Goal: Task Accomplishment & Management: Complete application form

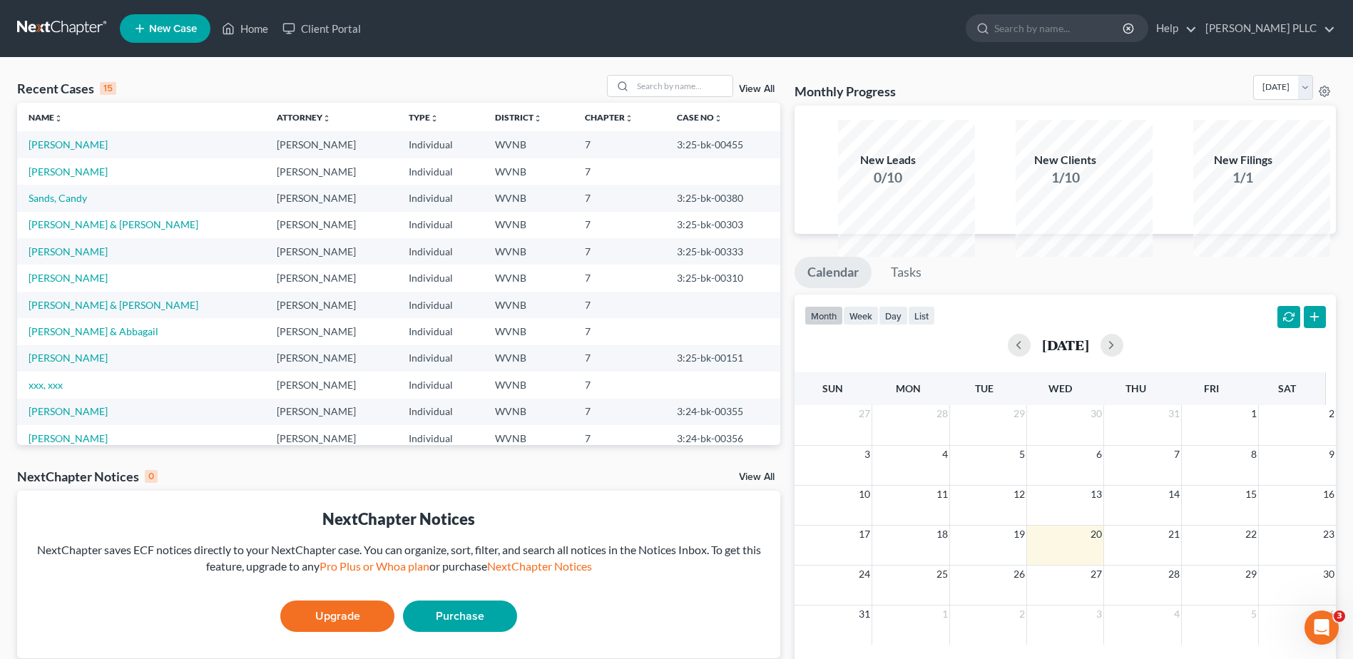
click at [197, 34] on span "New Case" at bounding box center [173, 29] width 48 height 11
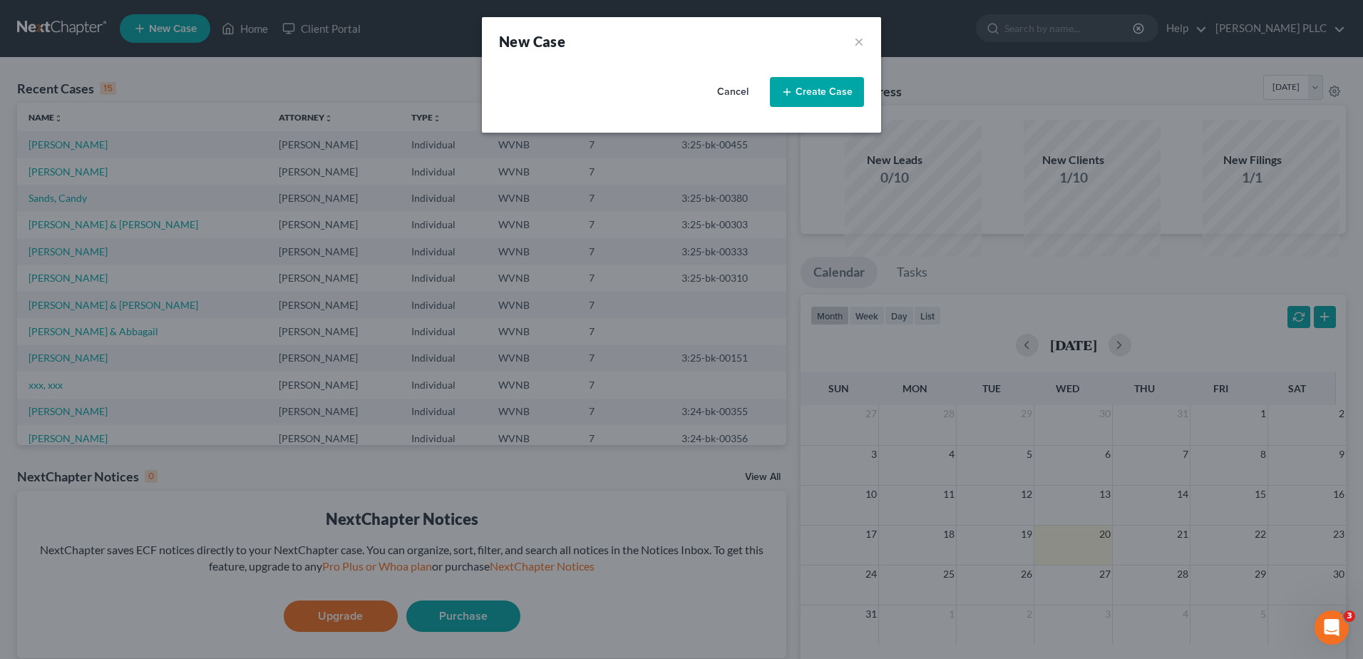
select select "88"
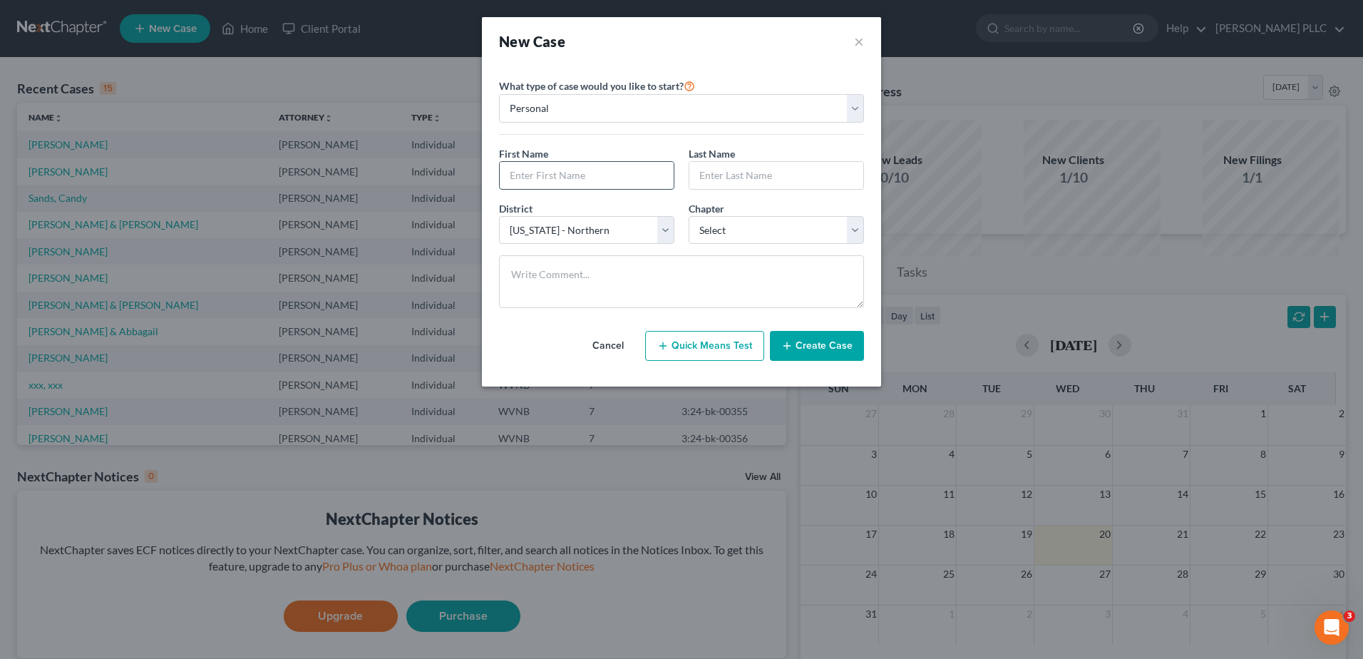
click at [500, 189] on input "text" at bounding box center [587, 175] width 174 height 27
type input "[PERSON_NAME]"
click at [717, 245] on select "Select 7 11 12 13" at bounding box center [776, 230] width 175 height 29
select select "0"
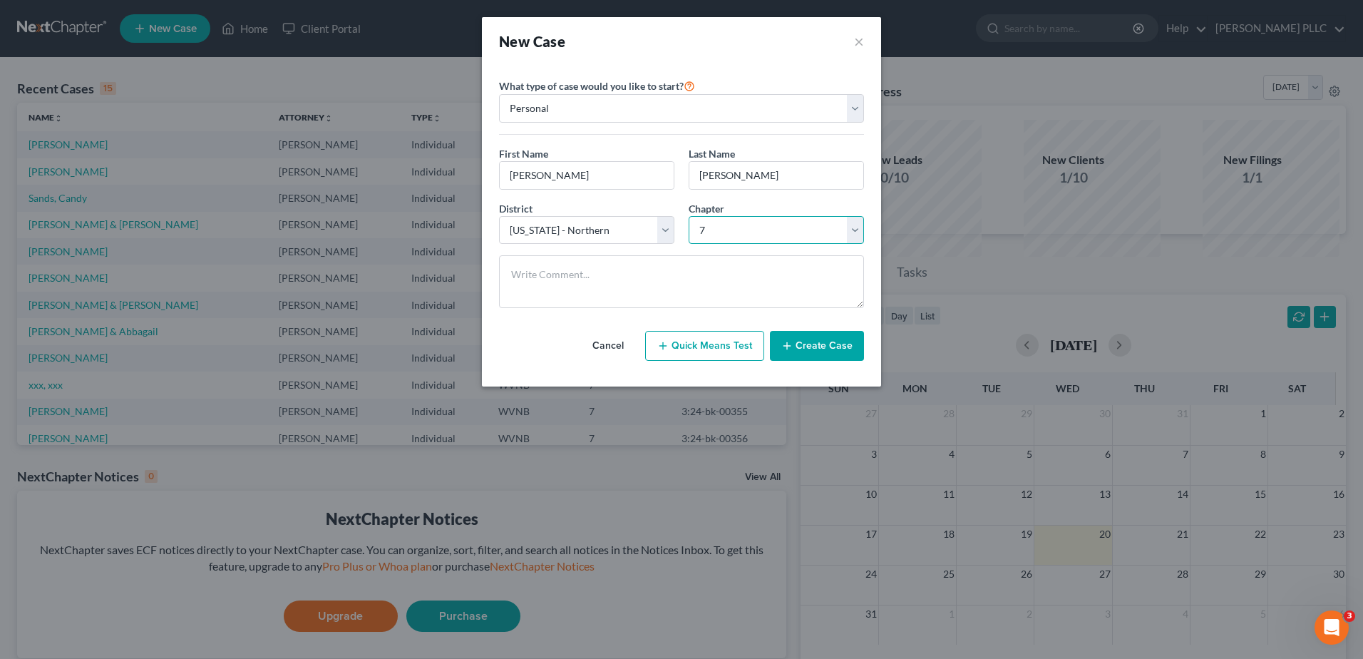
click at [689, 245] on select "Select 7 11 12 13" at bounding box center [776, 230] width 175 height 29
click at [864, 361] on button "Create Case" at bounding box center [817, 346] width 94 height 30
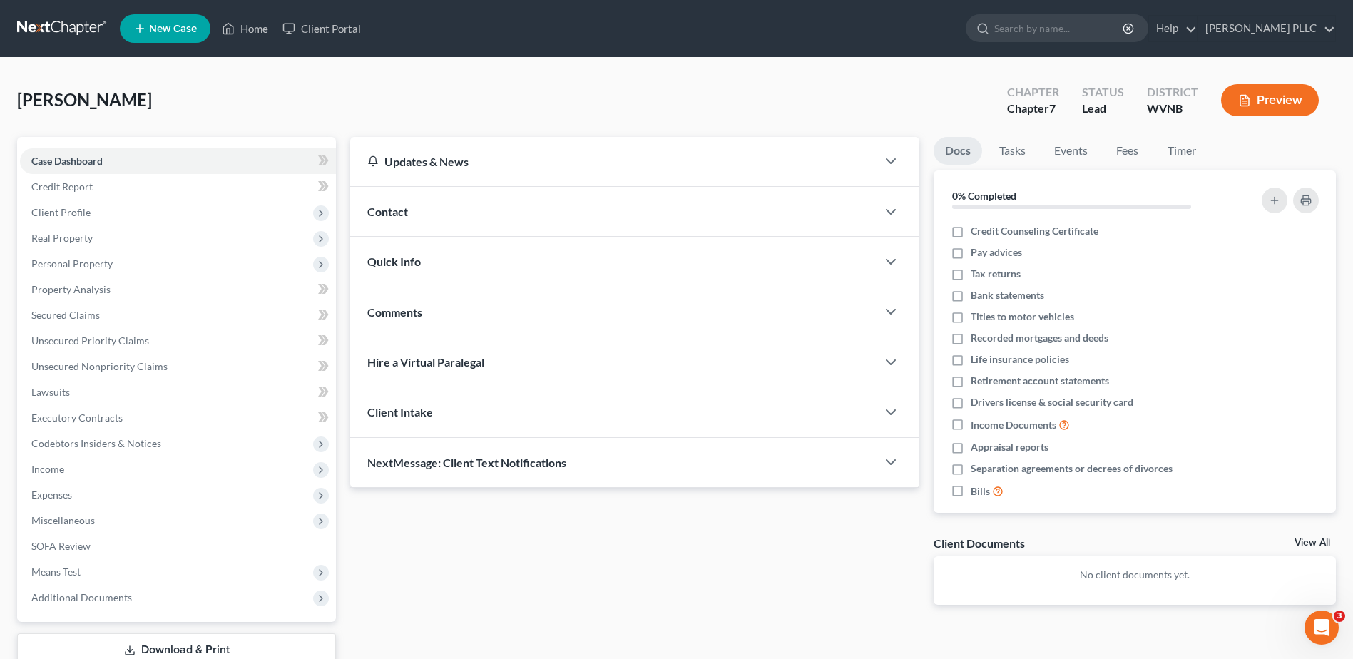
click at [399, 218] on span "Contact" at bounding box center [387, 212] width 41 height 14
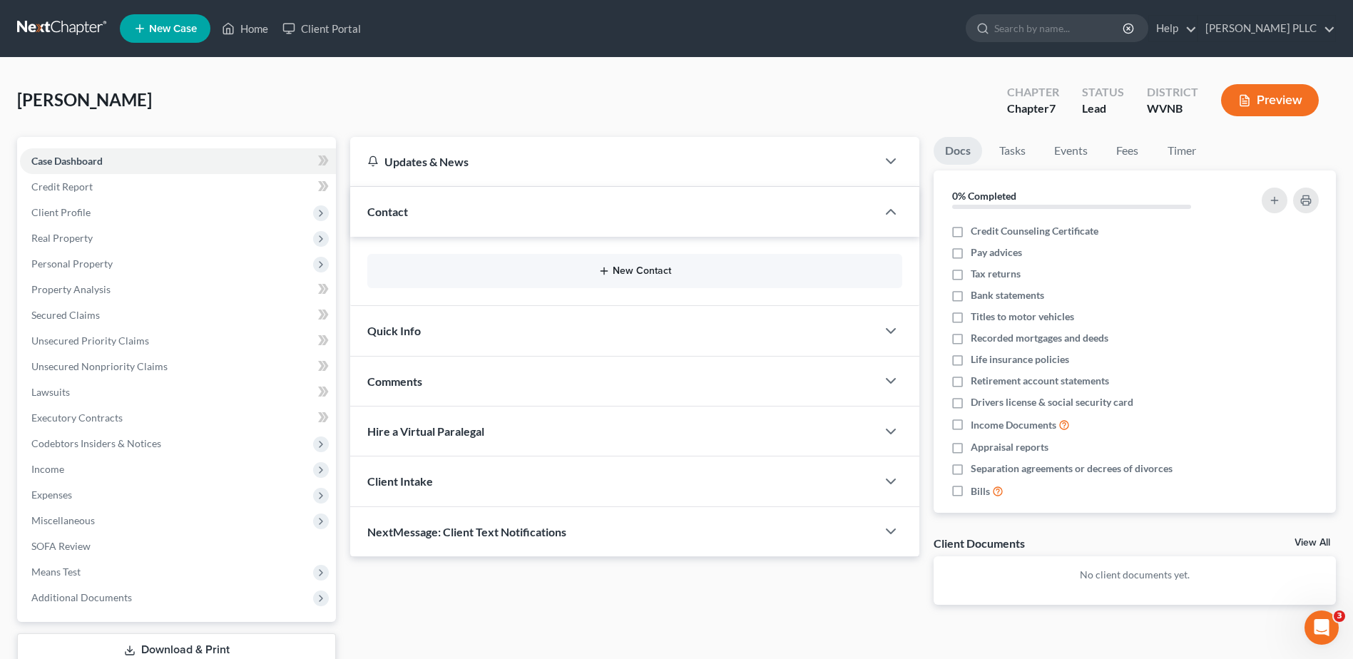
click at [612, 277] on button "New Contact" at bounding box center [635, 270] width 512 height 11
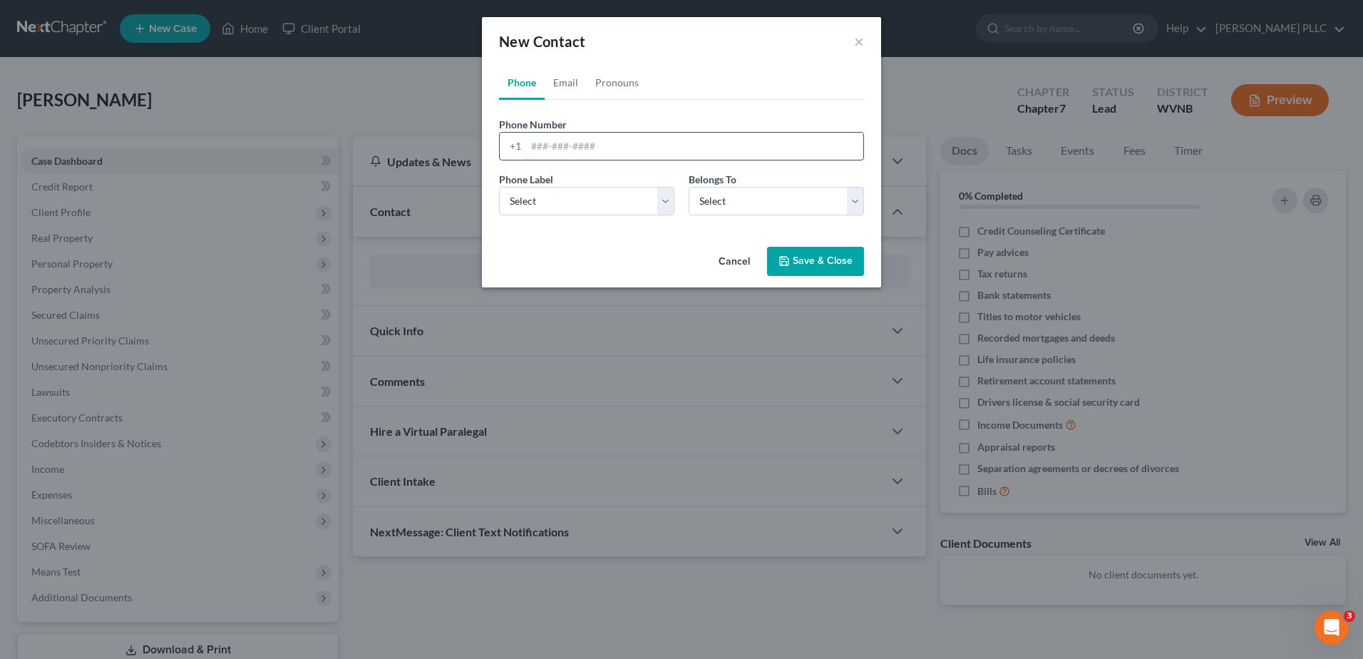
click at [526, 160] on input "tel" at bounding box center [694, 146] width 337 height 27
type input "304-434-2501"
click at [538, 215] on select "Select Mobile Home Work Other" at bounding box center [586, 201] width 175 height 29
select select "0"
click at [499, 215] on select "Select Mobile Home Work Other" at bounding box center [586, 201] width 175 height 29
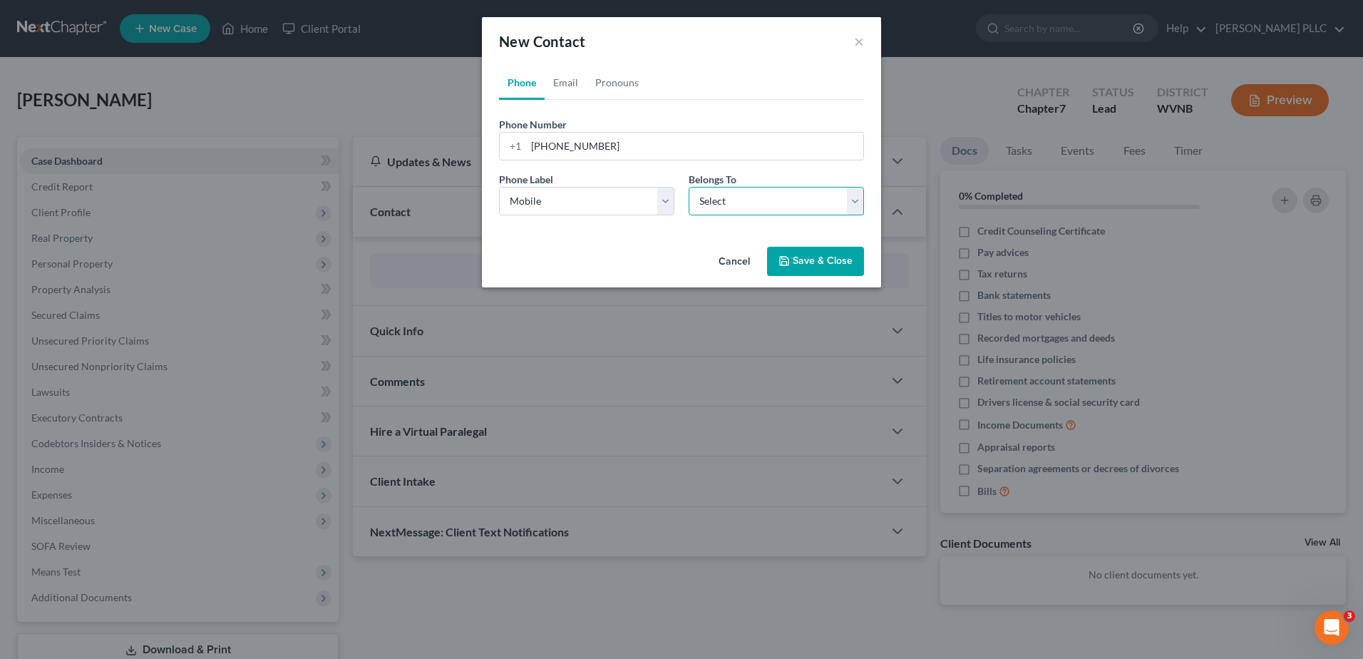
click at [824, 215] on select "Select Client Other" at bounding box center [776, 201] width 175 height 29
select select "0"
click at [689, 215] on select "Select Client Other" at bounding box center [776, 201] width 175 height 29
click at [789, 265] on icon "button" at bounding box center [784, 261] width 9 height 9
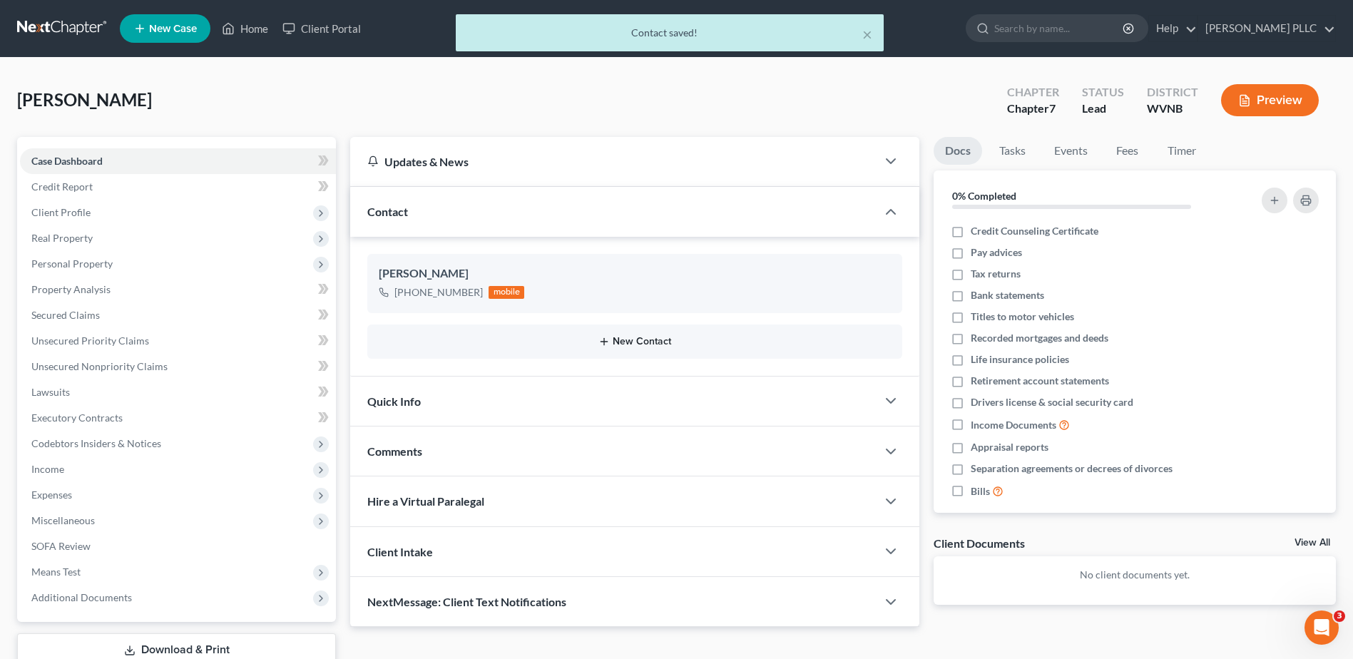
click at [627, 347] on button "New Contact" at bounding box center [635, 341] width 512 height 11
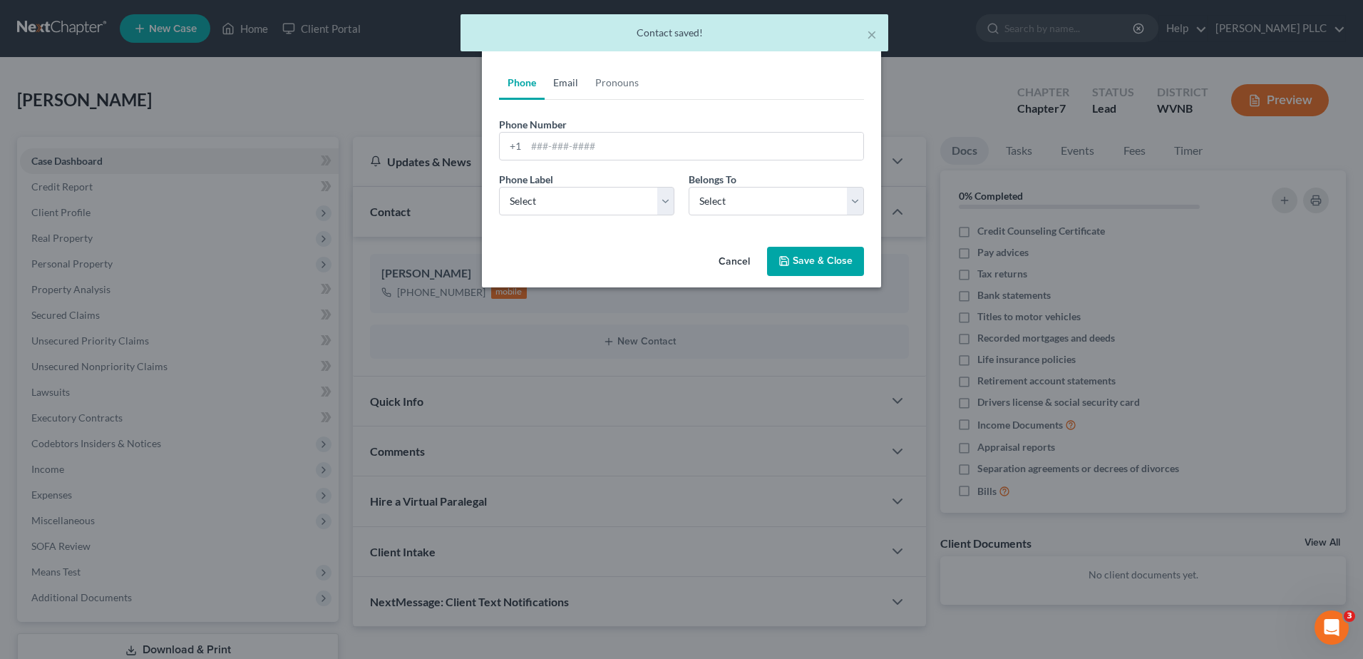
click at [545, 100] on link "Email" at bounding box center [566, 83] width 42 height 34
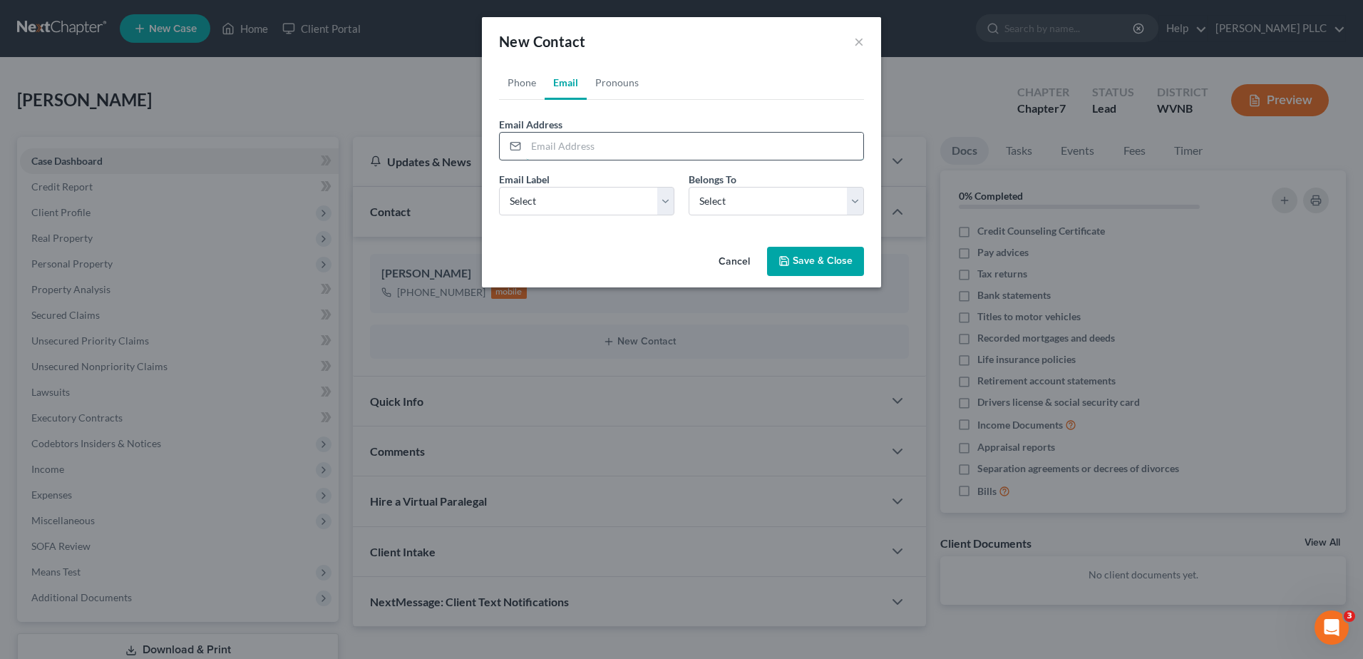
click at [526, 160] on input "email" at bounding box center [694, 146] width 337 height 27
type input "ehardy@hardynet.com"
click at [551, 215] on select "Select Home Work Other" at bounding box center [586, 201] width 175 height 29
select select "0"
click at [499, 215] on select "Select Home Work Other" at bounding box center [586, 201] width 175 height 29
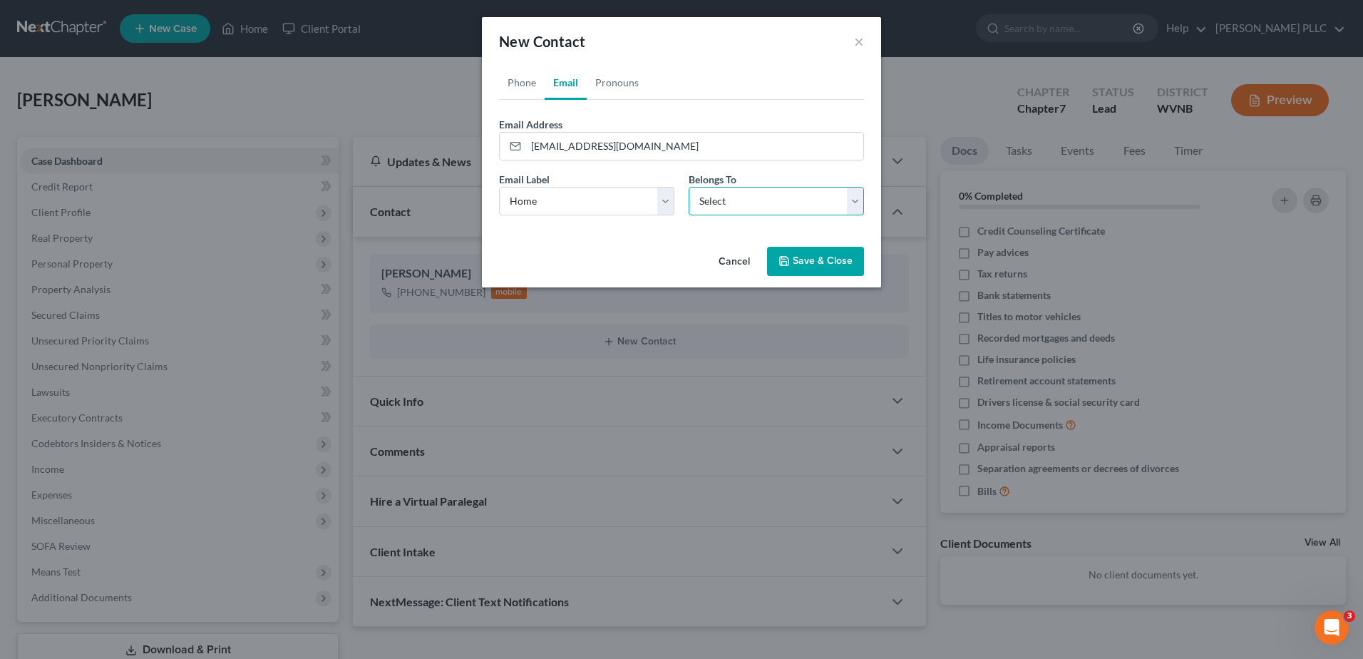
click at [758, 215] on select "Select Client Other" at bounding box center [776, 201] width 175 height 29
select select "0"
click at [689, 215] on select "Select Client Other" at bounding box center [776, 201] width 175 height 29
click at [836, 277] on button "Save & Close" at bounding box center [815, 262] width 97 height 30
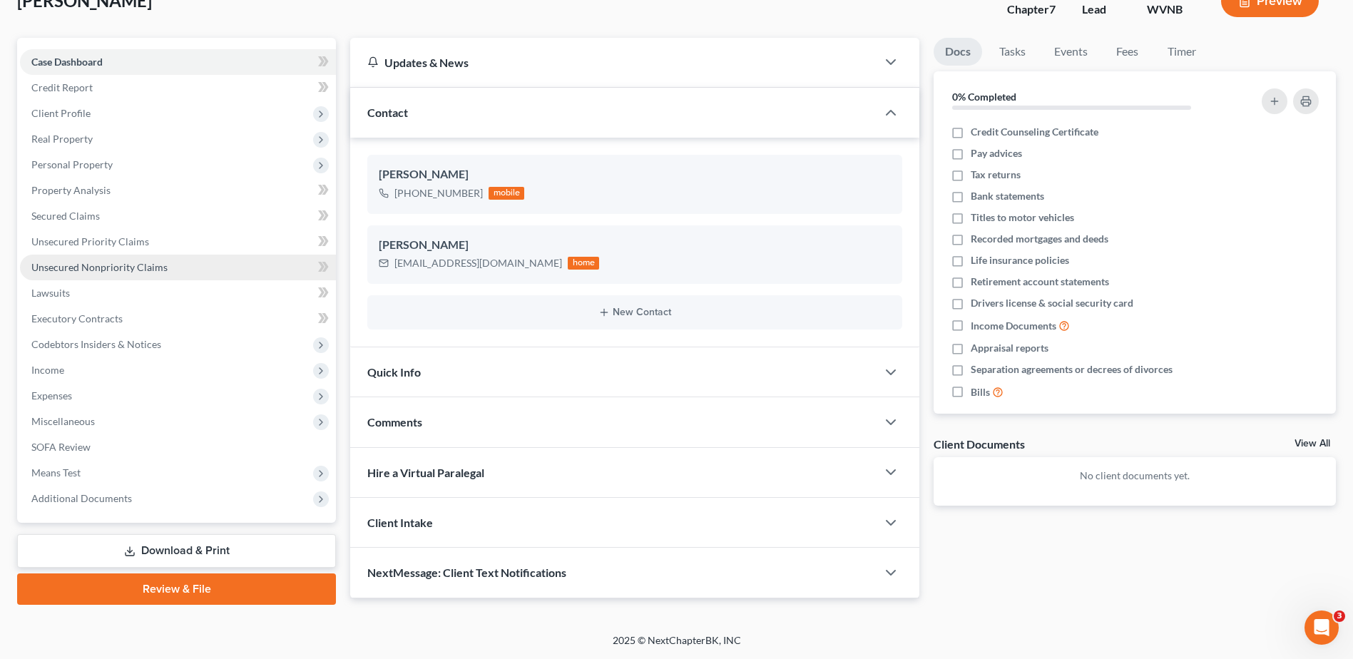
scroll to position [93, 0]
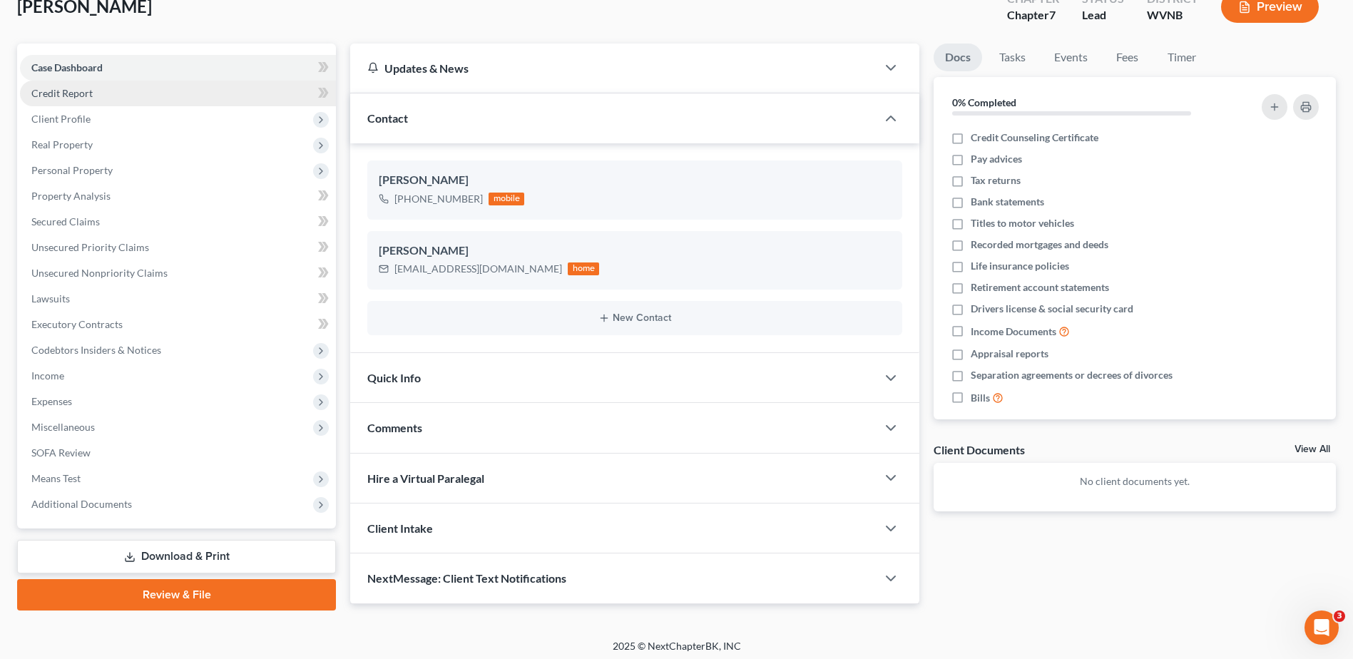
click at [81, 99] on span "Credit Report" at bounding box center [61, 93] width 61 height 12
click at [91, 125] on span "Client Profile" at bounding box center [60, 119] width 59 height 12
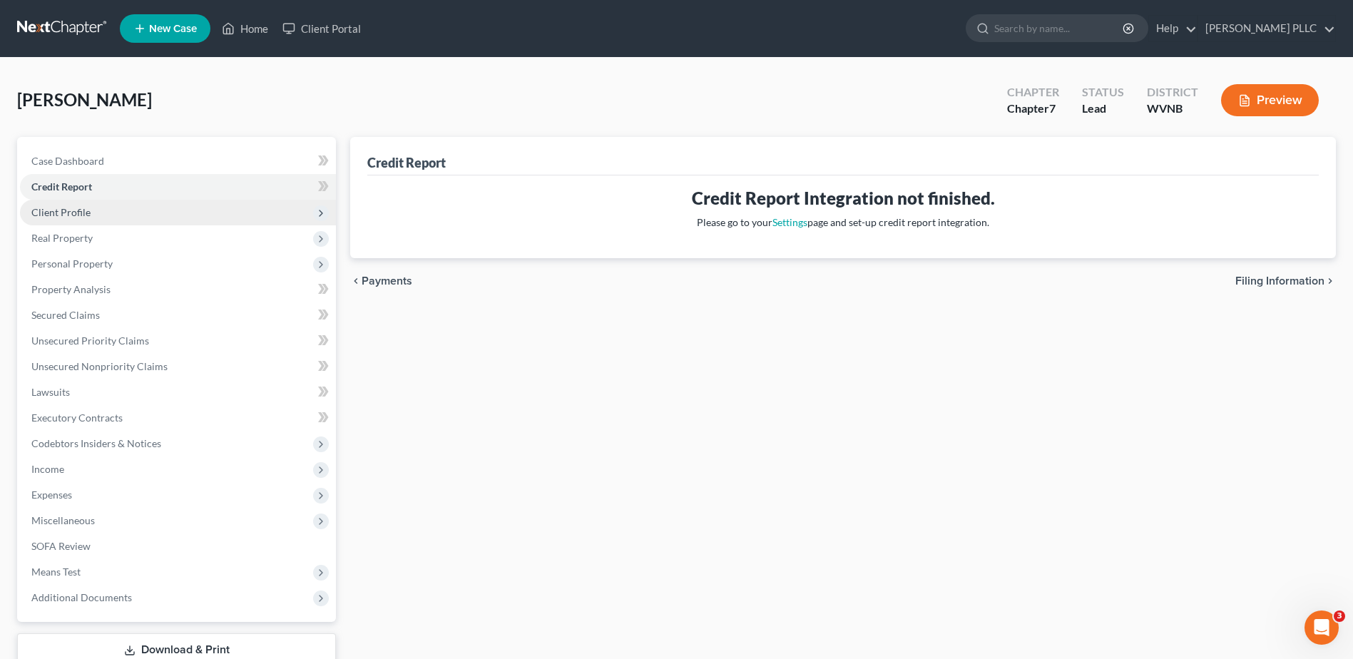
click at [91, 218] on span "Client Profile" at bounding box center [60, 212] width 59 height 12
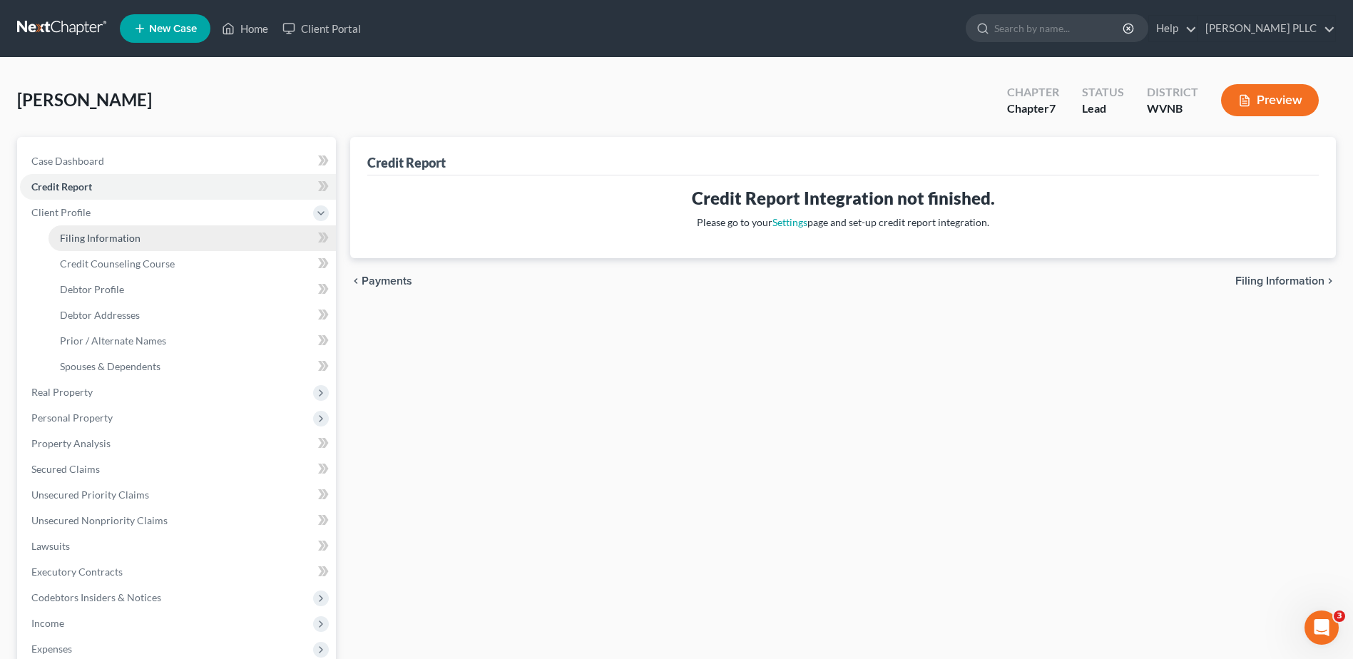
click at [138, 244] on span "Filing Information" at bounding box center [100, 238] width 81 height 12
select select "1"
select select "0"
select select "88"
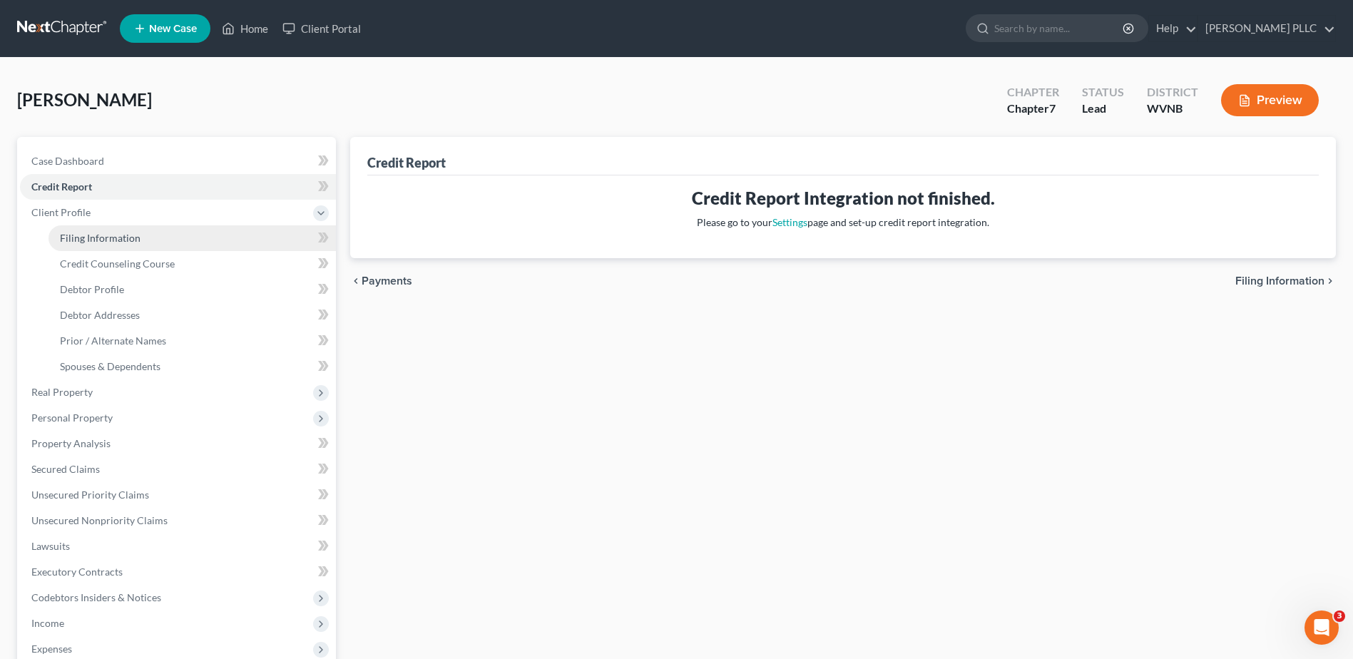
select select "51"
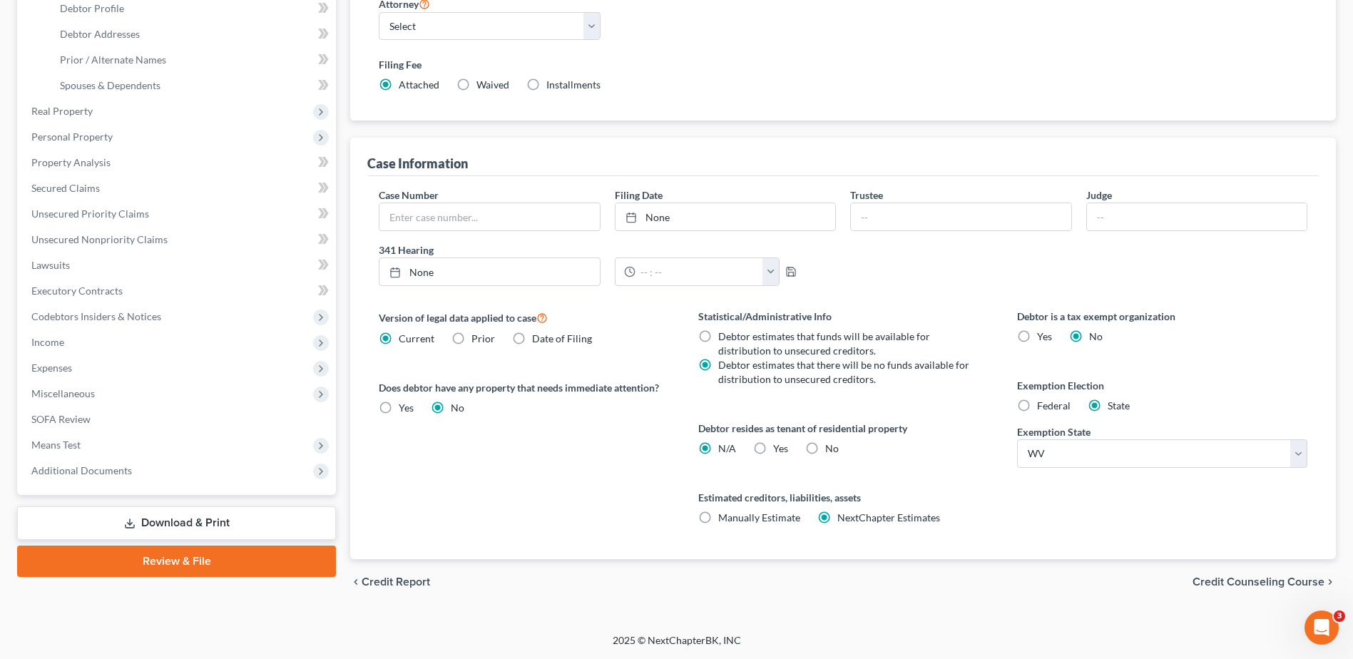
scroll to position [704, 0]
click at [1192, 576] on span "Credit Counseling Course" at bounding box center [1258, 581] width 132 height 11
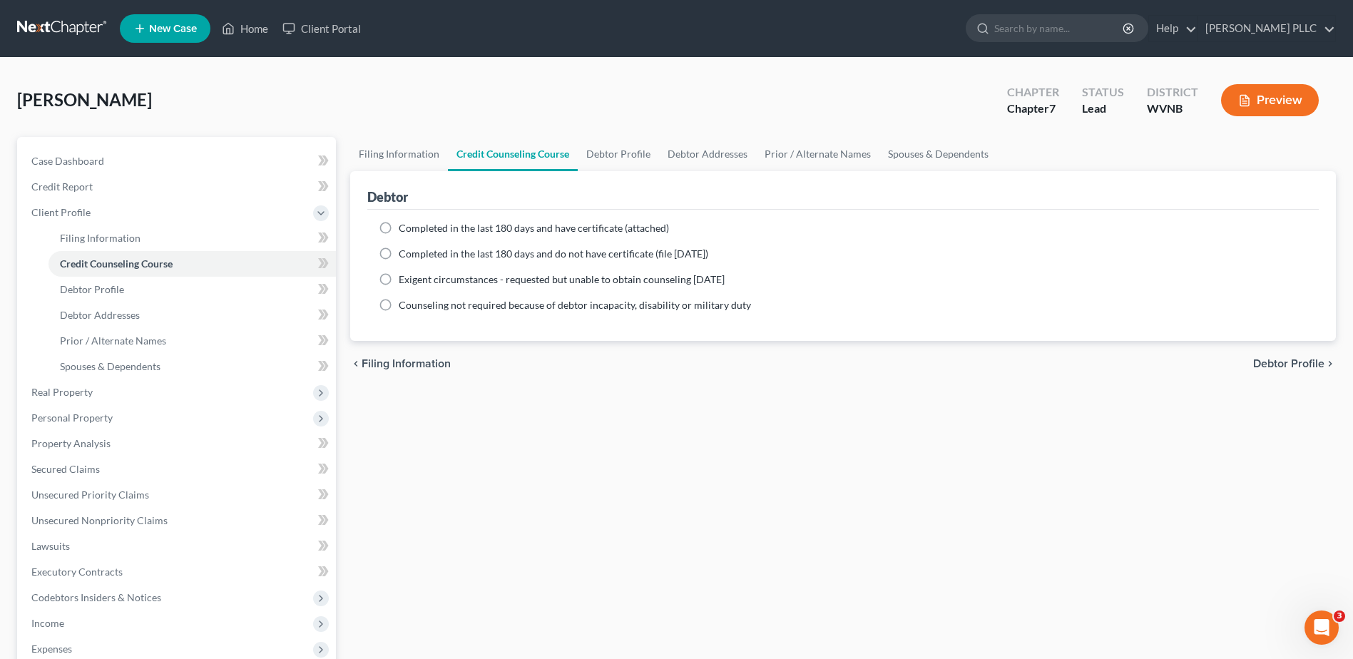
click at [1253, 369] on span "Debtor Profile" at bounding box center [1288, 363] width 71 height 11
select select "0"
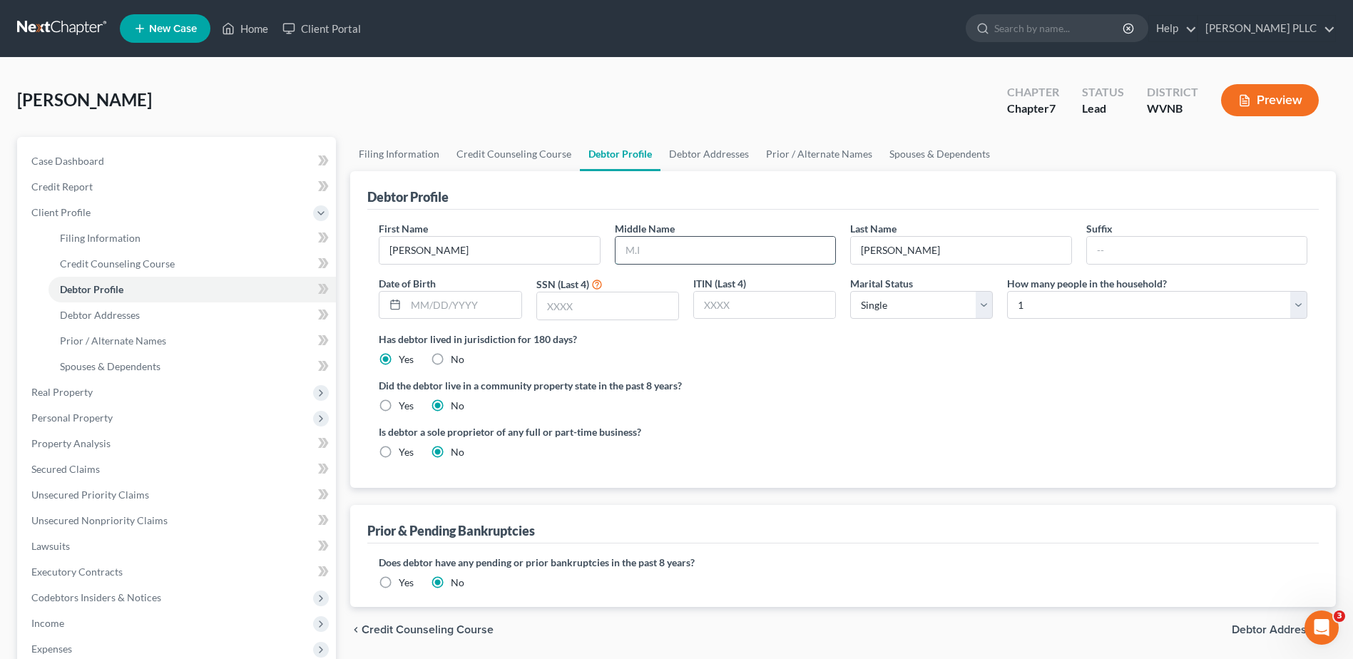
click at [652, 264] on input "text" at bounding box center [725, 250] width 220 height 27
type input "M."
click at [1282, 319] on select "Select 1 2 3 4 5 6 7 8 9 10 11 12 13 14 15 16 17 18 19 20" at bounding box center [1157, 305] width 300 height 29
select select "4"
click at [1007, 319] on select "Select 1 2 3 4 5 6 7 8 9 10 11 12 13 14 15 16 17 18 19 20" at bounding box center [1157, 305] width 300 height 29
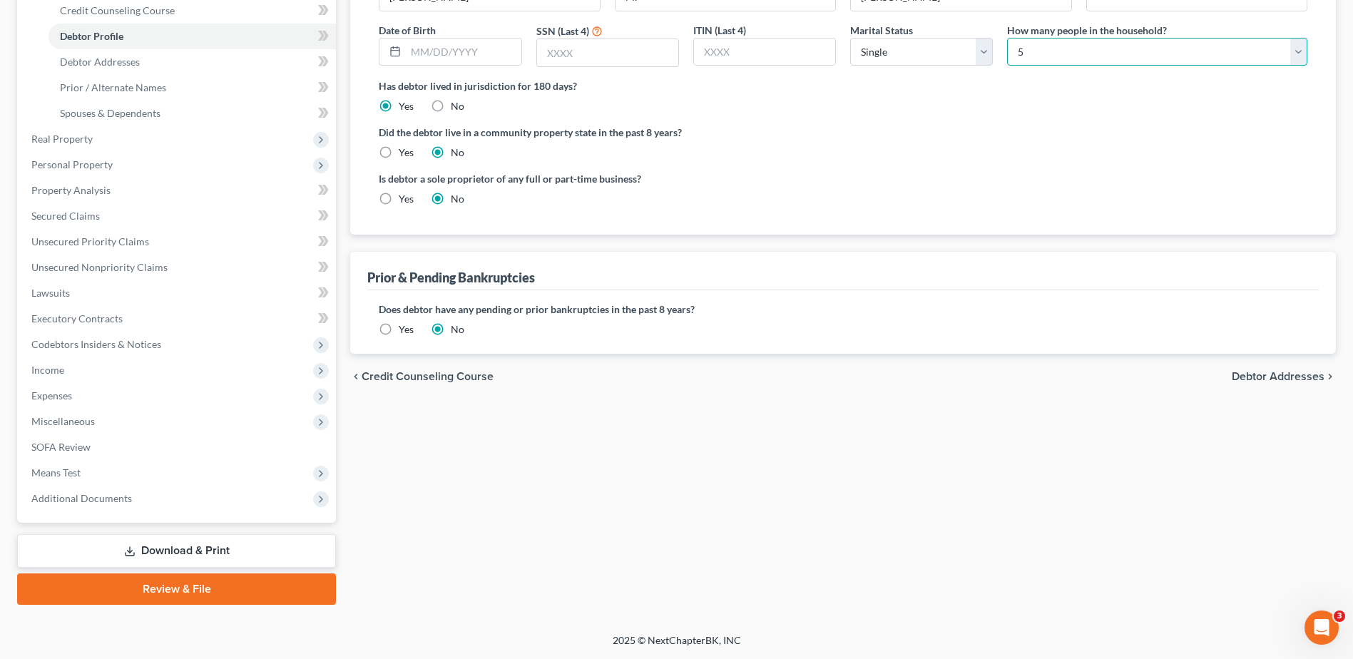
scroll to position [570, 0]
click at [1274, 371] on span "Debtor Addresses" at bounding box center [1277, 376] width 93 height 11
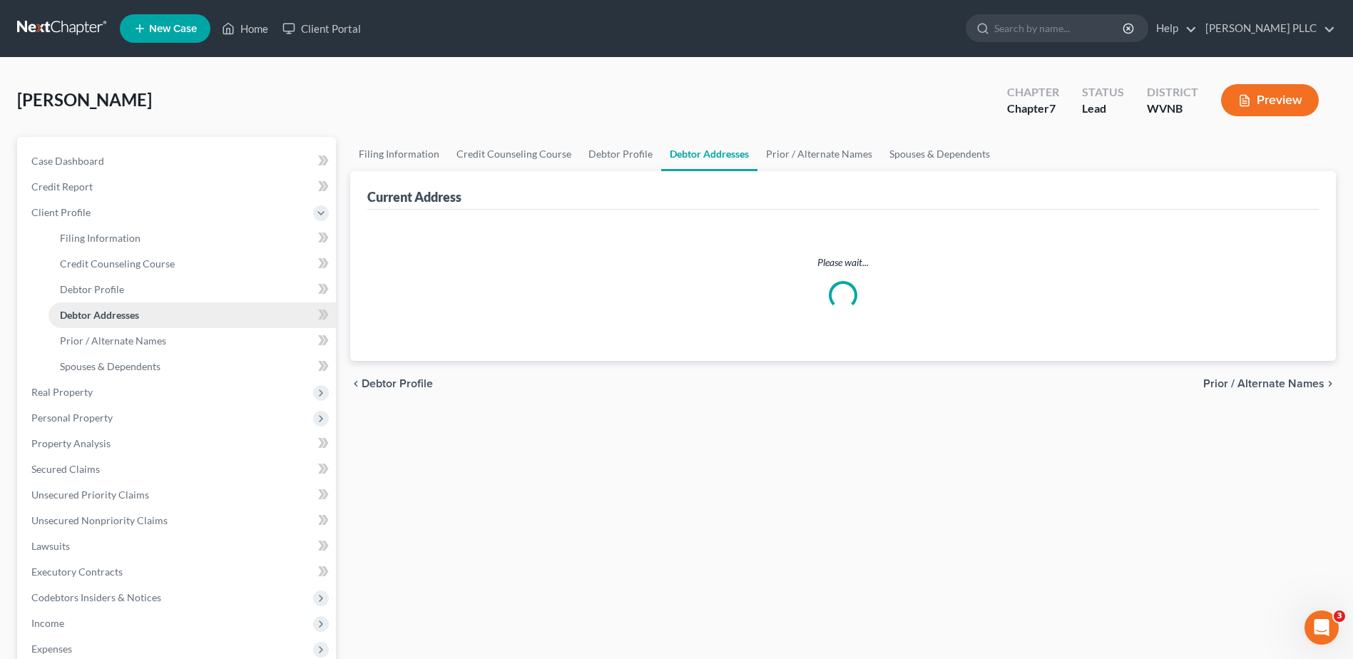
select select "0"
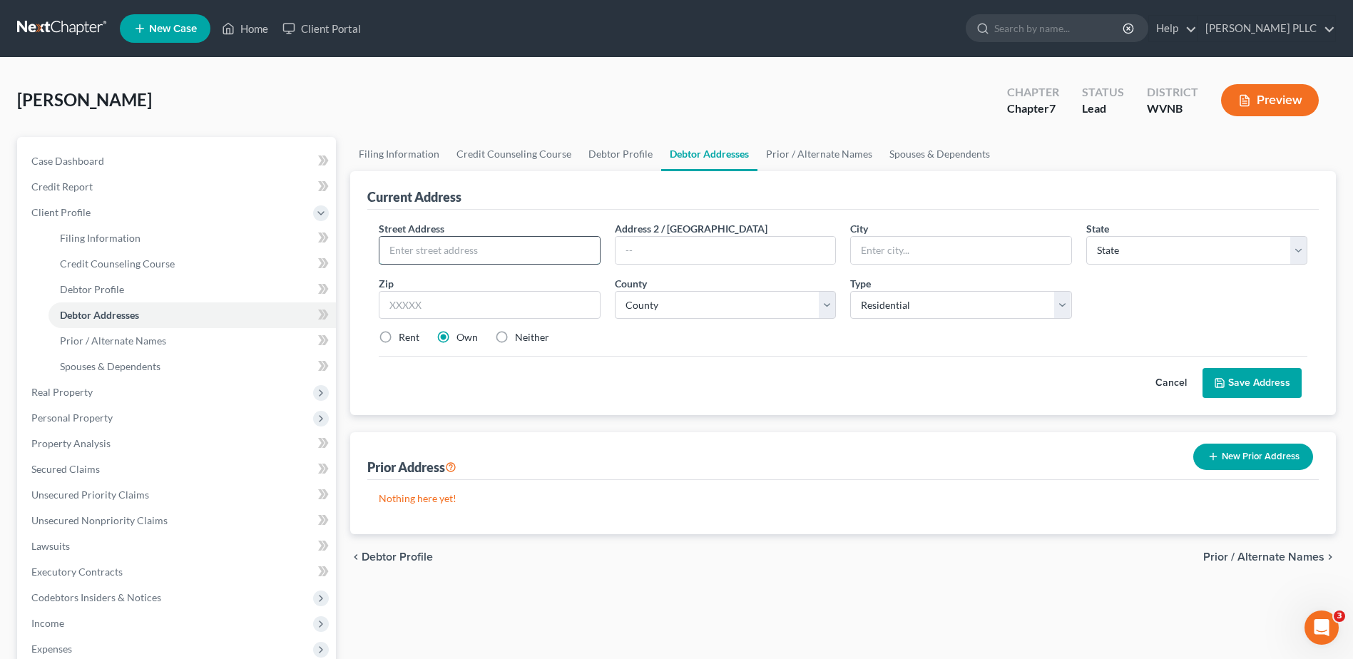
click at [431, 264] on input "text" at bounding box center [489, 250] width 220 height 27
type input "550 Dover Hollow Rd"
click at [762, 264] on input "P O Box 112" at bounding box center [725, 250] width 220 height 27
type input "P O Box 117"
type input "26836"
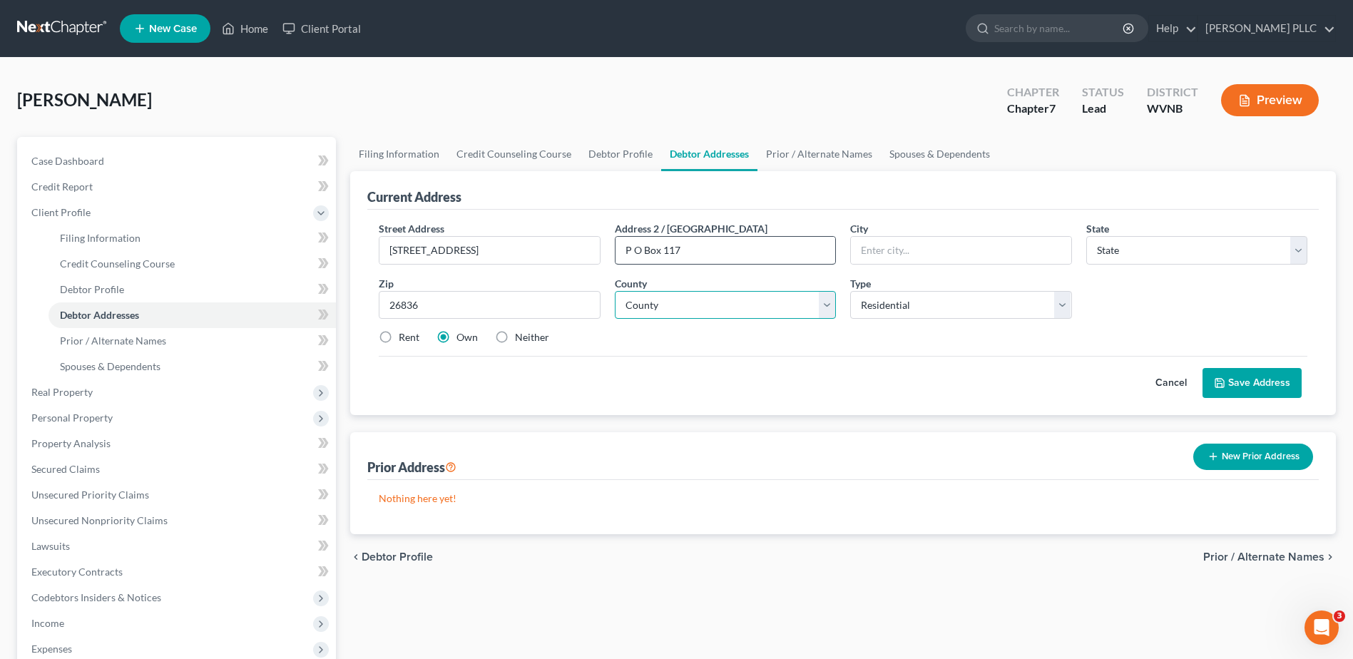
type input "Moorefield"
select select "51"
click at [759, 319] on select "County Barbour County Berkeley County Boone County Braxton County Brooke County…" at bounding box center [725, 305] width 221 height 29
select select "15"
click at [620, 319] on select "County Barbour County Berkeley County Boone County Braxton County Brooke County…" at bounding box center [725, 305] width 221 height 29
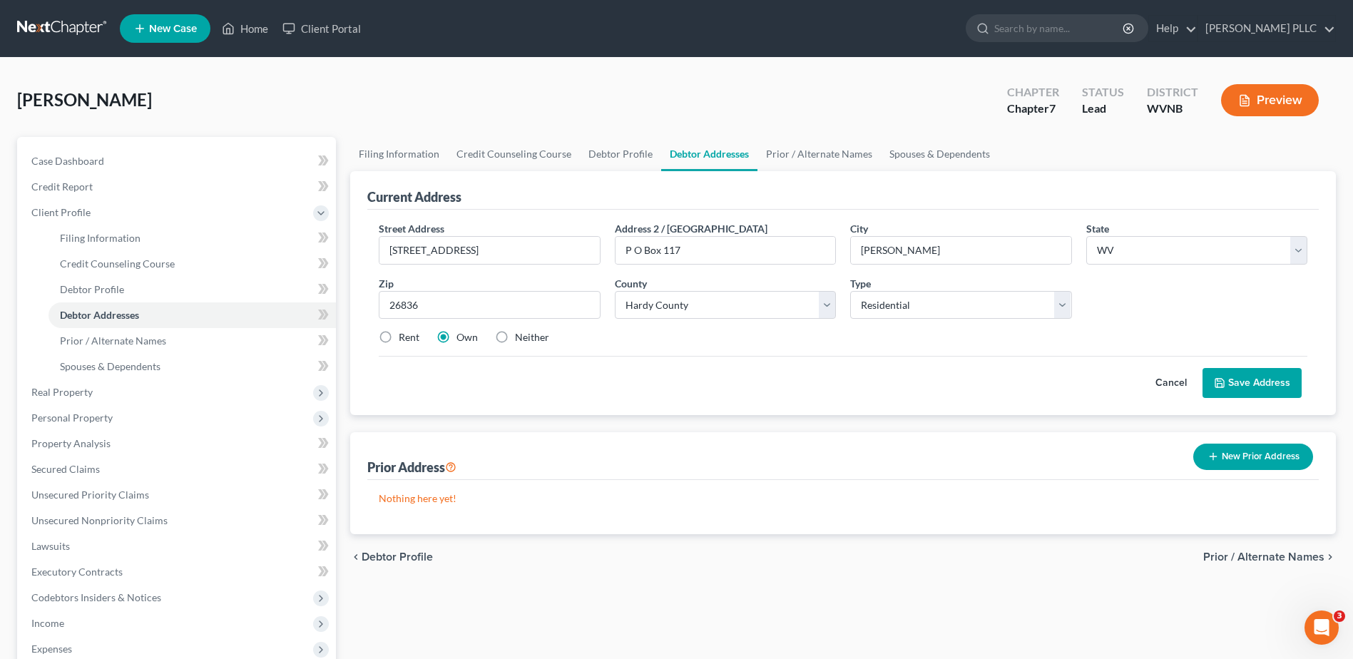
click at [1208, 398] on button "Save Address" at bounding box center [1251, 383] width 99 height 30
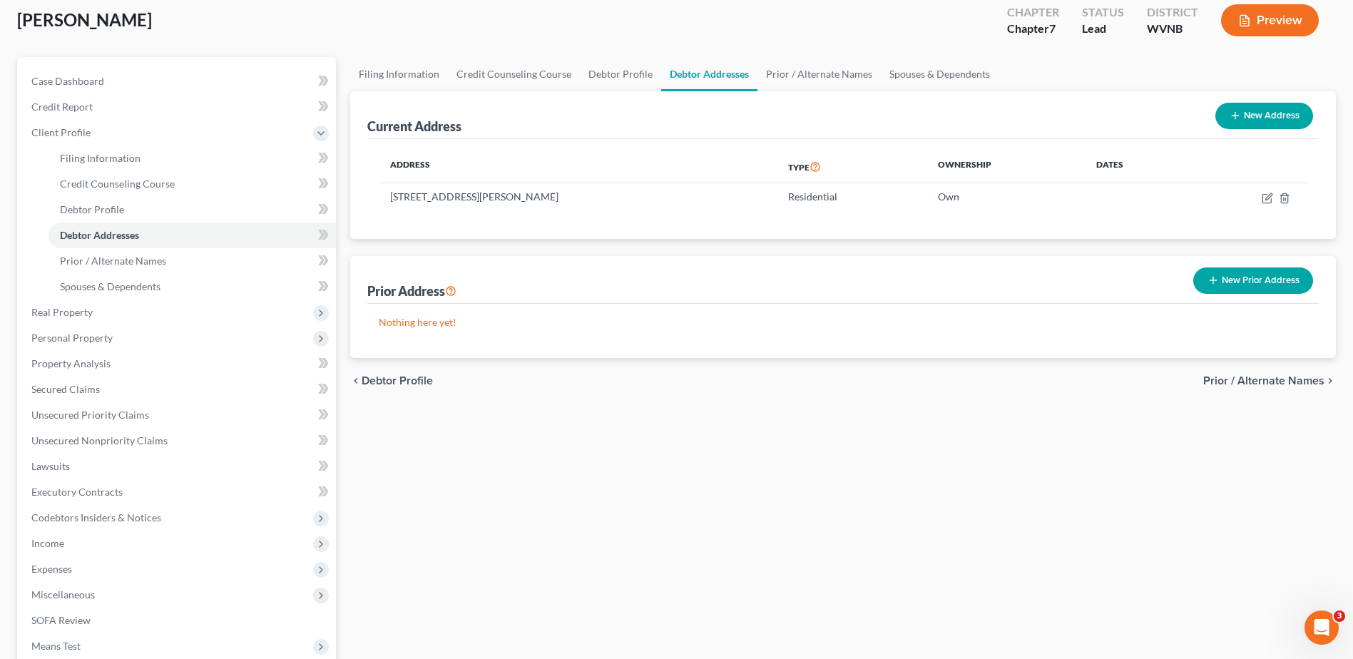
scroll to position [285, 0]
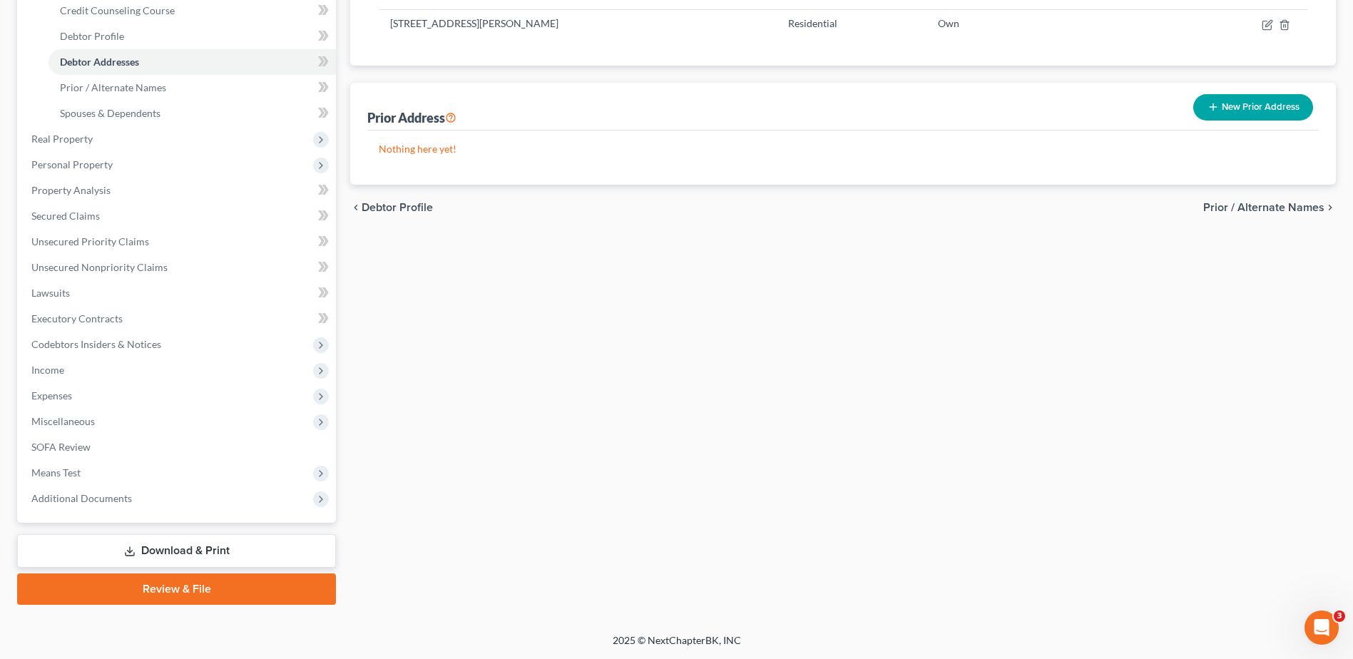
click at [1218, 213] on span "Prior / Alternate Names" at bounding box center [1263, 207] width 121 height 11
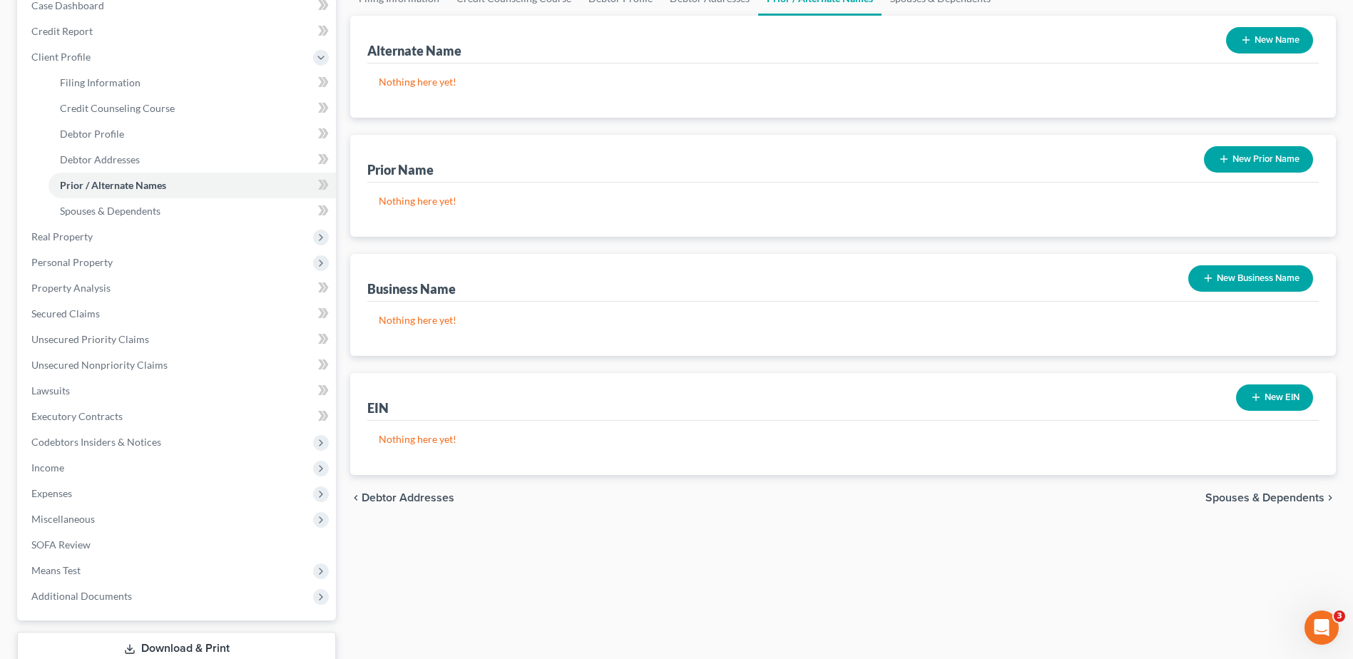
scroll to position [356, 0]
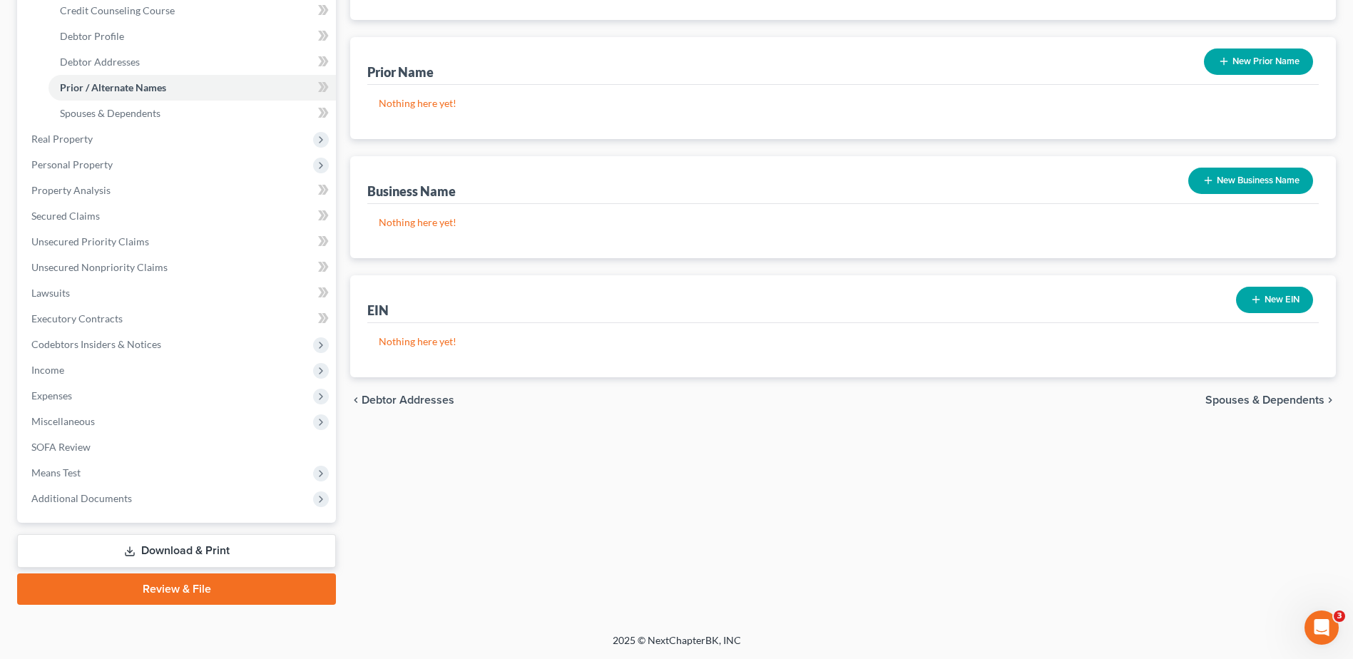
click at [1205, 406] on span "Spouses & Dependents" at bounding box center [1264, 399] width 119 height 11
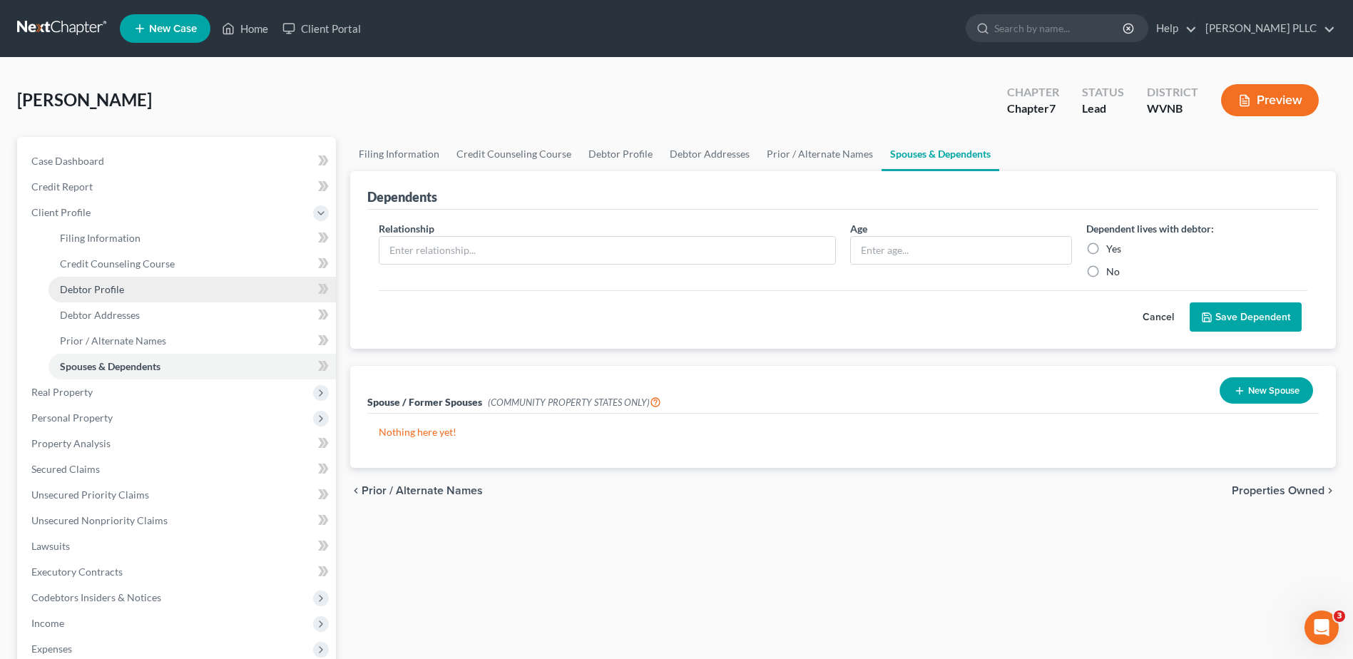
click at [124, 295] on span "Debtor Profile" at bounding box center [92, 289] width 64 height 12
select select "0"
select select "4"
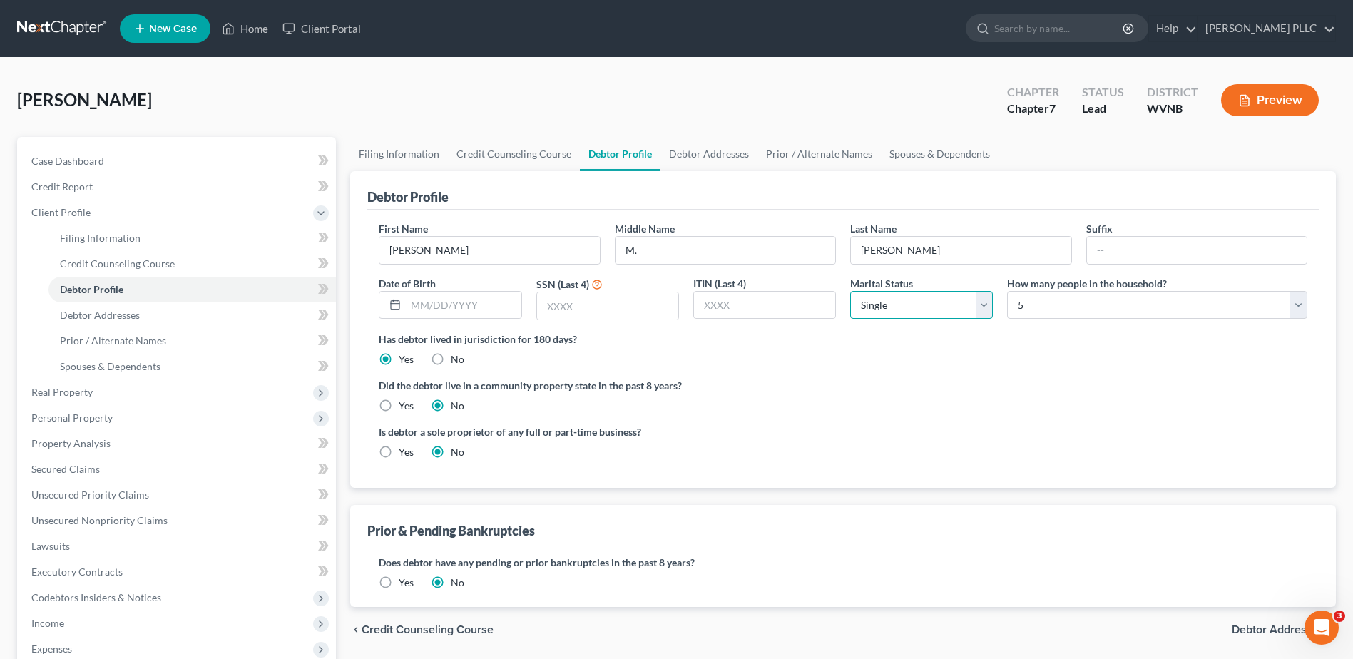
click at [970, 319] on select "Select Single Married Separated Divorced Widowed" at bounding box center [921, 305] width 143 height 29
select select "4"
click at [850, 319] on select "Select Single Married Separated Divorced Widowed" at bounding box center [921, 305] width 143 height 29
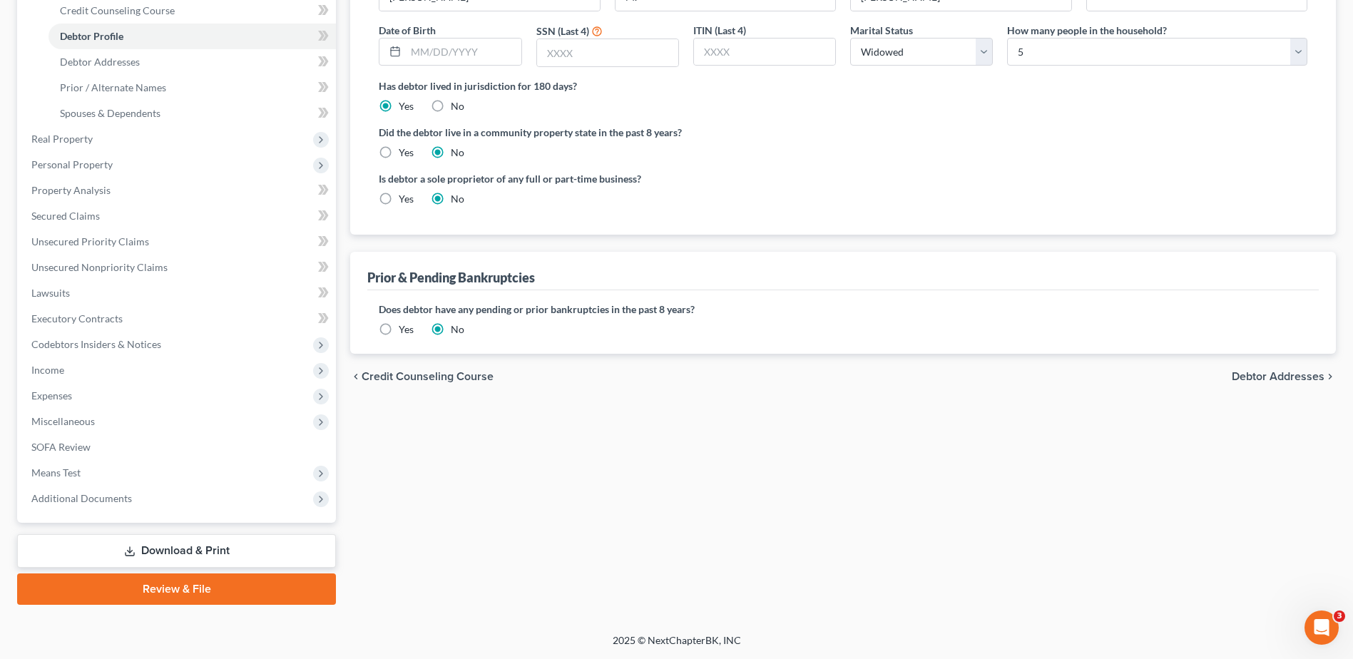
click at [1243, 382] on span "Debtor Addresses" at bounding box center [1277, 376] width 93 height 11
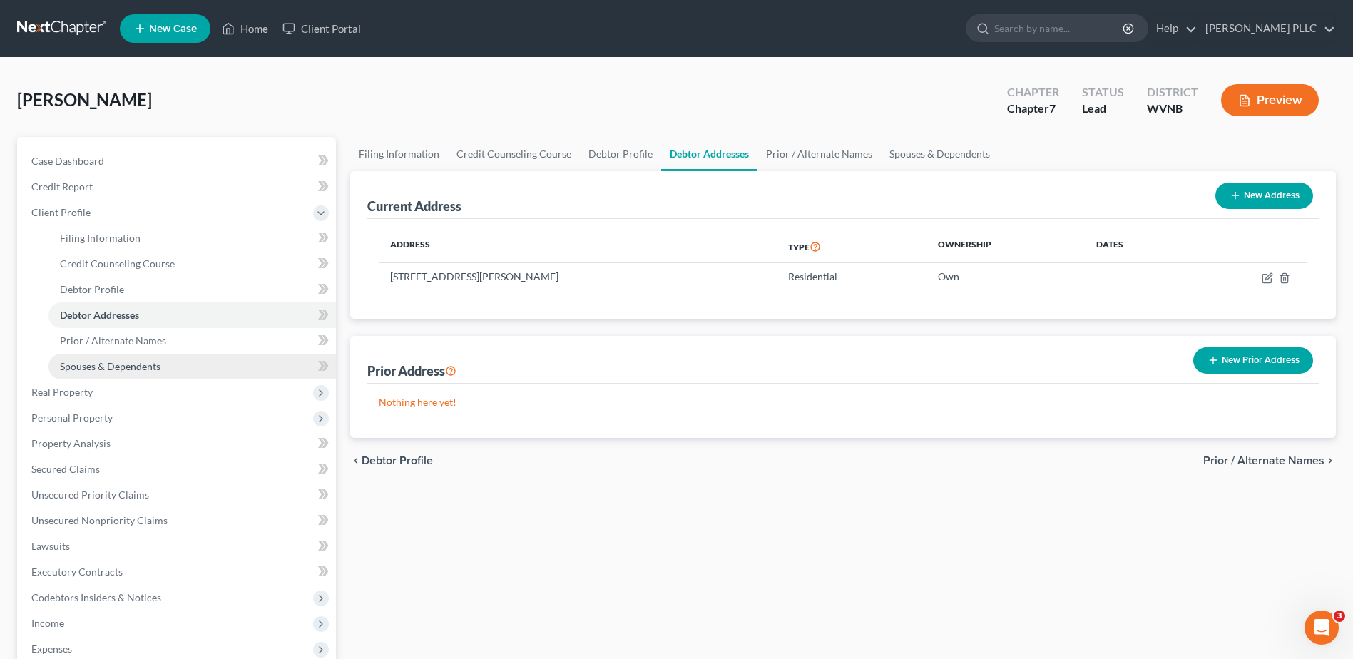
click at [115, 372] on span "Spouses & Dependents" at bounding box center [110, 366] width 101 height 12
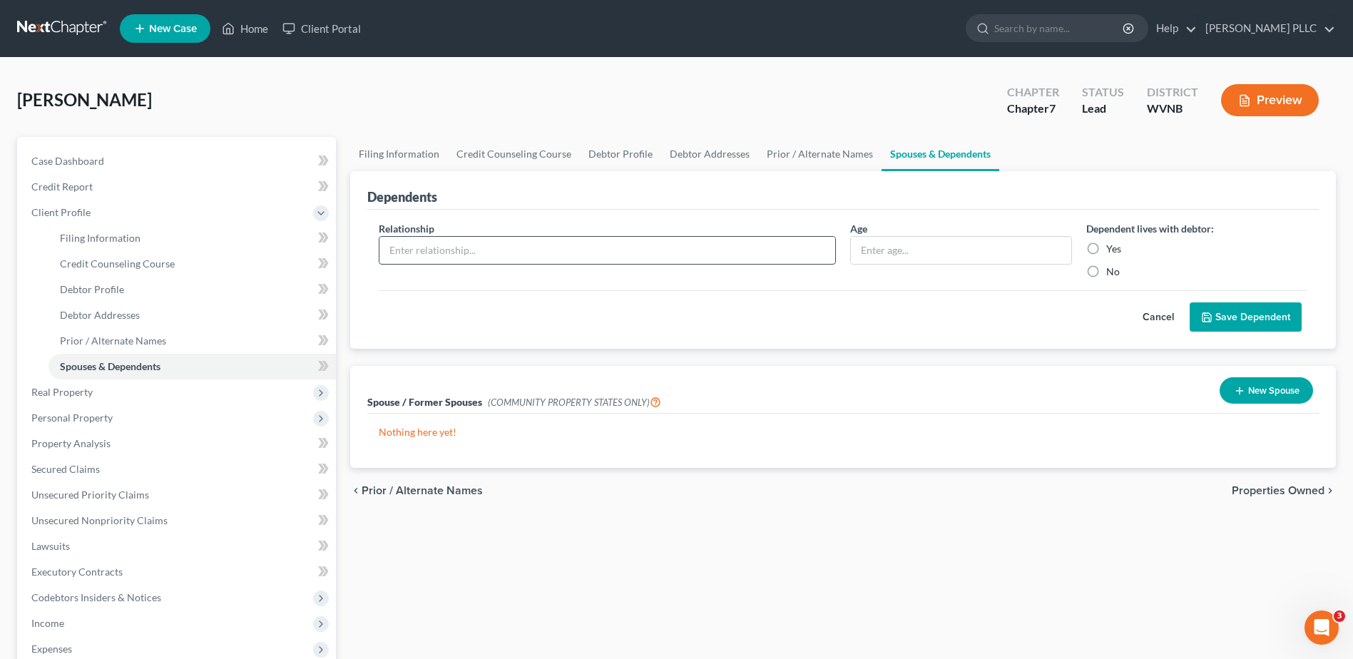
click at [604, 264] on input "text" at bounding box center [607, 250] width 456 height 27
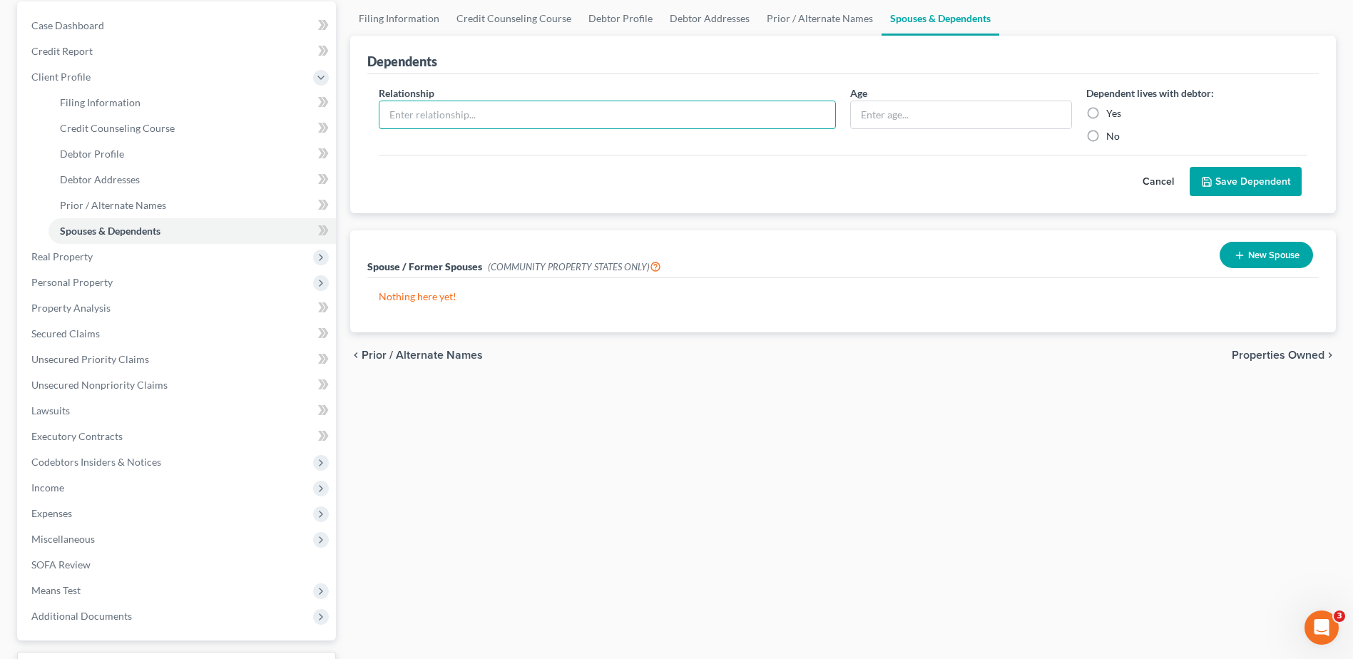
scroll to position [356, 0]
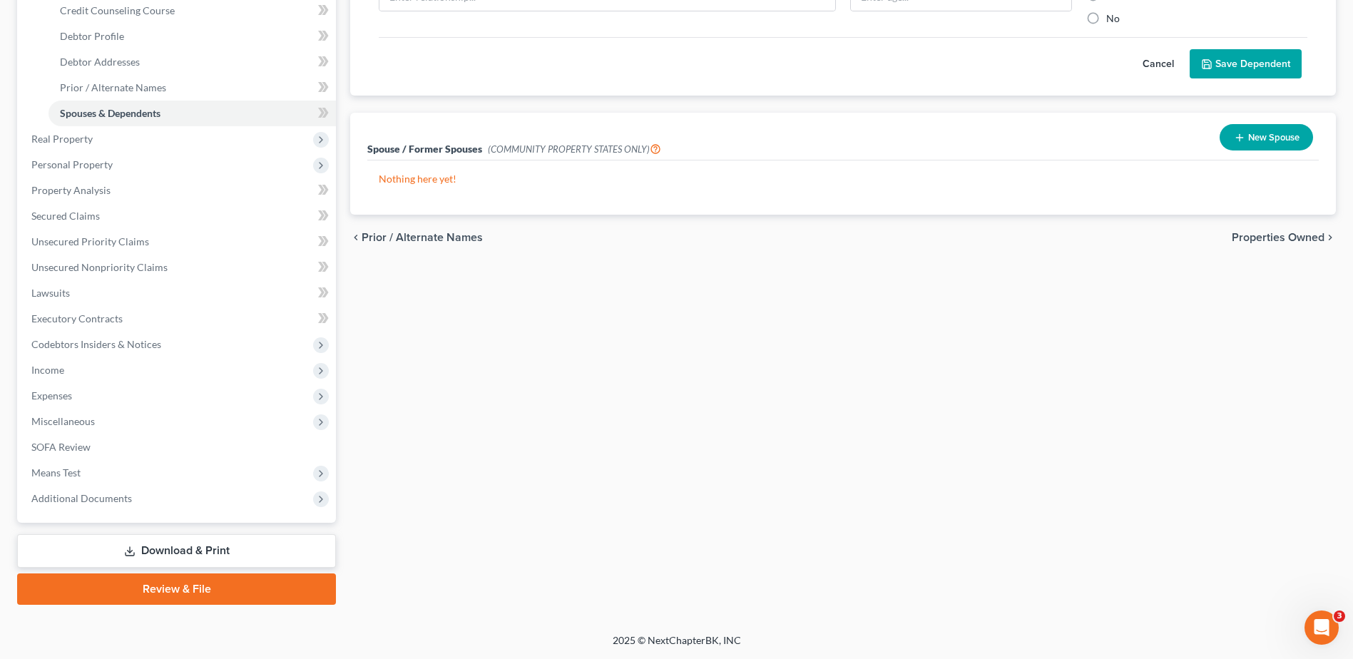
click at [1237, 243] on span "Properties Owned" at bounding box center [1277, 237] width 93 height 11
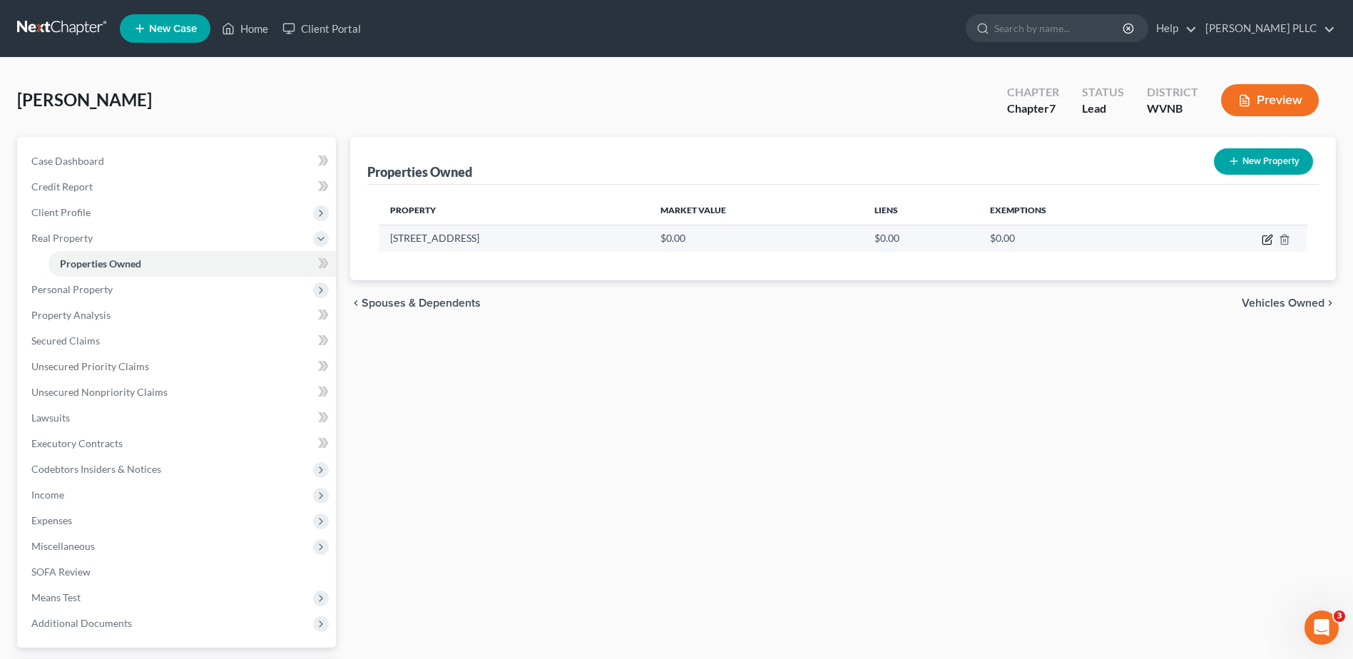
click at [1261, 245] on icon "button" at bounding box center [1266, 239] width 11 height 11
select select "51"
select select "15"
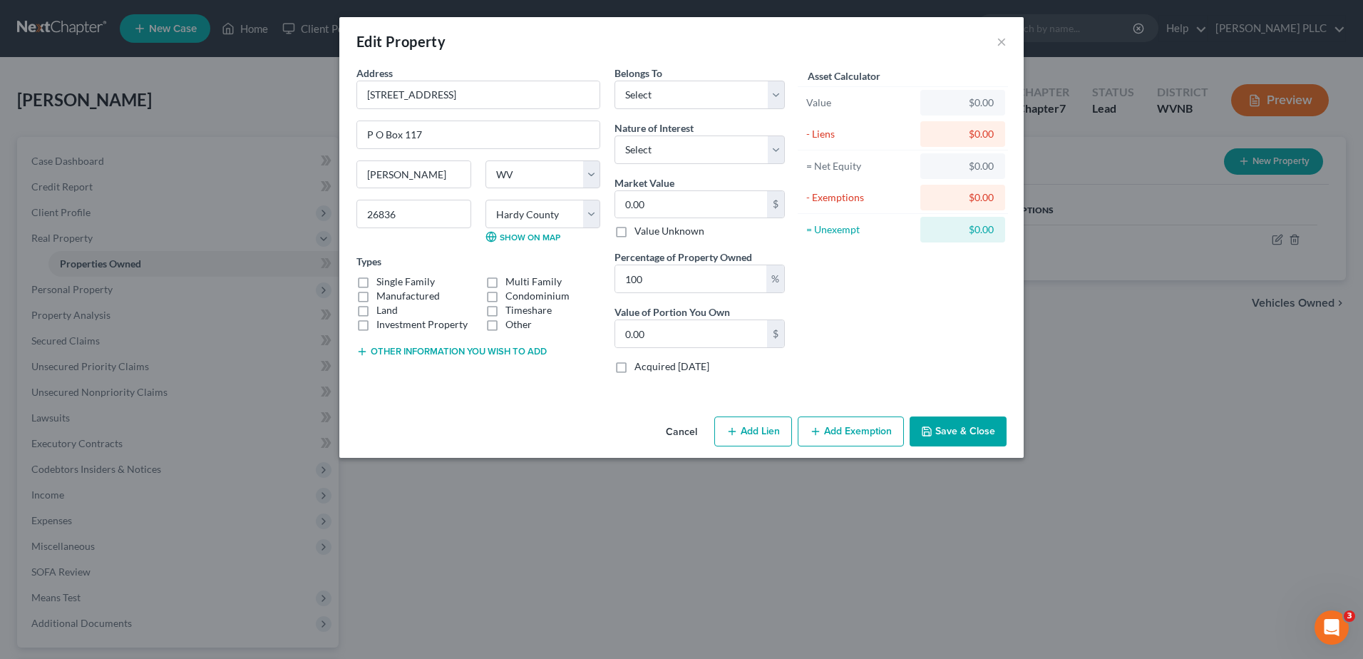
click at [376, 303] on label "Manufactured" at bounding box center [407, 296] width 63 height 14
click at [382, 298] on input "Manufactured" at bounding box center [386, 293] width 9 height 9
checkbox input "true"
click at [674, 109] on select "Select Debtor 1 Only Debtor 2 Only Debtor 1 And Debtor 2 Only At Least One Of T…" at bounding box center [700, 95] width 170 height 29
select select "0"
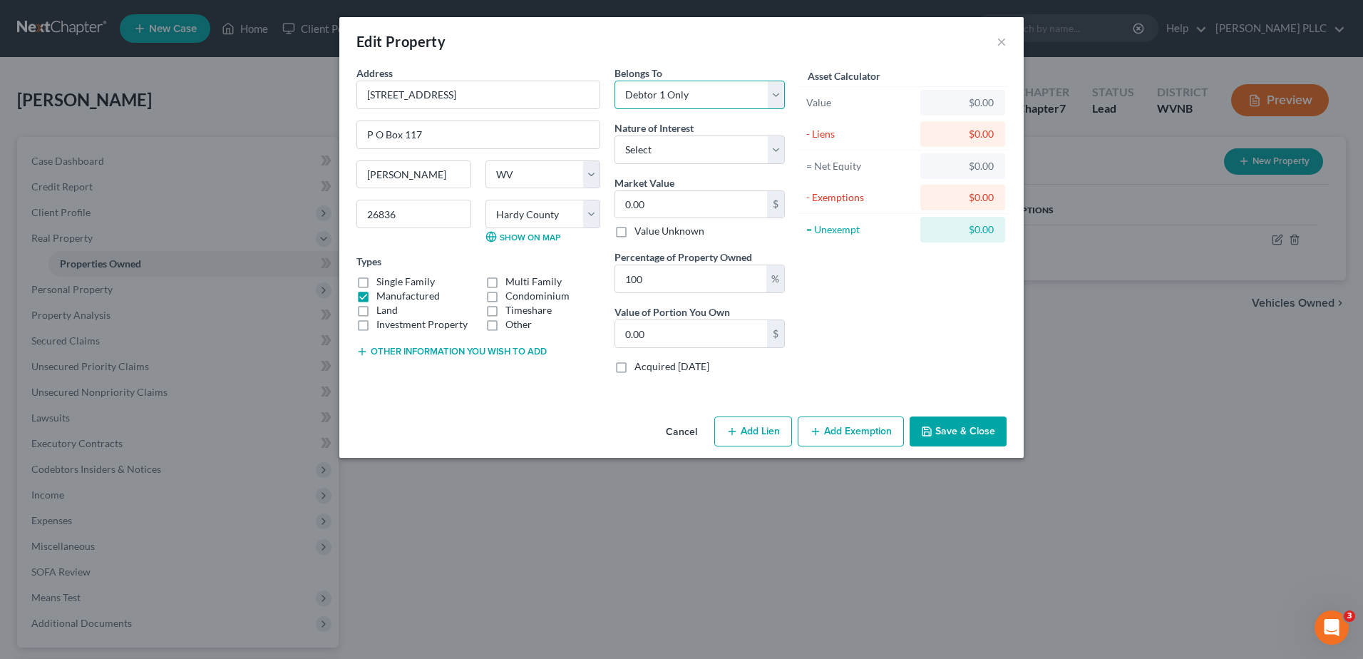
click at [615, 109] on select "Select Debtor 1 Only Debtor 2 Only Debtor 1 And Debtor 2 Only At Least One Of T…" at bounding box center [700, 95] width 170 height 29
click at [656, 164] on select "Select Fee Simple Joint Tenant Life Estate Equitable Interest Future Interest T…" at bounding box center [700, 149] width 170 height 29
select select "0"
click at [615, 164] on select "Select Fee Simple Joint Tenant Life Estate Equitable Interest Future Interest T…" at bounding box center [700, 149] width 170 height 29
type input "3"
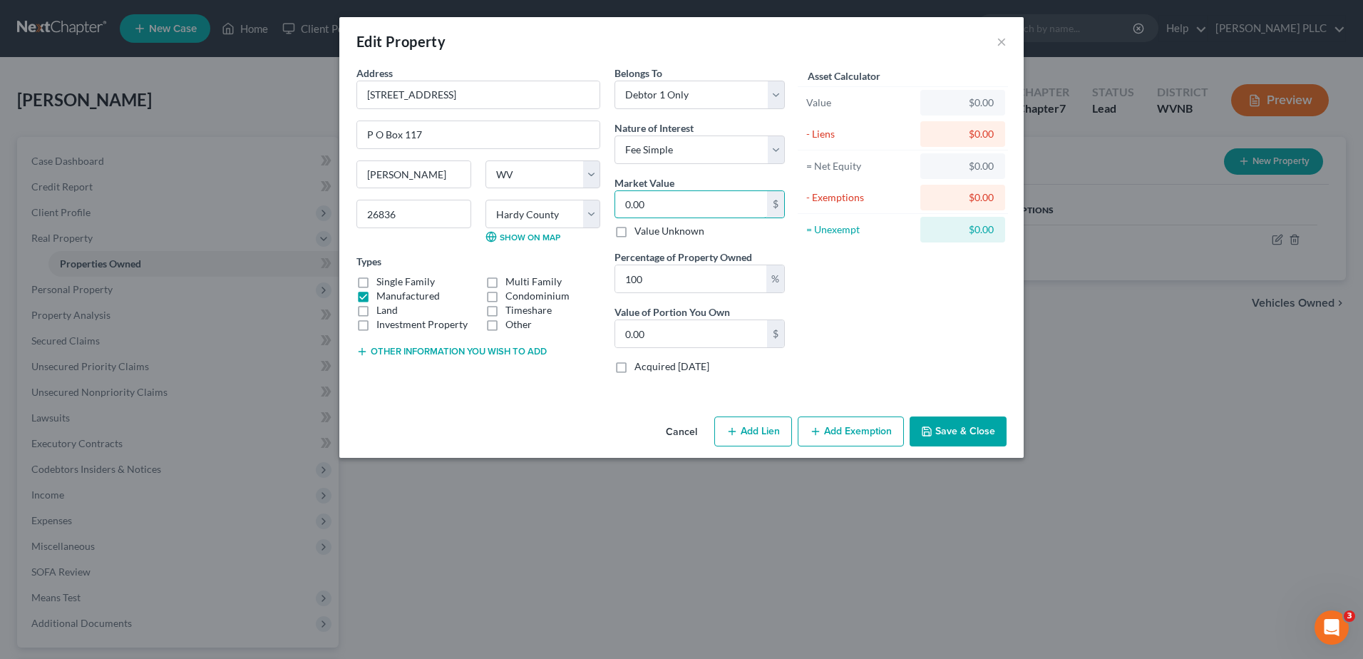
type input "3.00"
type input "35"
type input "35.00"
type input "350"
type input "350.00"
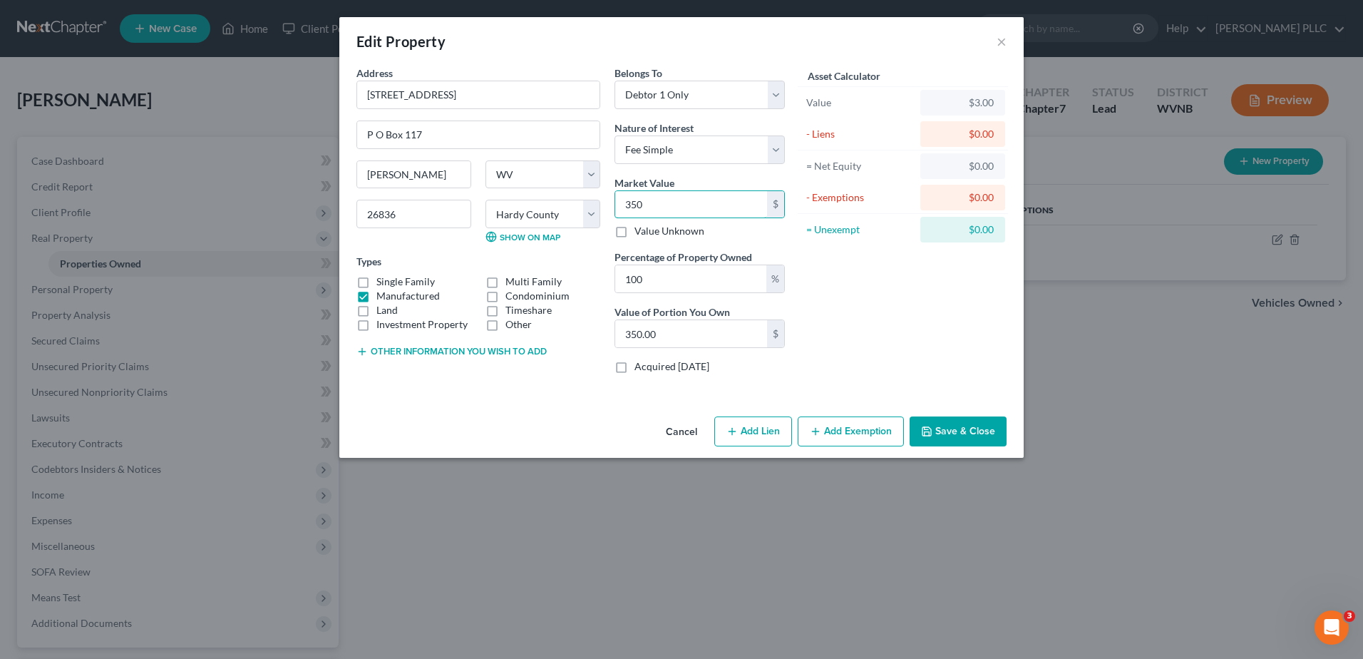
type input "3500"
type input "3,500.00"
type input "3,5000"
type input "35,000.00"
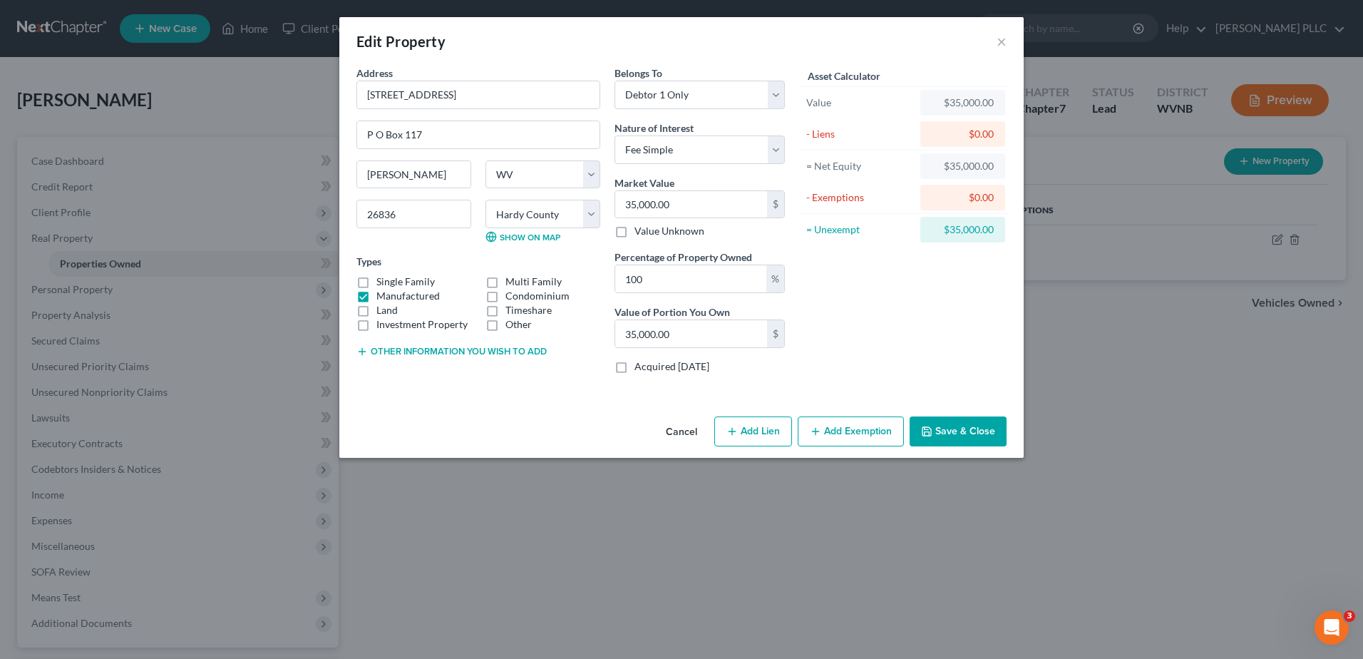
click at [792, 446] on button "Add Lien" at bounding box center [753, 431] width 78 height 30
select select "0"
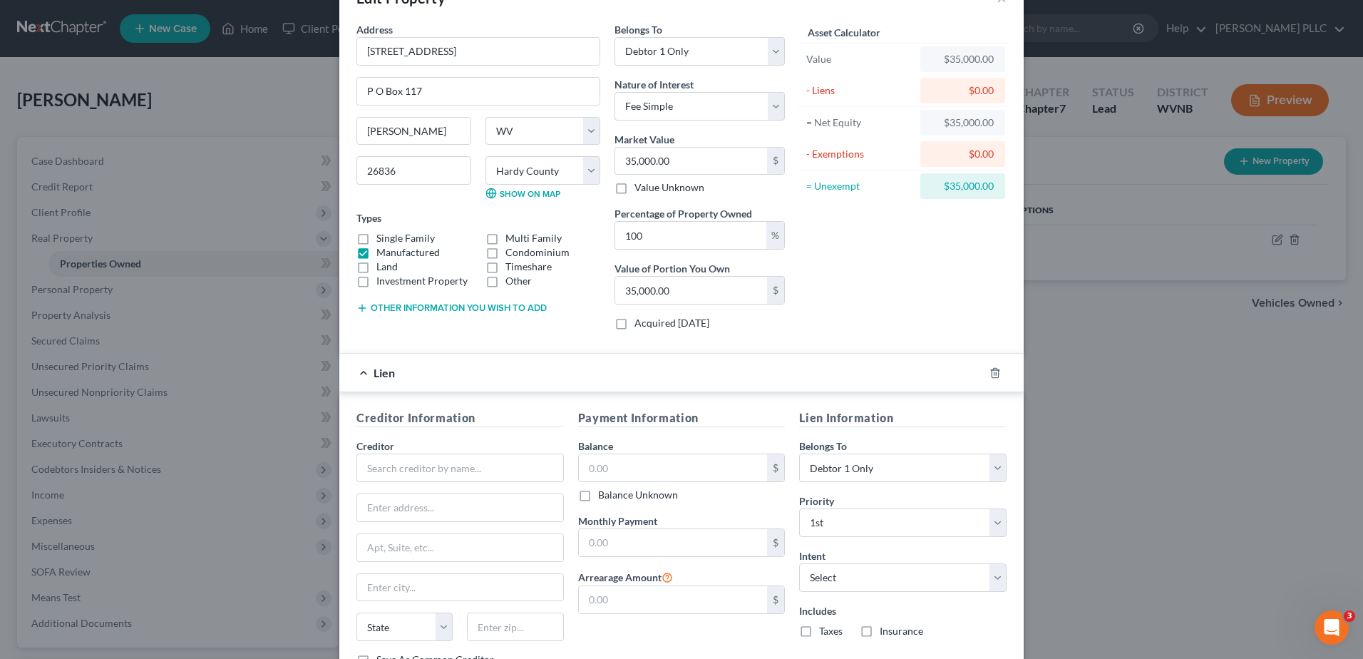
scroll to position [285, 0]
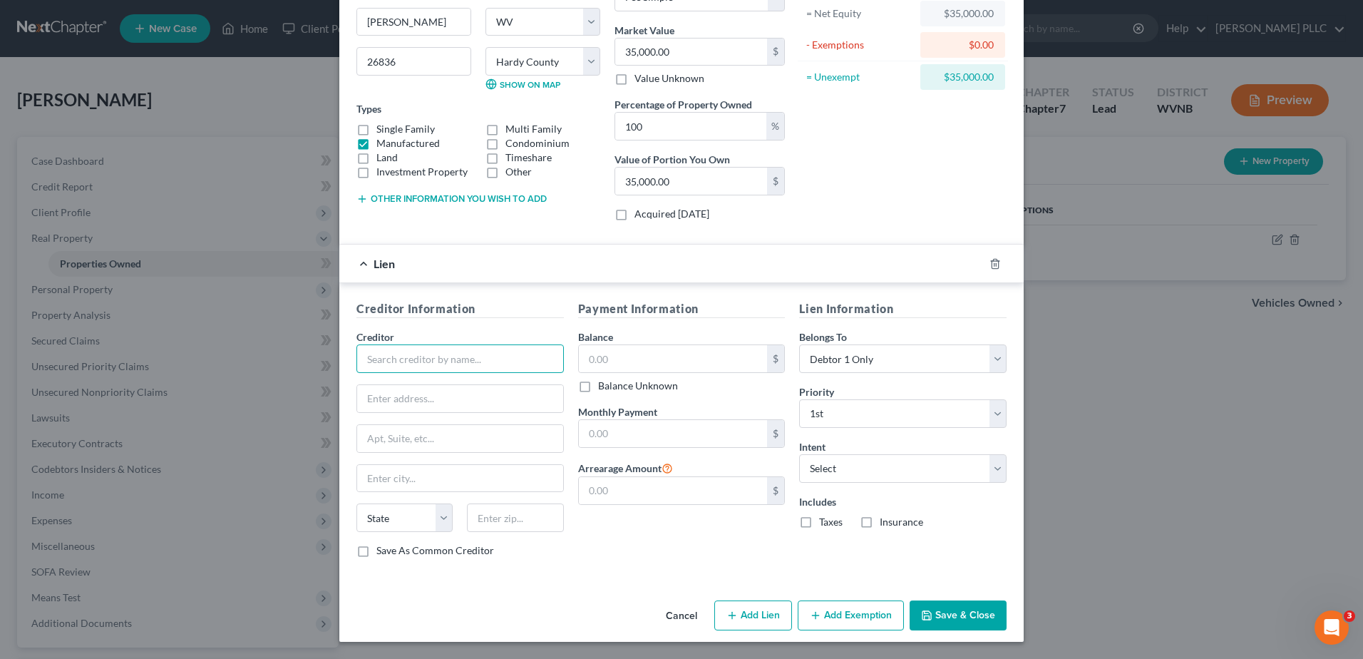
click at [356, 373] on input "text" at bounding box center [459, 358] width 207 height 29
type input "Capon Valley Bank"
click at [357, 412] on input "717 N Main St=" at bounding box center [460, 398] width 206 height 27
type input "717 N Main St"
type input "26836"
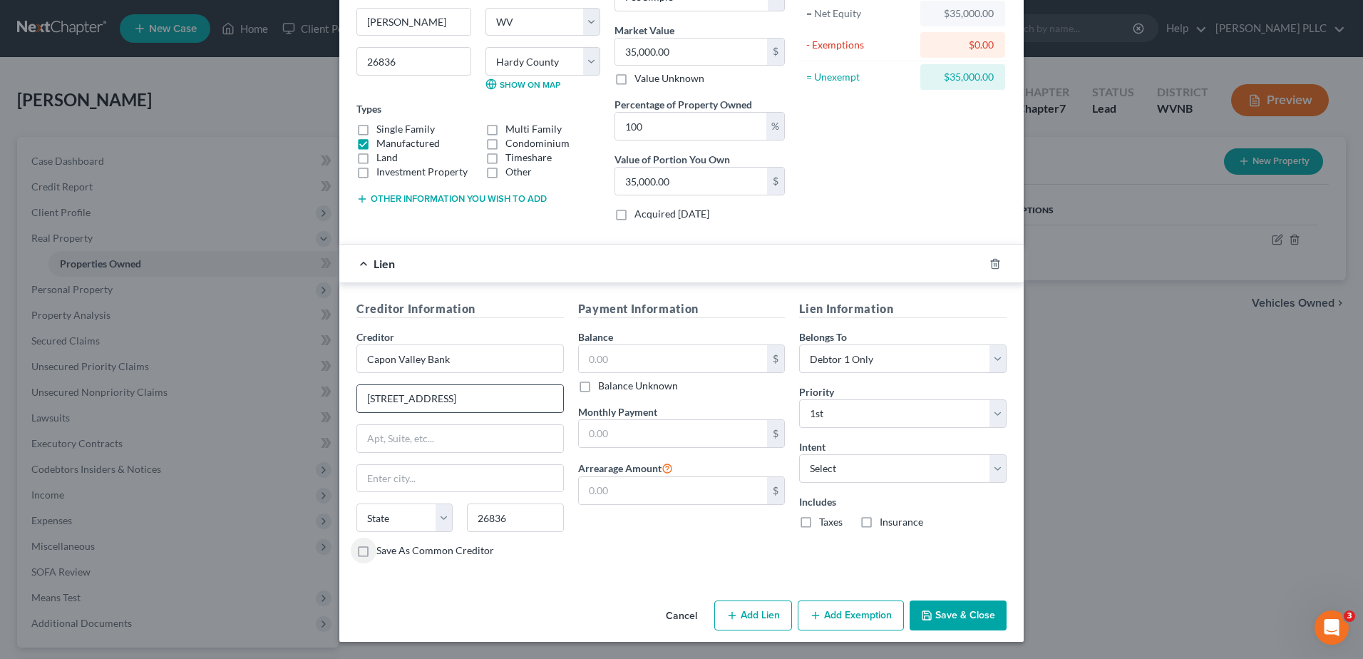
scroll to position [450, 0]
type input "Moorefield"
select select "51"
click at [602, 345] on input "text" at bounding box center [673, 358] width 189 height 27
type input "35,958.91"
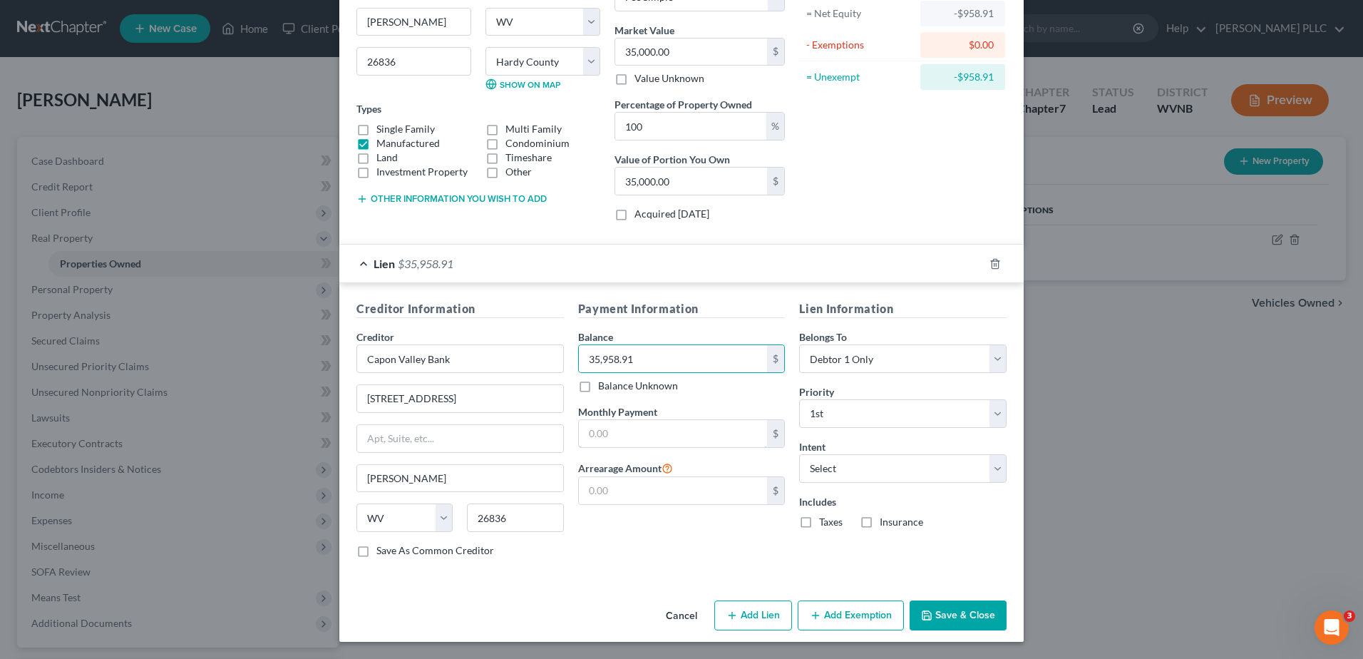
drag, startPoint x: 573, startPoint y: 360, endPoint x: 569, endPoint y: 326, distance: 34.5
click at [579, 420] on input "text" at bounding box center [673, 433] width 189 height 27
type input "387.24"
click at [917, 454] on select "Select Surrender Redeem Reaffirm Avoid Other" at bounding box center [902, 468] width 207 height 29
select select "2"
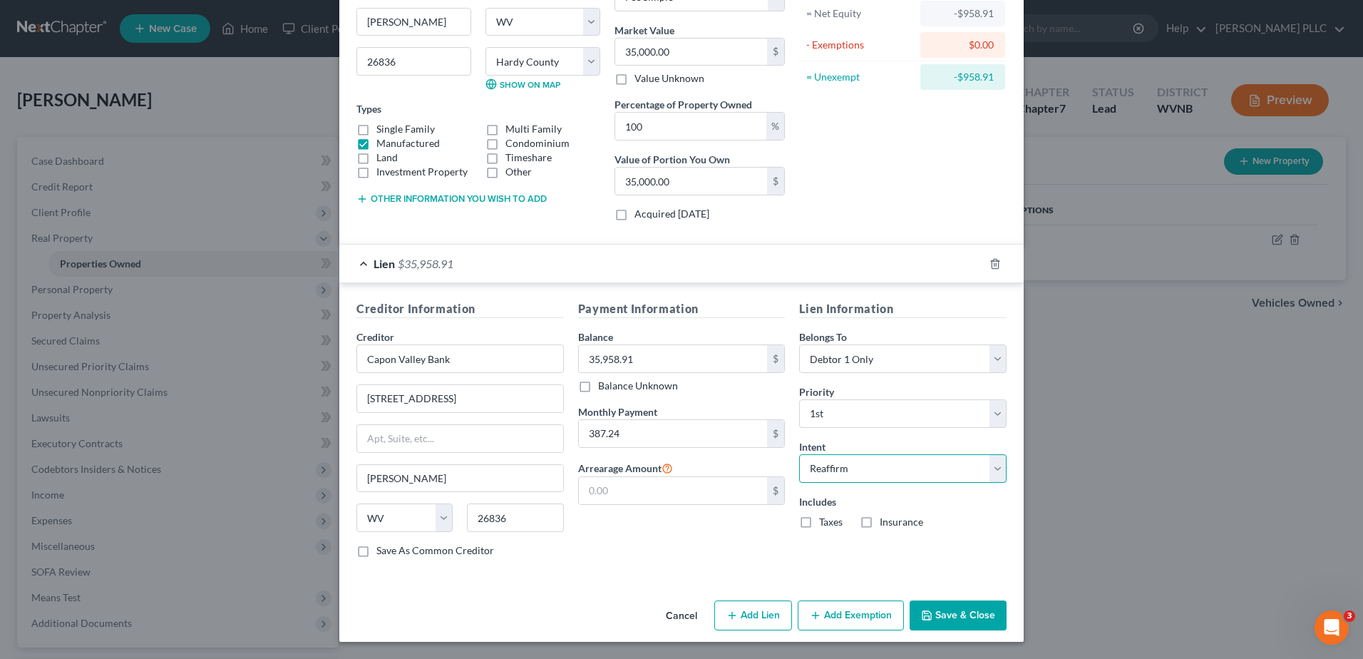
click at [834, 454] on select "Select Surrender Redeem Reaffirm Avoid Other" at bounding box center [902, 468] width 207 height 29
click at [777, 602] on button "Add Lien" at bounding box center [753, 615] width 78 height 30
select select "0"
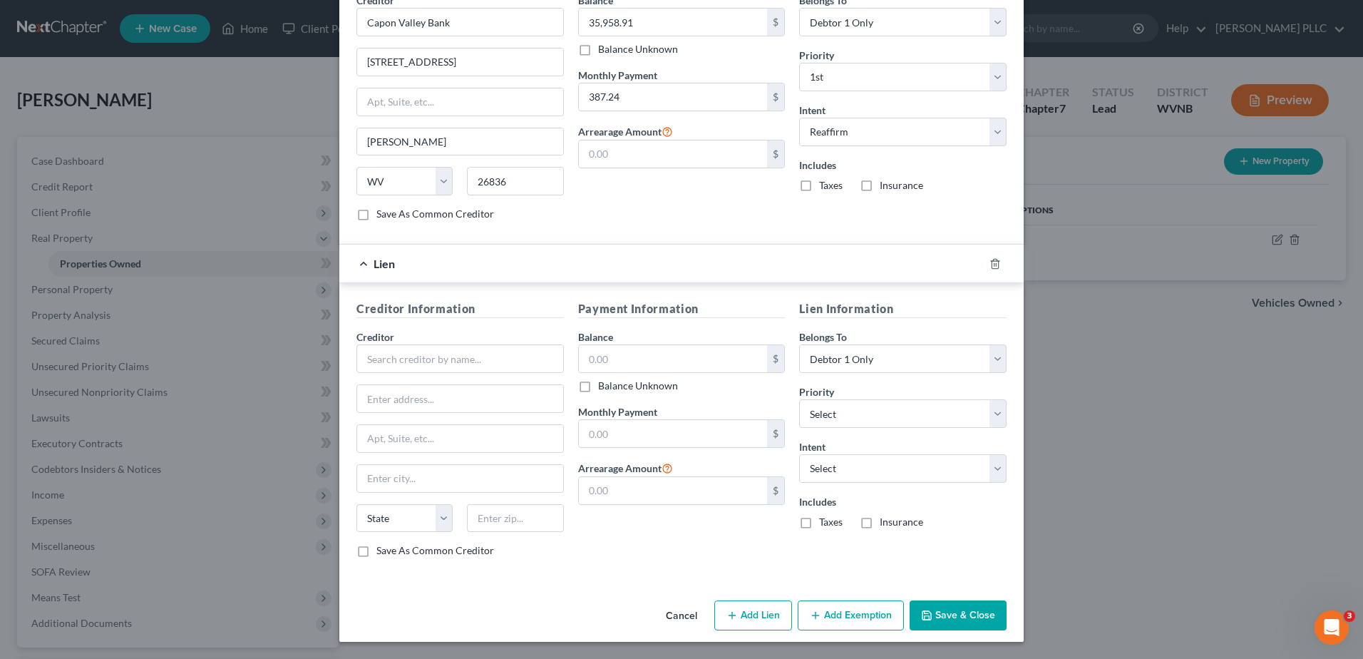
scroll to position [735, 0]
click at [356, 373] on input "text" at bounding box center [459, 358] width 207 height 29
type input "Burke & Herbert Bank"
type input "300 N Main St"
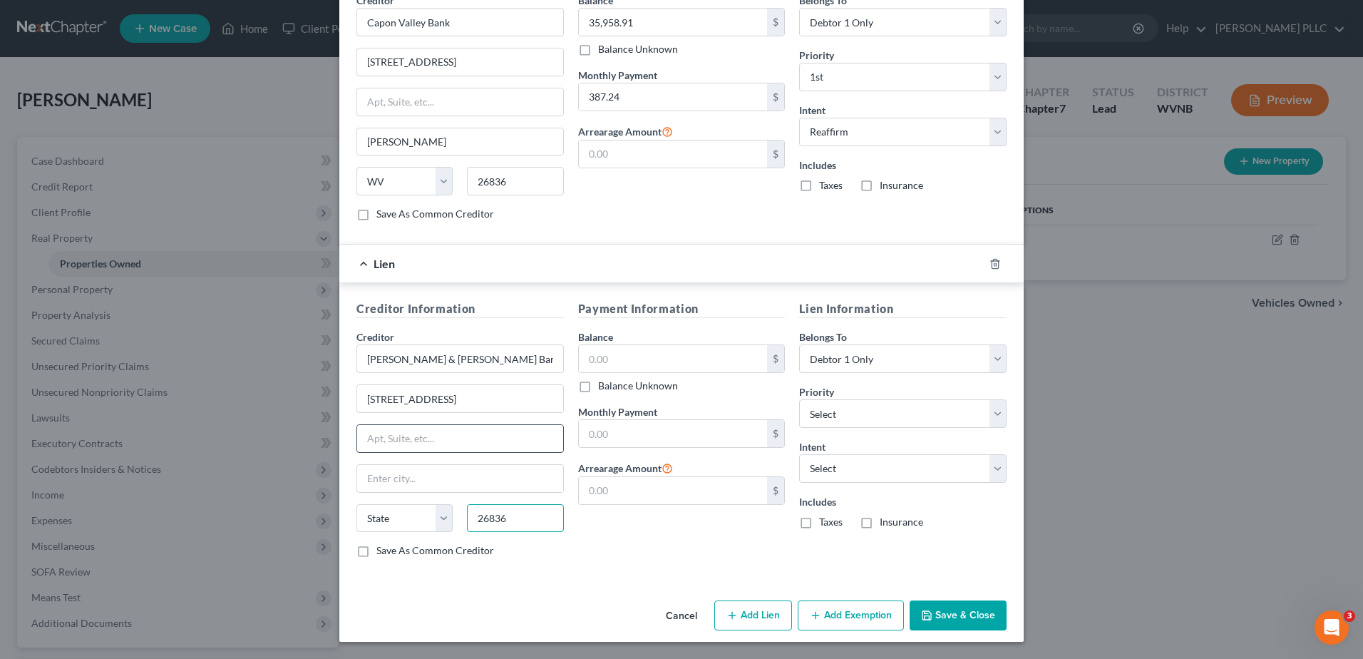
type input "26836"
type input "Moorefield"
select select "51"
click at [637, 345] on input "text" at bounding box center [673, 358] width 189 height 27
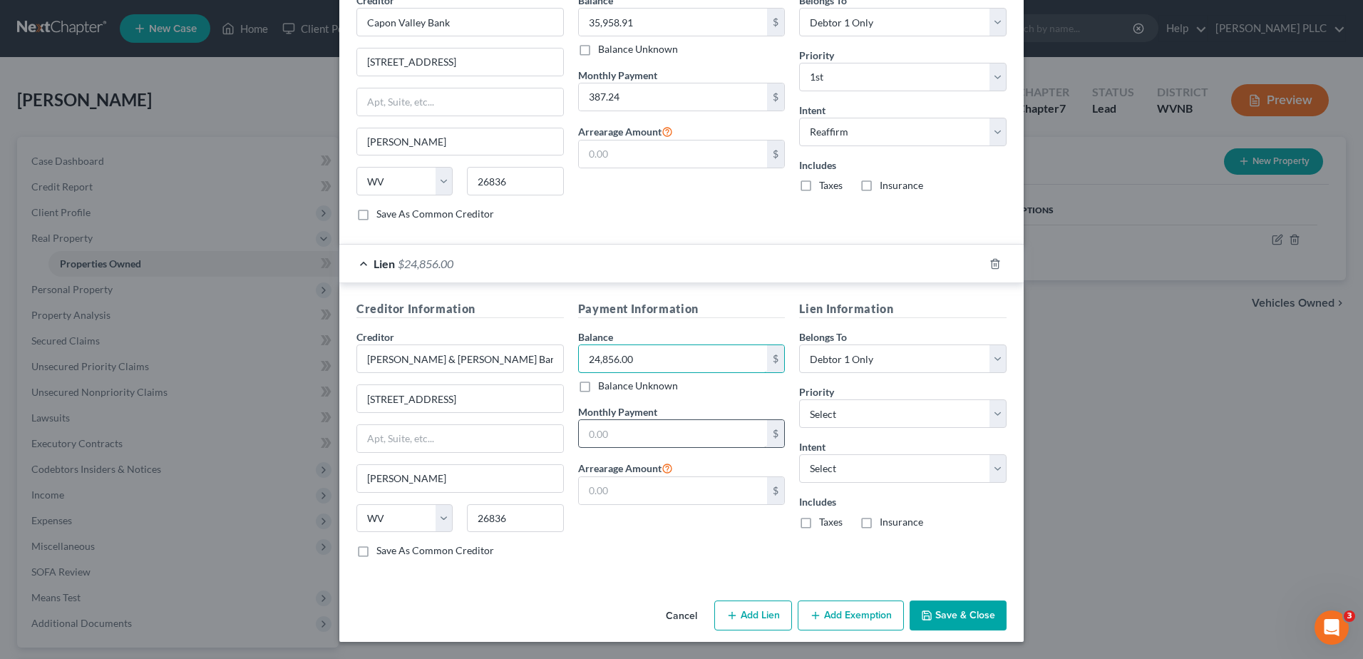
type input "24,856.00"
click at [612, 420] on input "text" at bounding box center [673, 433] width 189 height 27
type input "174.00"
click at [933, 454] on select "Select Surrender Redeem Reaffirm Avoid Other" at bounding box center [902, 468] width 207 height 29
select select "2"
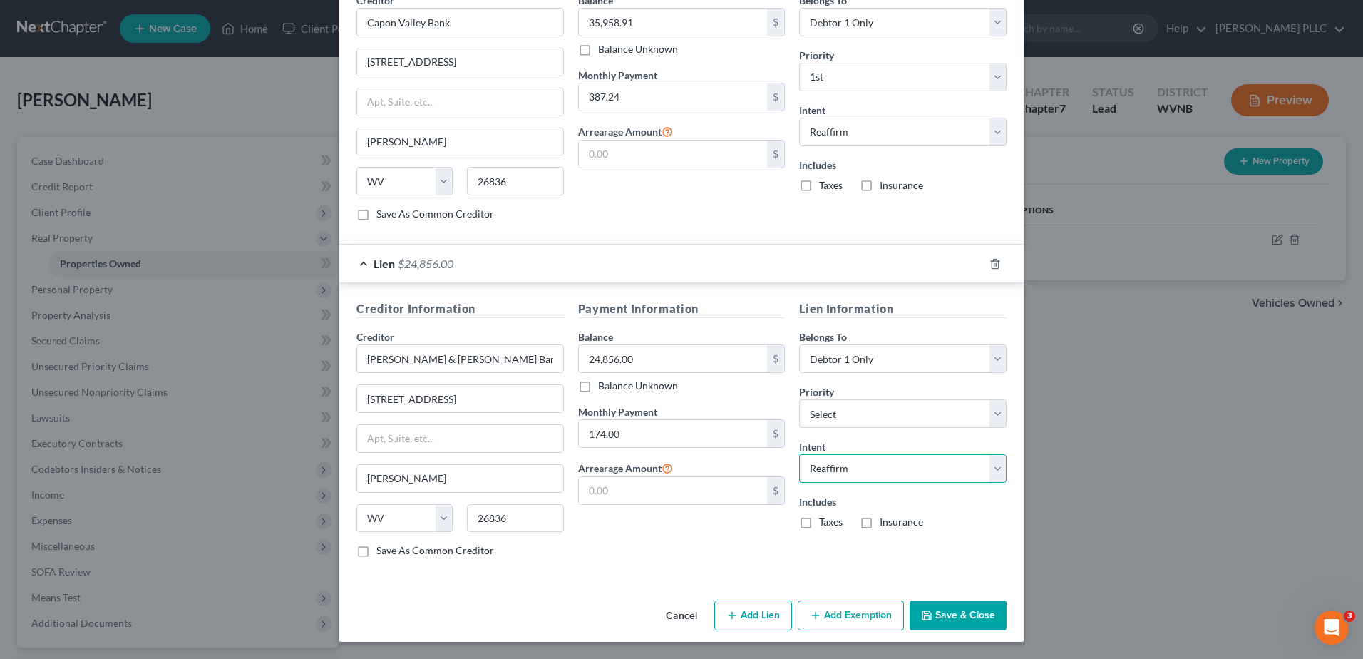
click at [834, 454] on select "Select Surrender Redeem Reaffirm Avoid Other" at bounding box center [902, 468] width 207 height 29
click at [907, 399] on select "Select 2nd 3rd 4th 5th 6th 7th 8th 9th 10th 11th 12th 13th 14th 15th 16th 17th …" at bounding box center [902, 413] width 207 height 29
select select "0"
click at [834, 399] on select "Select 2nd 3rd 4th 5th 6th 7th 8th 9th 10th 11th 12th 13th 14th 15th 16th 17th …" at bounding box center [902, 413] width 207 height 29
drag, startPoint x: 1079, startPoint y: 601, endPoint x: 995, endPoint y: 652, distance: 98.6
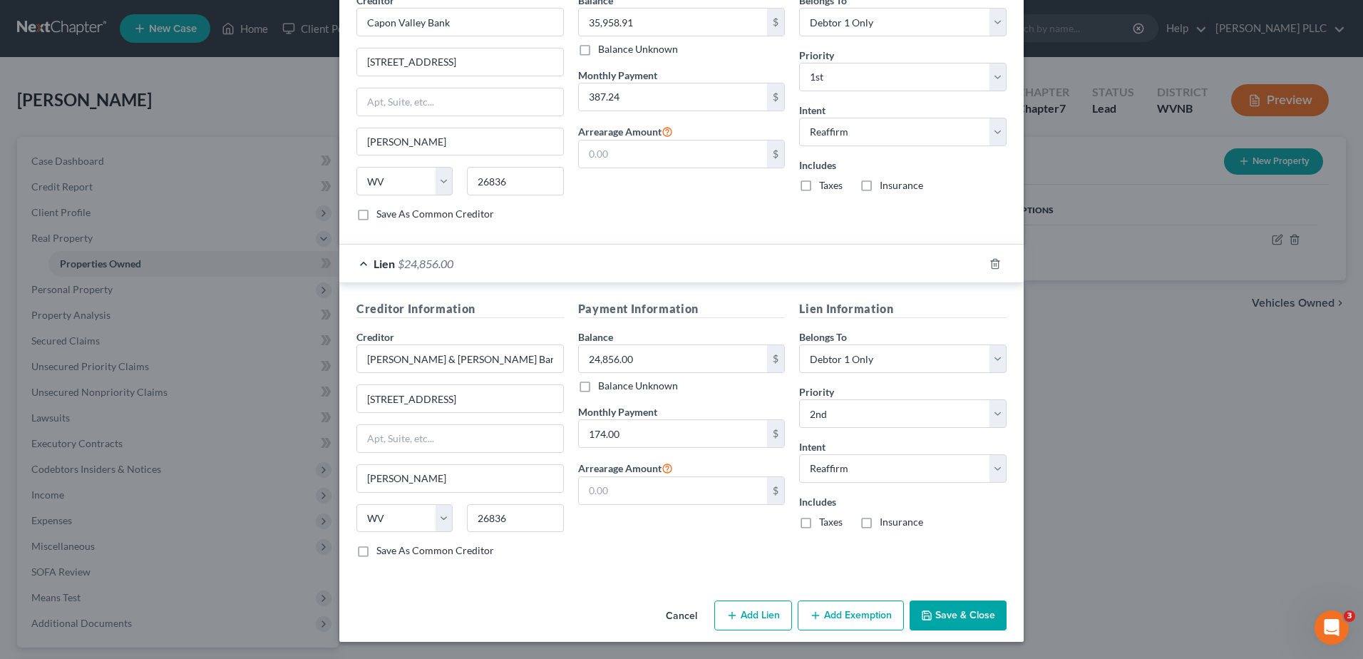
click at [1010, 658] on html "Home New Case Client Portal Max H. White PLLC kristin@maxwhitelawyer.com My Acc…" at bounding box center [681, 392] width 1363 height 784
click at [904, 607] on button "Add Exemption" at bounding box center [851, 615] width 106 height 30
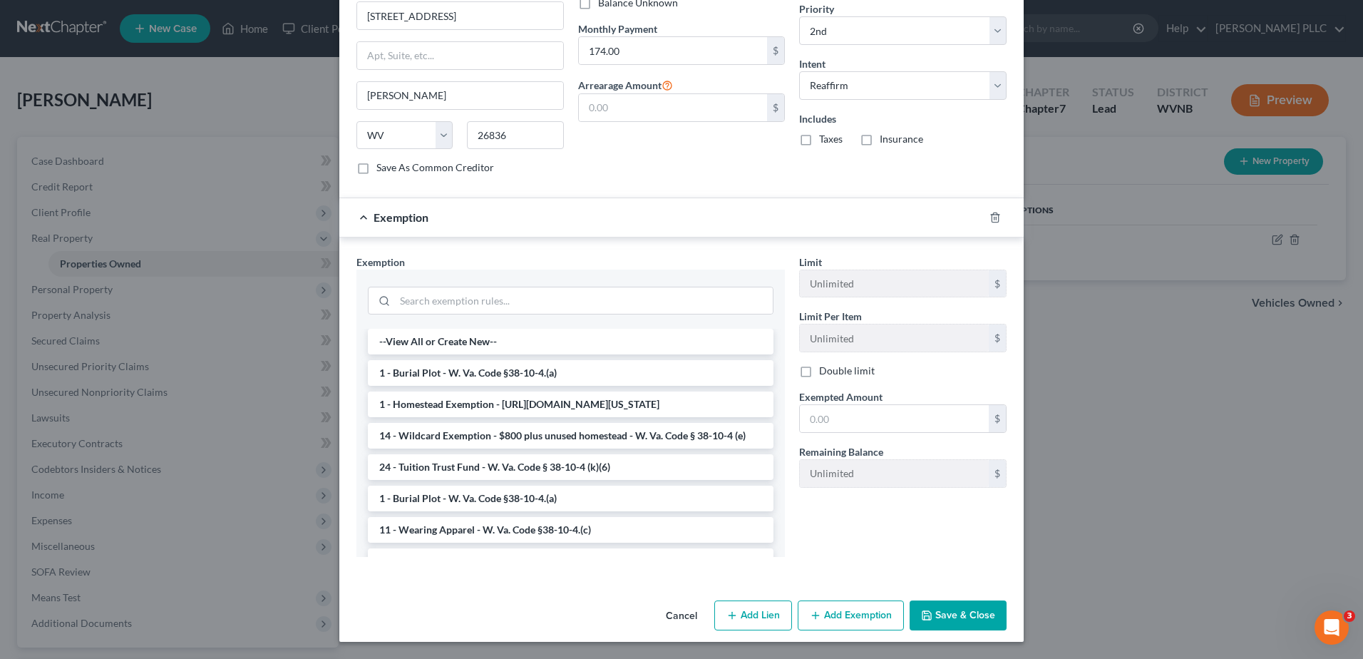
scroll to position [1194, 0]
click at [424, 417] on li "1 - Homestead Exemption - https://www.nolo.com/legal-encyclopedia/west-virginia…" at bounding box center [571, 404] width 406 height 26
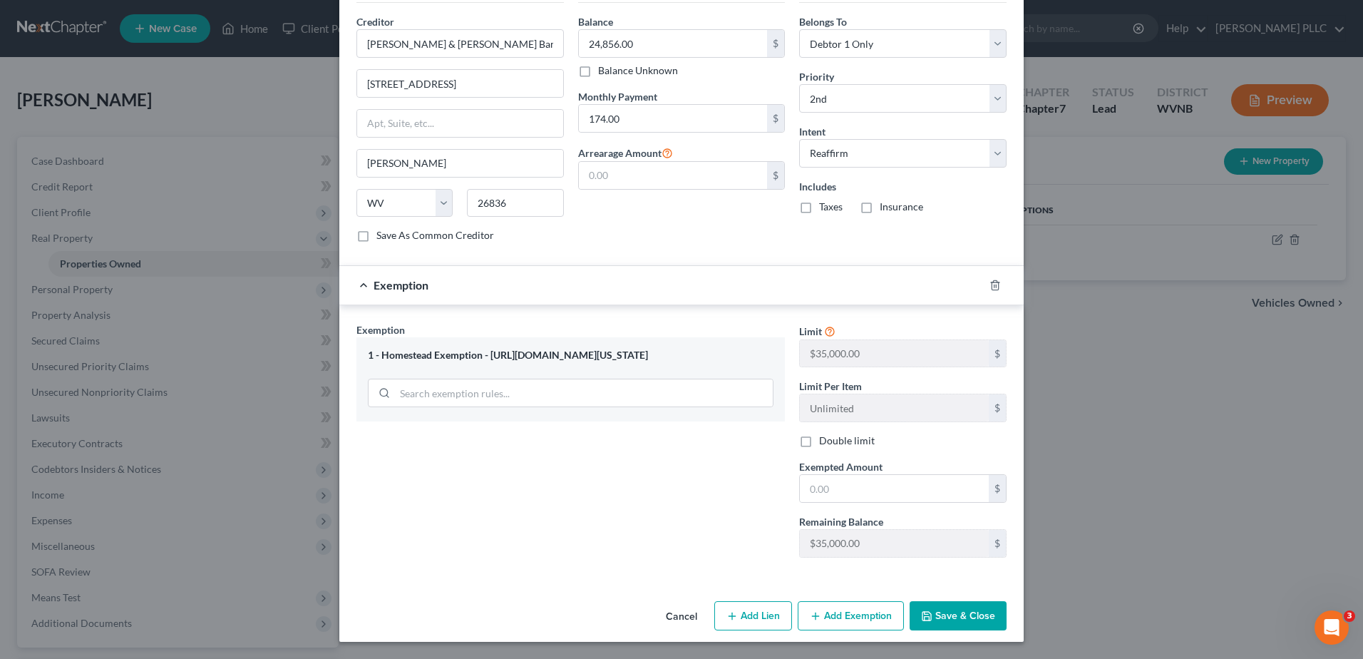
scroll to position [1338, 0]
click at [883, 475] on input "text" at bounding box center [894, 488] width 189 height 27
type input "0.00"
click at [1007, 601] on button "Save & Close" at bounding box center [958, 616] width 97 height 30
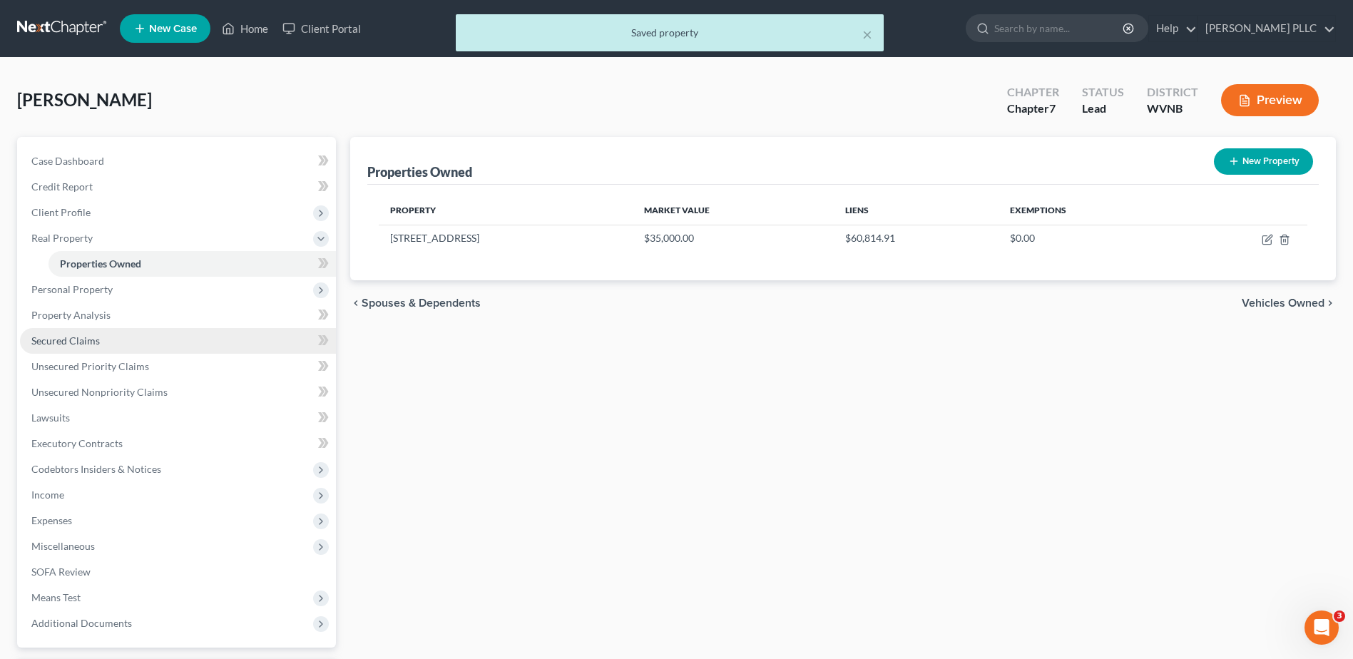
click at [90, 347] on span "Secured Claims" at bounding box center [65, 340] width 68 height 12
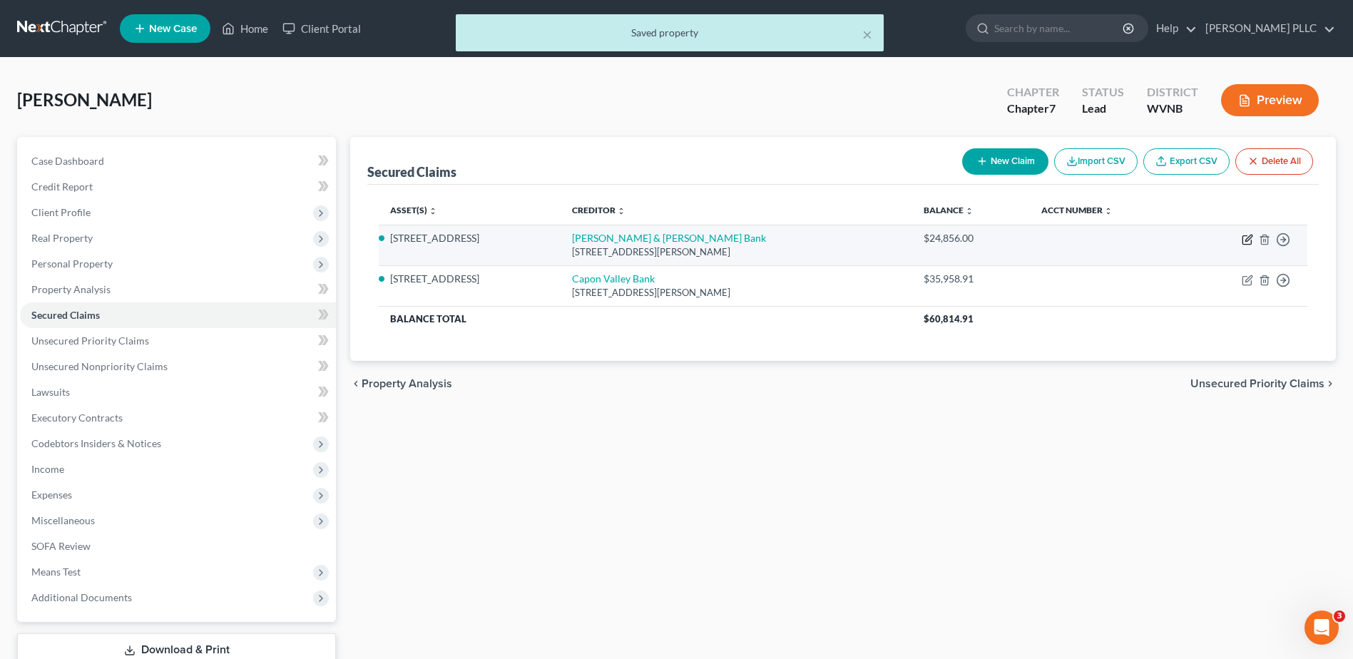
click at [1241, 245] on icon "button" at bounding box center [1246, 239] width 11 height 11
select select "51"
select select "2"
select select "0"
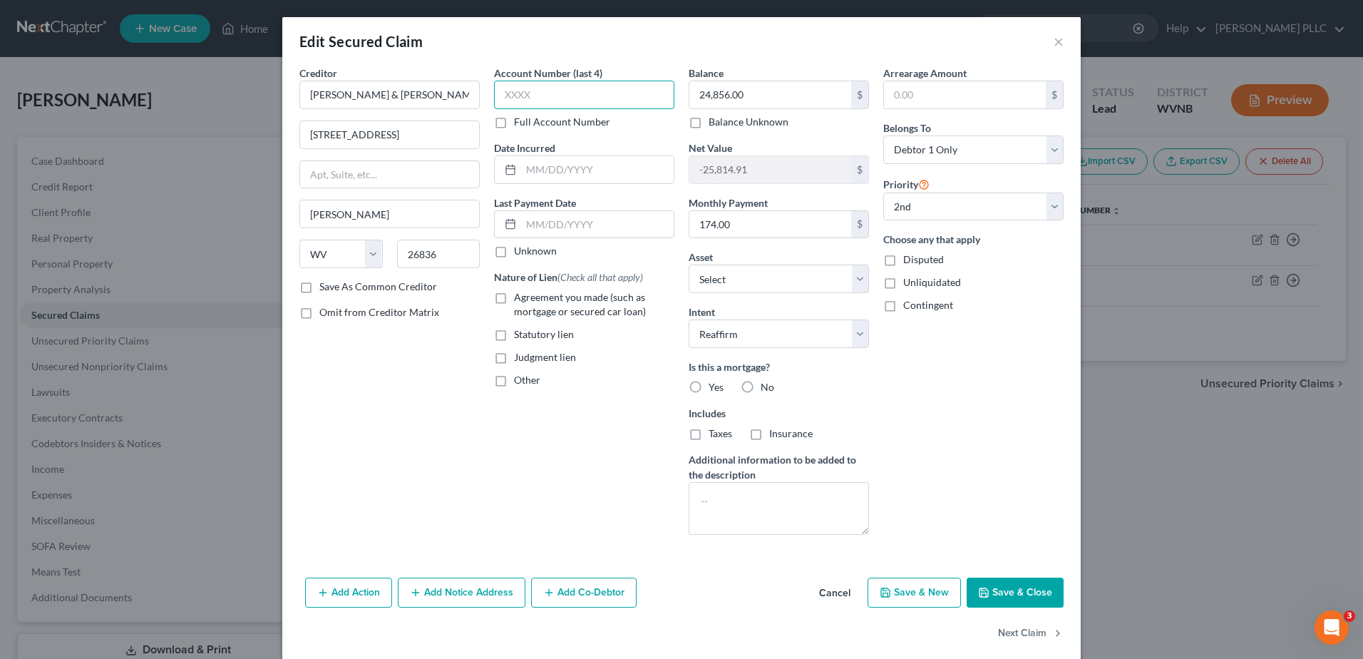
click at [524, 109] on input "text" at bounding box center [584, 95] width 180 height 29
type input "787L"
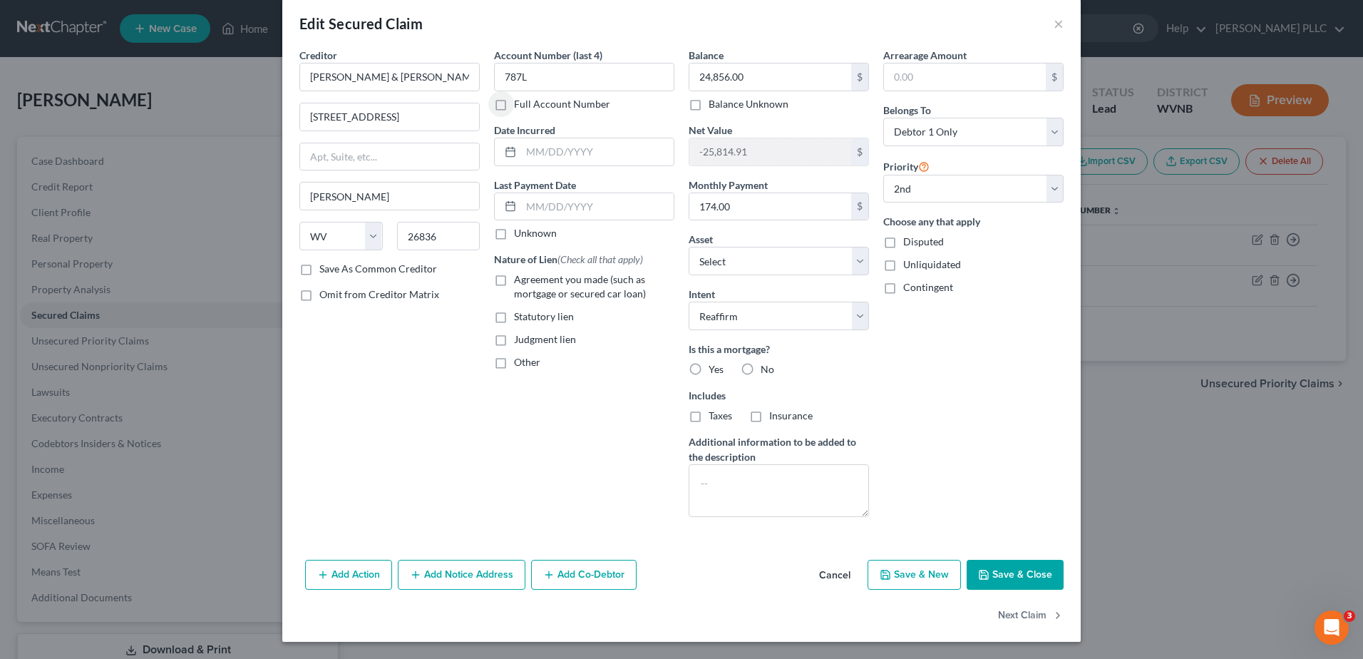
scroll to position [214, 0]
click at [709, 362] on label "Yes" at bounding box center [716, 369] width 15 height 14
click at [714, 362] on input "Yes" at bounding box center [718, 366] width 9 height 9
radio input "true"
click at [1064, 590] on button "Save & Close" at bounding box center [1015, 575] width 97 height 30
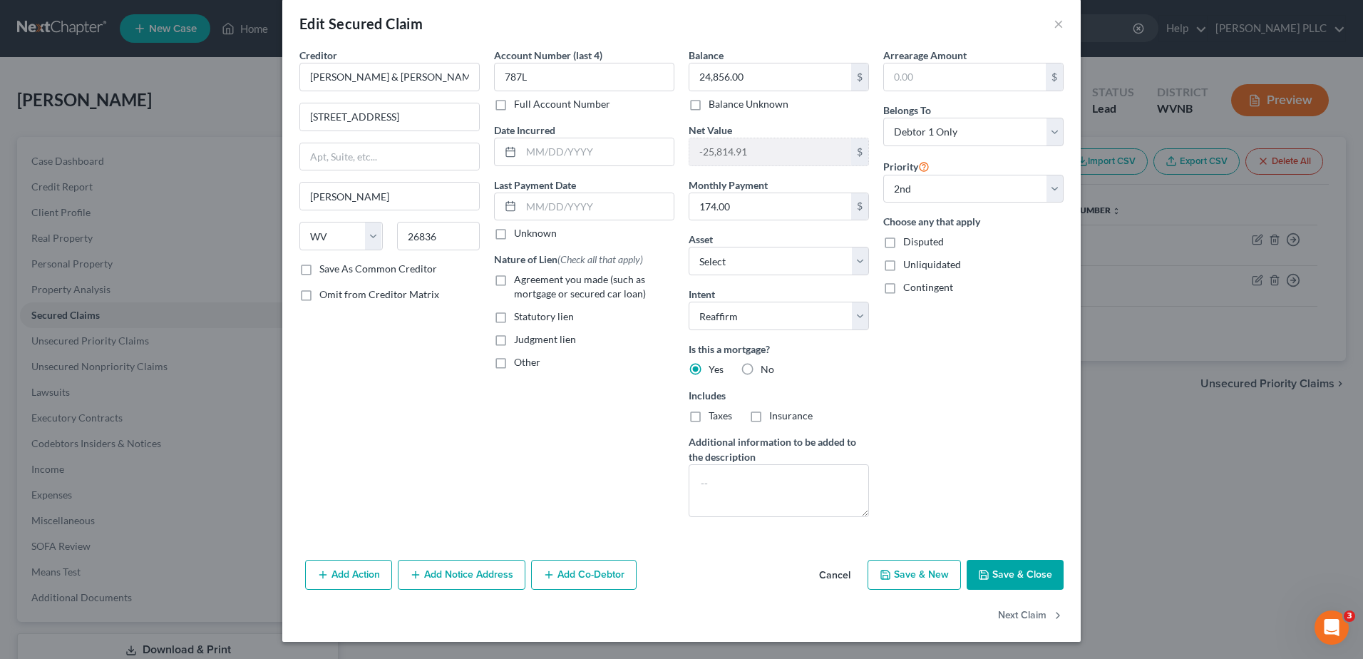
select select "1"
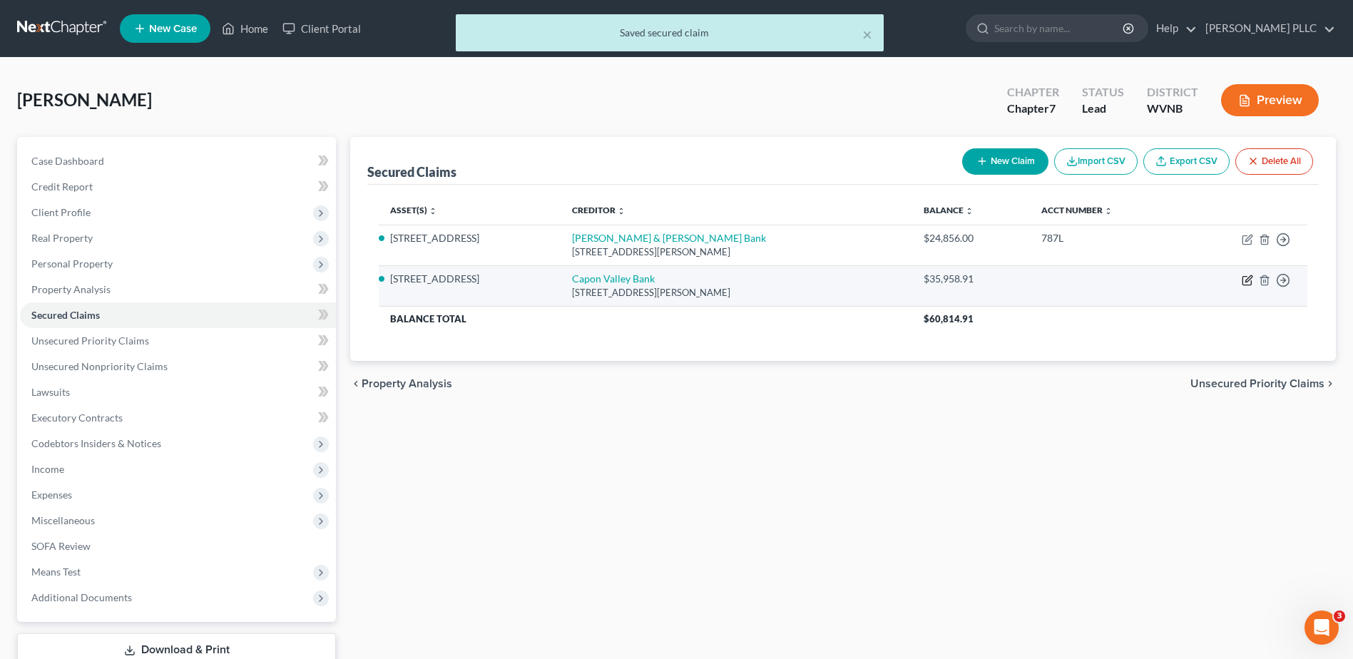
click at [1223, 306] on td "Move to E Move to F Move to G Move to Notice Only" at bounding box center [1244, 285] width 125 height 41
click at [1241, 286] on icon "button" at bounding box center [1246, 280] width 11 height 11
select select "51"
select select "2"
select select "0"
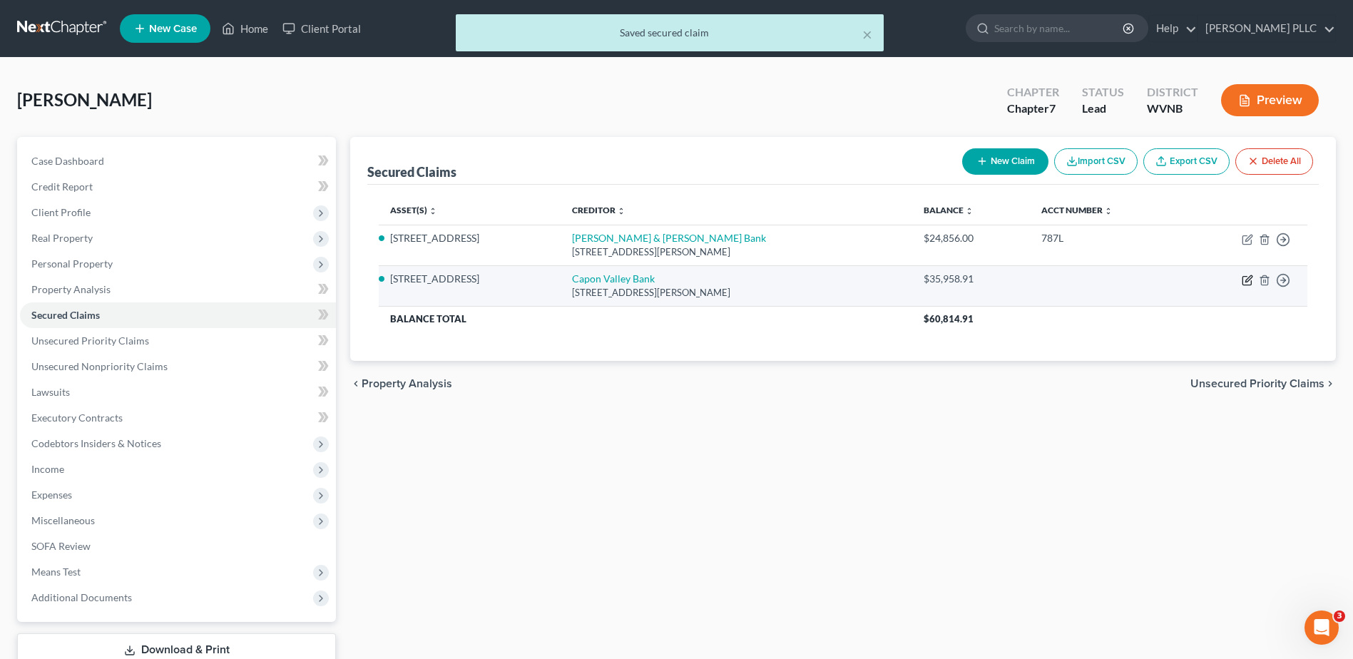
select select "0"
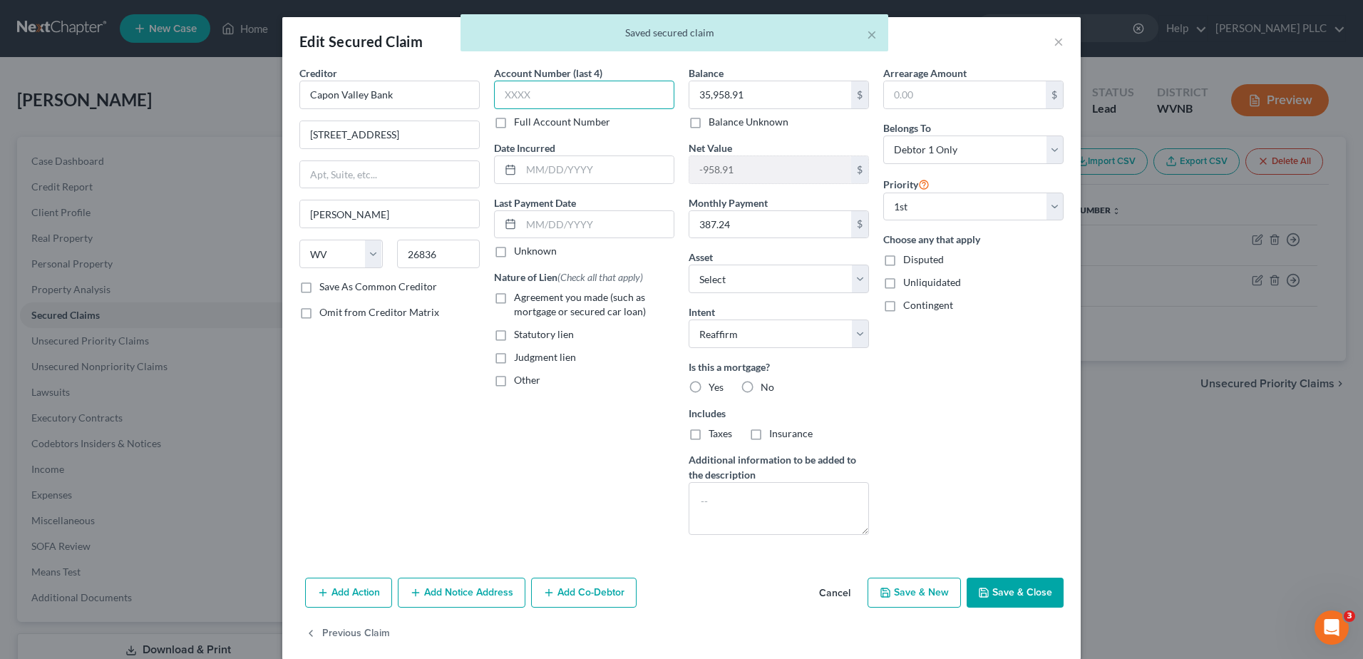
click at [501, 109] on input "text" at bounding box center [584, 95] width 180 height 29
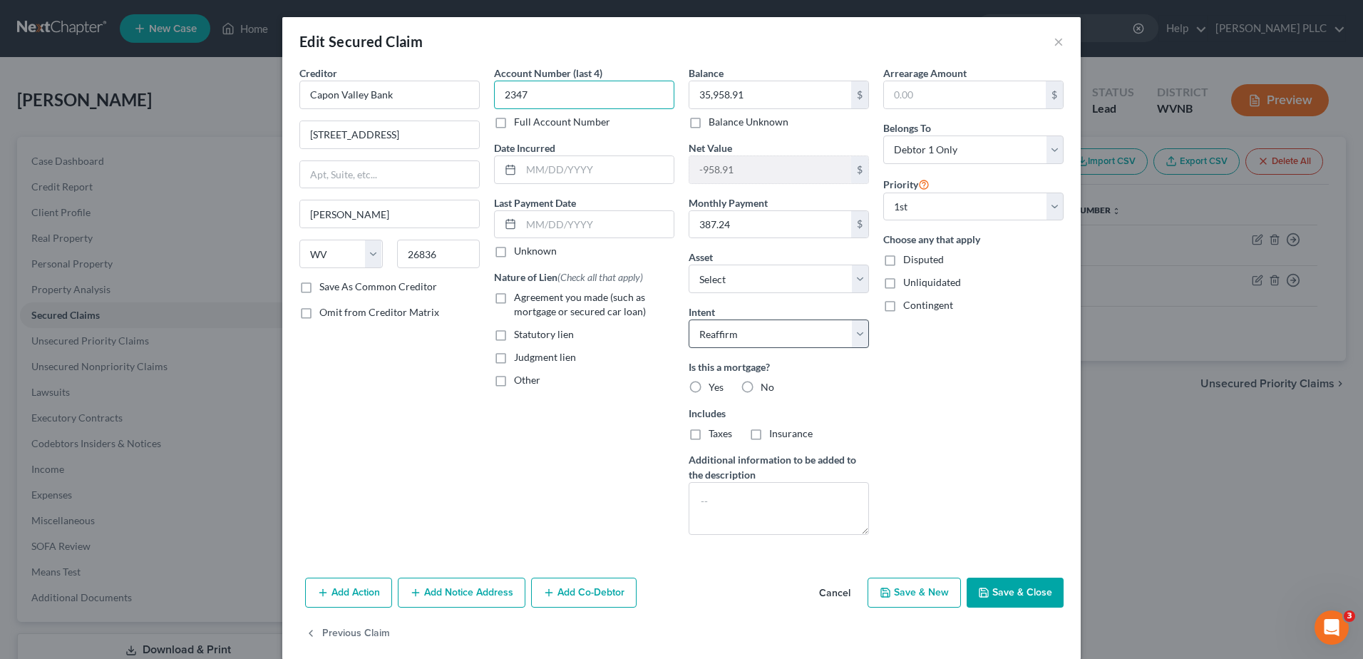
type input "2347"
click at [709, 394] on label "Yes" at bounding box center [716, 387] width 15 height 14
click at [714, 389] on input "Yes" at bounding box center [718, 384] width 9 height 9
radio input "true"
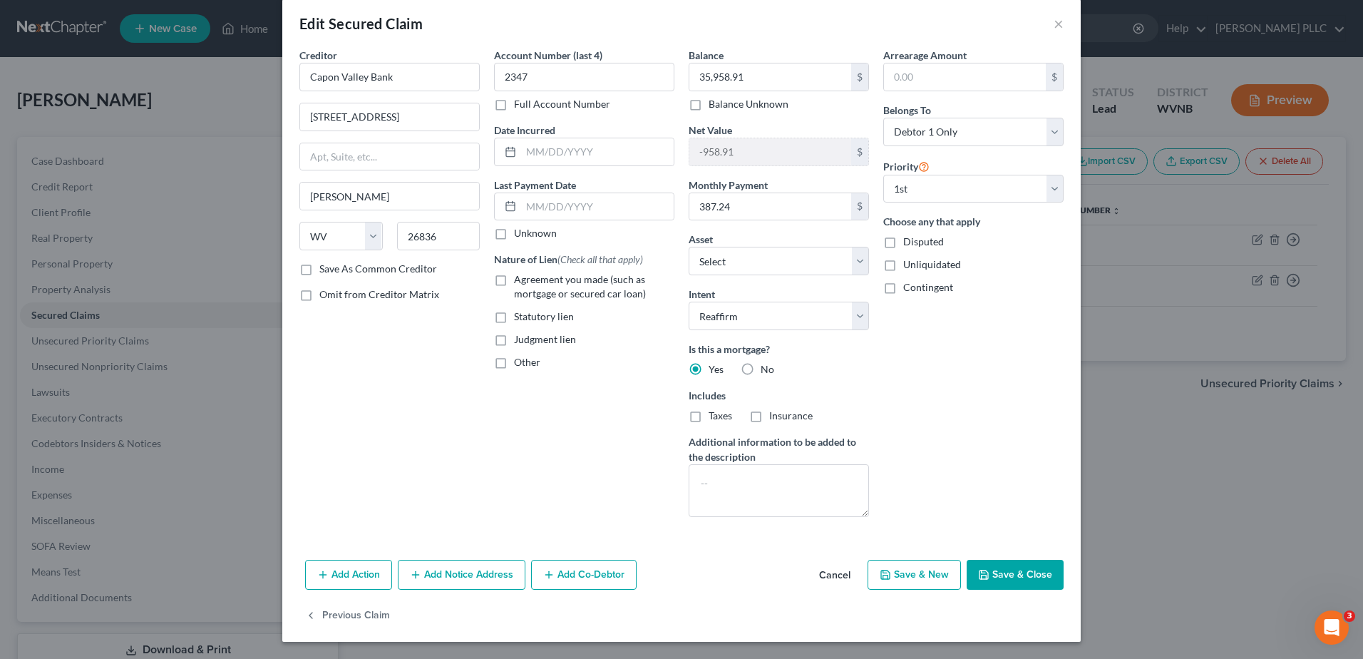
scroll to position [267, 0]
drag, startPoint x: 1099, startPoint y: 543, endPoint x: 1061, endPoint y: 498, distance: 59.2
click at [1064, 560] on button "Save & Close" at bounding box center [1015, 575] width 97 height 30
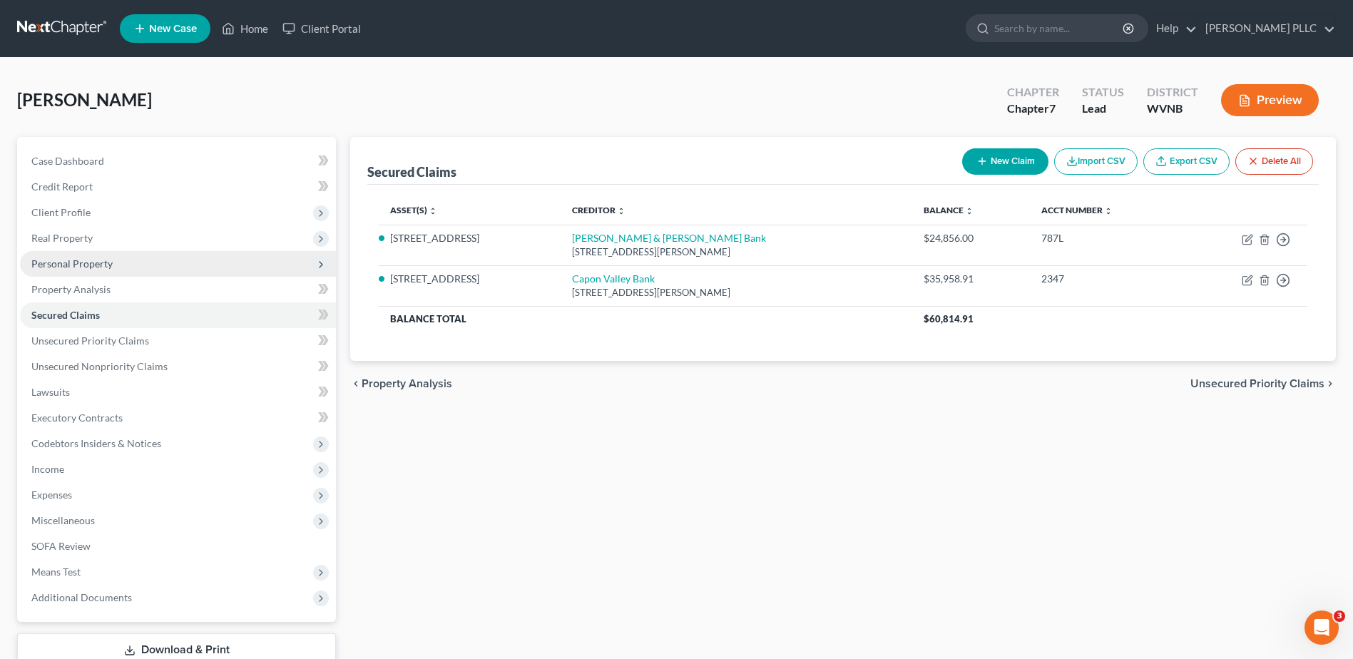
click at [111, 270] on span "Personal Property" at bounding box center [71, 263] width 81 height 12
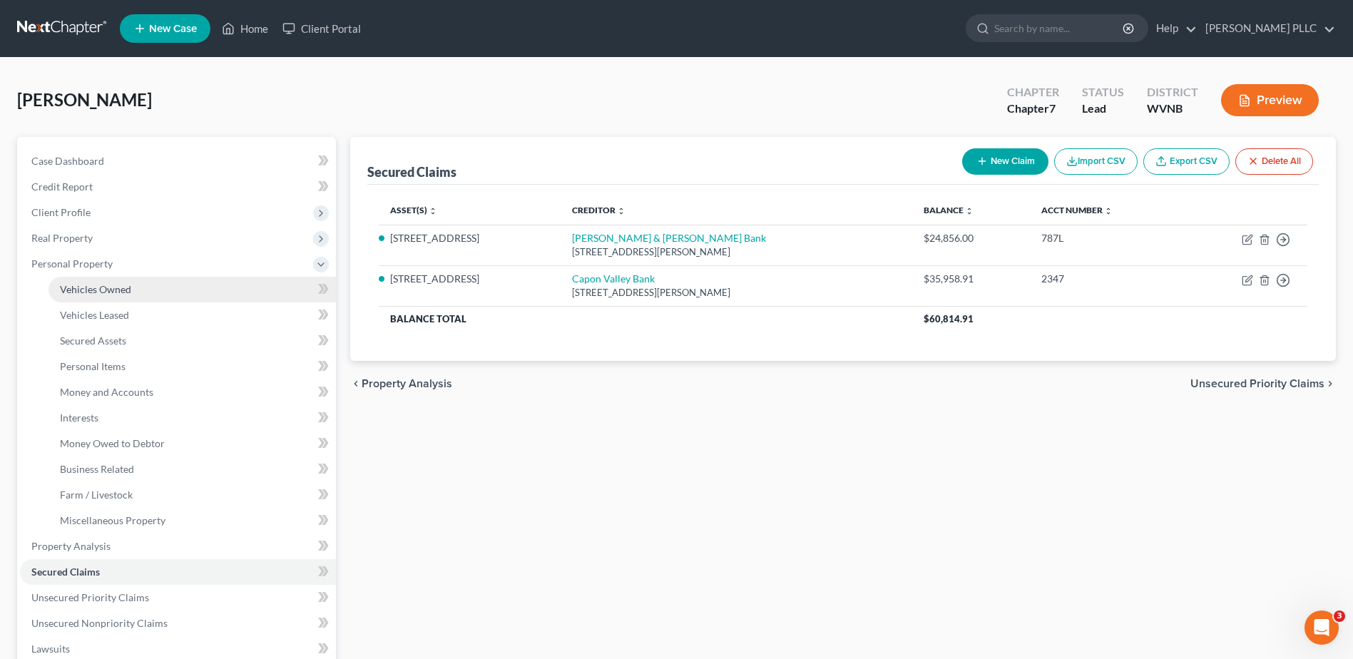
click at [126, 295] on span "Vehicles Owned" at bounding box center [95, 289] width 71 height 12
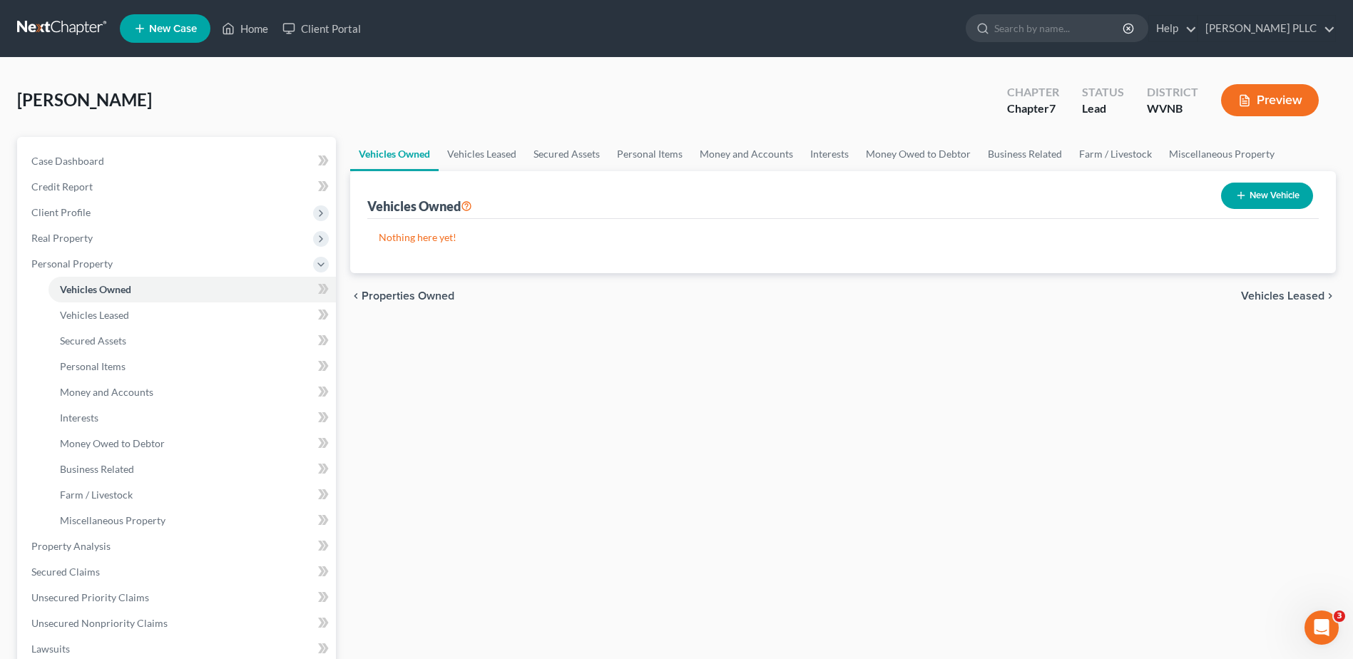
click at [1261, 209] on button "New Vehicle" at bounding box center [1267, 196] width 92 height 26
select select "0"
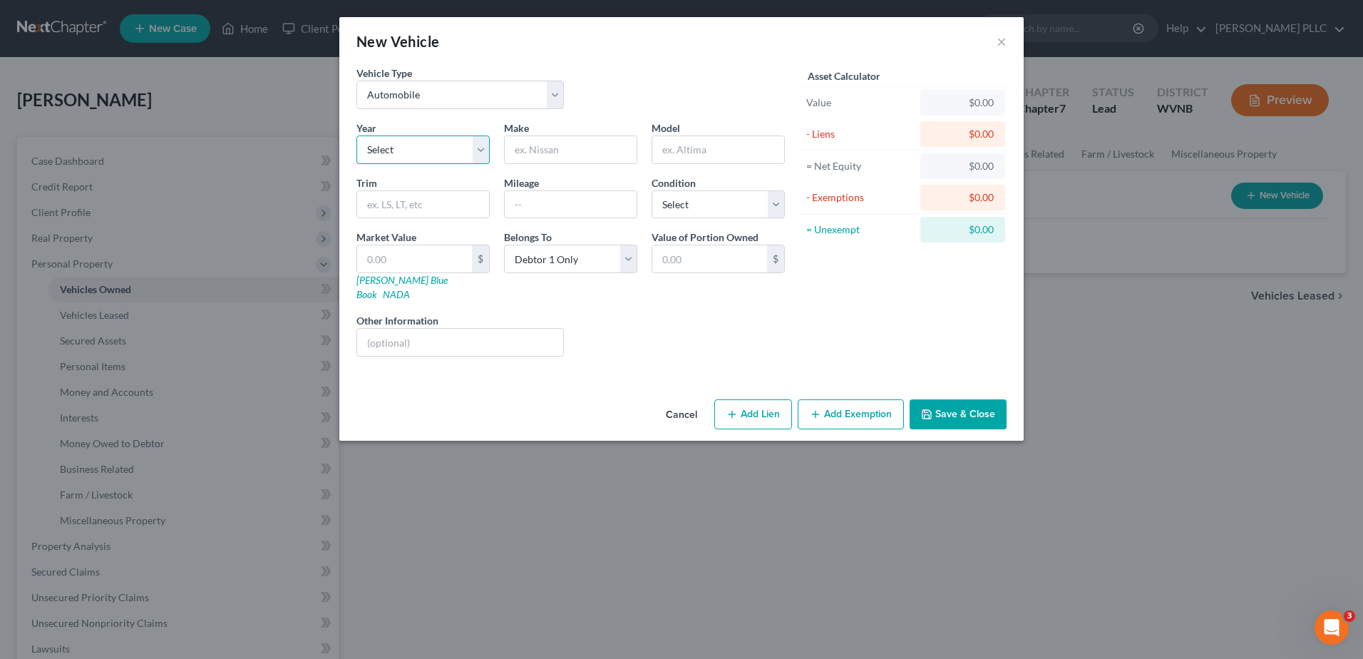
click at [356, 164] on select "Select 2026 2025 2024 2023 2022 2021 2020 2019 2018 2017 2016 2015 2014 2013 20…" at bounding box center [422, 149] width 133 height 29
select select "15"
click at [356, 164] on select "Select 2026 2025 2024 2023 2022 2021 2020 2019 2018 2017 2016 2015 2014 2013 20…" at bounding box center [422, 149] width 133 height 29
click at [506, 163] on input "text" at bounding box center [571, 149] width 132 height 27
type input "Jeep"
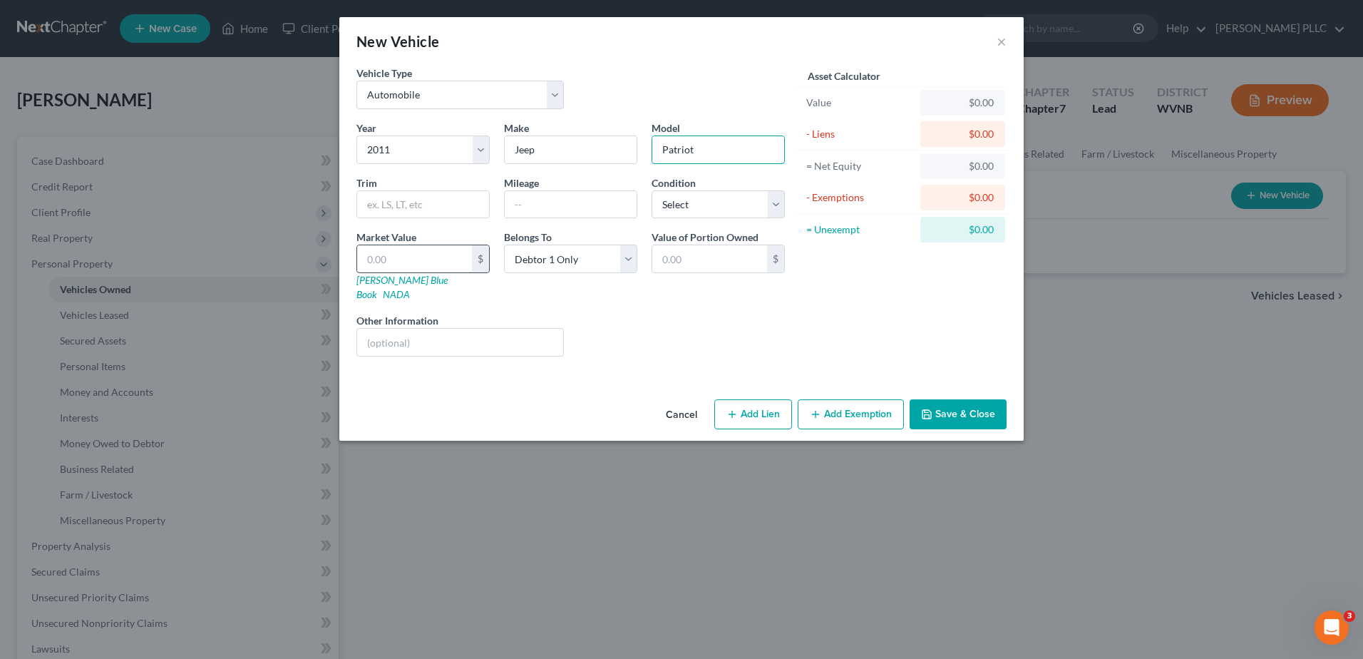
type input "Patriot"
click at [357, 272] on input "text" at bounding box center [414, 258] width 115 height 27
click at [792, 429] on button "Add Lien" at bounding box center [753, 414] width 78 height 30
select select "0"
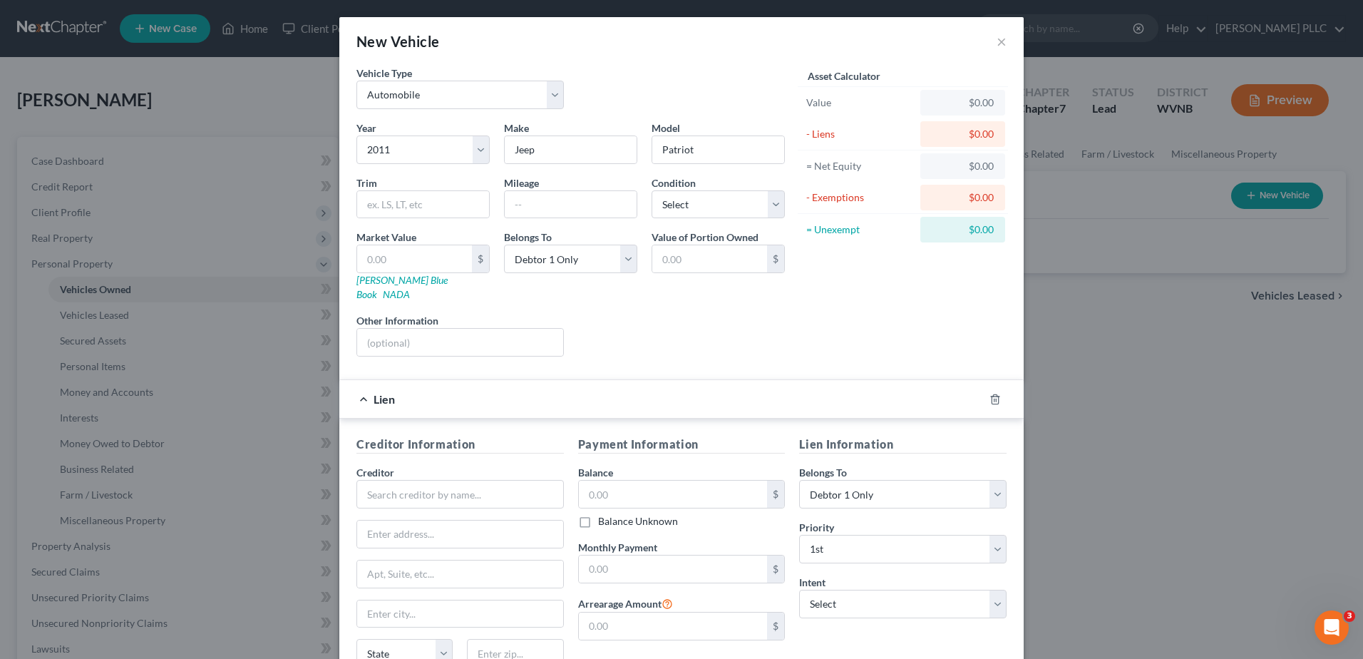
scroll to position [285, 0]
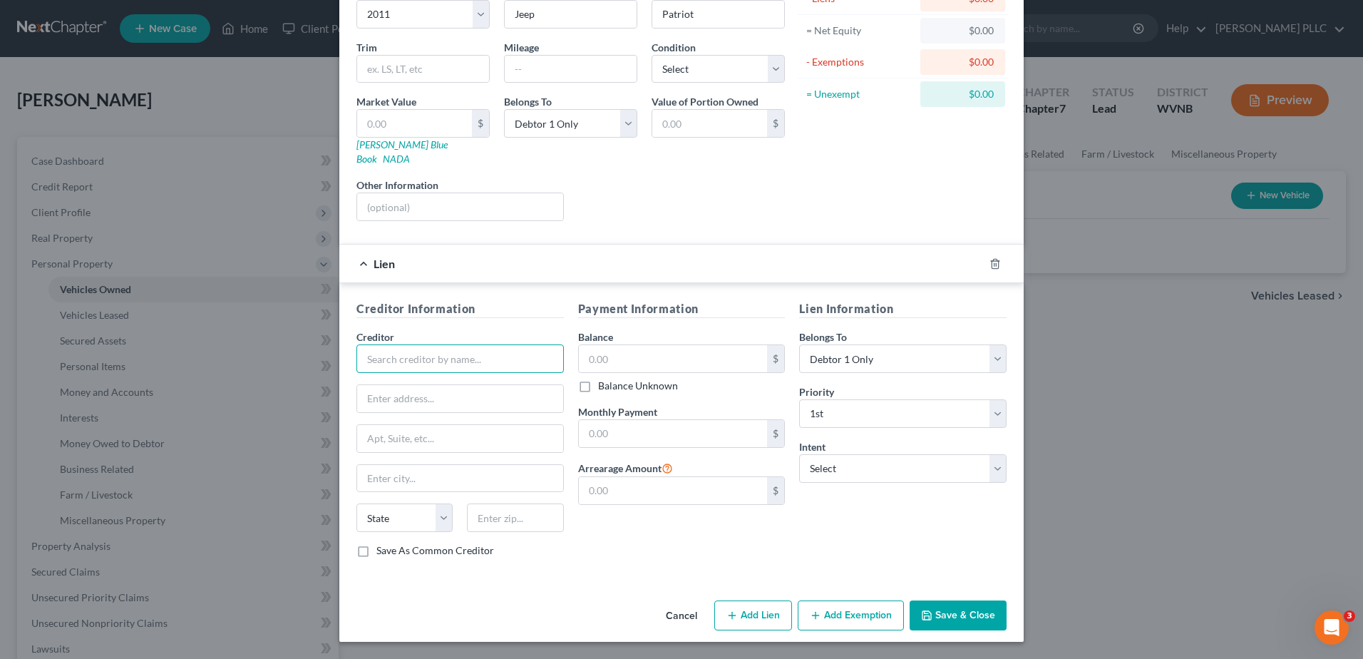
click at [371, 373] on input "text" at bounding box center [459, 358] width 207 height 29
type input "One Main Financial"
type input "196 N Tornado Way"
type input "26726"
type input "Keyser"
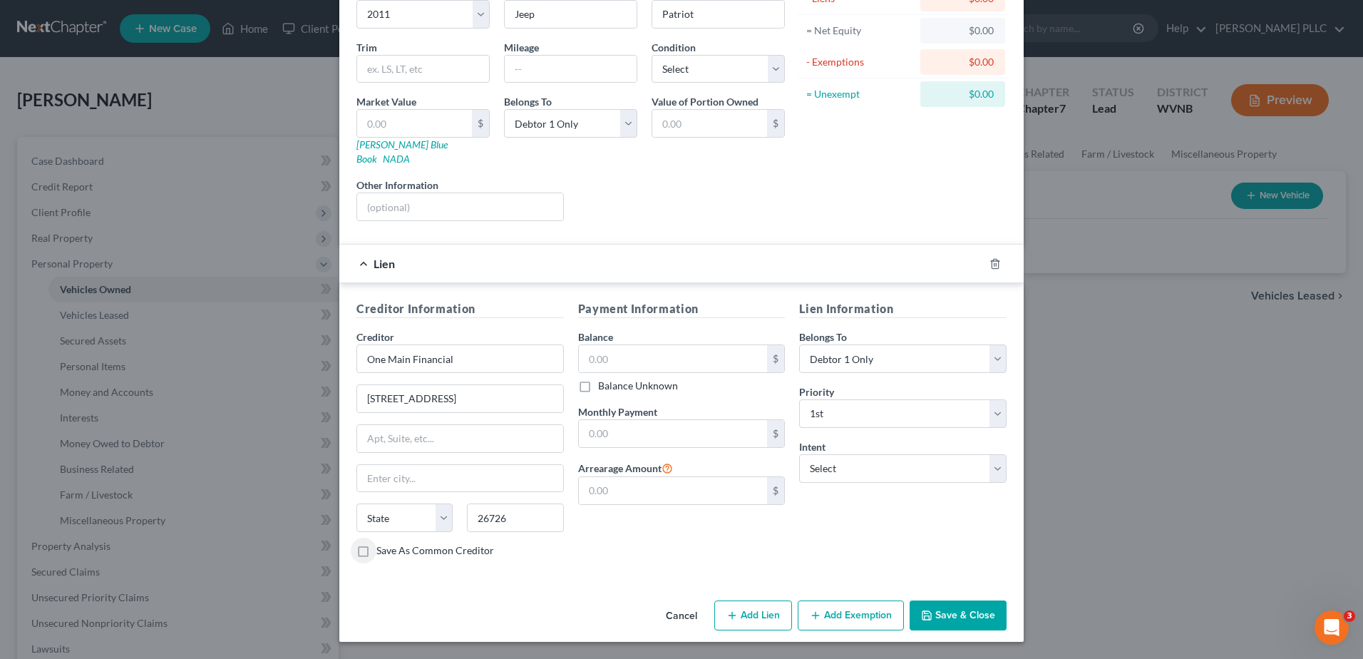
select select "51"
click at [588, 369] on input "text" at bounding box center [673, 358] width 189 height 27
type input "15,852.00"
click at [659, 447] on input "text" at bounding box center [673, 433] width 189 height 27
type input "399.00"
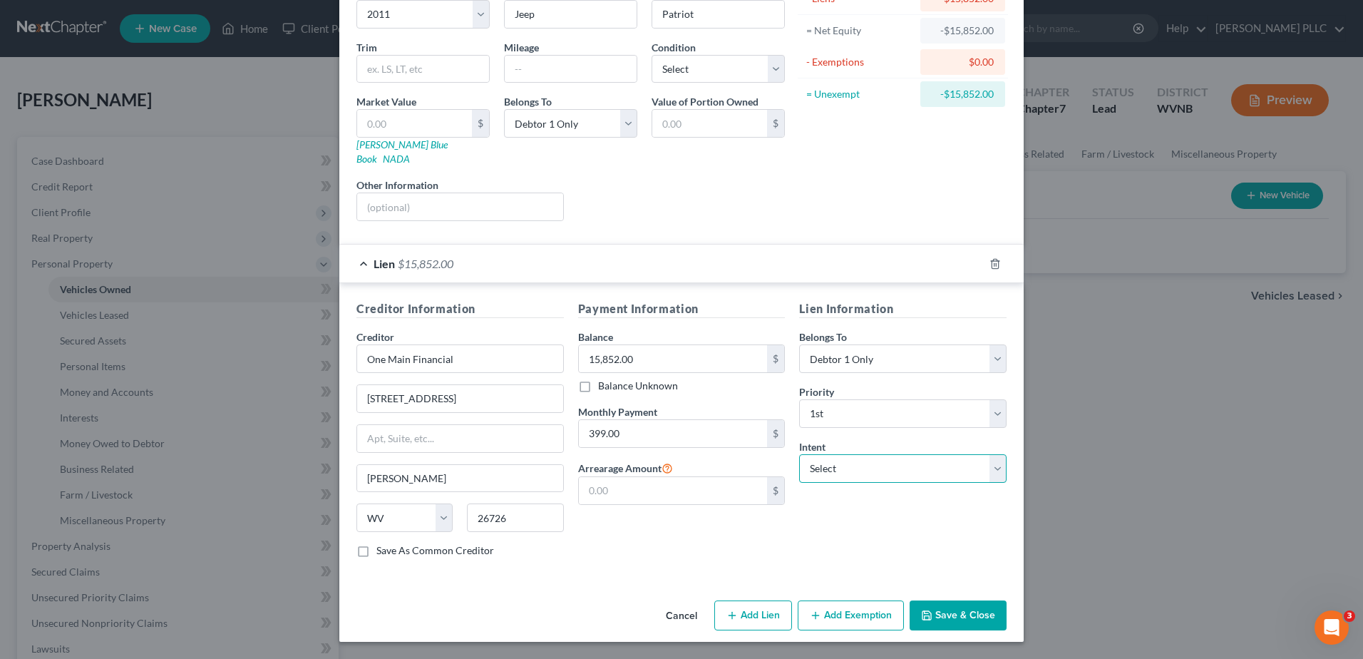
click at [931, 483] on select "Select Surrender Redeem Reaffirm Avoid Other" at bounding box center [902, 468] width 207 height 29
select select "2"
click at [834, 483] on select "Select Surrender Redeem Reaffirm Avoid Other" at bounding box center [902, 468] width 207 height 29
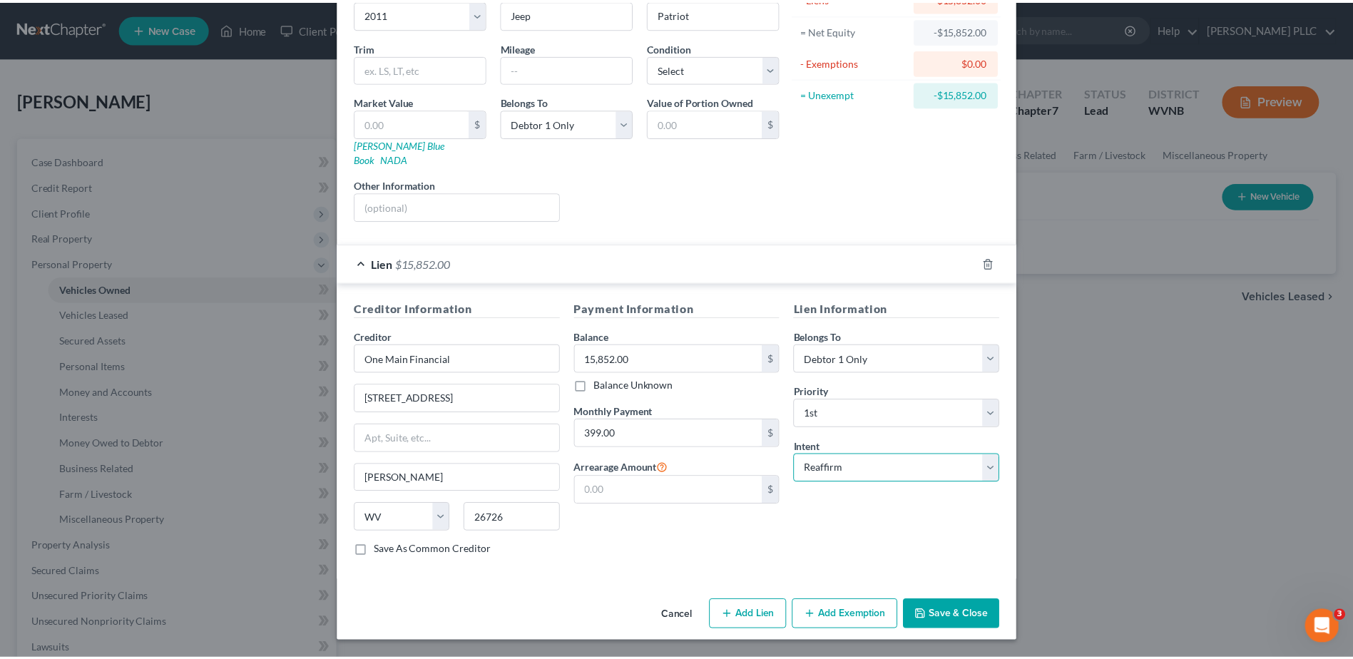
scroll to position [406, 0]
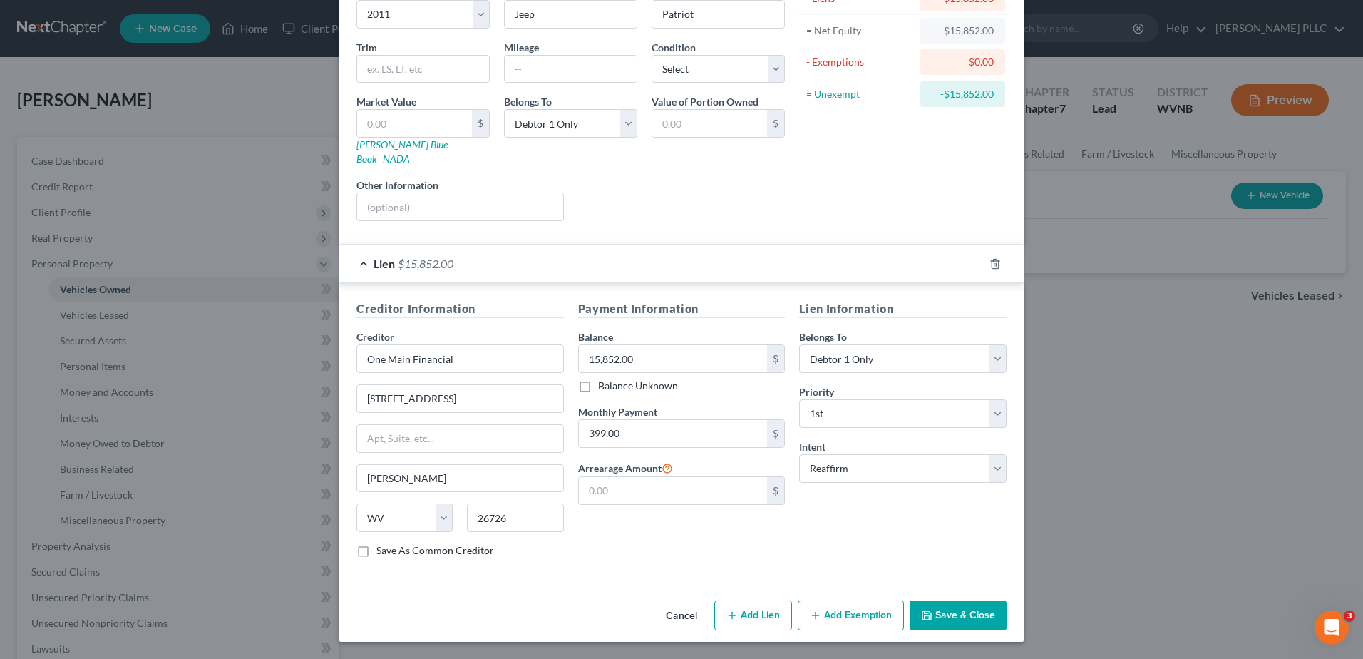
click at [1007, 600] on button "Save & Close" at bounding box center [958, 615] width 97 height 30
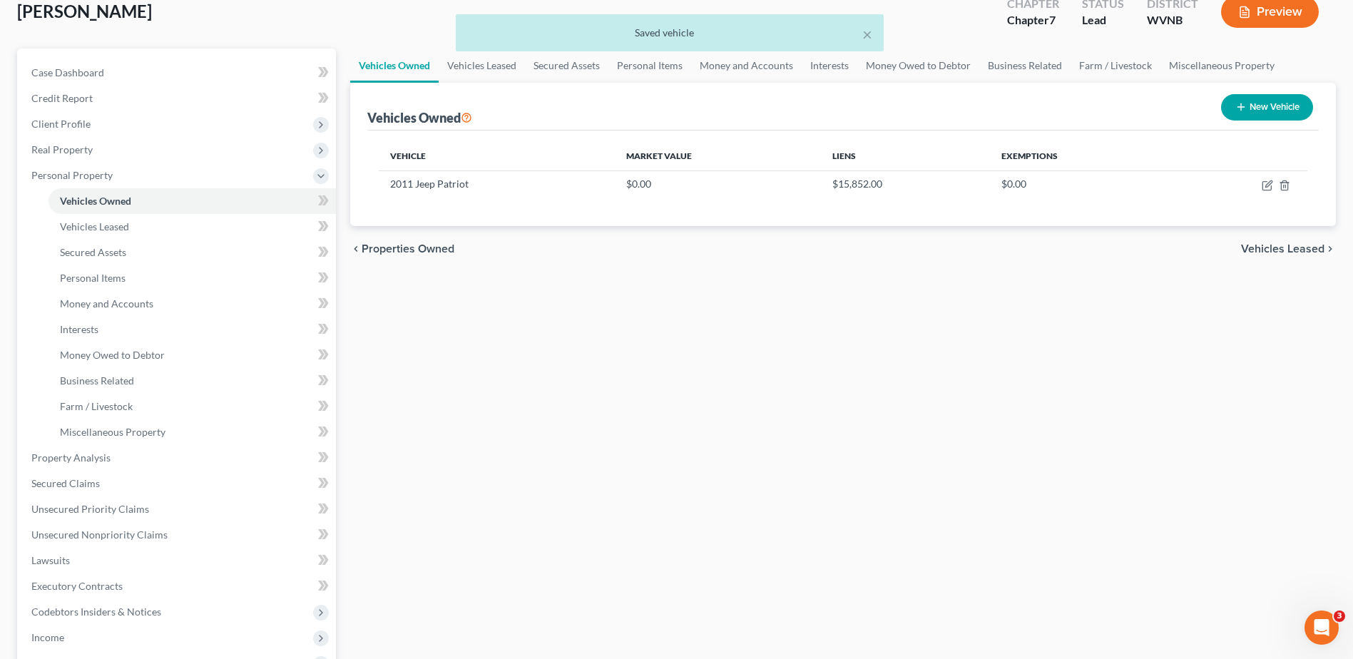
scroll to position [285, 0]
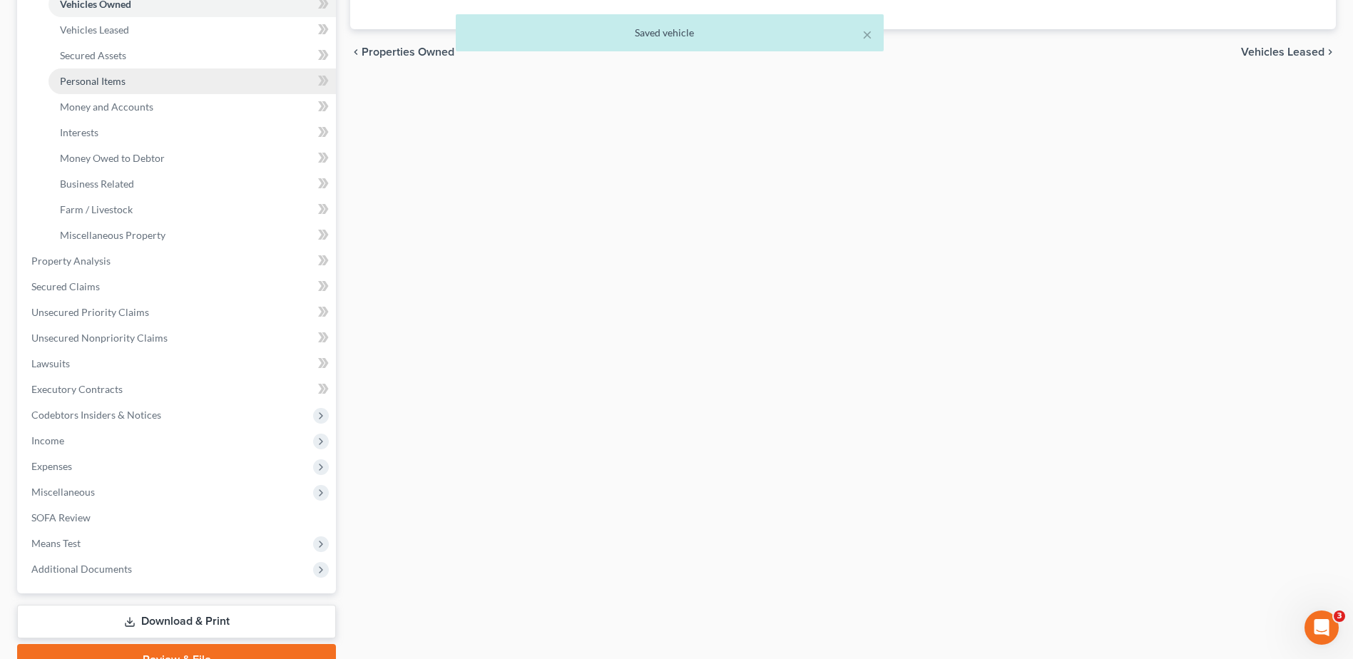
click at [116, 87] on span "Personal Items" at bounding box center [93, 81] width 66 height 12
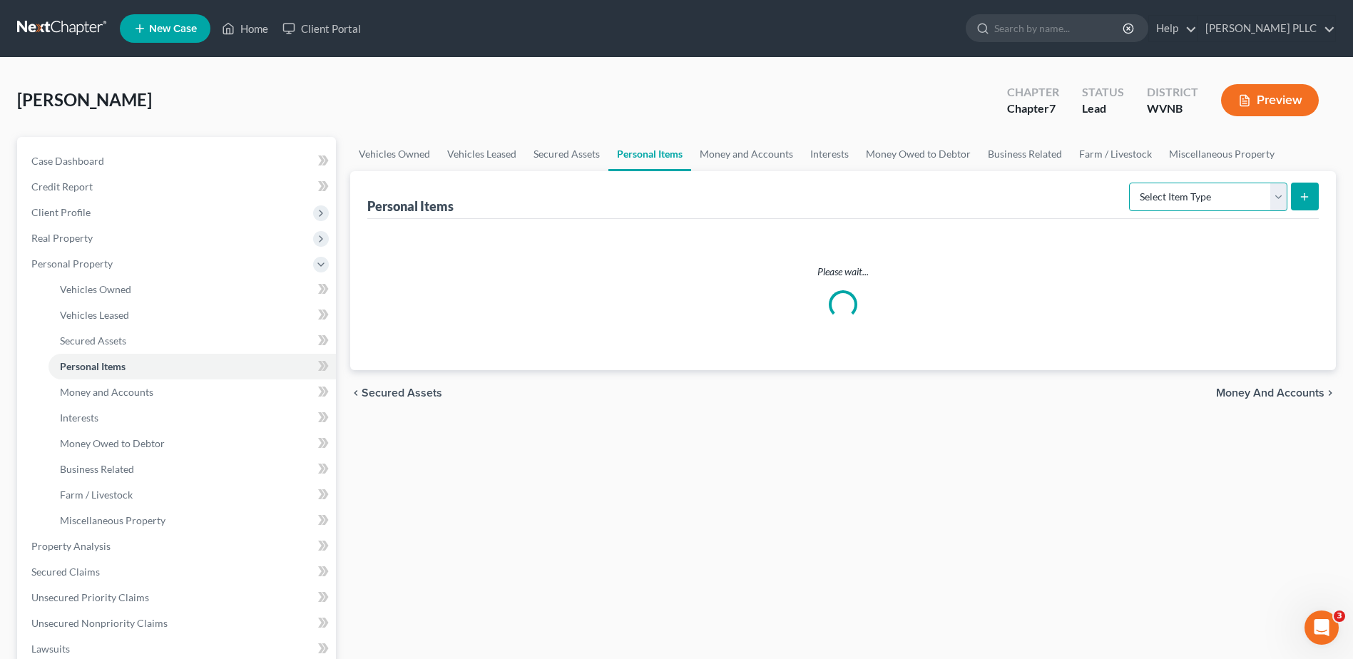
click at [1250, 211] on select "Select Item Type Clothing Collectibles Of Value Electronics Firearms Household …" at bounding box center [1208, 197] width 158 height 29
select select "clothing"
click at [1129, 211] on select "Select Item Type Clothing Collectibles Of Value Electronics Firearms Household …" at bounding box center [1208, 197] width 158 height 29
click at [1298, 202] on icon "submit" at bounding box center [1303, 196] width 11 height 11
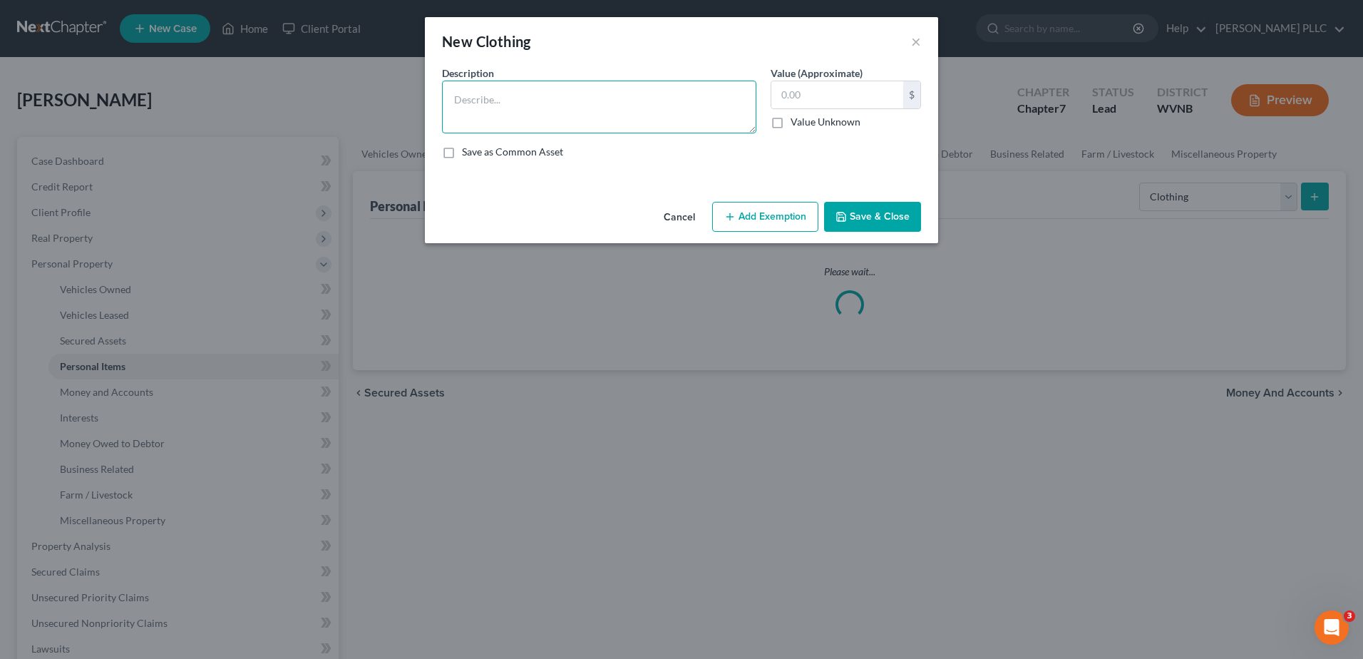
click at [518, 133] on textarea at bounding box center [599, 107] width 314 height 53
type textarea "Clothing"
type input "3"
type input "400.00"
click at [787, 232] on button "Add Exemption" at bounding box center [765, 217] width 106 height 30
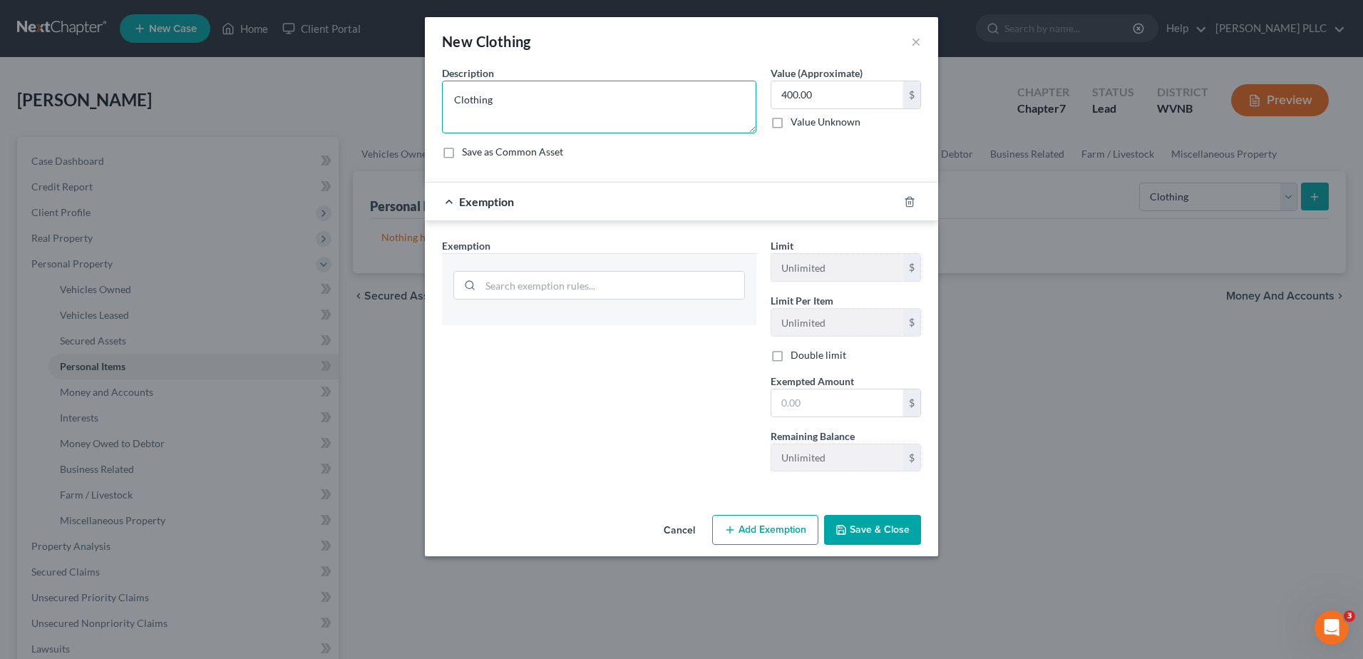
drag, startPoint x: 443, startPoint y: 135, endPoint x: 0, endPoint y: 135, distance: 443.5
click at [0, 135] on div "New Clothing × An exemption set must first be selected from the Filing Informat…" at bounding box center [681, 329] width 1363 height 659
click at [681, 545] on button "Cancel" at bounding box center [679, 530] width 54 height 29
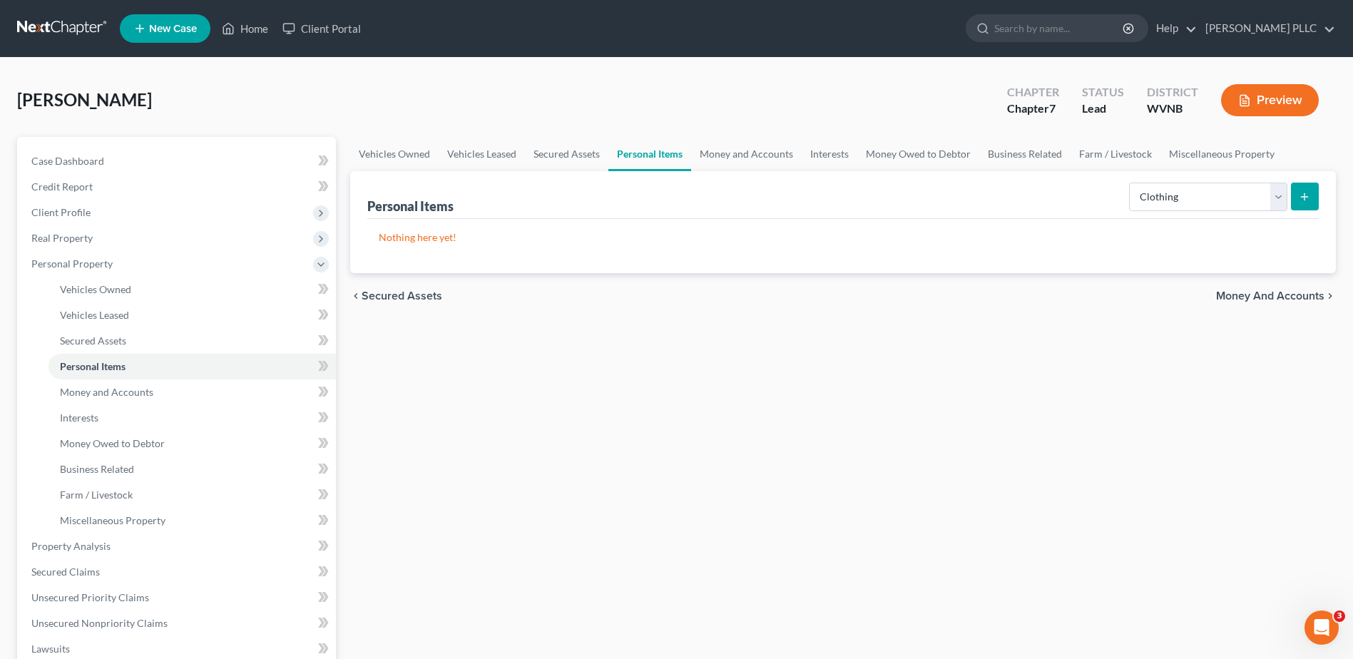
click at [1291, 210] on button "submit" at bounding box center [1305, 197] width 28 height 28
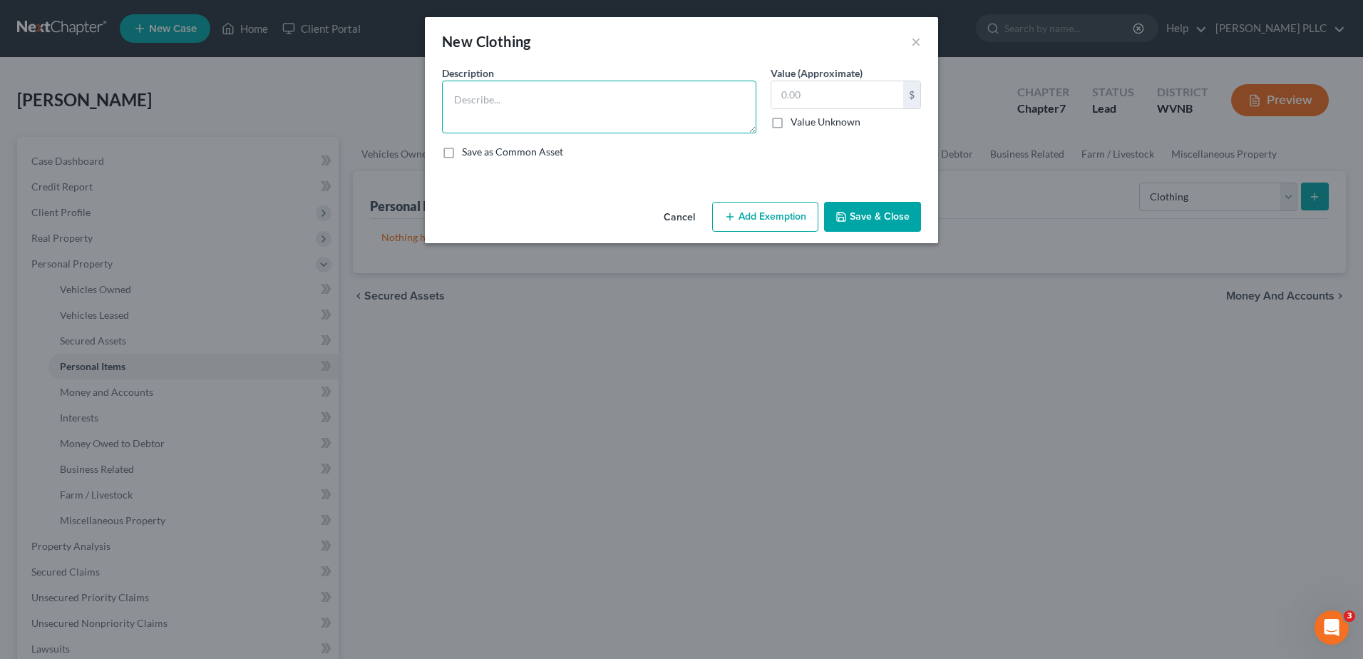
click at [632, 127] on textarea at bounding box center [599, 107] width 314 height 53
paste textarea "Clothing"
type textarea "Clothing"
drag, startPoint x: 877, startPoint y: 133, endPoint x: 671, endPoint y: 132, distance: 206.1
click at [671, 132] on div "Description * Clothing Value (Approximate) $ Value Unknown Balance Undetermined…" at bounding box center [681, 118] width 493 height 105
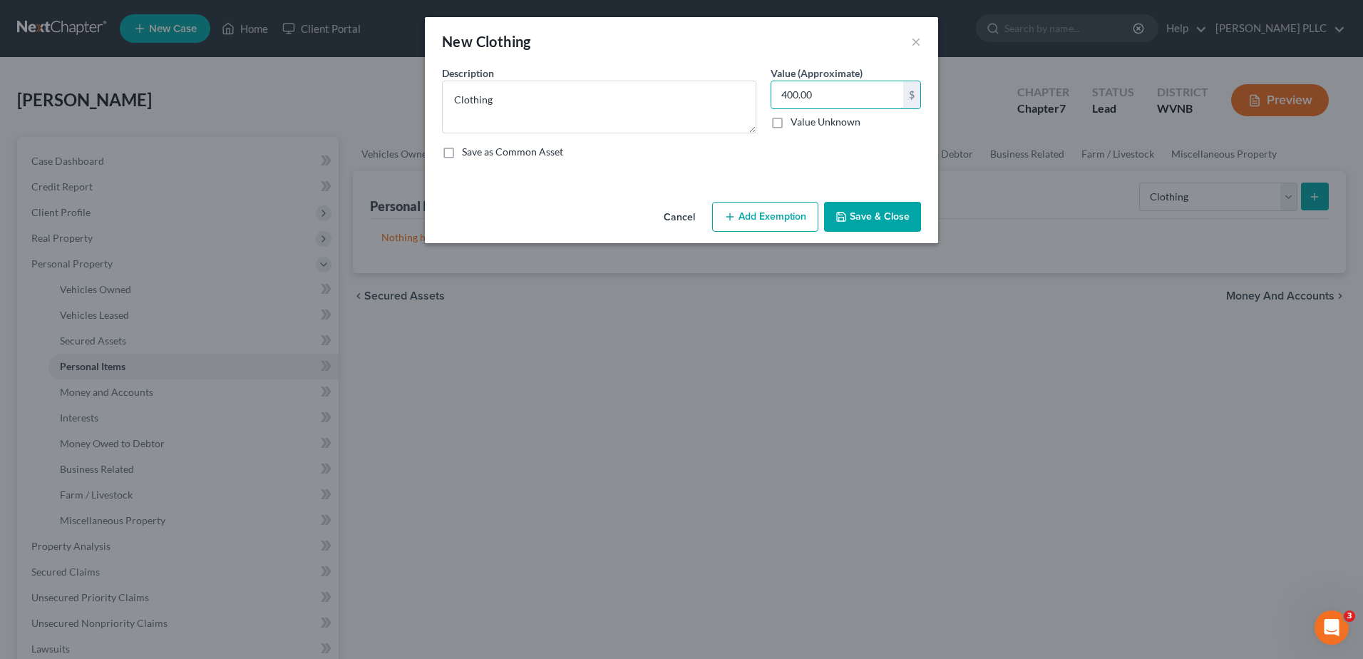
type input "400.00"
click at [819, 232] on button "Add Exemption" at bounding box center [765, 217] width 106 height 30
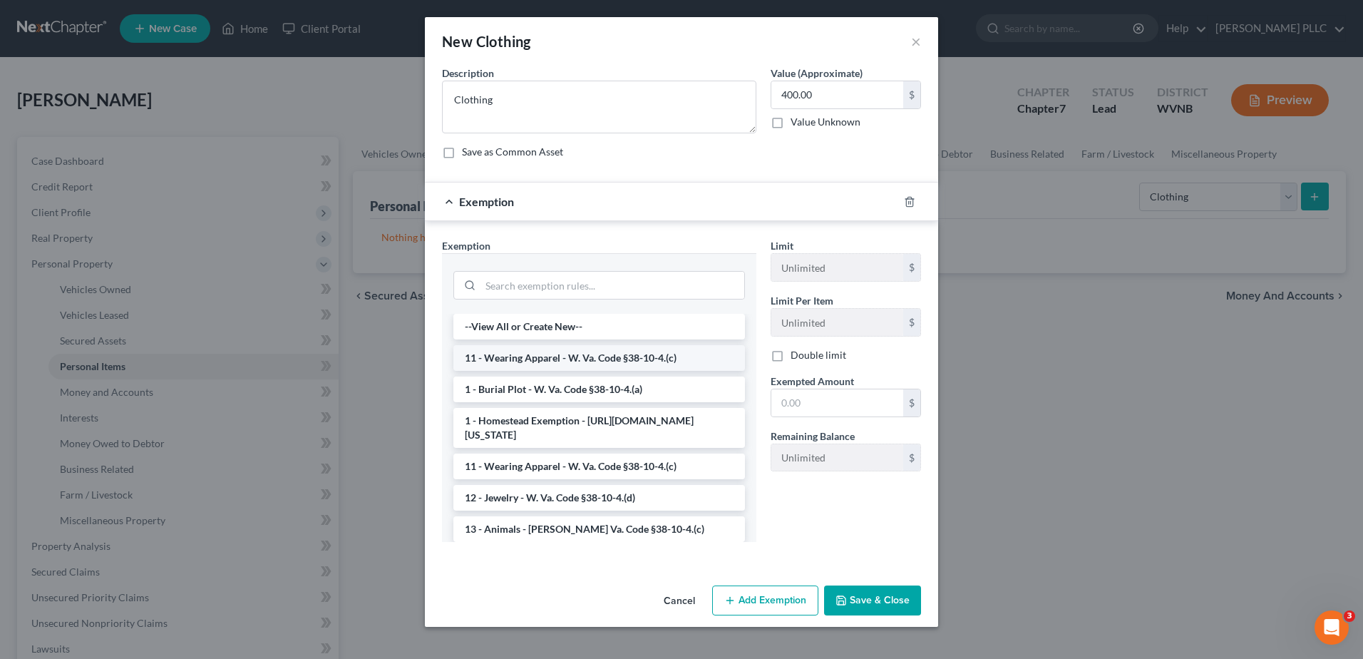
drag, startPoint x: 456, startPoint y: 492, endPoint x: 757, endPoint y: 504, distance: 301.8
click at [457, 371] on li "11 - Wearing Apparel - W. Va. Code §38-10-4.(c)" at bounding box center [599, 358] width 292 height 26
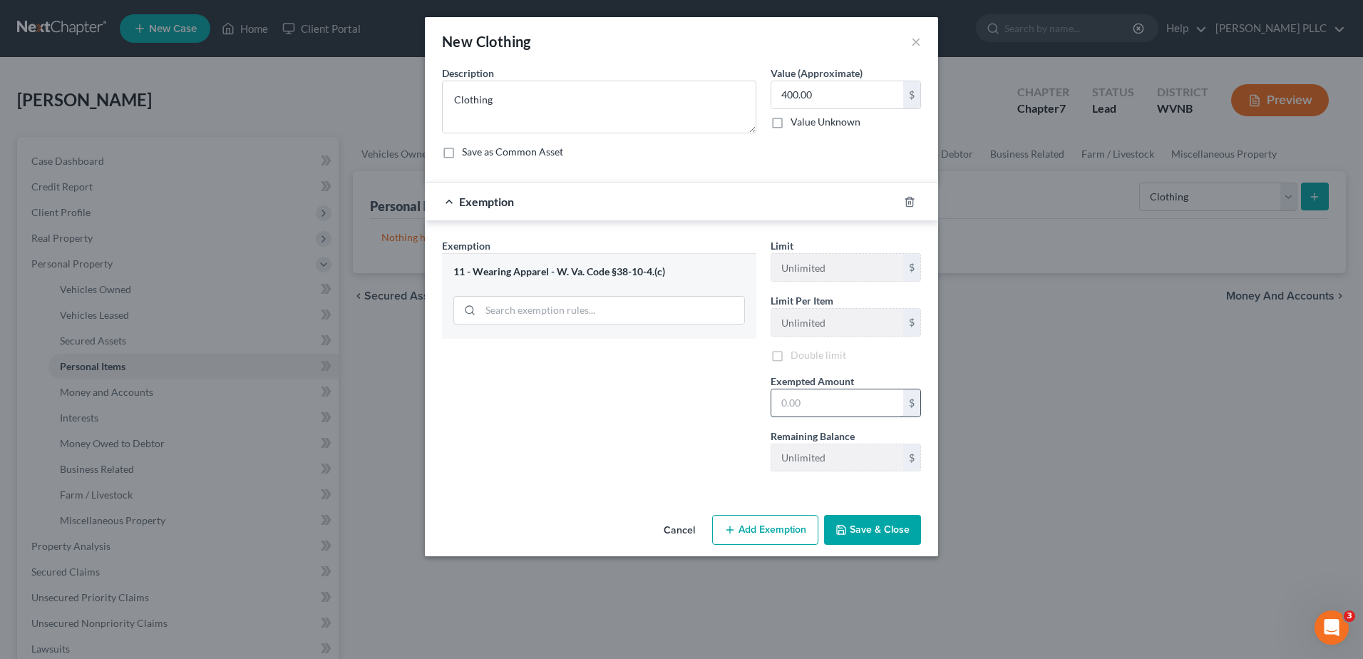
click at [839, 416] on input "text" at bounding box center [837, 402] width 132 height 27
type input "400.00"
drag, startPoint x: 794, startPoint y: 605, endPoint x: 962, endPoint y: 607, distance: 168.3
click at [938, 556] on div "Cancel Add Exemption Save & Close" at bounding box center [681, 532] width 513 height 47
click at [921, 545] on button "Save & Close" at bounding box center [872, 530] width 97 height 30
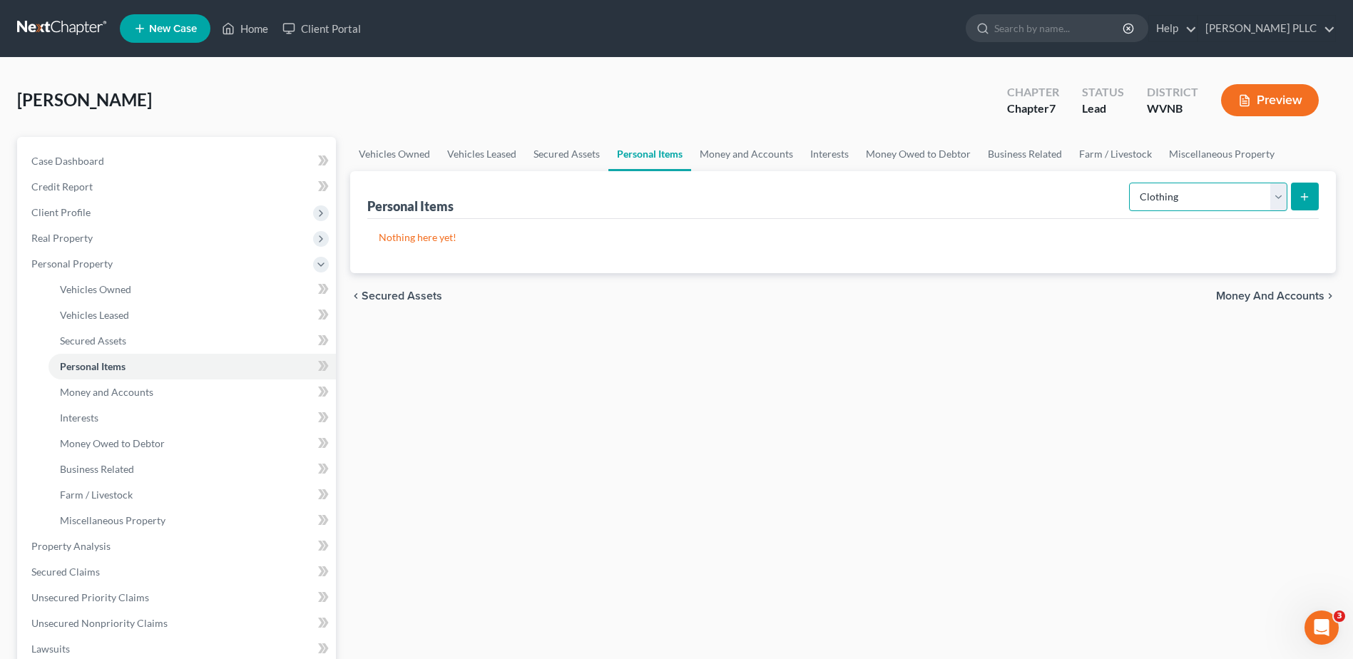
click at [1256, 211] on select "Select Item Type Clothing Collectibles Of Value Electronics Firearms Household …" at bounding box center [1208, 197] width 158 height 29
click at [948, 528] on div "Vehicles Owned Vehicles Leased Secured Assets Personal Items Money and Accounts…" at bounding box center [843, 549] width 1000 height 824
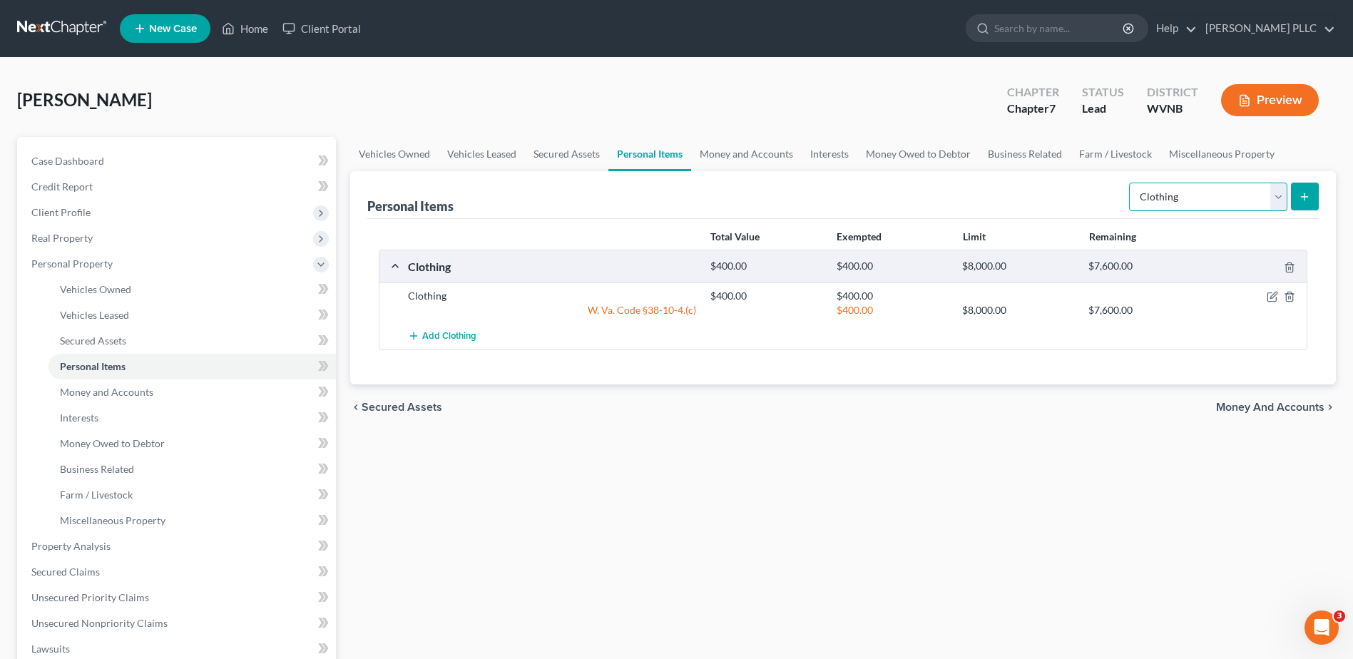
drag, startPoint x: 1251, startPoint y: 317, endPoint x: 1248, endPoint y: 326, distance: 9.3
click at [1251, 211] on select "Select Item Type Clothing Collectibles Of Value Electronics Firearms Household …" at bounding box center [1208, 197] width 158 height 29
select select "household_goods"
click at [1129, 211] on select "Select Item Type Clothing Collectibles Of Value Electronics Firearms Household …" at bounding box center [1208, 197] width 158 height 29
click at [1297, 210] on button "submit" at bounding box center [1305, 197] width 28 height 28
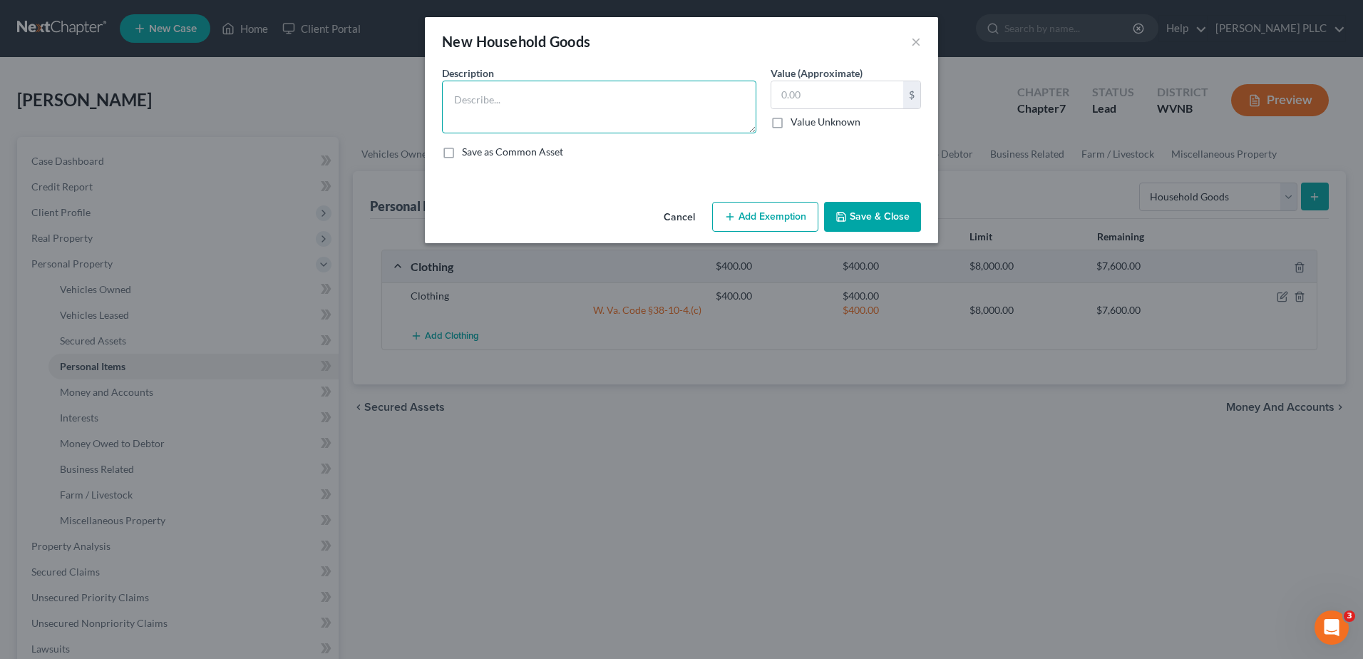
click at [480, 133] on textarea at bounding box center [599, 107] width 314 height 53
drag, startPoint x: 689, startPoint y: 296, endPoint x: 915, endPoint y: 320, distance: 228.0
click at [691, 232] on button "Cancel" at bounding box center [679, 217] width 54 height 29
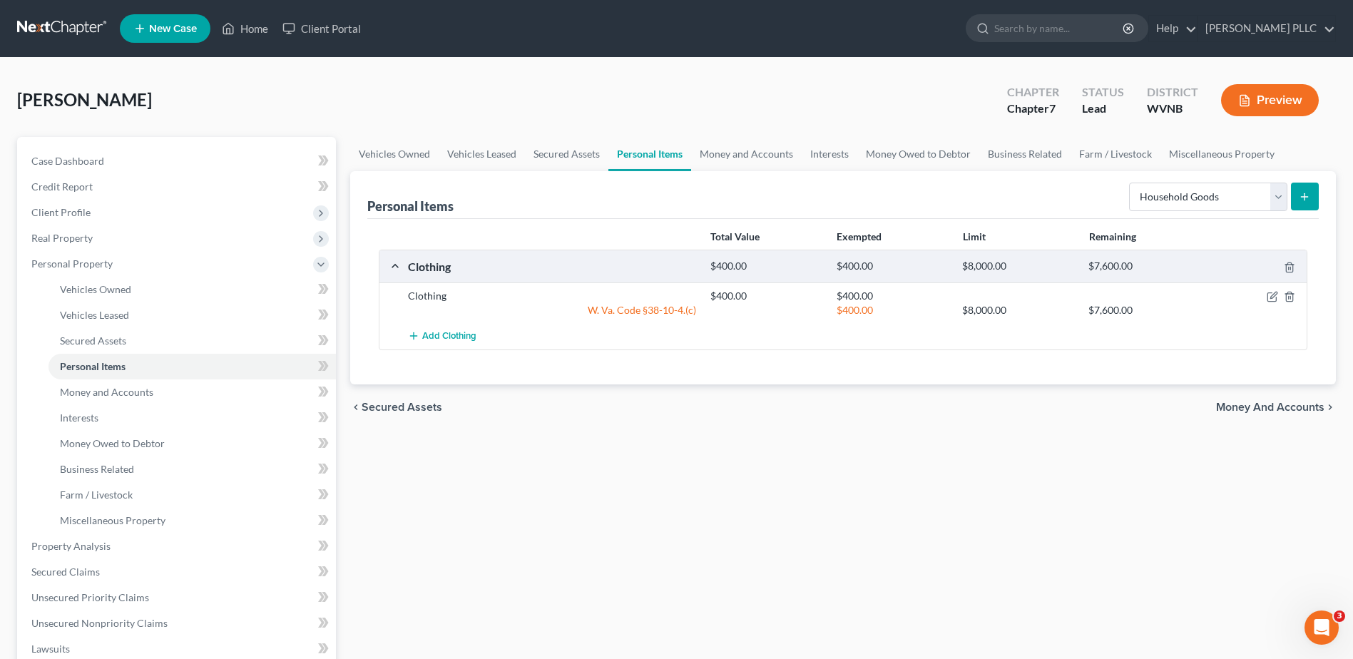
click at [1291, 210] on button "submit" at bounding box center [1305, 197] width 28 height 28
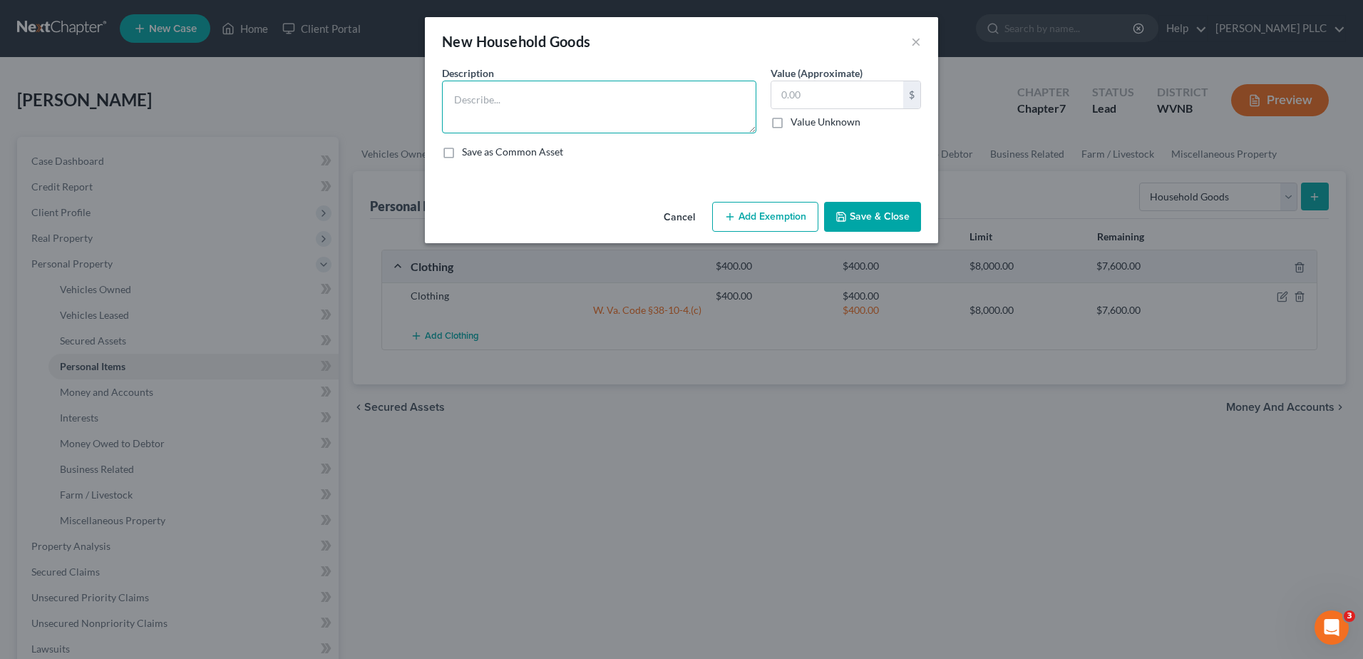
click at [442, 132] on textarea at bounding box center [599, 107] width 314 height 53
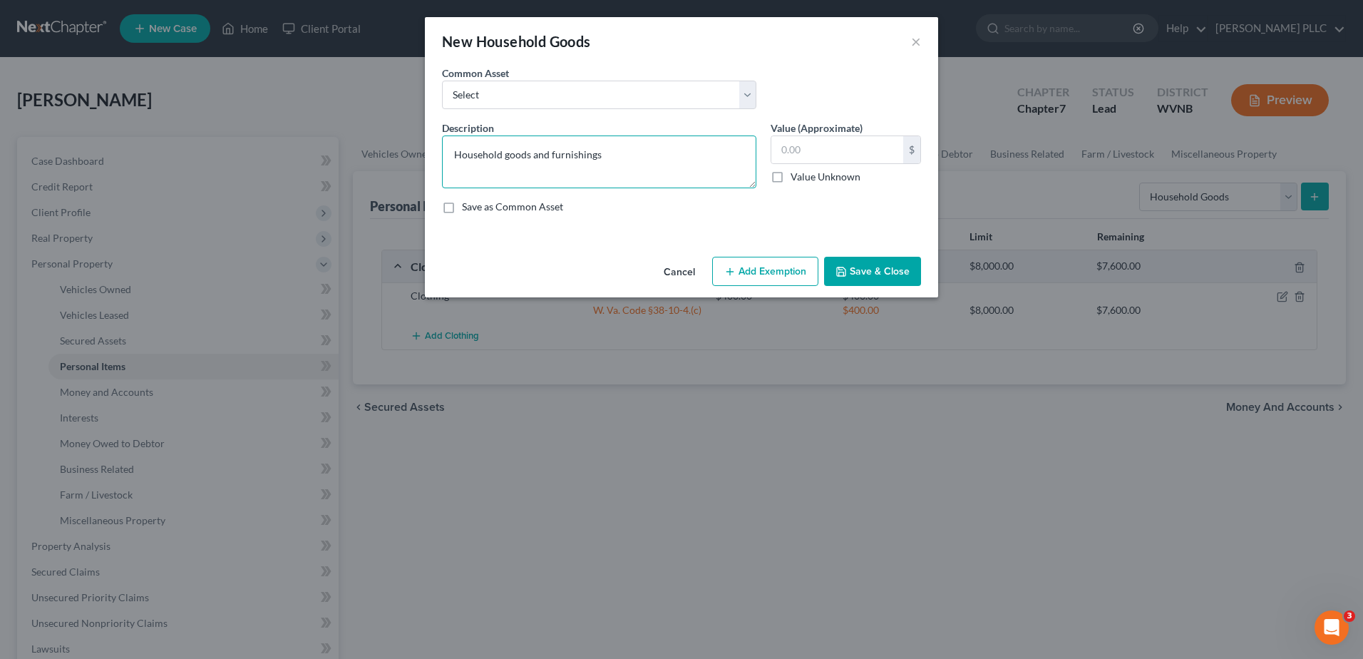
type textarea "Household goods and furnishings"
click at [442, 109] on select "Select Miscellaneous household goods and furnishings" at bounding box center [599, 95] width 314 height 29
select select "0"
click at [442, 109] on select "Select Miscellaneous household goods and furnishings" at bounding box center [599, 95] width 314 height 29
type textarea "Miscellaneous household goods and furnishings"
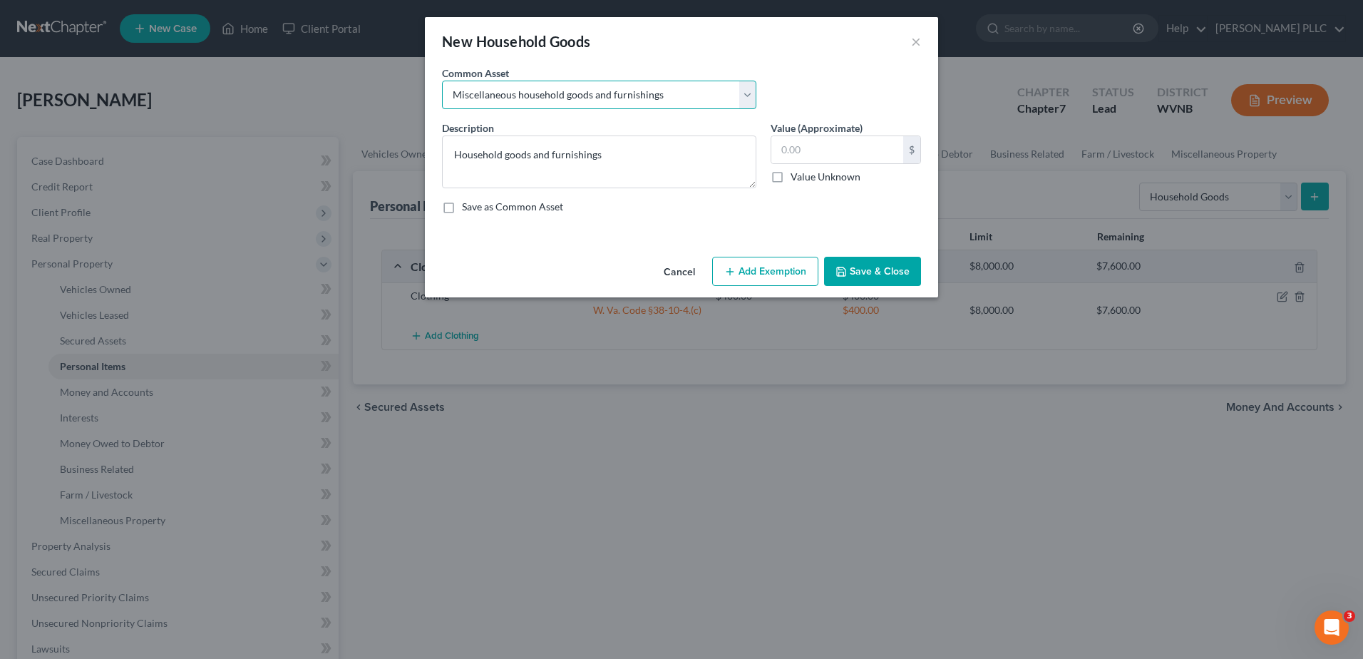
type input "800.00"
type textarea "Miscellaneous hous800.00ehold goods and furnishings"
type input "2,000.00"
click at [816, 287] on button "Add Exemption" at bounding box center [765, 272] width 106 height 30
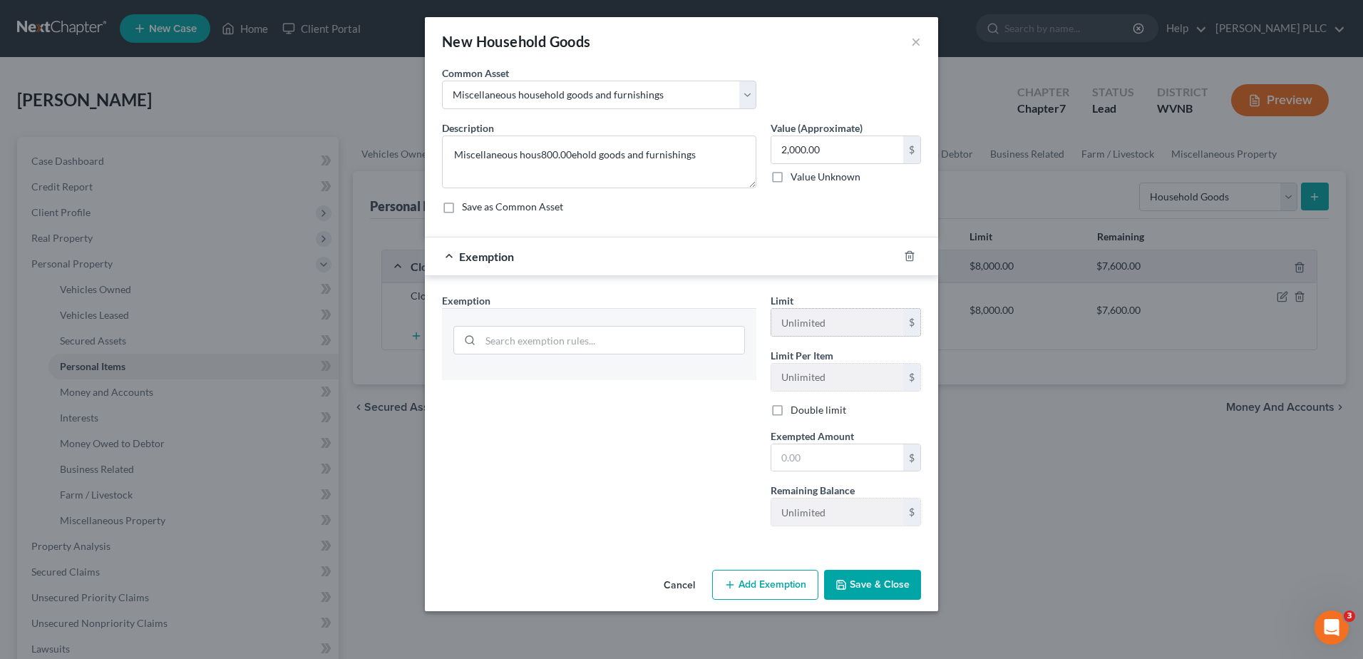
scroll to position [0, 0]
drag, startPoint x: 676, startPoint y: 210, endPoint x: 364, endPoint y: 210, distance: 312.3
click at [442, 188] on textarea "Miscellaneous hous800.00ehold goods and furnishings" at bounding box center [599, 161] width 314 height 53
click at [523, 188] on textarea "Miscellaneous hous800.00ehold goods and furnishings" at bounding box center [599, 161] width 314 height 53
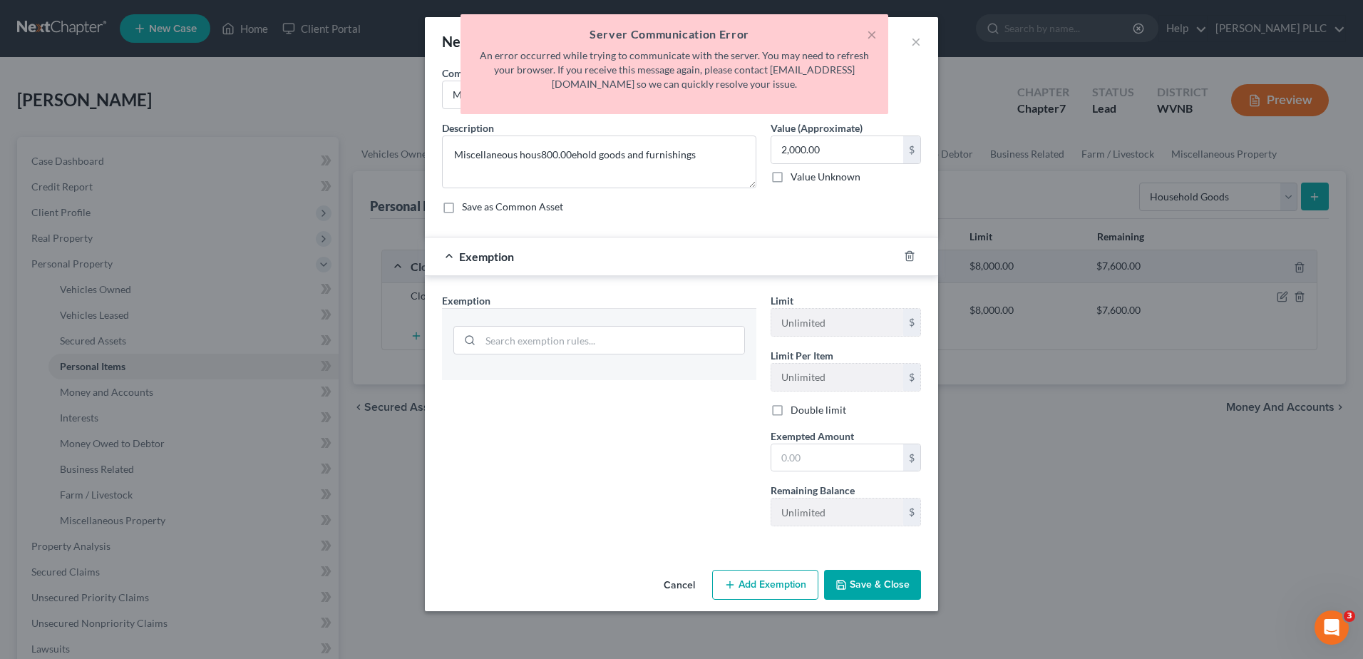
click at [921, 600] on button "Save & Close" at bounding box center [872, 585] width 97 height 30
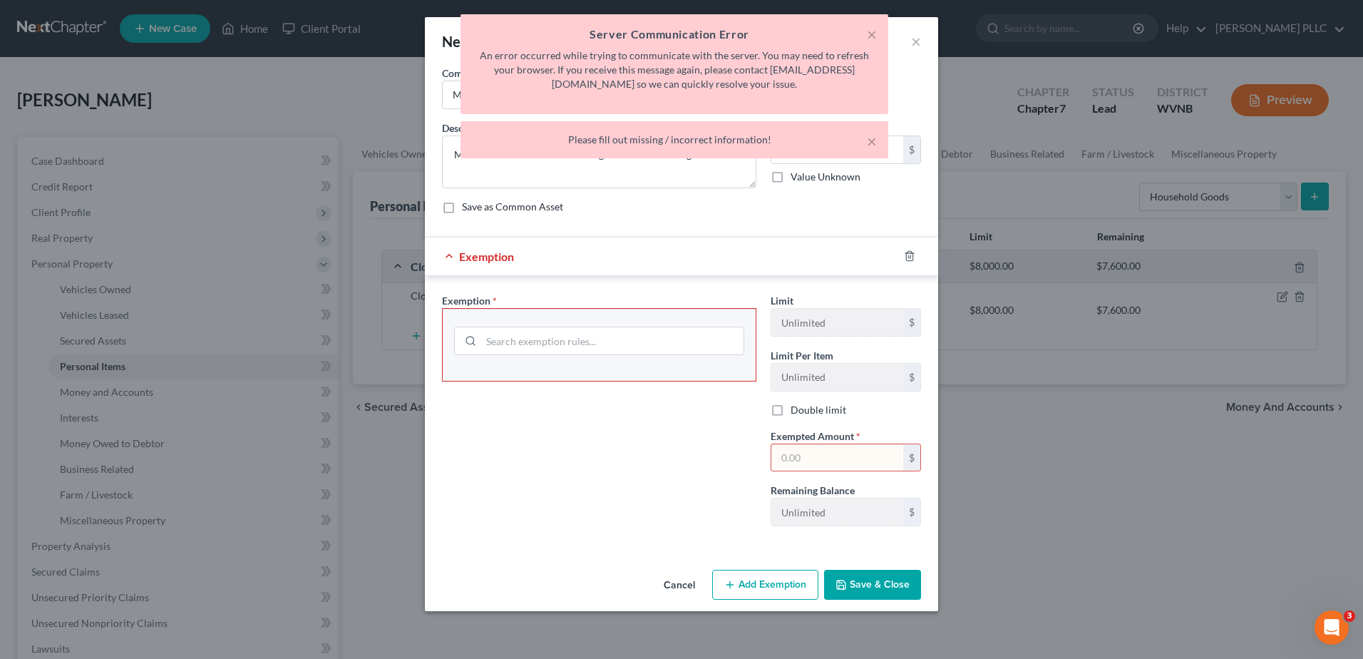
click at [921, 600] on button "Save & Close" at bounding box center [872, 585] width 97 height 30
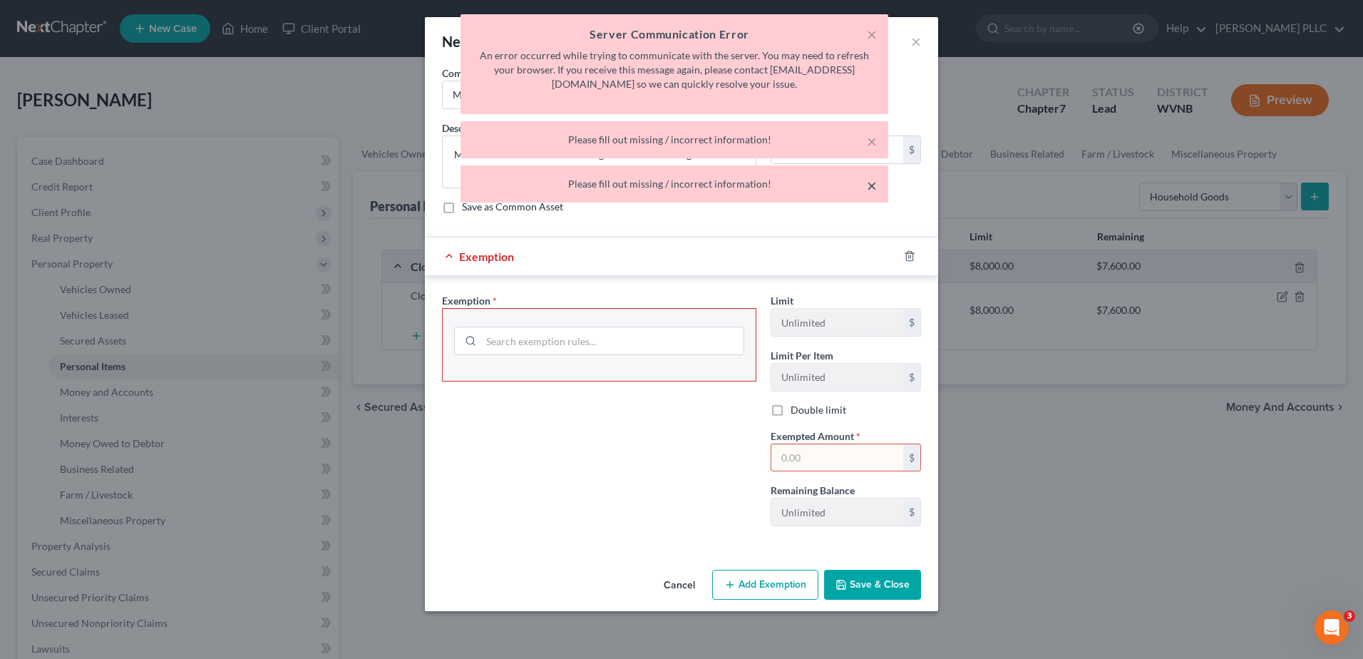
drag, startPoint x: 863, startPoint y: 266, endPoint x: 873, endPoint y: 207, distance: 59.4
click at [867, 194] on button "×" at bounding box center [872, 185] width 10 height 17
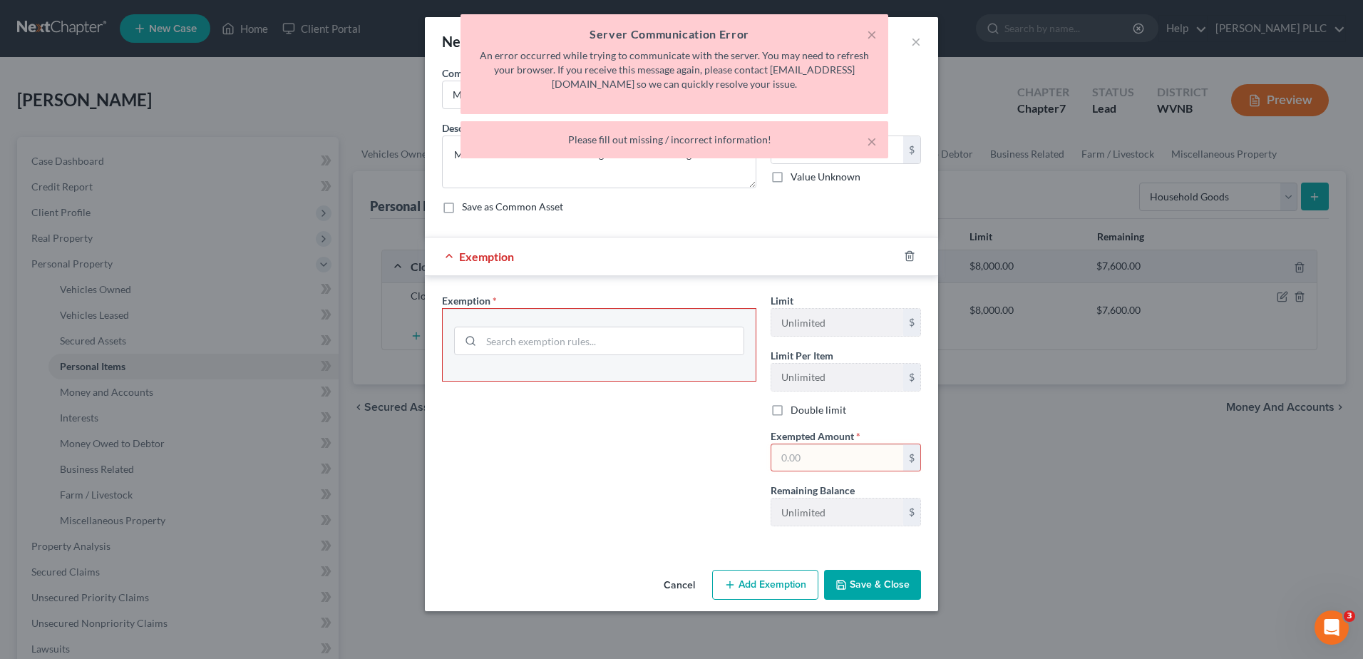
drag, startPoint x: 873, startPoint y: 207, endPoint x: 858, endPoint y: 184, distance: 27.3
click at [873, 158] on div "× Please fill out missing / incorrect information!" at bounding box center [675, 139] width 428 height 37
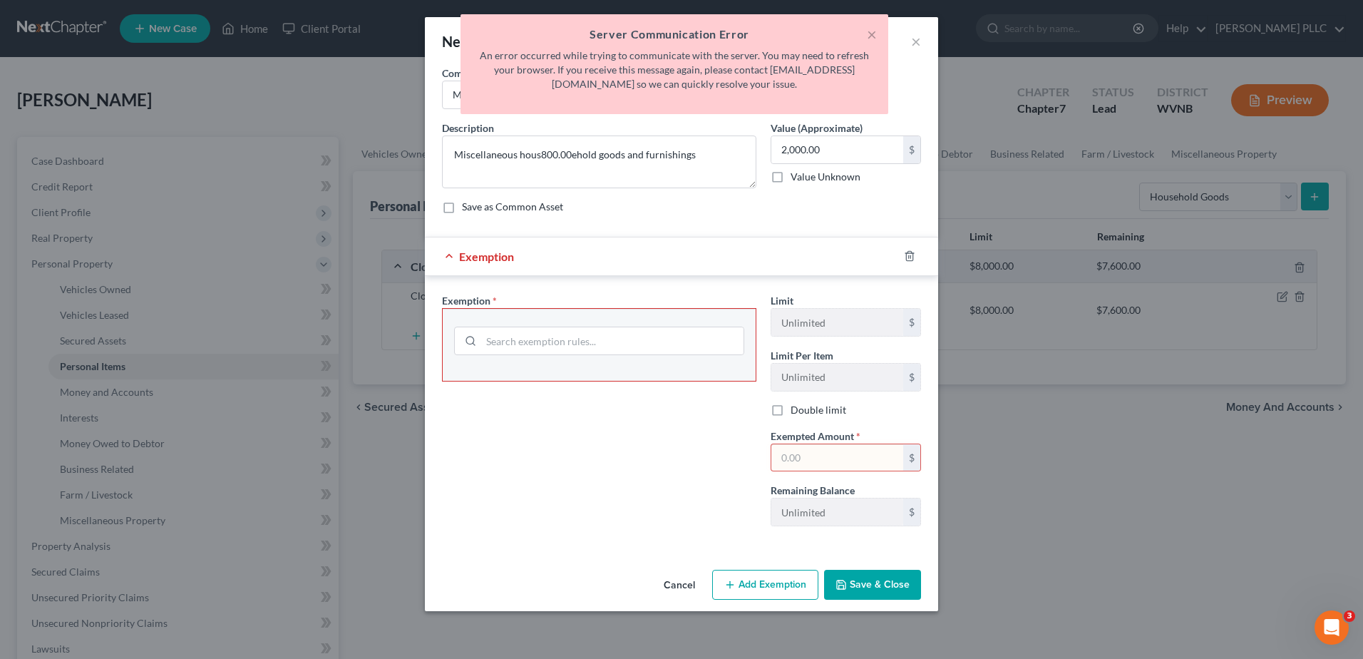
click at [867, 293] on div "Limit Unlimited $" at bounding box center [846, 314] width 165 height 43
click at [867, 40] on button "×" at bounding box center [872, 34] width 10 height 17
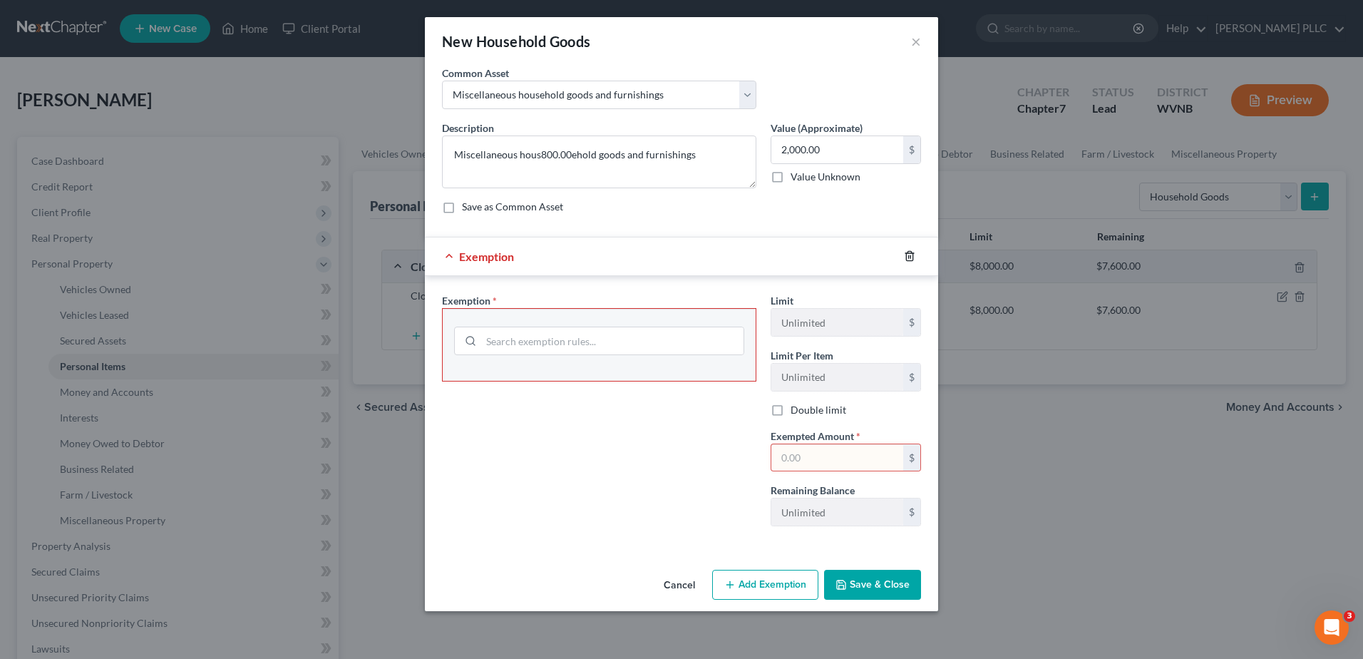
click at [913, 252] on icon "button" at bounding box center [909, 256] width 6 height 9
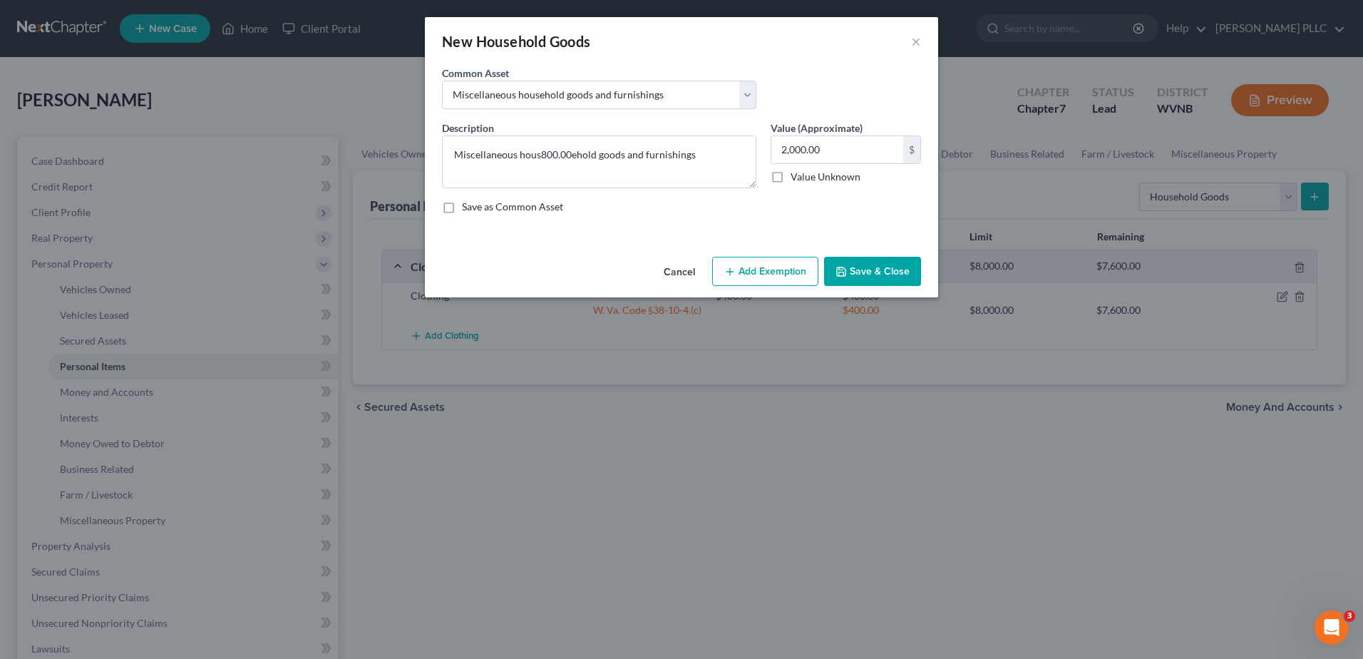
scroll to position [0, 0]
click at [677, 287] on button "Cancel" at bounding box center [679, 272] width 54 height 29
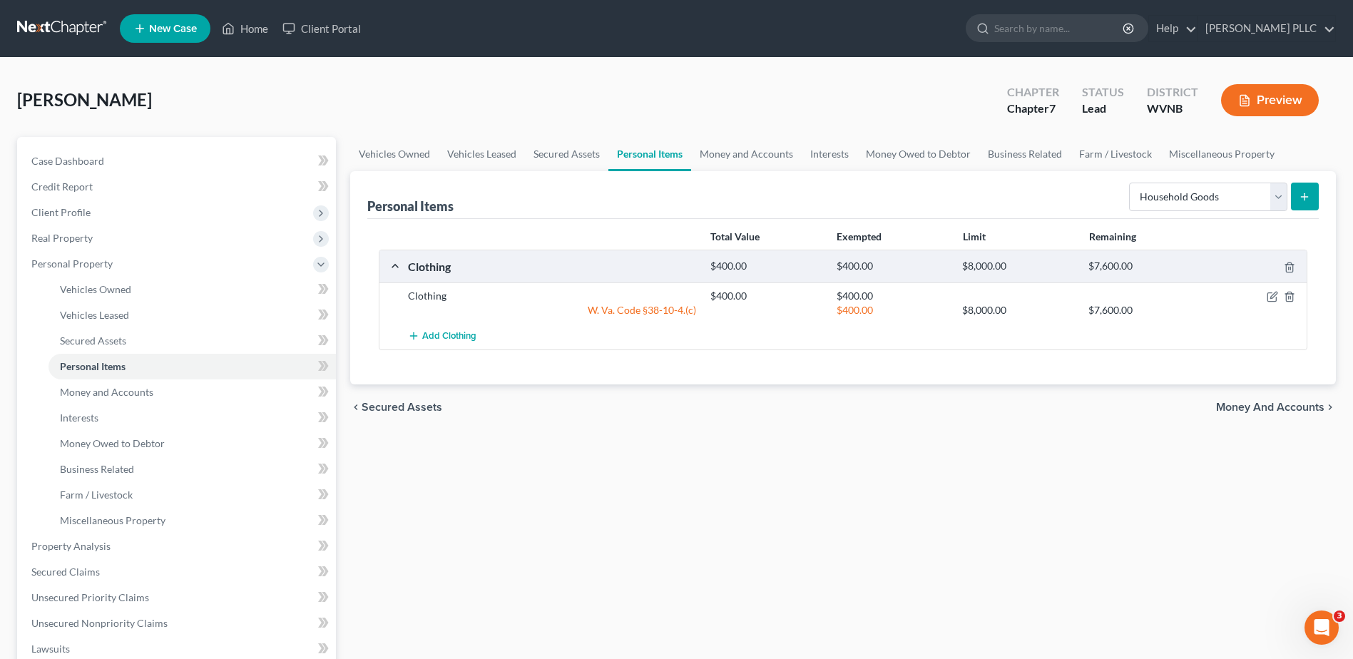
click at [1291, 210] on button "submit" at bounding box center [1305, 197] width 28 height 28
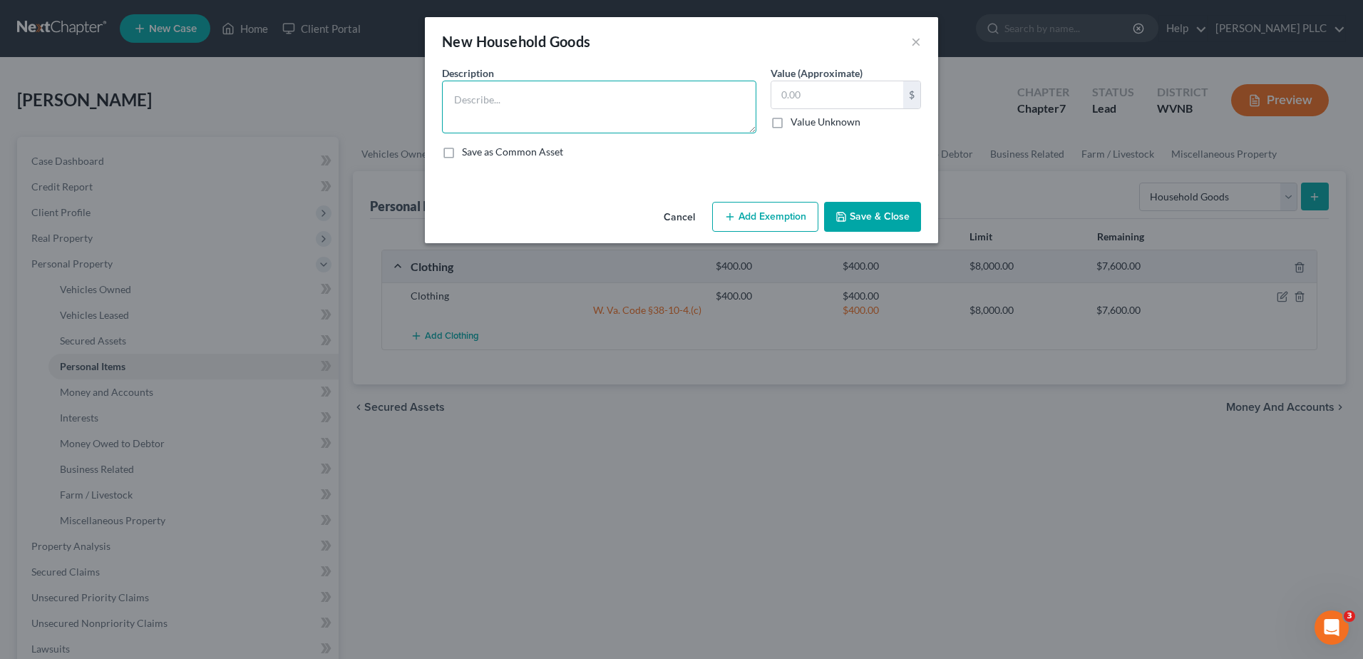
click at [442, 133] on textarea at bounding box center [599, 107] width 314 height 53
type textarea "Miscellaneous houdehold goods and furnishings"
type input "2,000.00"
click at [761, 232] on button "Add Exemption" at bounding box center [765, 217] width 106 height 30
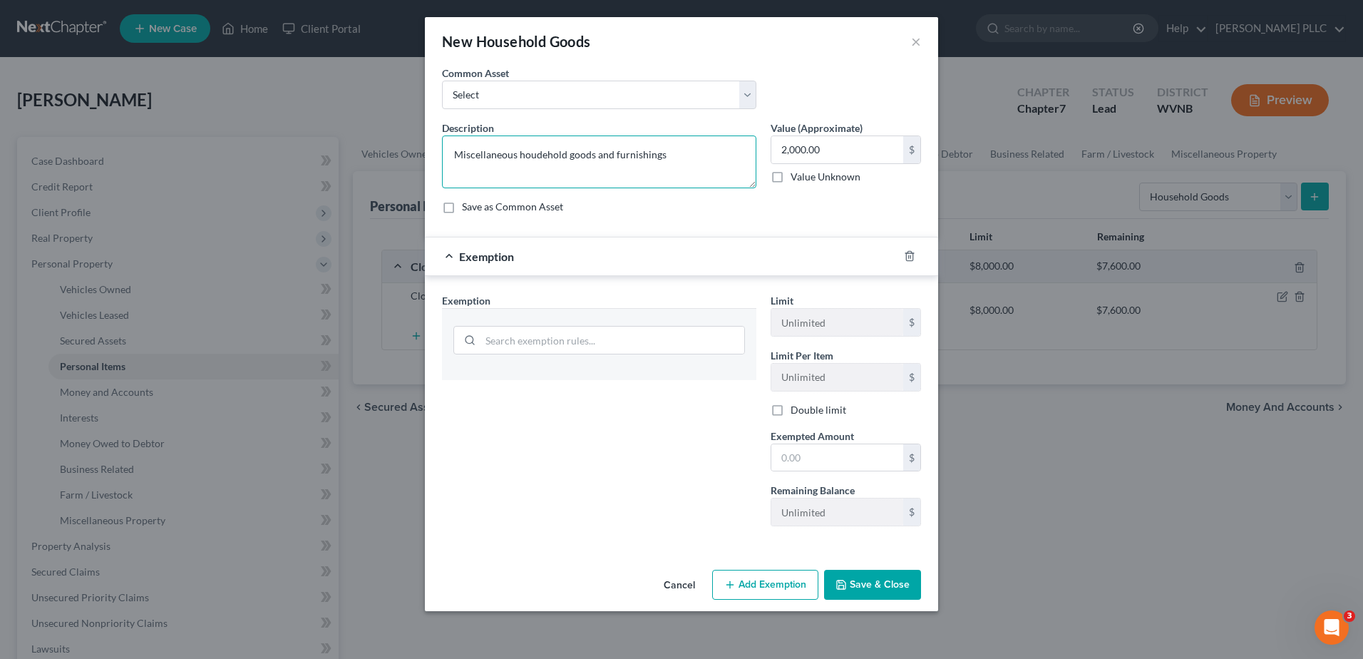
drag, startPoint x: 642, startPoint y: 210, endPoint x: -3, endPoint y: 210, distance: 645.3
click at [0, 210] on html "Home New Case Client Portal Max H. White PLLC kristin@maxwhitelawyer.com My Acc…" at bounding box center [681, 507] width 1363 height 1015
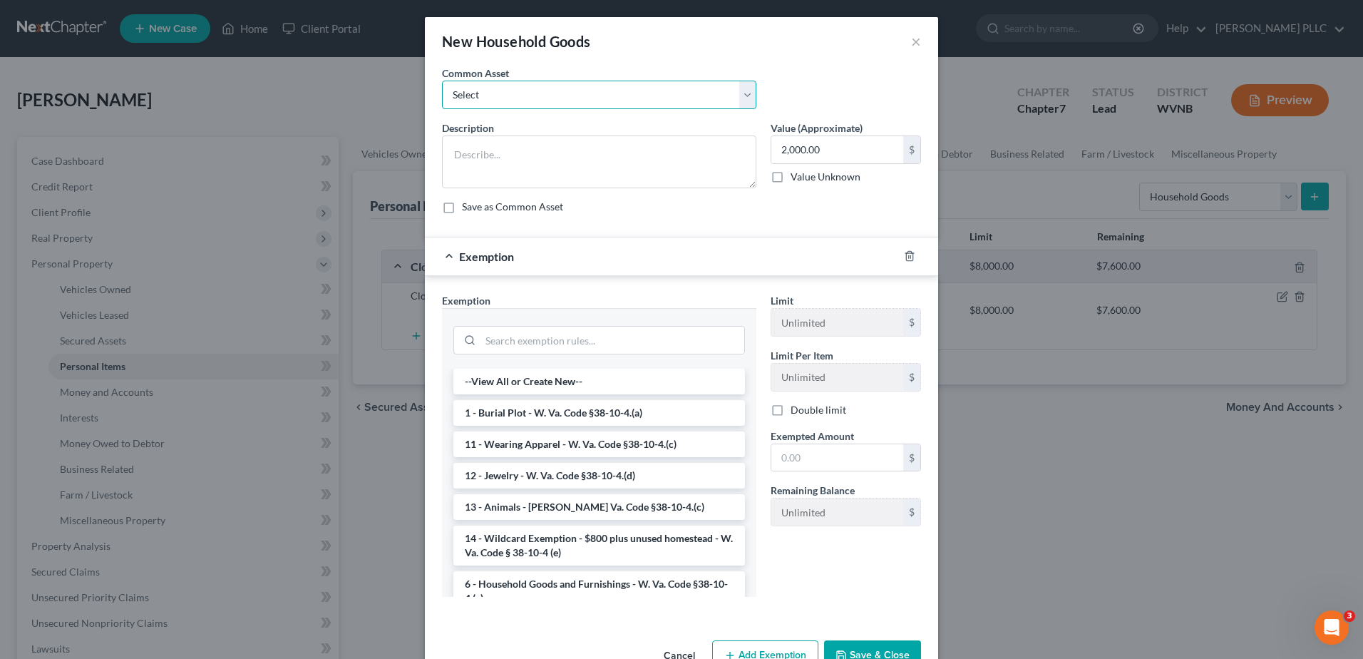
click at [756, 109] on select "Select Miscellaneous household goods and furnishings" at bounding box center [599, 95] width 314 height 29
select select "0"
click at [442, 109] on select "Select Miscellaneous household goods and furnishings" at bounding box center [599, 95] width 314 height 29
type textarea "Miscellaneous household goods and furnishings"
type input "800.00"
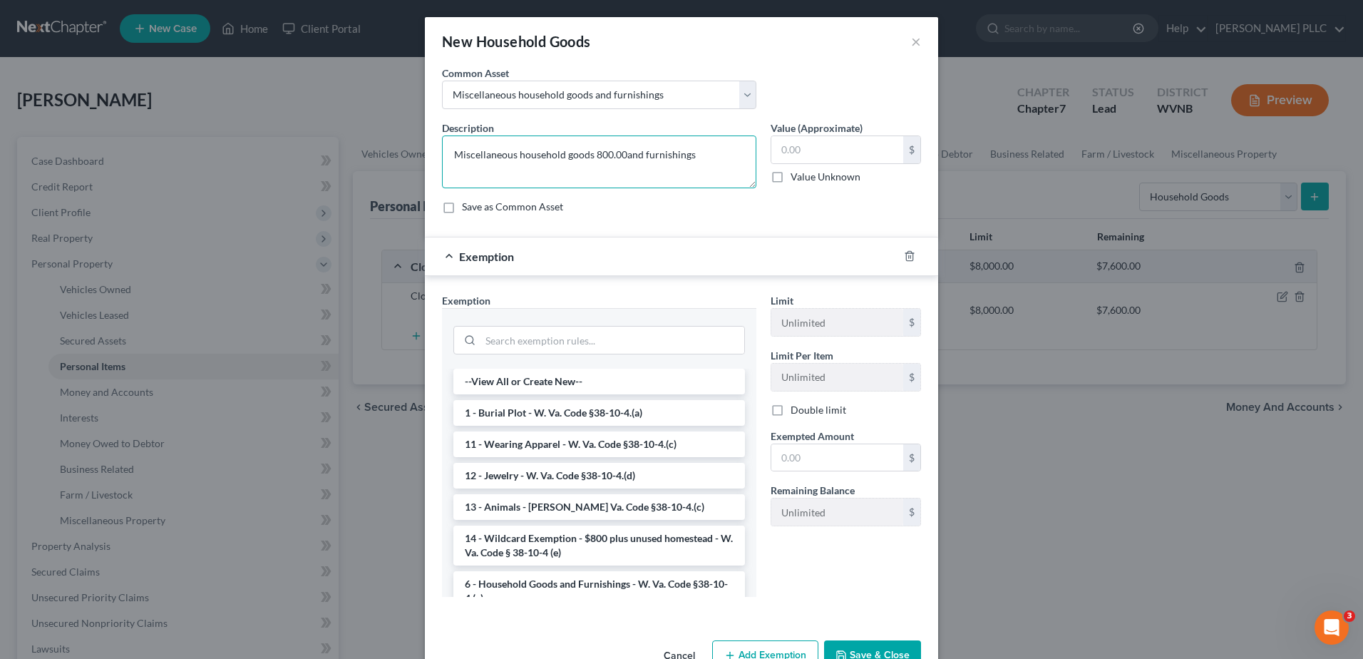
type textarea "Miscellaneous household goods and furnishings"
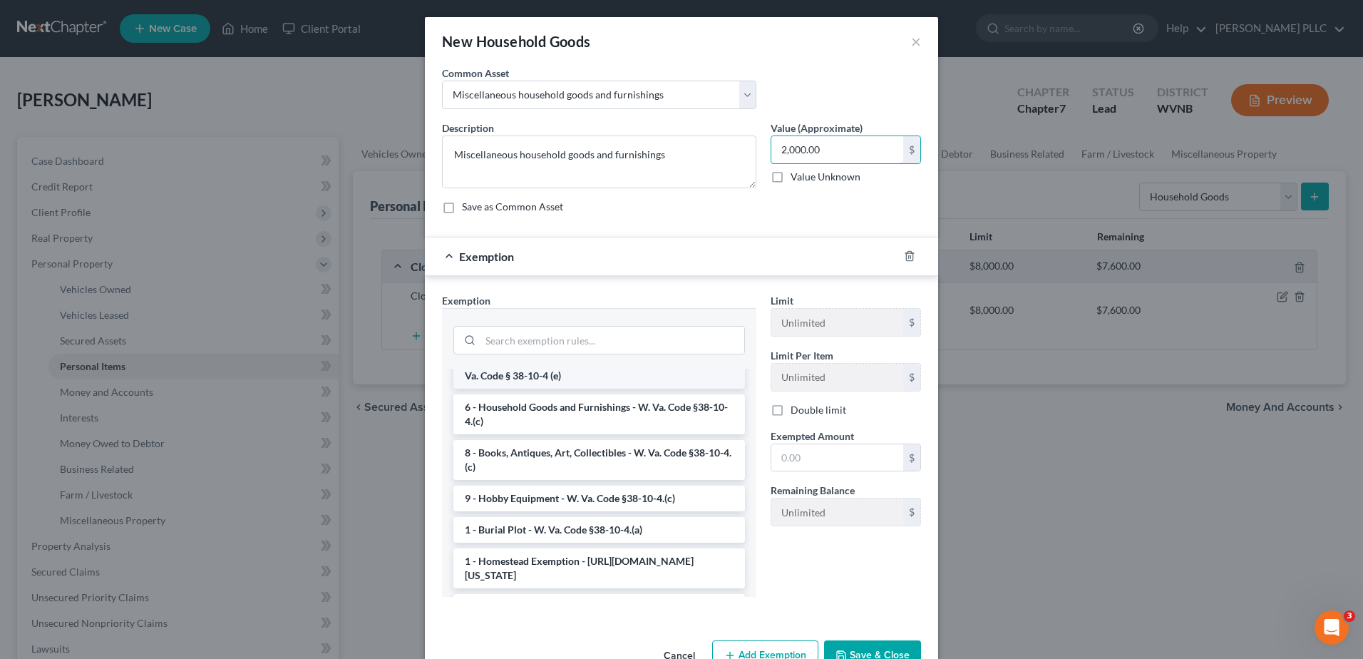
scroll to position [214, 0]
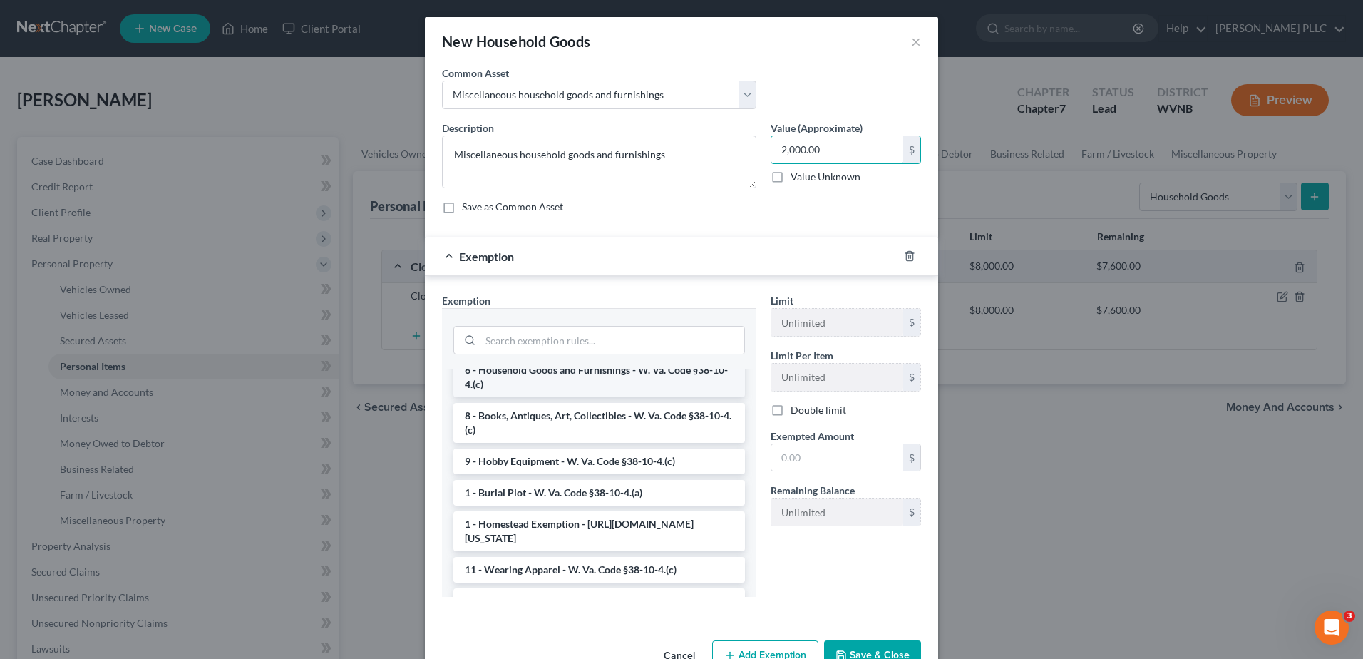
type input "2,000.00"
click at [544, 397] on li "6 - Household Goods and Furnishings - W. Va. Code §38-10-4.(c)" at bounding box center [599, 377] width 292 height 40
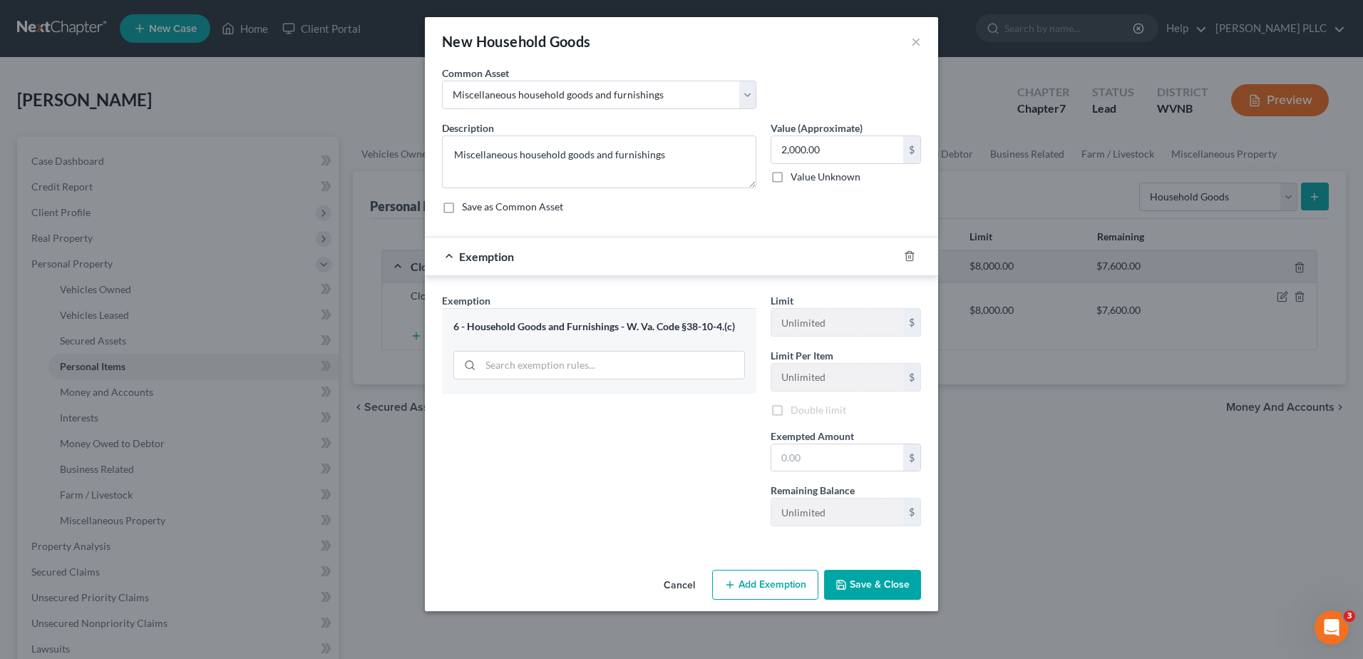
scroll to position [71, 0]
drag, startPoint x: 667, startPoint y: 558, endPoint x: 594, endPoint y: 550, distance: 73.1
click at [600, 538] on div "Exemption Set must be selected for CA. Exemption * 6 - Household Goods and Furn…" at bounding box center [681, 415] width 493 height 245
type input "2,000.00"
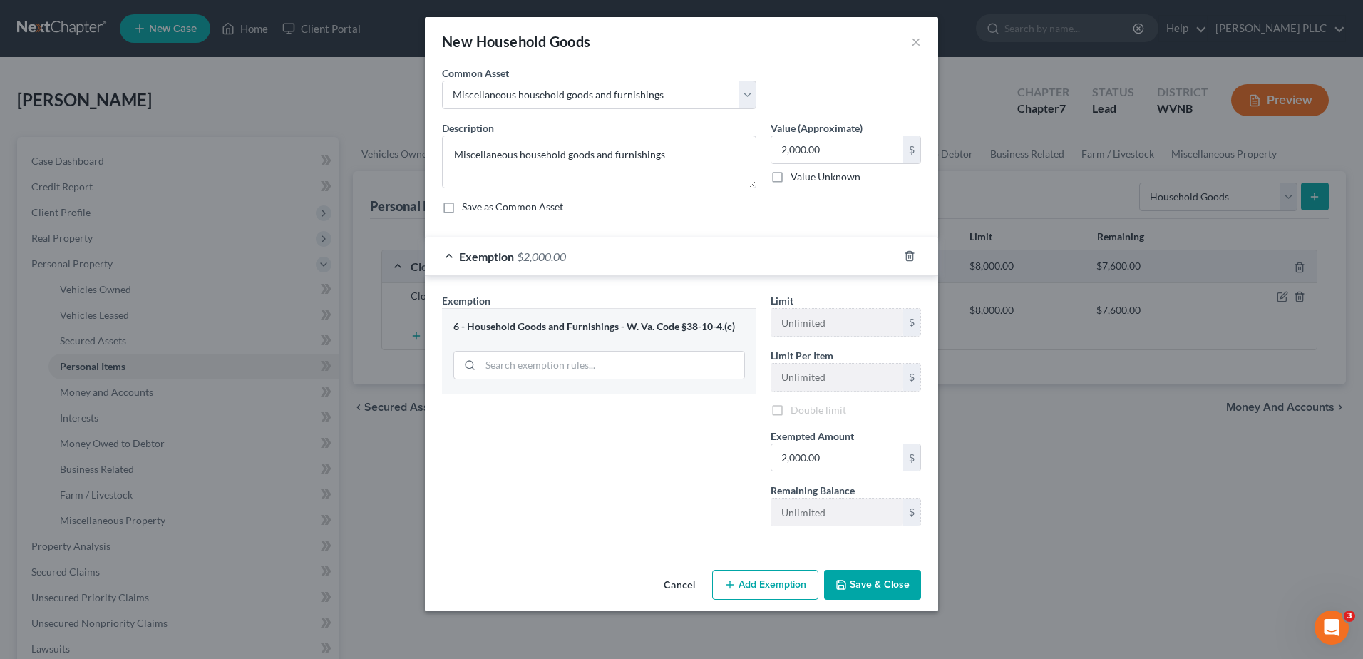
click at [921, 600] on button "Save & Close" at bounding box center [872, 585] width 97 height 30
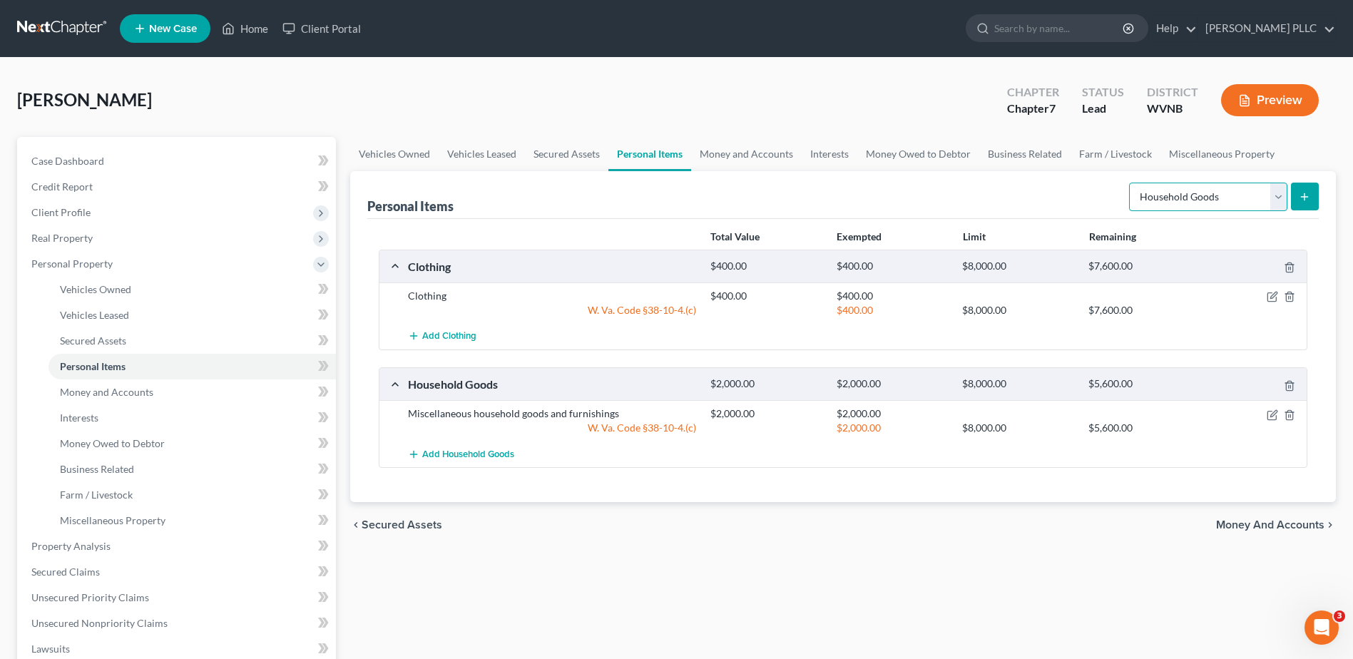
click at [1252, 211] on select "Select Item Type Clothing Collectibles Of Value Electronics Firearms Household …" at bounding box center [1208, 197] width 158 height 29
select select "jewelry"
click at [1129, 211] on select "Select Item Type Clothing Collectibles Of Value Electronics Firearms Household …" at bounding box center [1208, 197] width 158 height 29
click at [1301, 197] on line "submit" at bounding box center [1304, 197] width 6 height 0
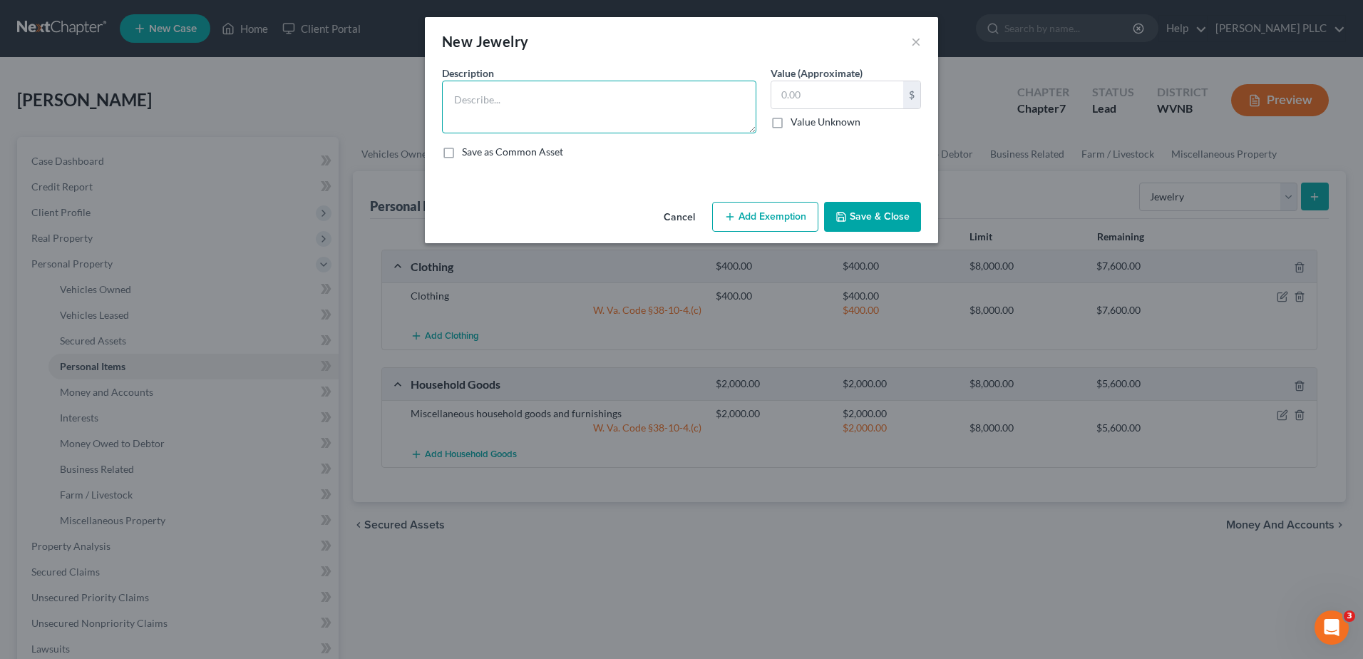
click at [510, 133] on textarea at bounding box center [599, 107] width 314 height 53
type textarea "Jewelry"
type input "250.00"
click at [742, 232] on button "Add Exemption" at bounding box center [765, 217] width 106 height 30
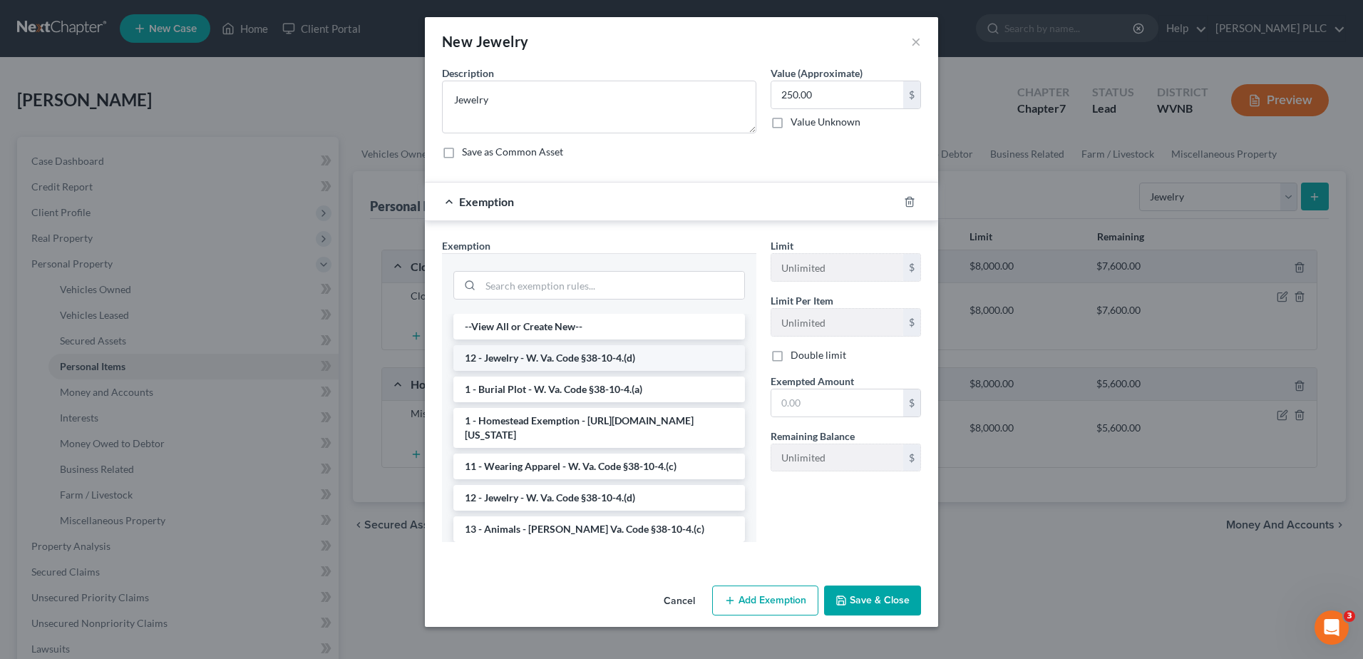
click at [506, 371] on li "12 - Jewelry - W. Va. Code §38-10-4.(d)" at bounding box center [599, 358] width 292 height 26
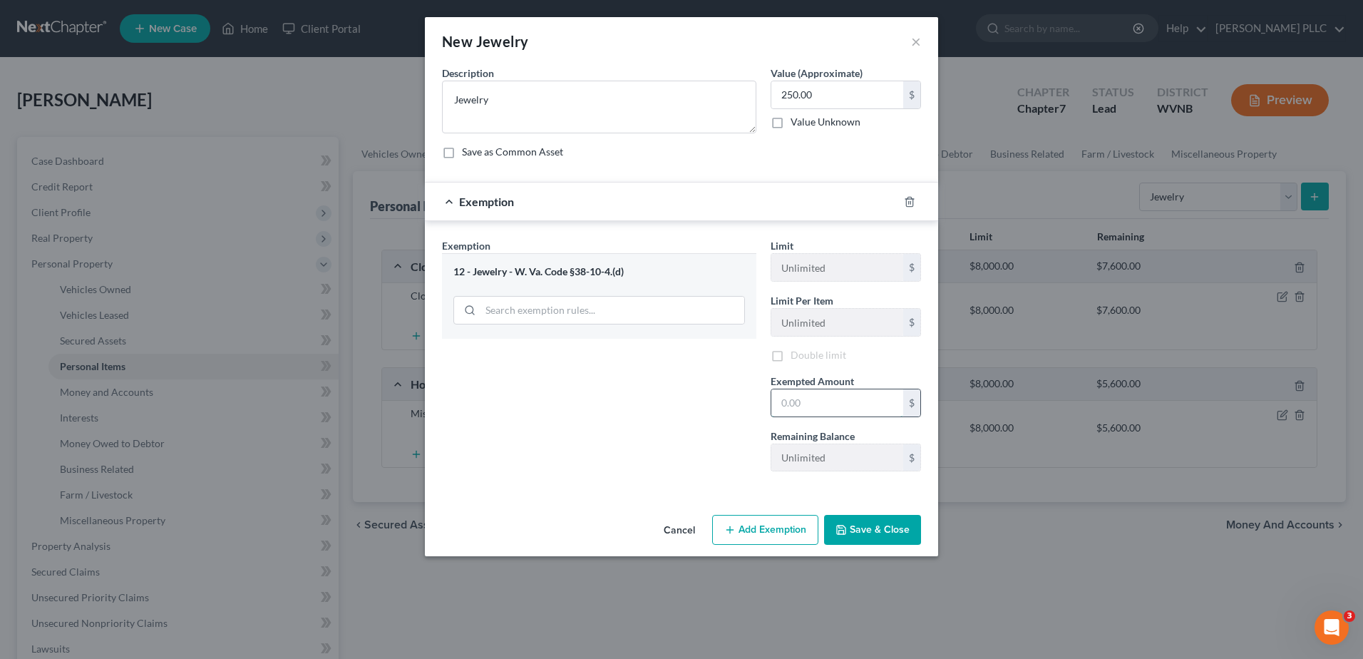
click at [848, 416] on input "text" at bounding box center [837, 402] width 132 height 27
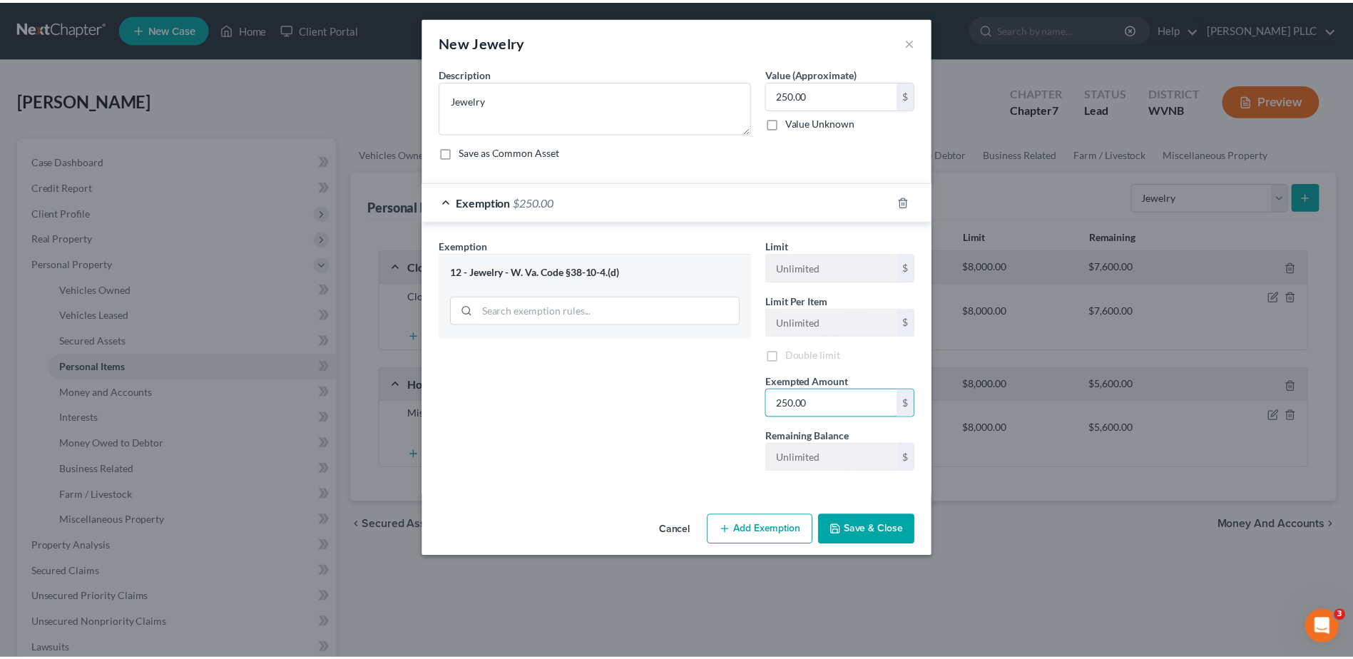
scroll to position [125, 0]
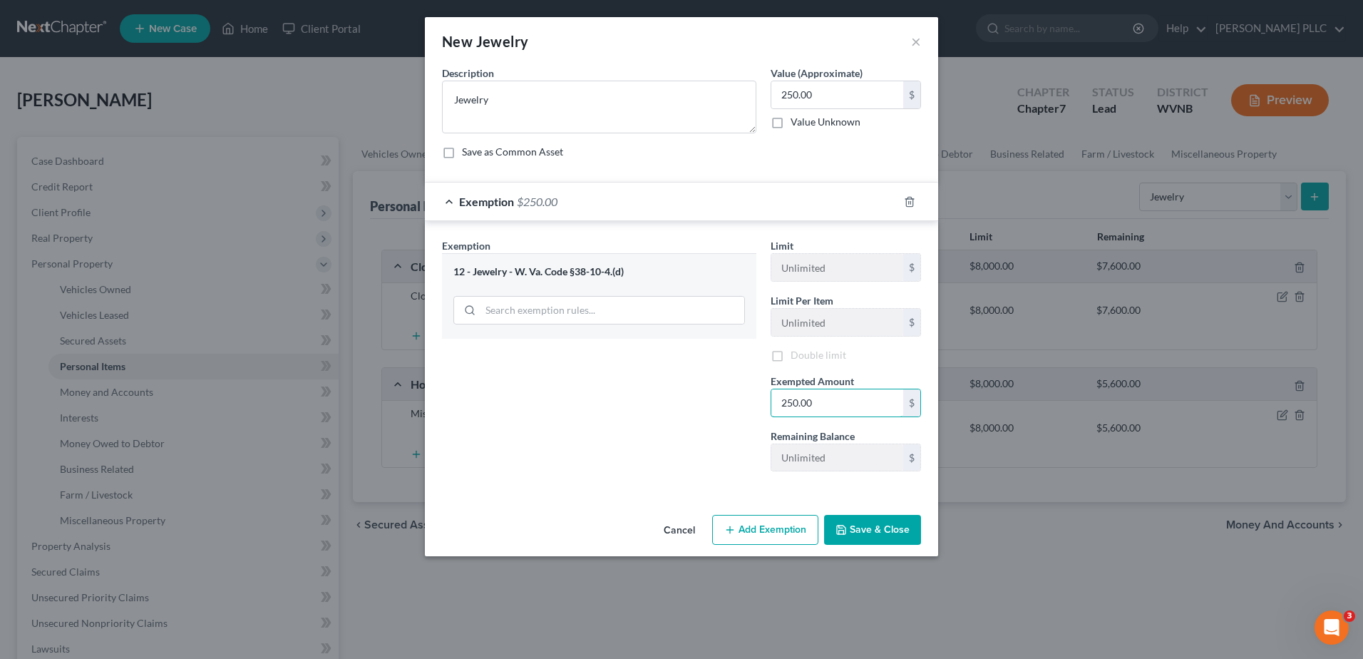
type input "250.00"
click at [921, 545] on button "Save & Close" at bounding box center [872, 530] width 97 height 30
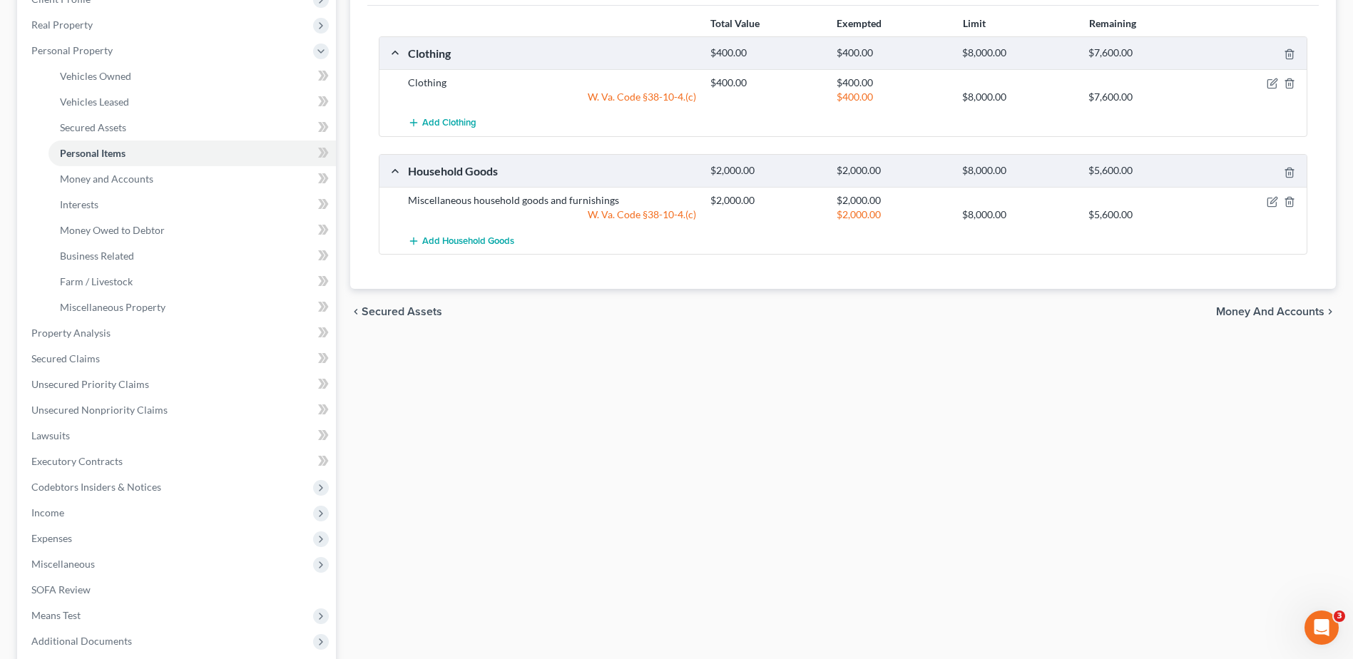
scroll to position [214, 0]
click at [114, 184] on span "Money and Accounts" at bounding box center [106, 178] width 93 height 12
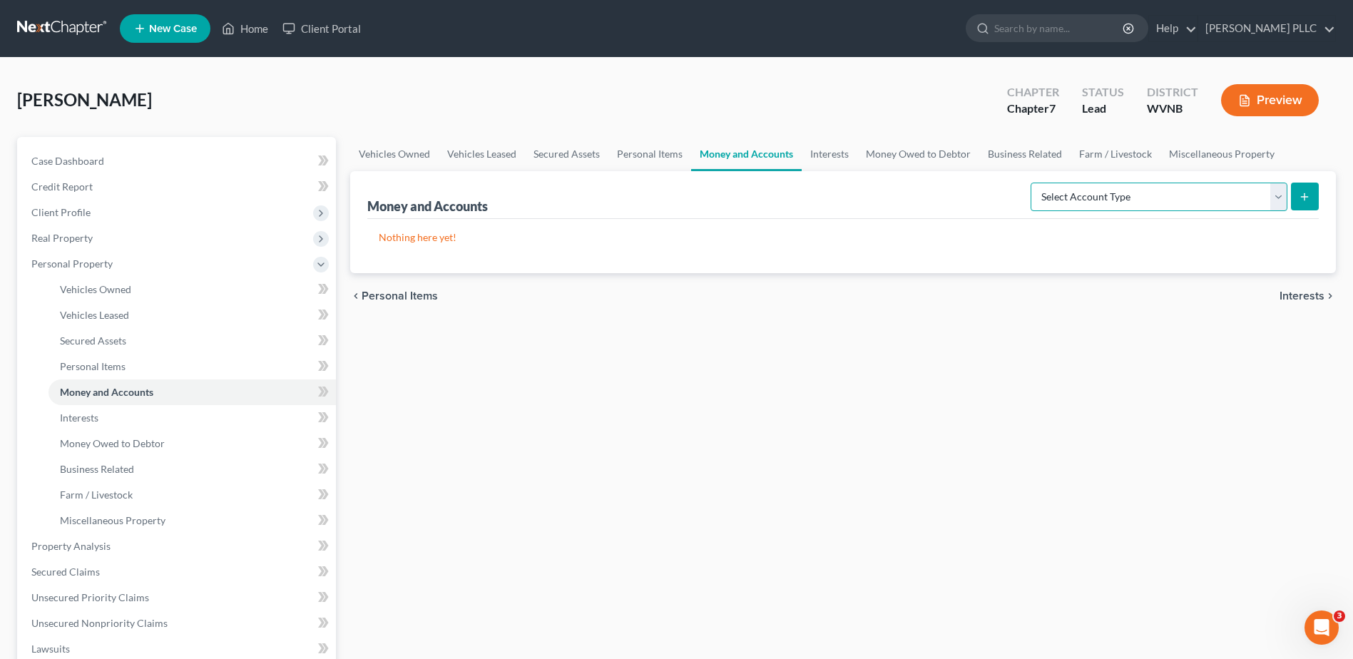
click at [1251, 211] on select "Select Account Type Brokerage Cash on Hand Certificates of Deposit Checking Acc…" at bounding box center [1158, 197] width 257 height 29
select select "checking"
click at [1030, 211] on select "Select Account Type Brokerage Cash on Hand Certificates of Deposit Checking Acc…" at bounding box center [1158, 197] width 257 height 29
click at [1298, 202] on icon "submit" at bounding box center [1303, 196] width 11 height 11
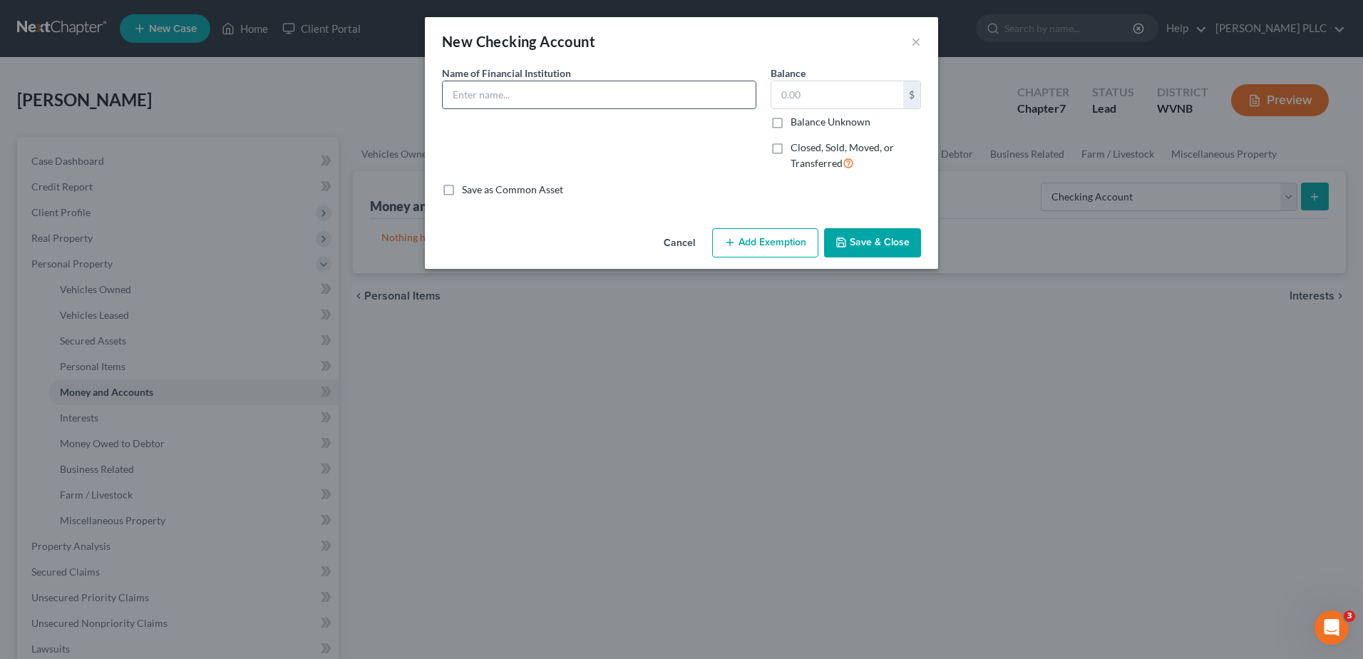
click at [443, 108] on input "text" at bounding box center [599, 94] width 313 height 27
click at [489, 108] on input "Capon Valley Bank" at bounding box center [599, 94] width 313 height 27
type input "Capon Valley Bank #9058"
type input "4.17"
click at [764, 258] on button "Add Exemption" at bounding box center [765, 243] width 106 height 30
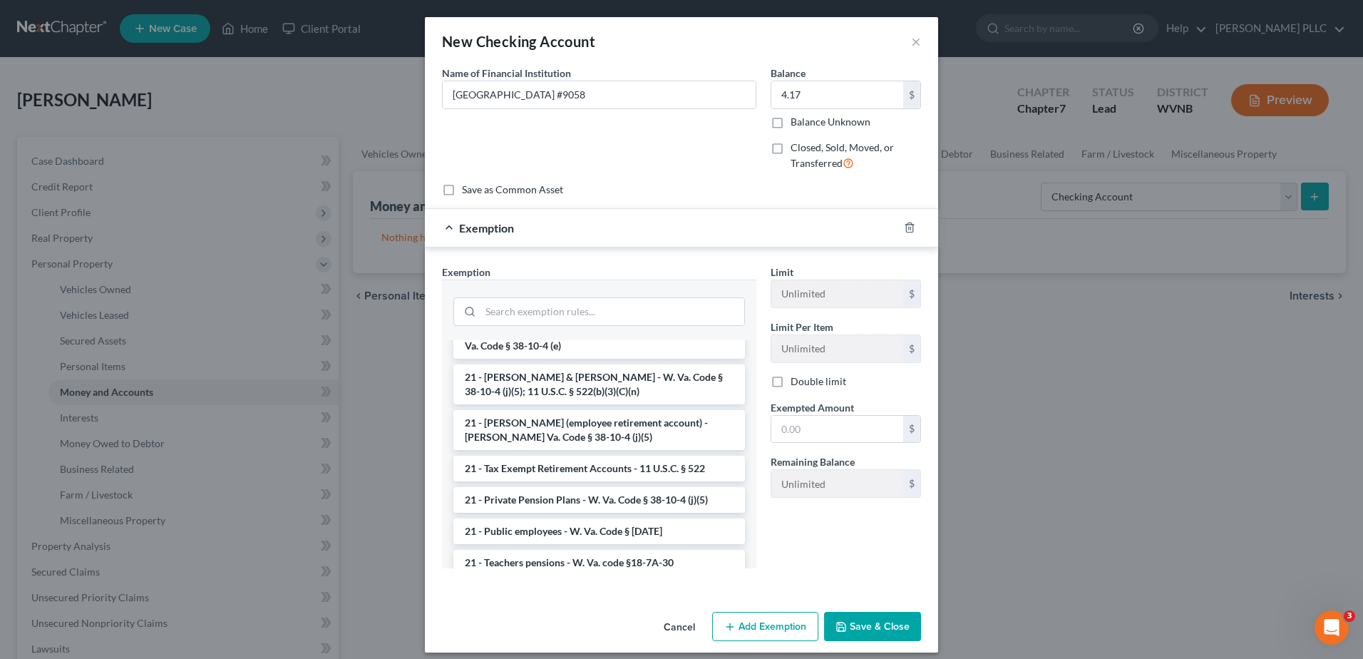
scroll to position [285, 0]
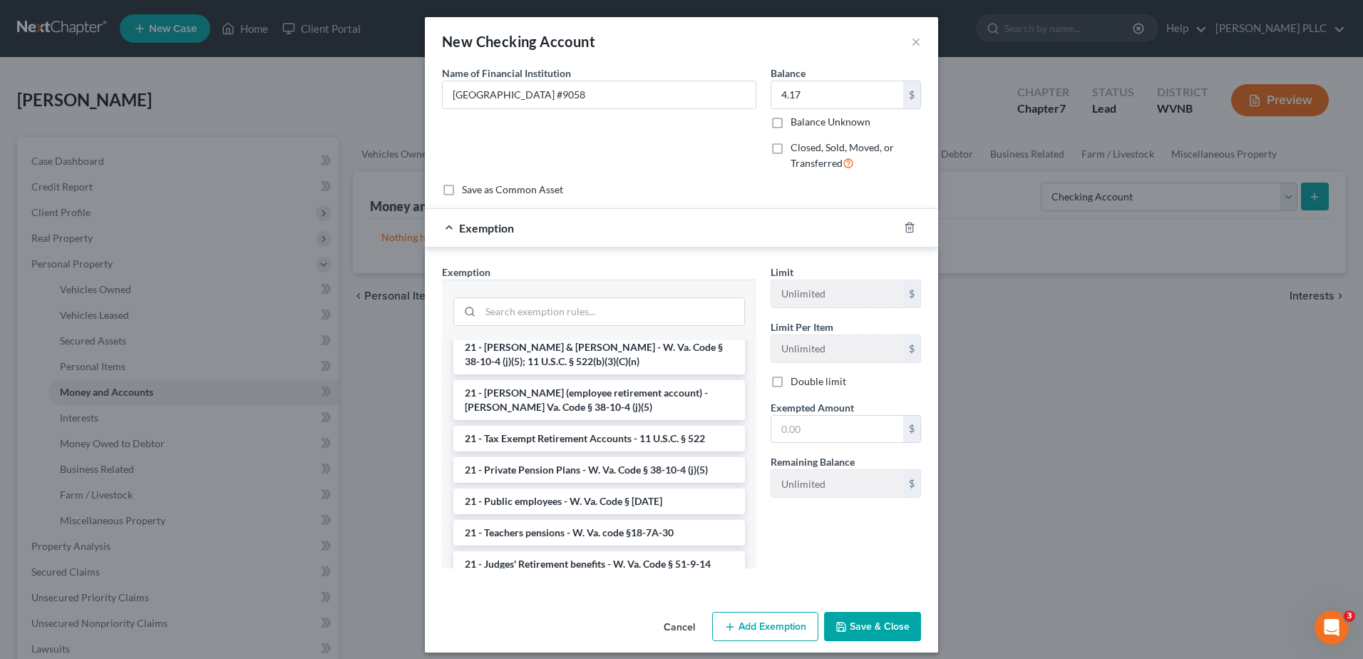
click at [519, 329] on li "14 - Wildcard Exemption - $800 plus unused homestead - W. Va. Code § 38-10-4 (e)" at bounding box center [599, 309] width 292 height 40
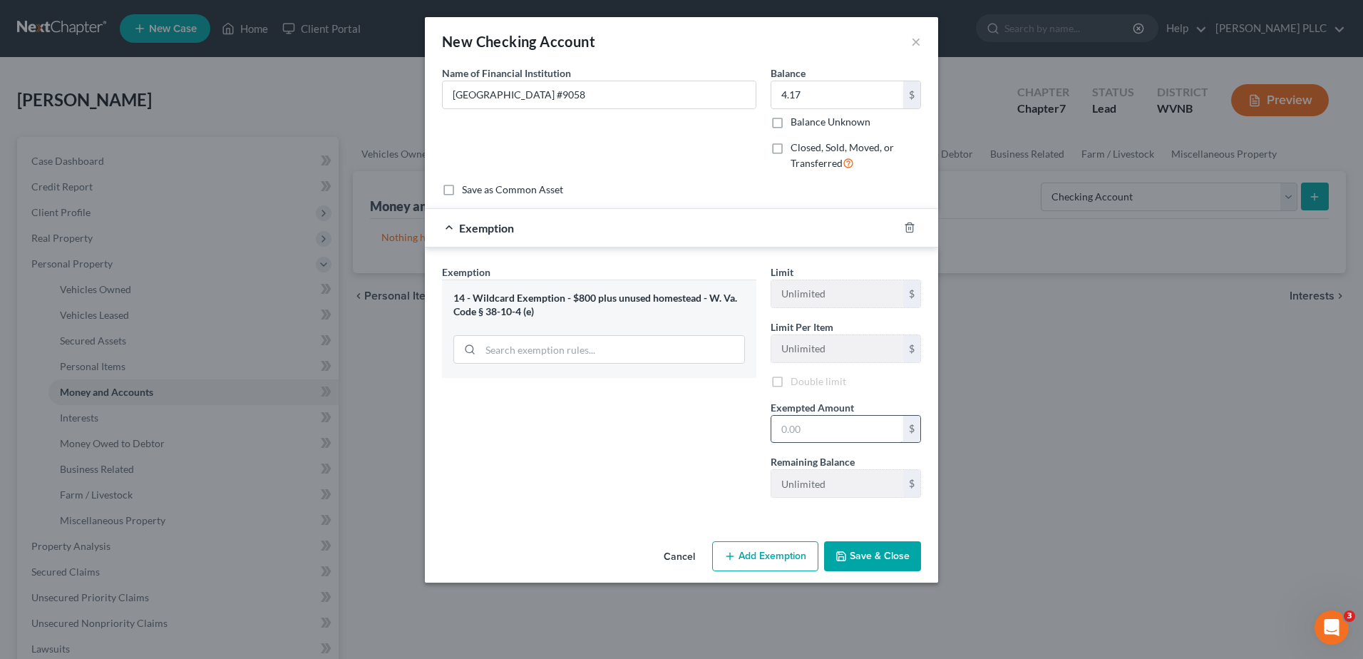
click at [832, 443] on input "text" at bounding box center [837, 429] width 132 height 27
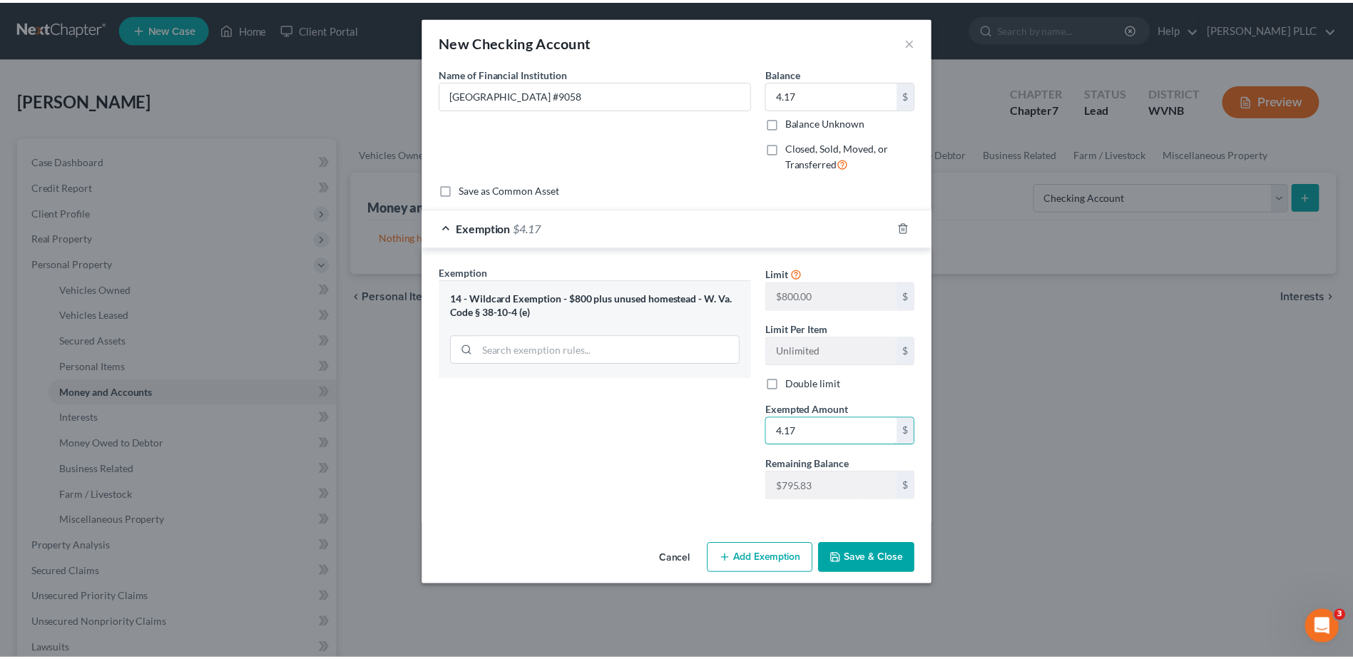
scroll to position [164, 0]
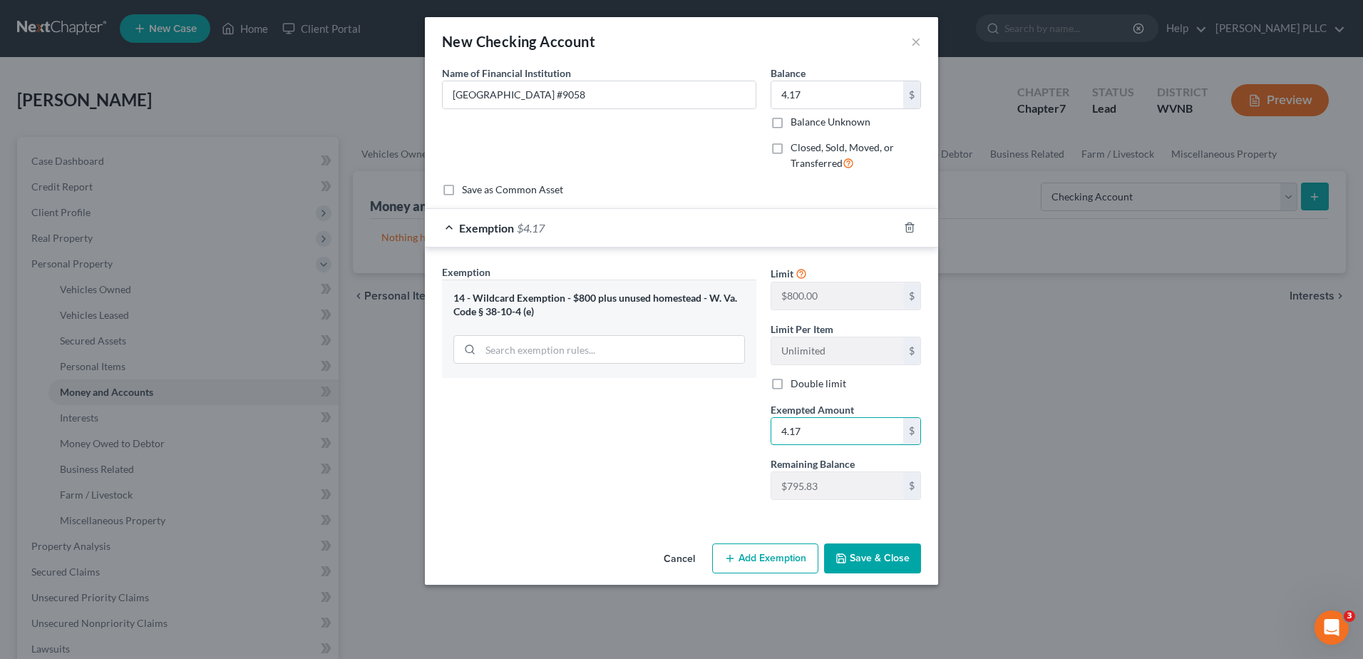
type input "4.17"
click at [921, 573] on button "Save & Close" at bounding box center [872, 558] width 97 height 30
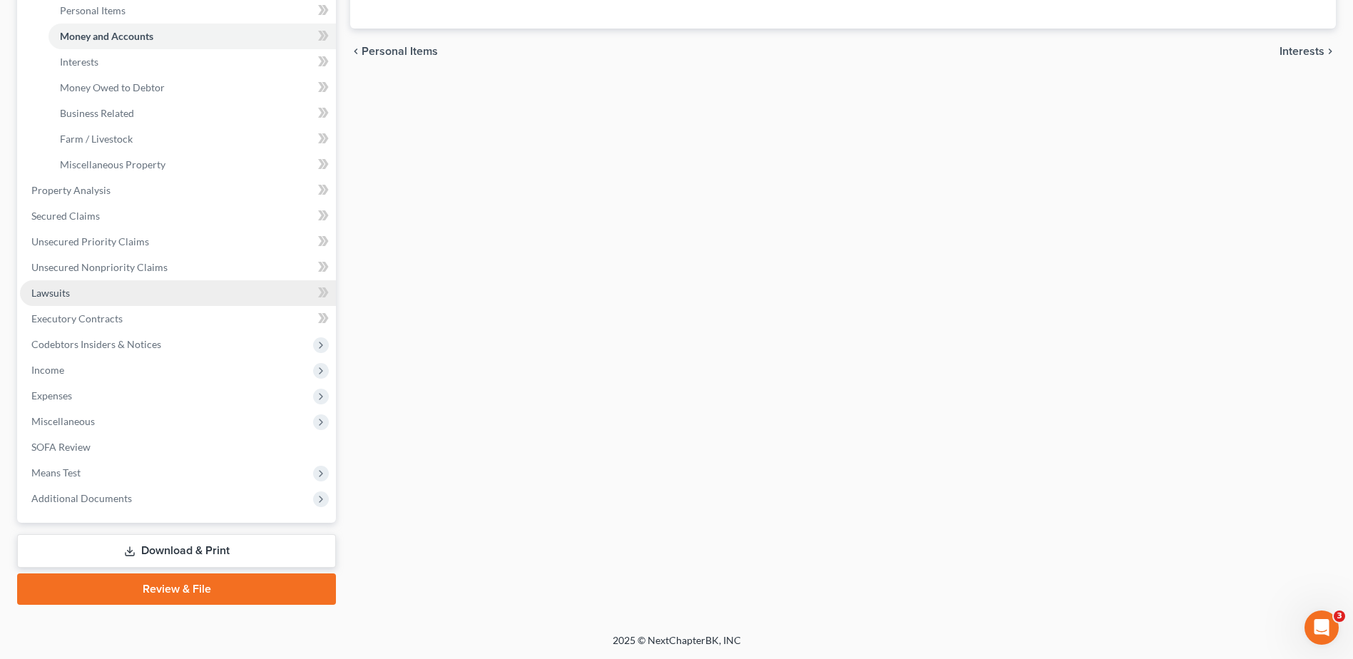
scroll to position [499, 0]
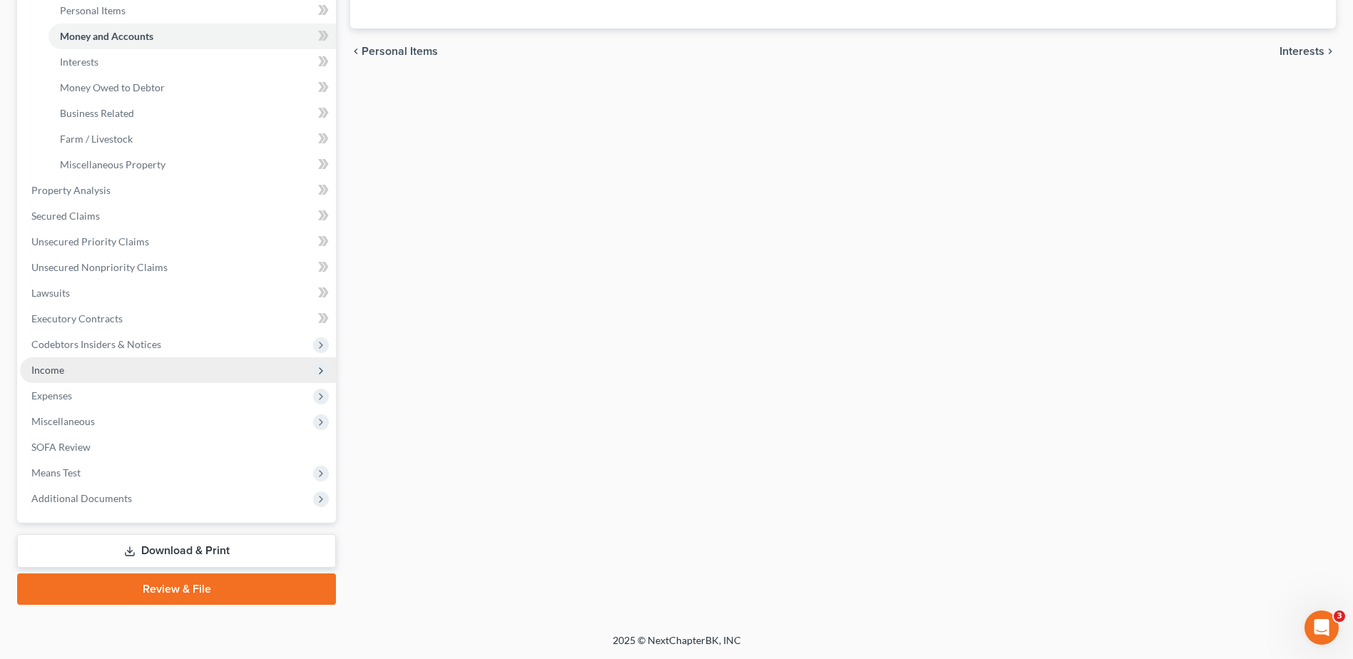
click at [64, 376] on span "Income" at bounding box center [47, 370] width 33 height 12
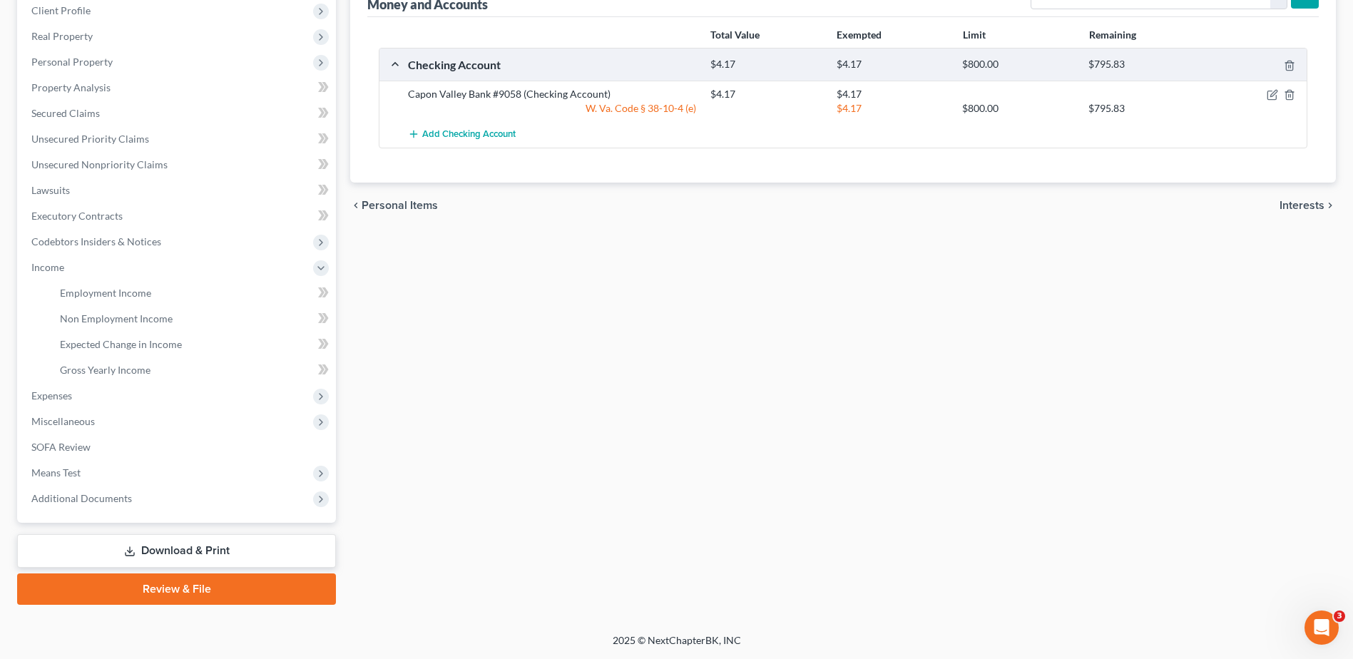
scroll to position [214, 0]
click at [120, 324] on span "Non Employment Income" at bounding box center [116, 318] width 113 height 12
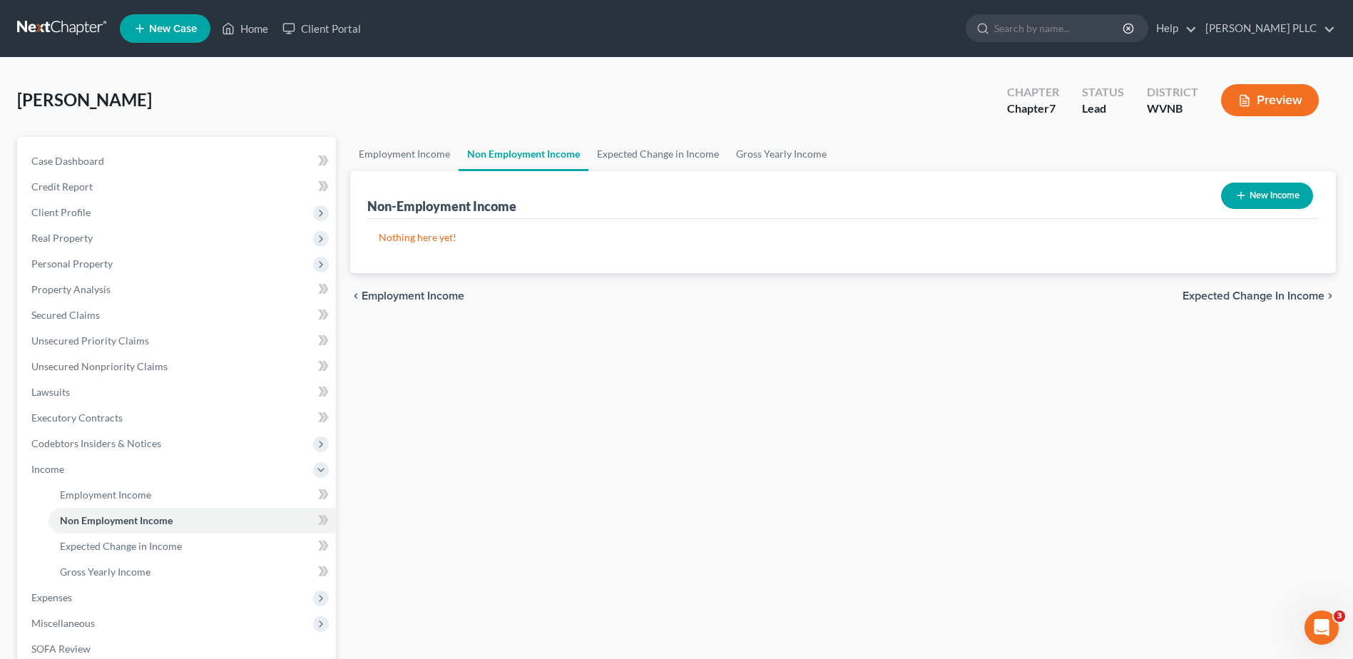
click at [1243, 209] on button "New Income" at bounding box center [1267, 196] width 92 height 26
select select "0"
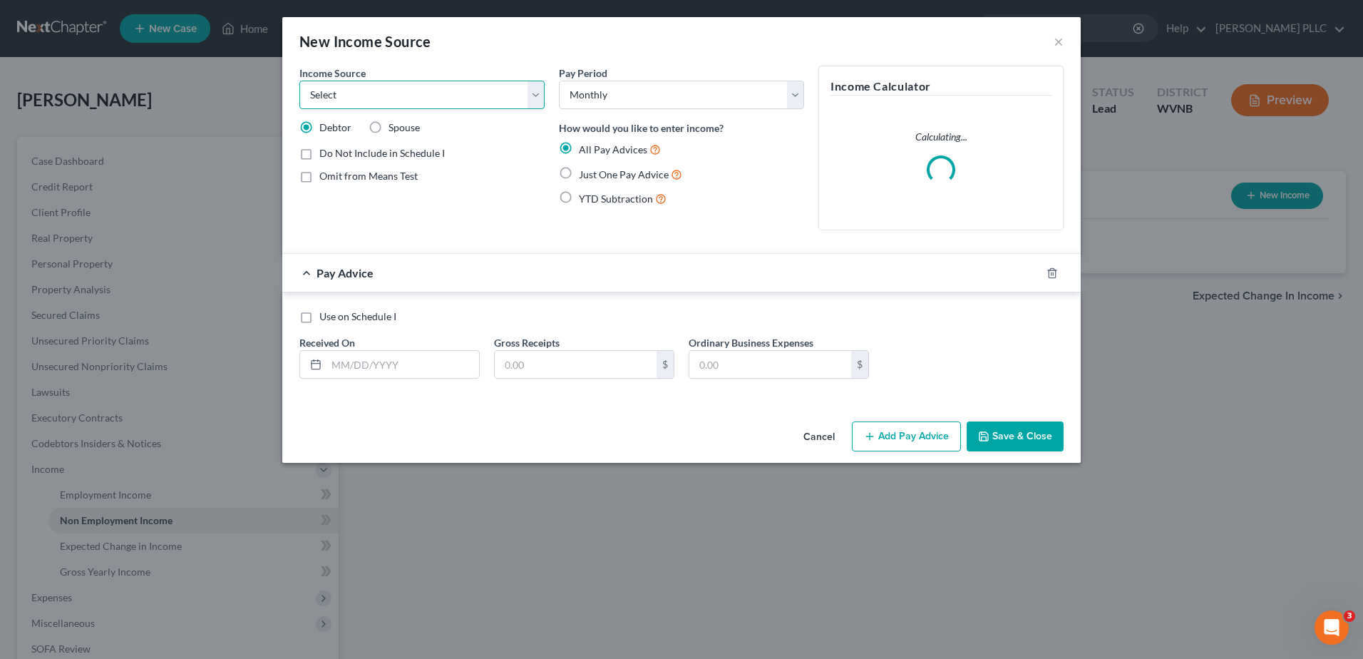
click at [478, 109] on select "Select Unemployment Disability (from employer) Pension Retirement Social Securi…" at bounding box center [421, 95] width 245 height 29
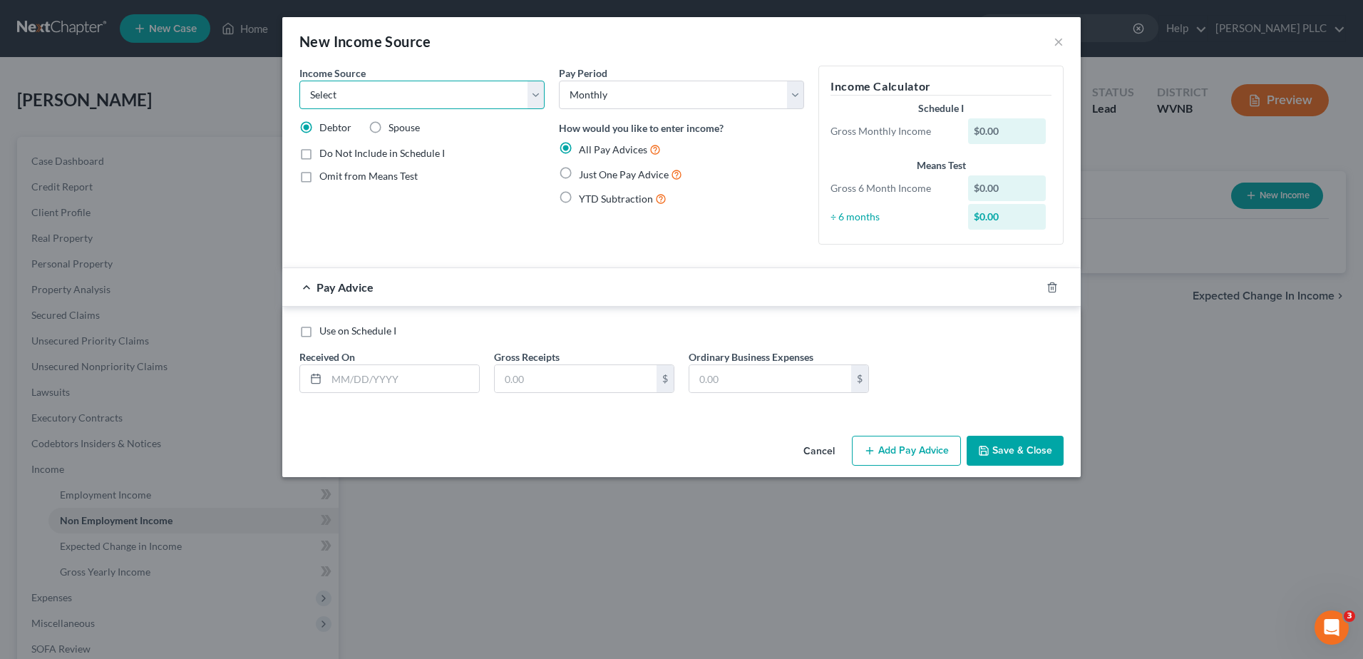
select select "4"
click at [299, 109] on select "Select Unemployment Disability (from employer) Pension Retirement Social Securi…" at bounding box center [421, 95] width 245 height 29
click at [327, 392] on input "text" at bounding box center [403, 378] width 153 height 27
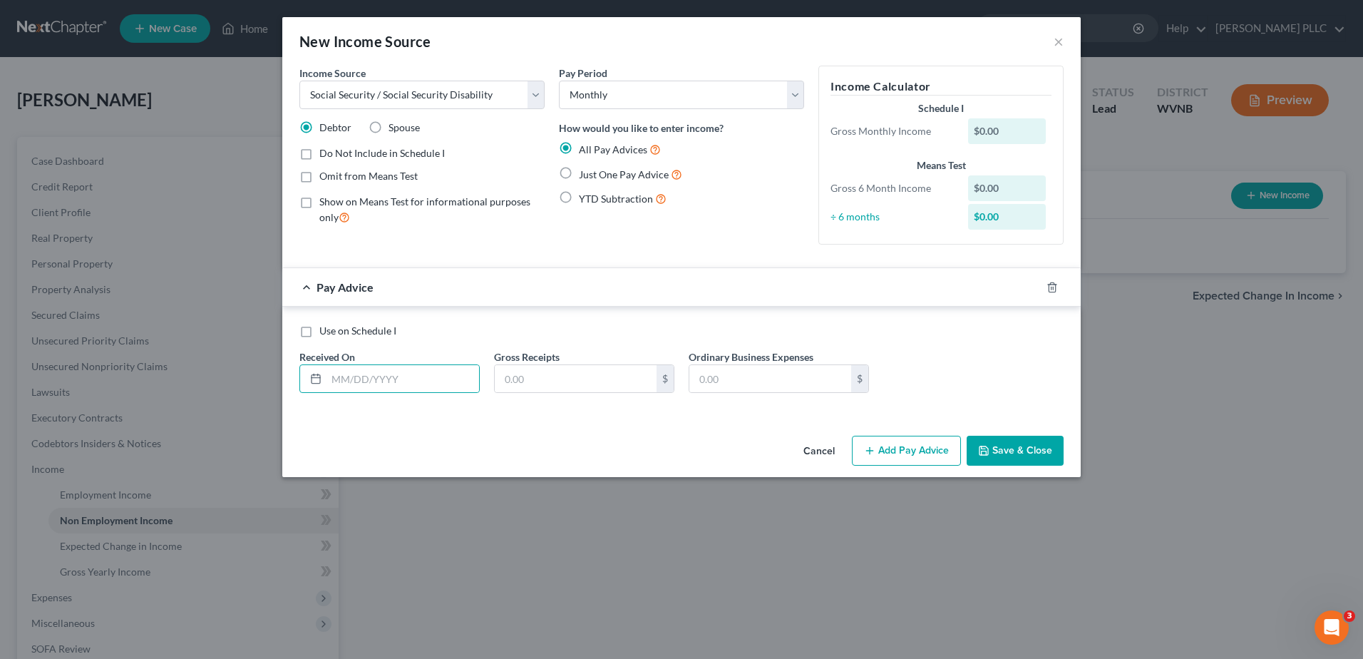
click at [579, 183] on label "Just One Pay Advice" at bounding box center [630, 174] width 103 height 16
click at [585, 175] on input "Just One Pay Advice" at bounding box center [589, 170] width 9 height 9
radio input "true"
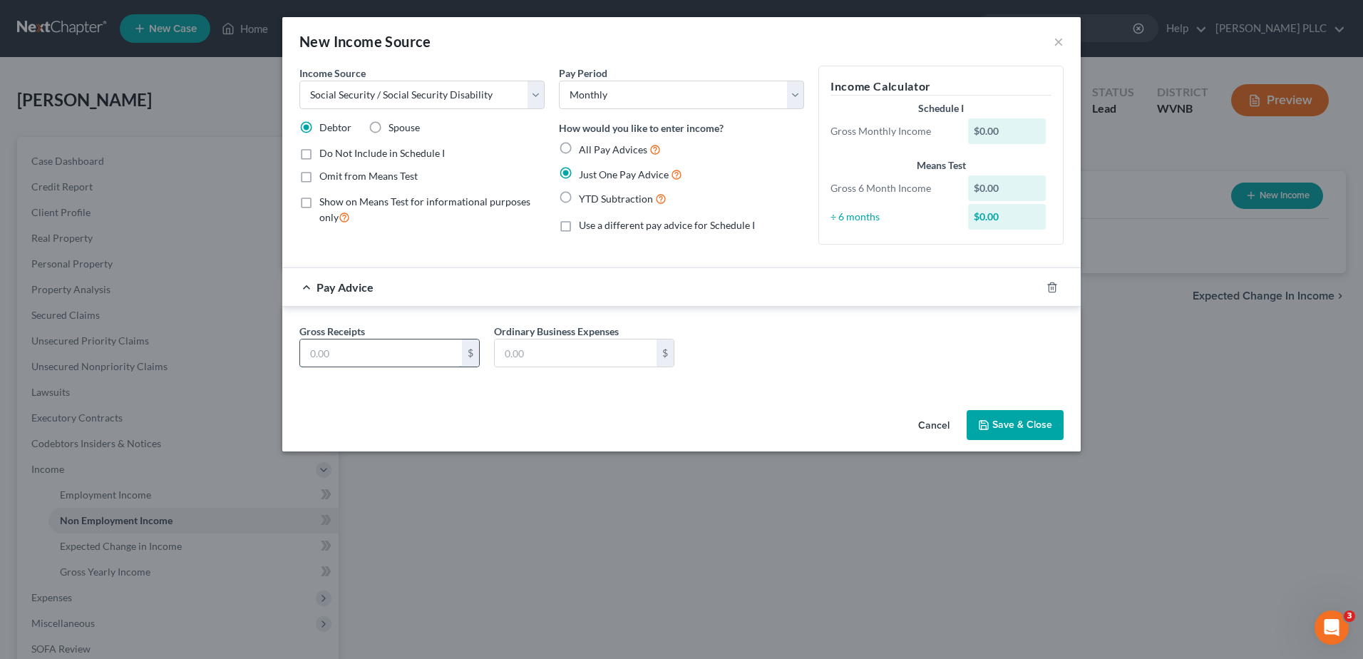
click at [300, 366] on input "text" at bounding box center [381, 352] width 162 height 27
type input "971.80"
click at [1064, 440] on button "Save & Close" at bounding box center [1015, 425] width 97 height 30
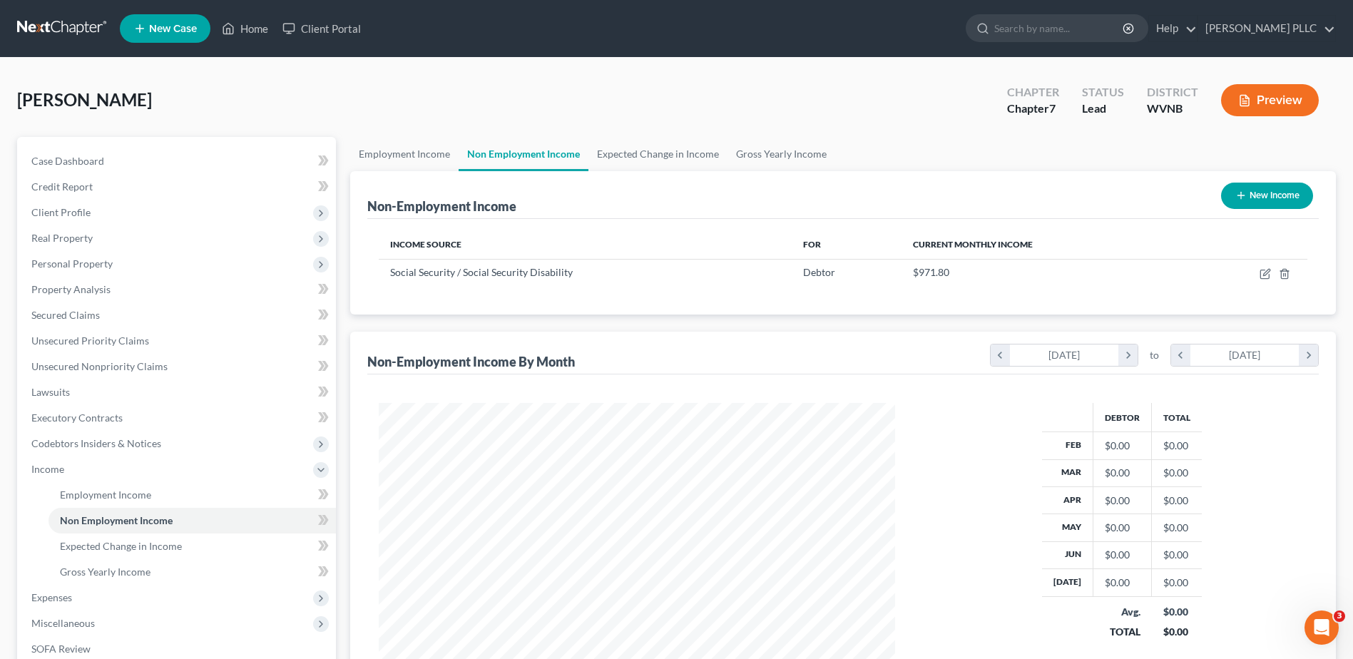
scroll to position [712644, 712453]
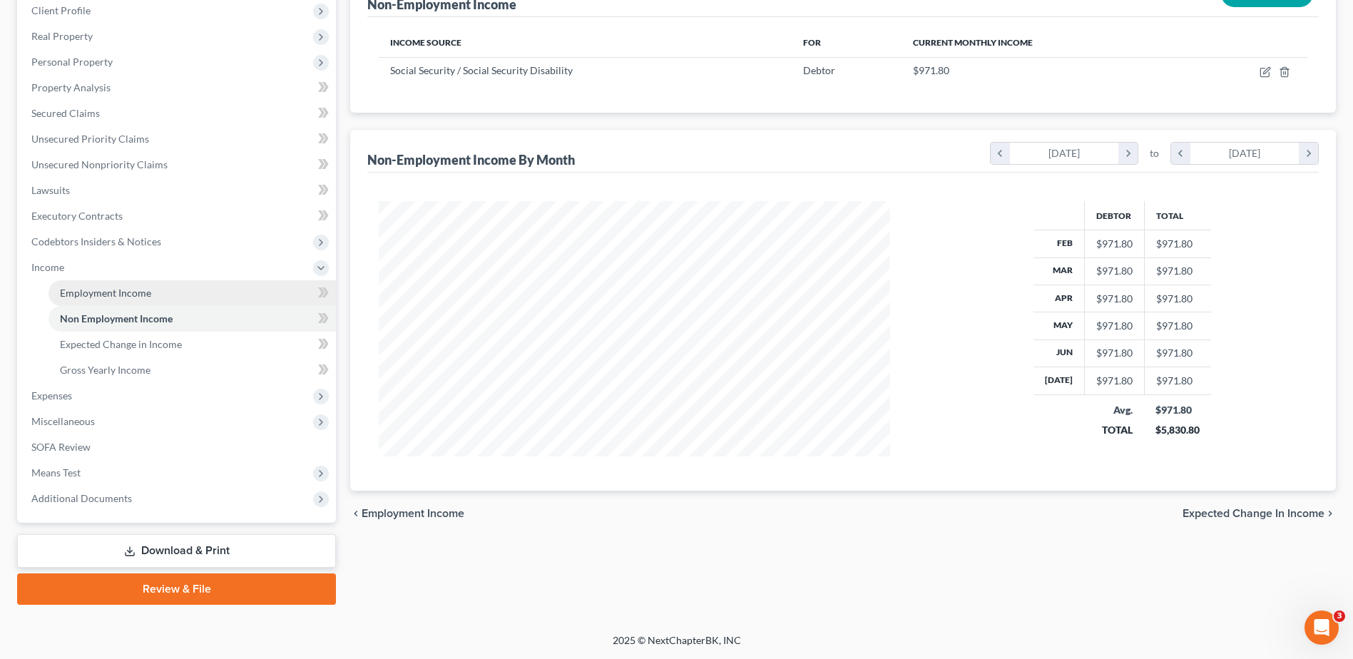
click at [107, 299] on span "Employment Income" at bounding box center [105, 293] width 91 height 12
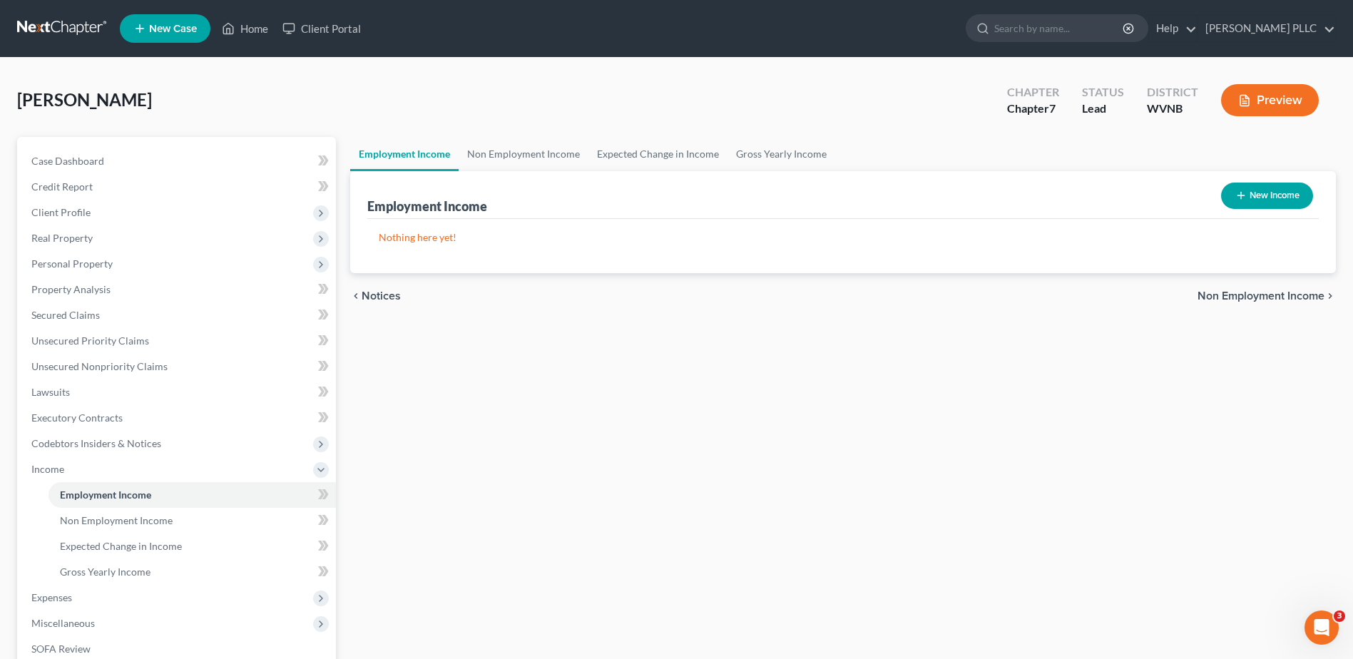
click at [1262, 209] on button "New Income" at bounding box center [1267, 196] width 92 height 26
select select "0"
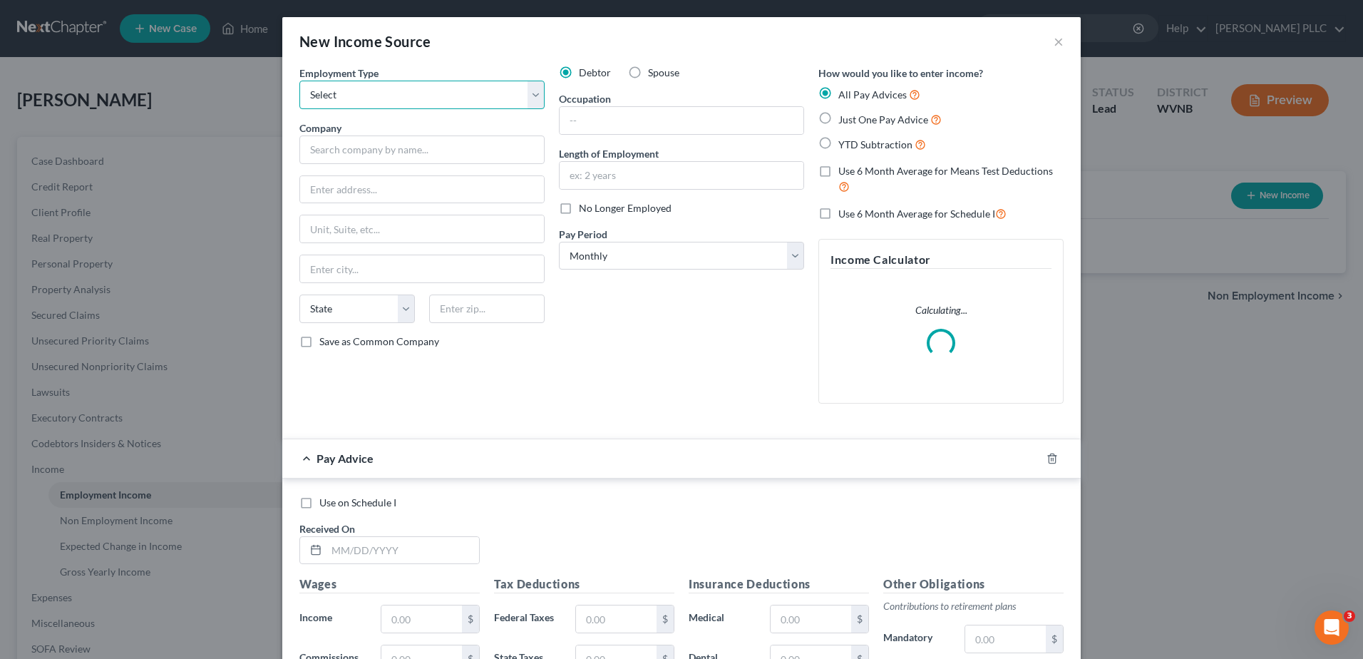
click at [299, 109] on select "Select Full or Part Time Employment Self Employment" at bounding box center [421, 95] width 245 height 29
select select "0"
click at [299, 109] on select "Select Full or Part Time Employment Self Employment" at bounding box center [421, 95] width 245 height 29
click at [299, 164] on input "text" at bounding box center [421, 149] width 245 height 29
type input "WalMart"
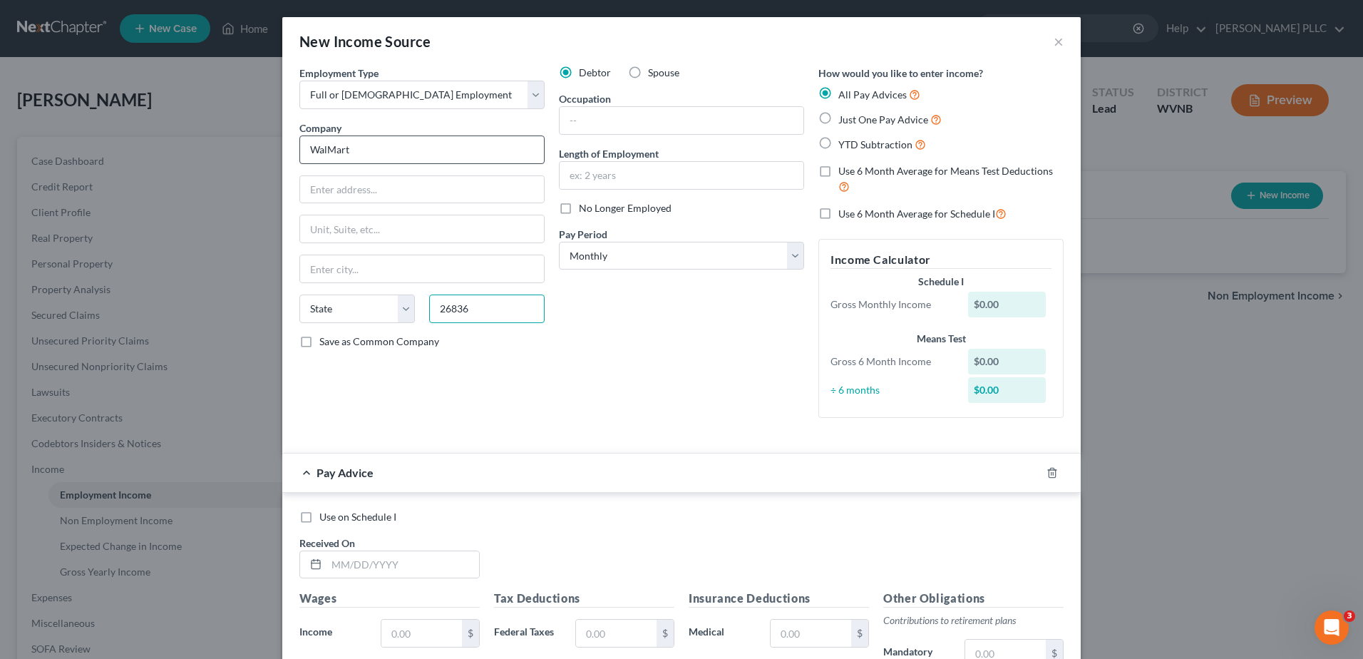
type input "26836"
type input "Moorefield"
select select "51"
click at [560, 189] on input "text" at bounding box center [682, 175] width 244 height 27
type input "14 years"
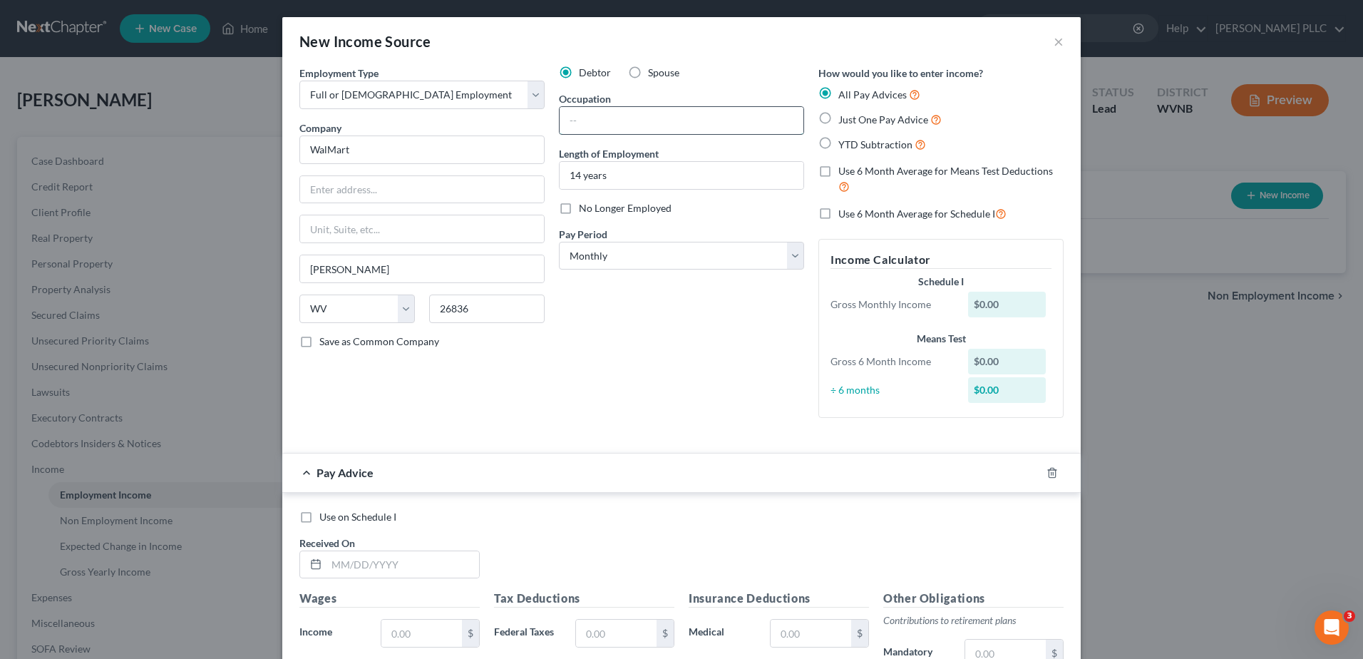
click at [595, 134] on input "text" at bounding box center [682, 120] width 244 height 27
type input "Laborer"
click at [625, 270] on select "Select Monthly Twice Monthly Every Other Week Weekly" at bounding box center [681, 256] width 245 height 29
select select "2"
click at [559, 270] on select "Select Monthly Twice Monthly Every Other Week Weekly" at bounding box center [681, 256] width 245 height 29
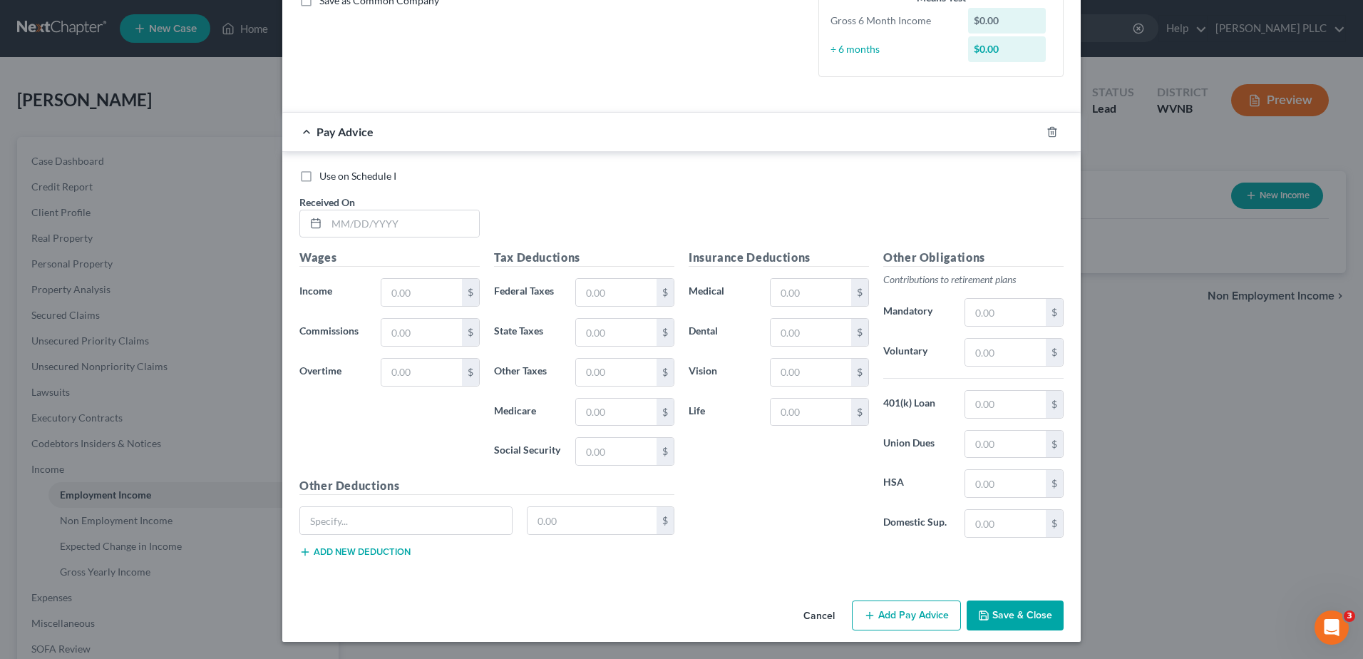
scroll to position [356, 0]
click at [327, 237] on input "text" at bounding box center [403, 223] width 153 height 27
type input "01/01/25"
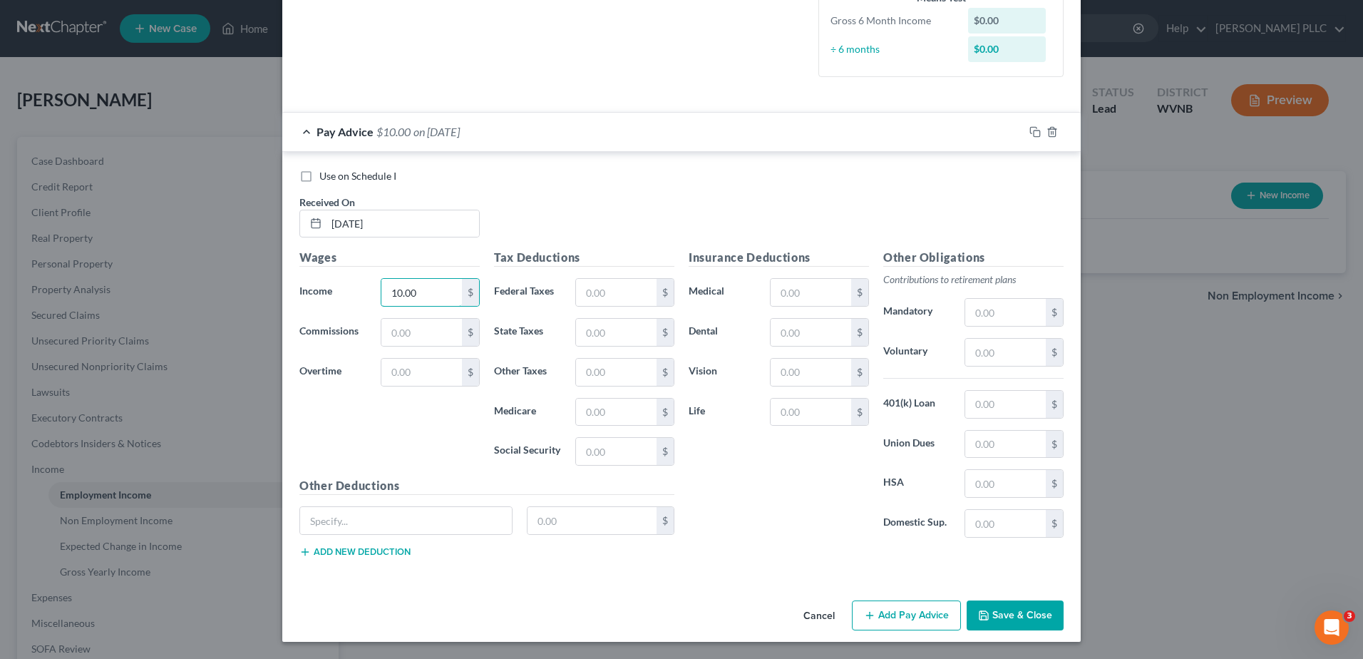
type input "10.00"
click at [1064, 600] on button "Save & Close" at bounding box center [1015, 615] width 97 height 30
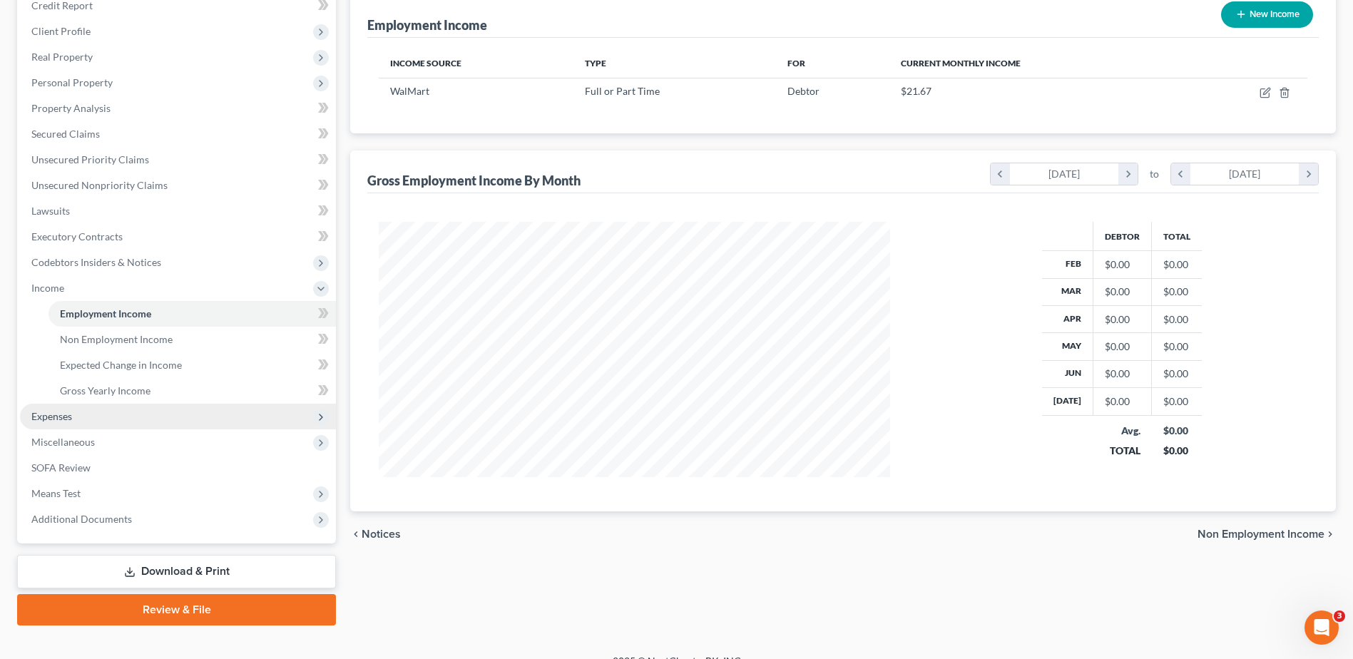
scroll to position [285, 0]
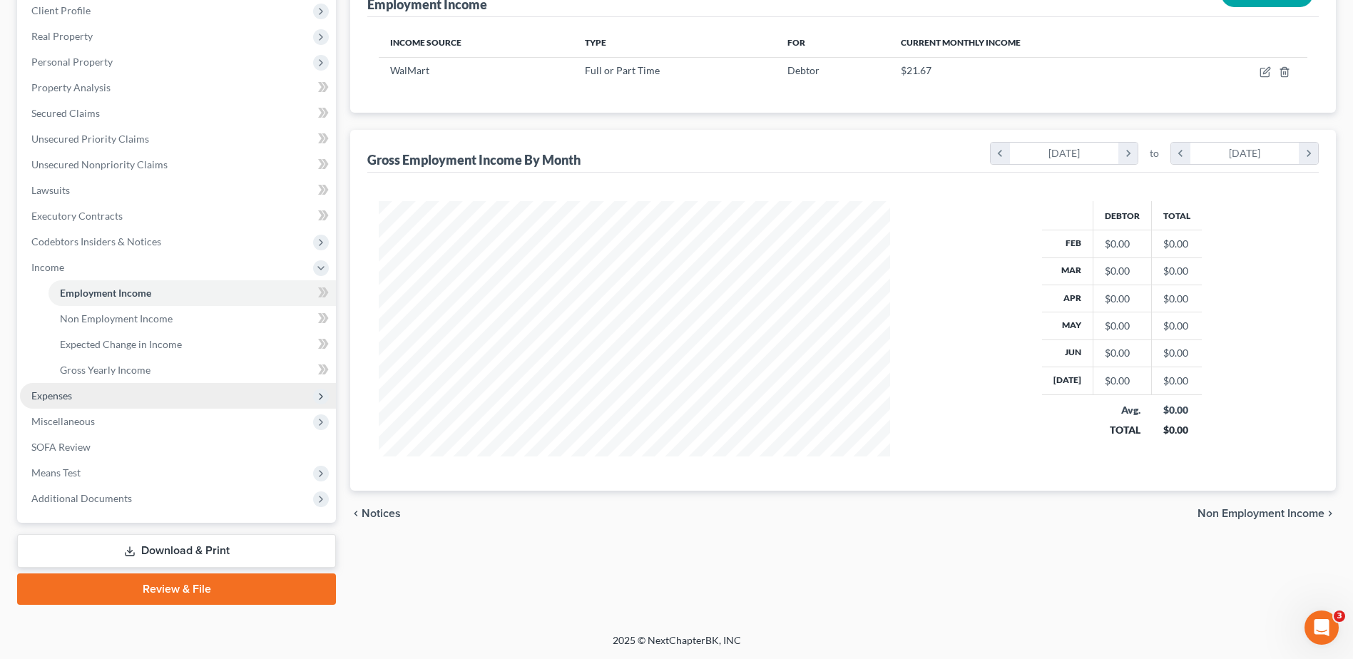
click at [118, 409] on span "Expenses" at bounding box center [178, 396] width 316 height 26
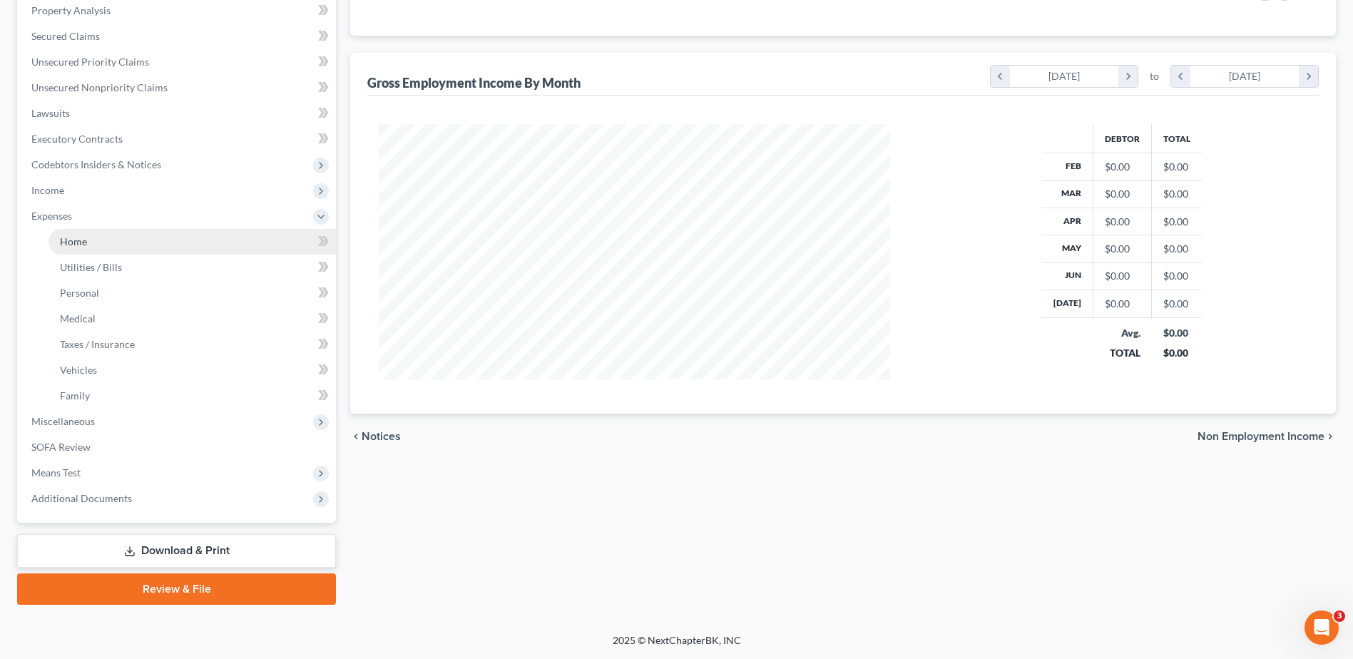
click at [87, 247] on span "Home" at bounding box center [73, 241] width 27 height 12
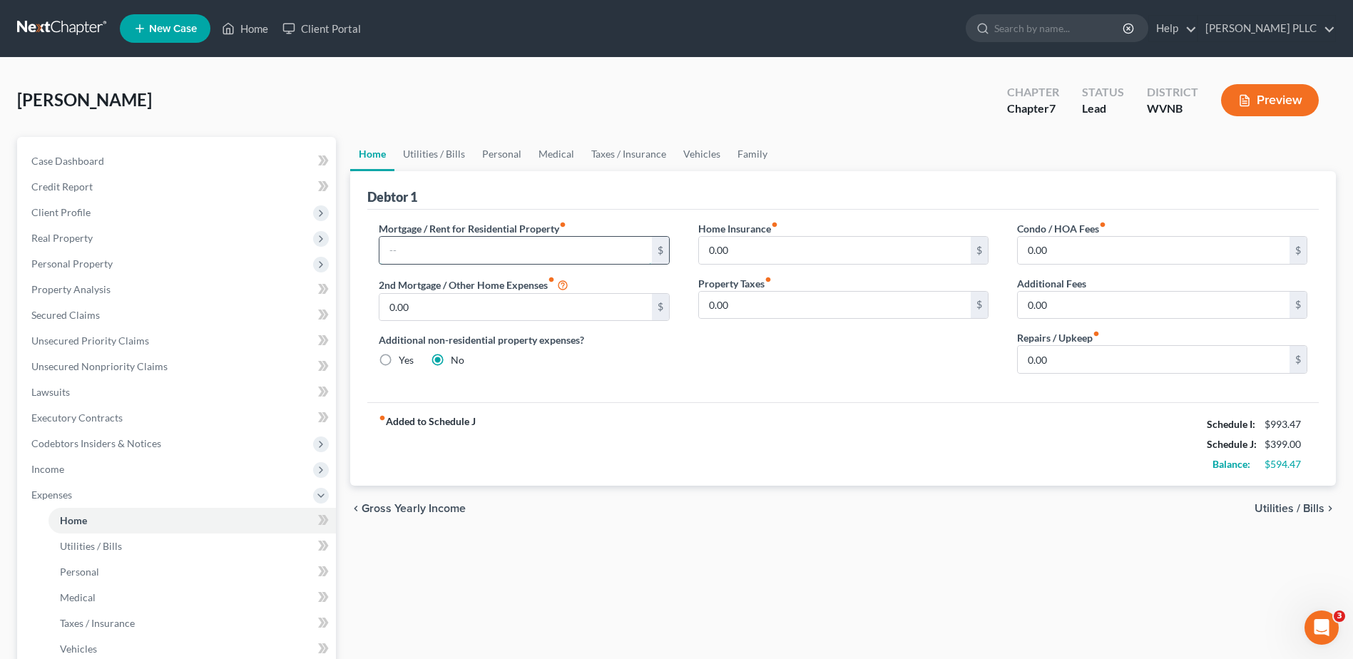
click at [451, 264] on input "text" at bounding box center [515, 250] width 272 height 27
type input "380.00"
type input "400.00"
click at [414, 264] on input "287.24" at bounding box center [515, 250] width 272 height 27
type input "387.24"
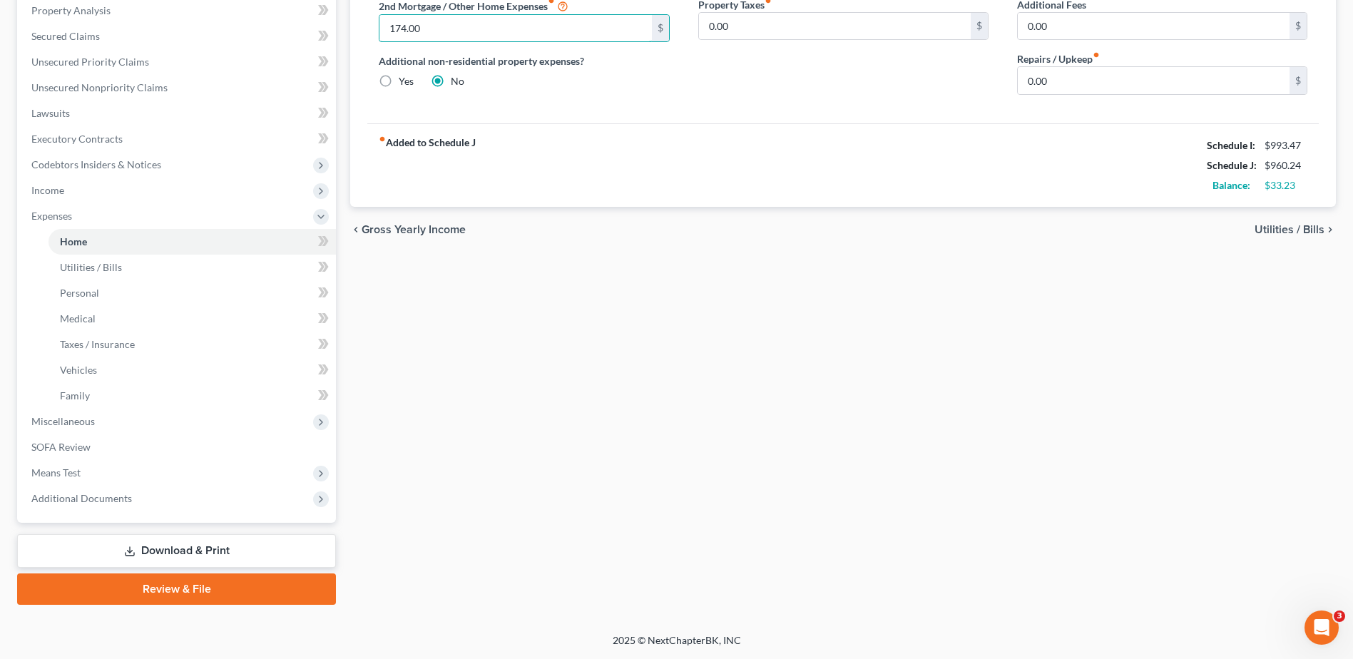
type input "174.00"
click at [1270, 235] on span "Utilities / Bills" at bounding box center [1289, 229] width 70 height 11
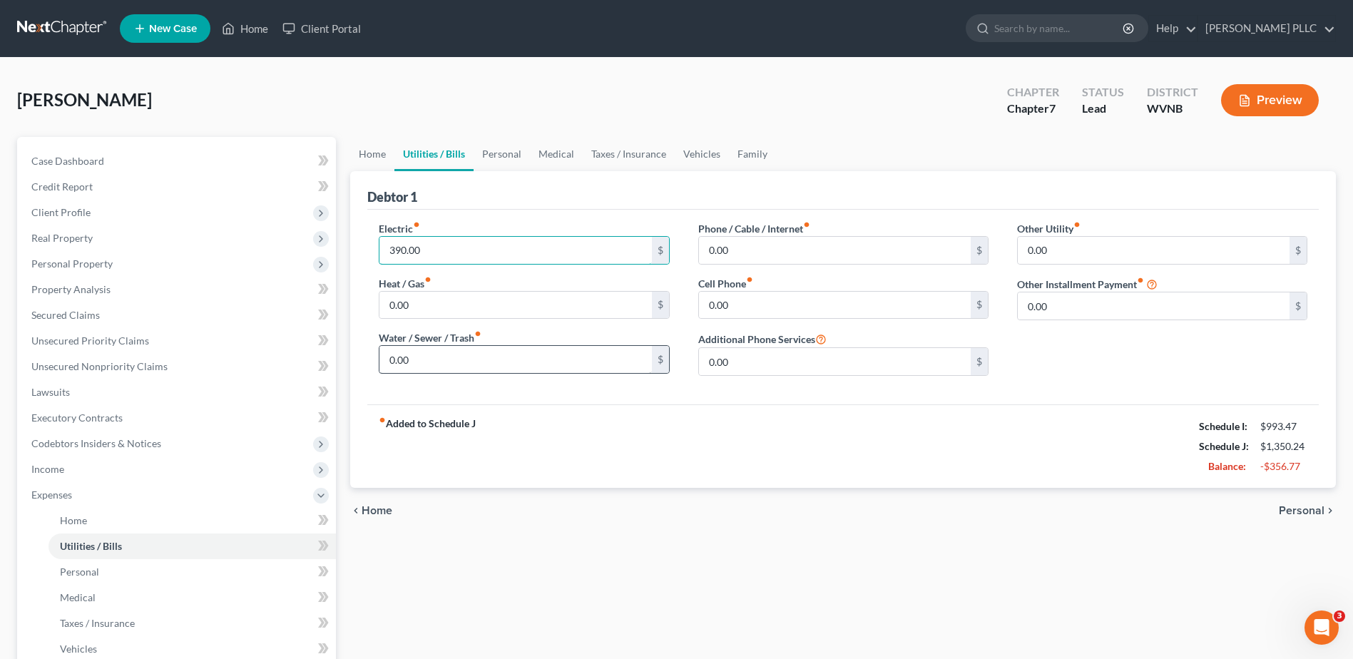
type input "390.00"
type input "110.00"
type input "130.00"
click at [766, 264] on input "text" at bounding box center [835, 250] width 272 height 27
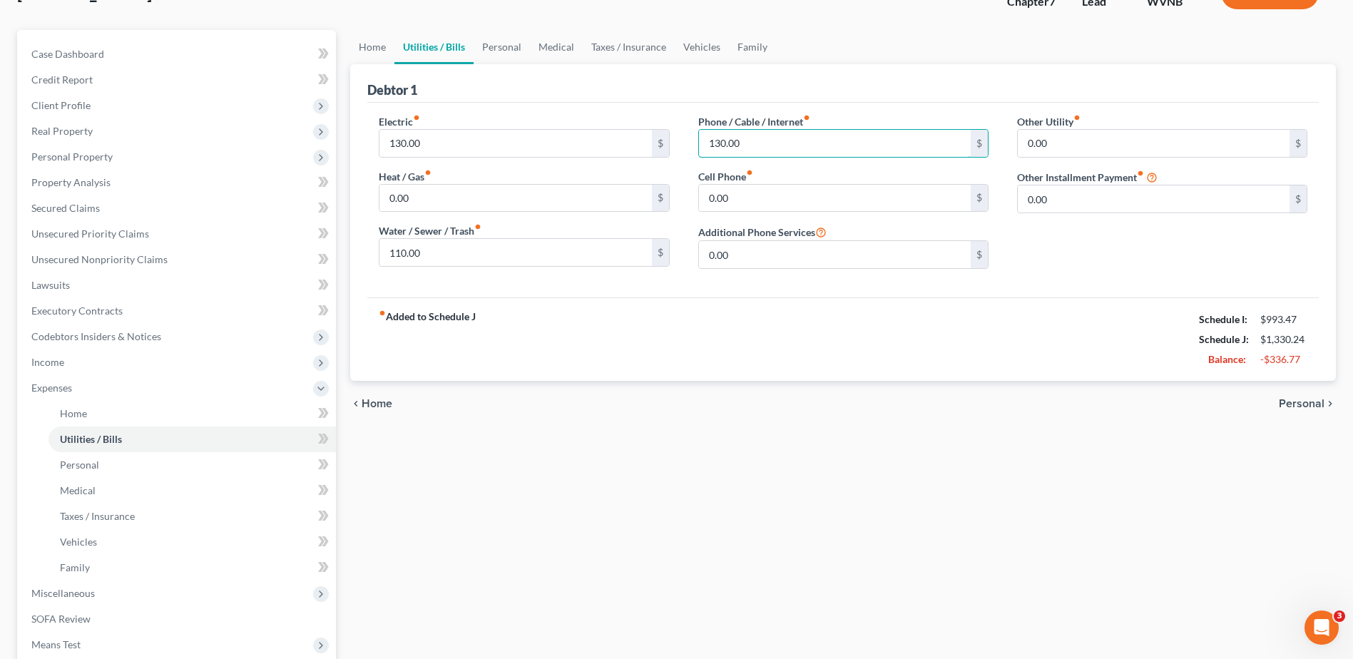
scroll to position [214, 0]
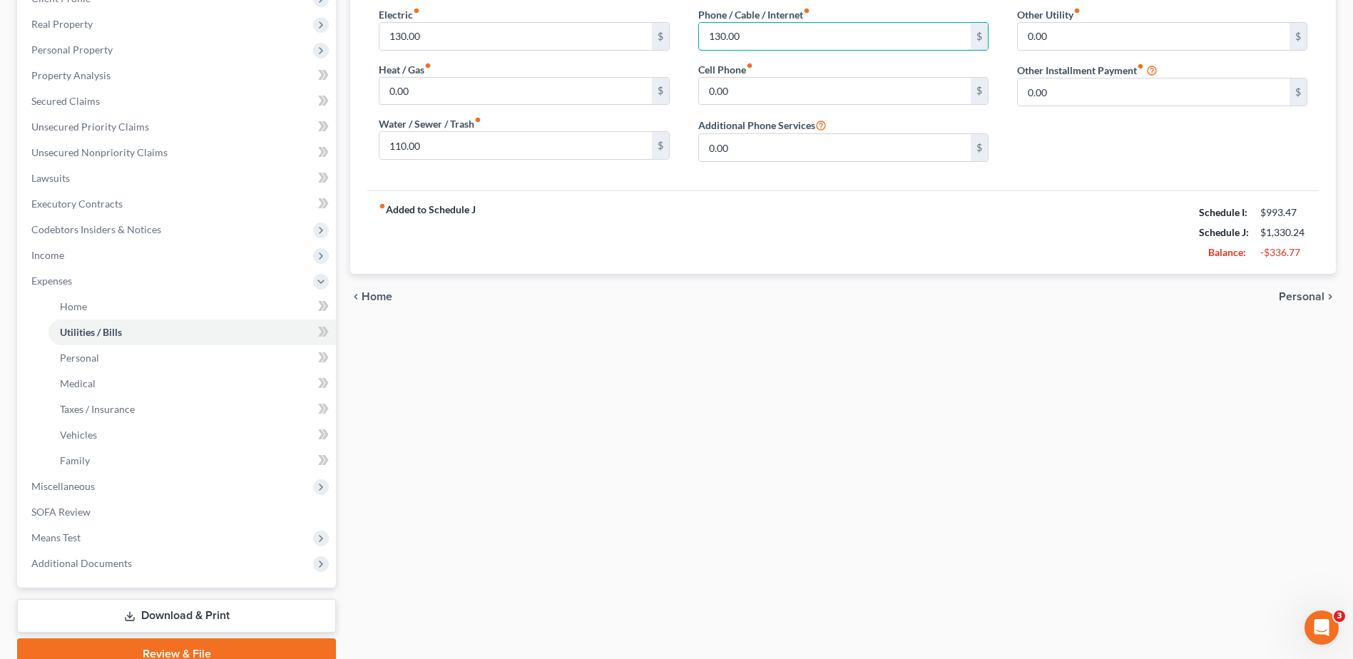
type input "130.00"
click at [1278, 302] on span "Personal" at bounding box center [1301, 296] width 46 height 11
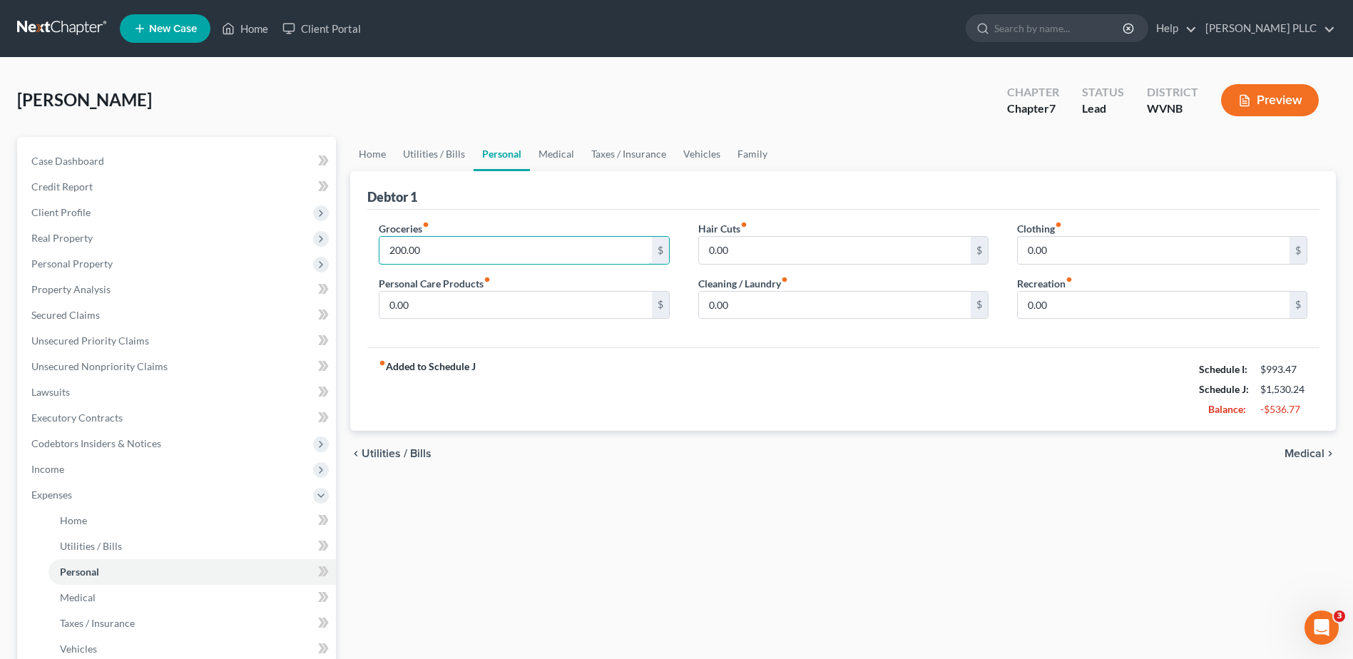
type input "200.00"
click at [419, 459] on span "Utilities / Bills" at bounding box center [396, 453] width 70 height 11
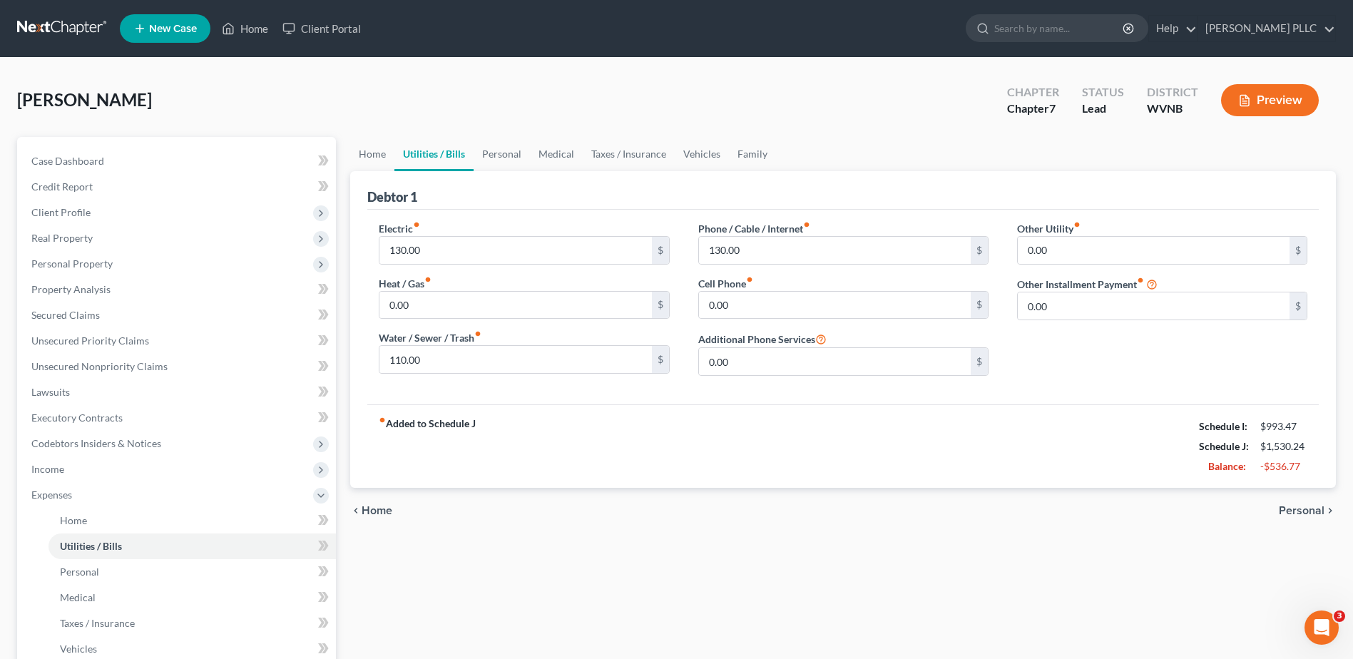
click at [451, 476] on strong "fiber_manual_record Added to Schedule J" at bounding box center [427, 446] width 97 height 60
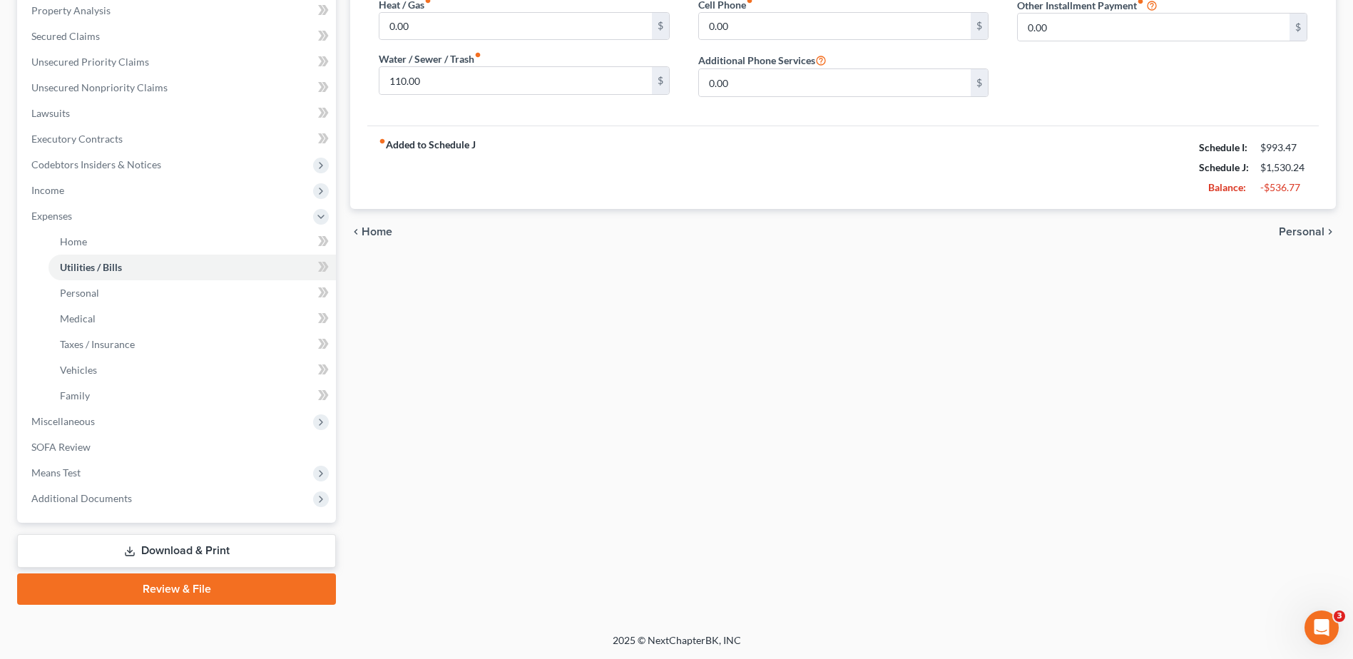
click at [377, 237] on span "Home" at bounding box center [376, 231] width 31 height 11
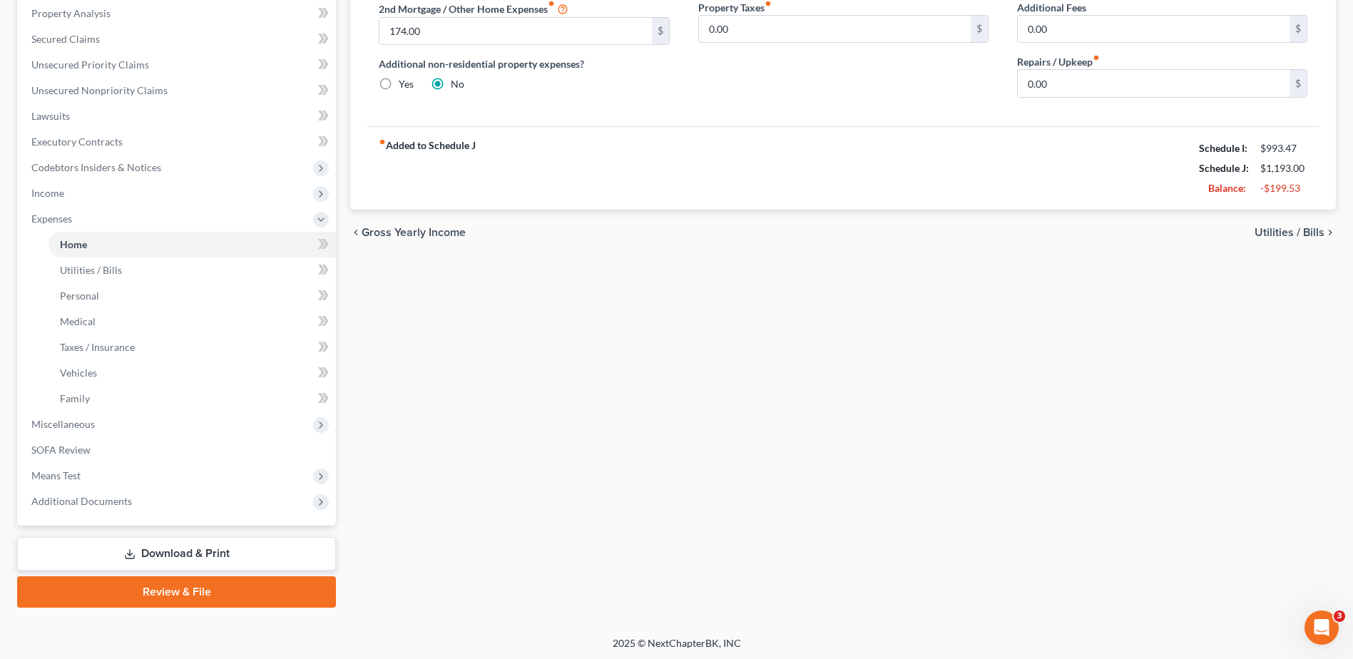
scroll to position [285, 0]
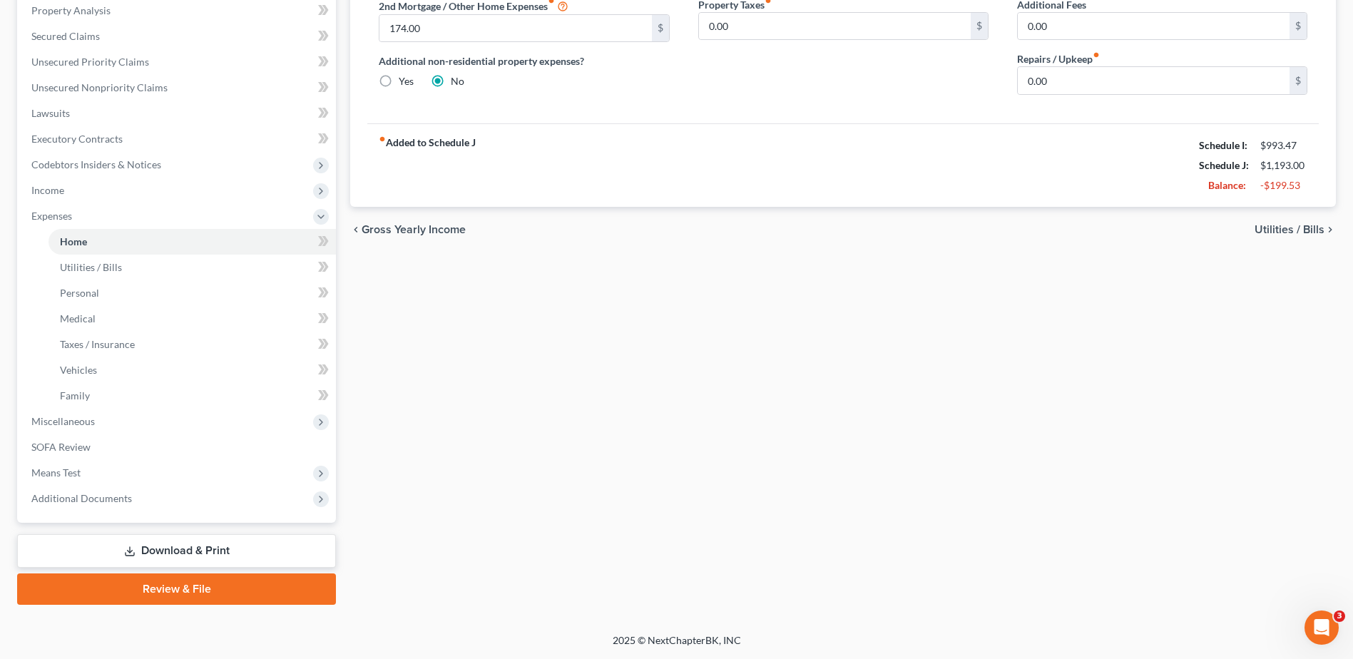
type input "50.00"
click at [1254, 235] on span "Utilities / Bills" at bounding box center [1289, 229] width 70 height 11
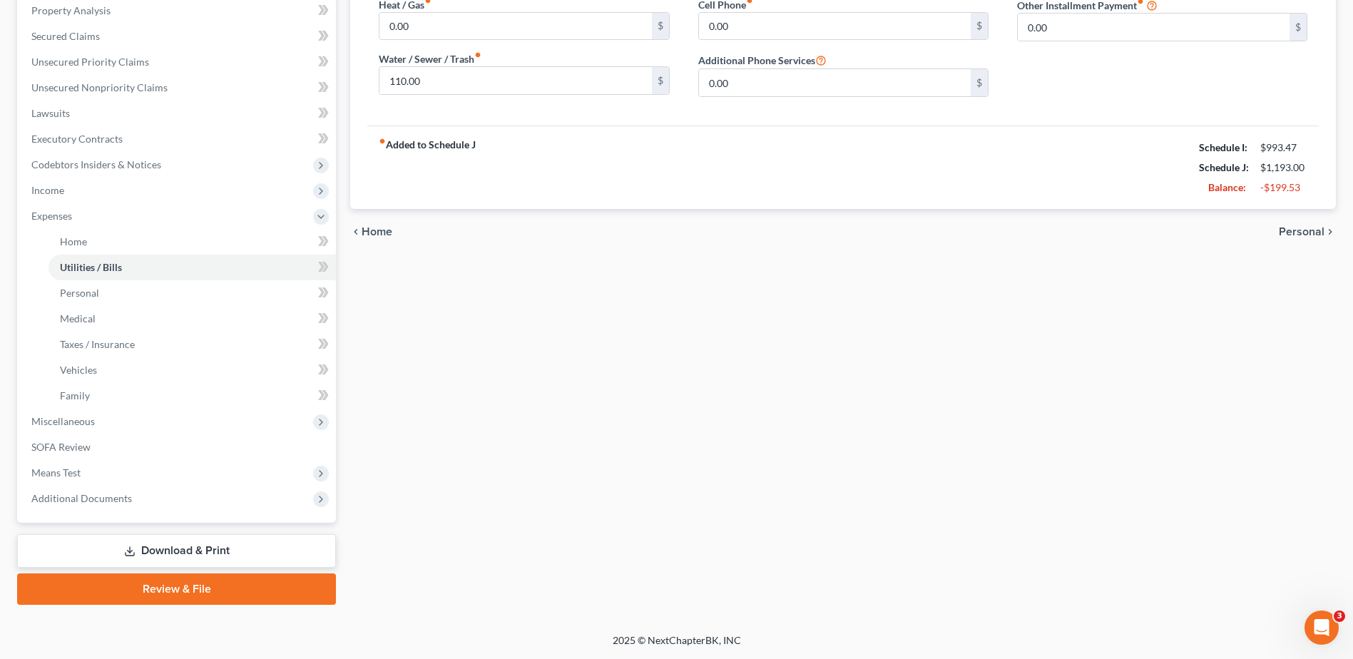
click at [1287, 237] on span "Personal" at bounding box center [1301, 231] width 46 height 11
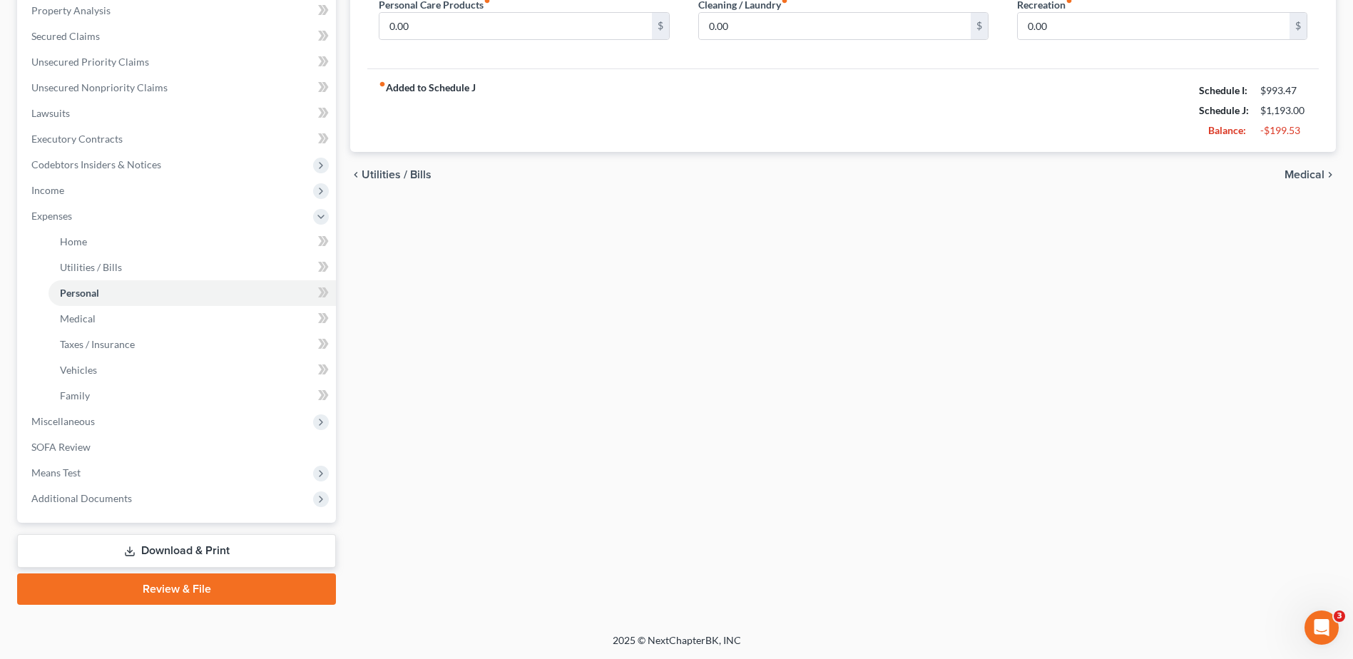
click at [1295, 180] on span "Medical" at bounding box center [1304, 174] width 40 height 11
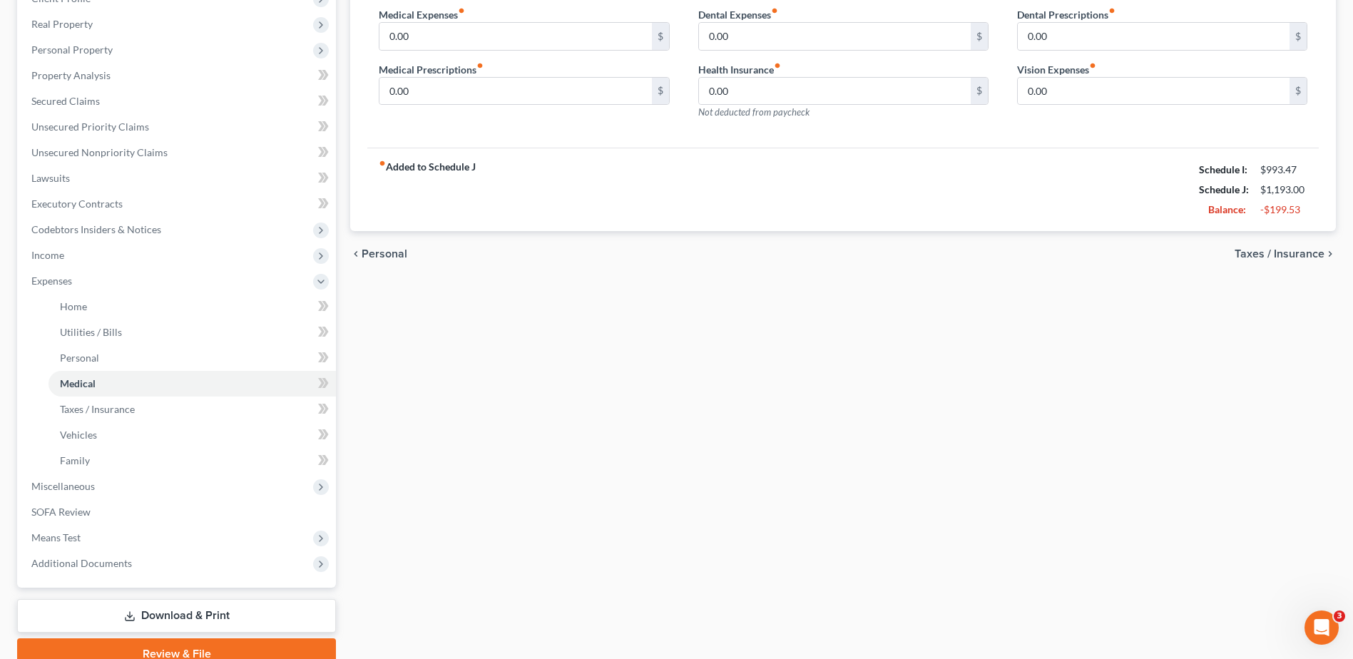
click at [1285, 260] on span "Taxes / Insurance" at bounding box center [1279, 253] width 90 height 11
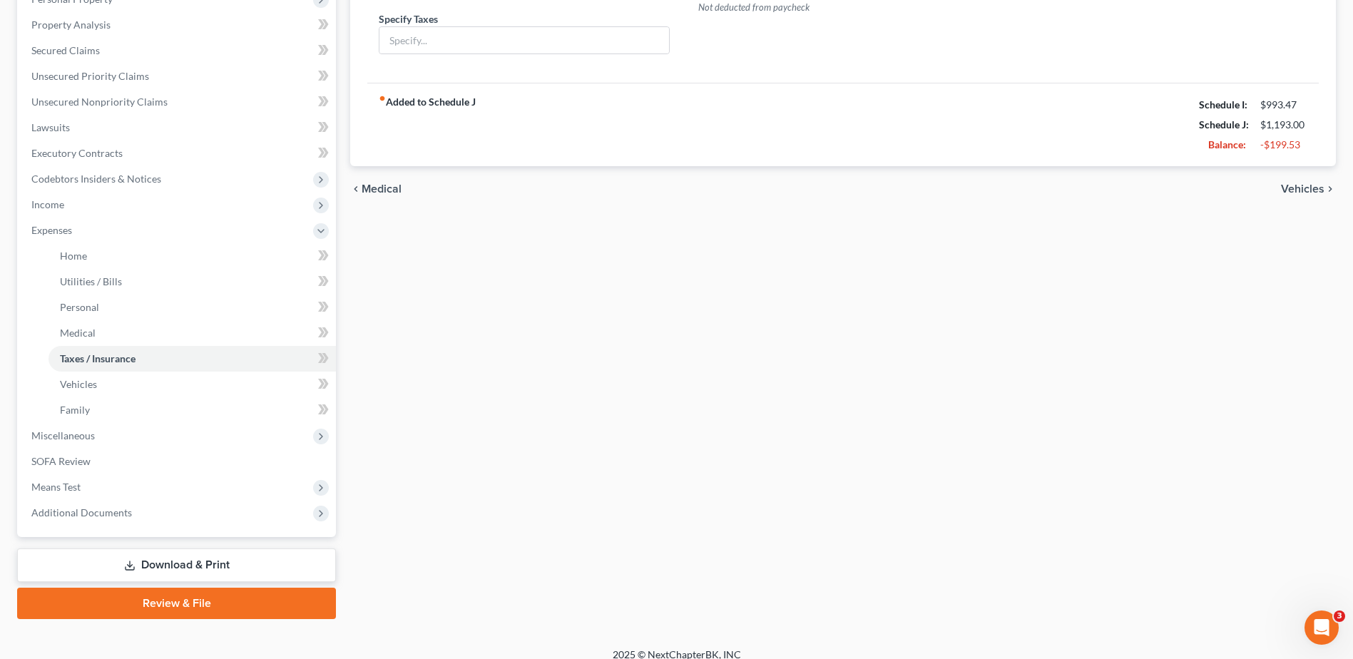
scroll to position [285, 0]
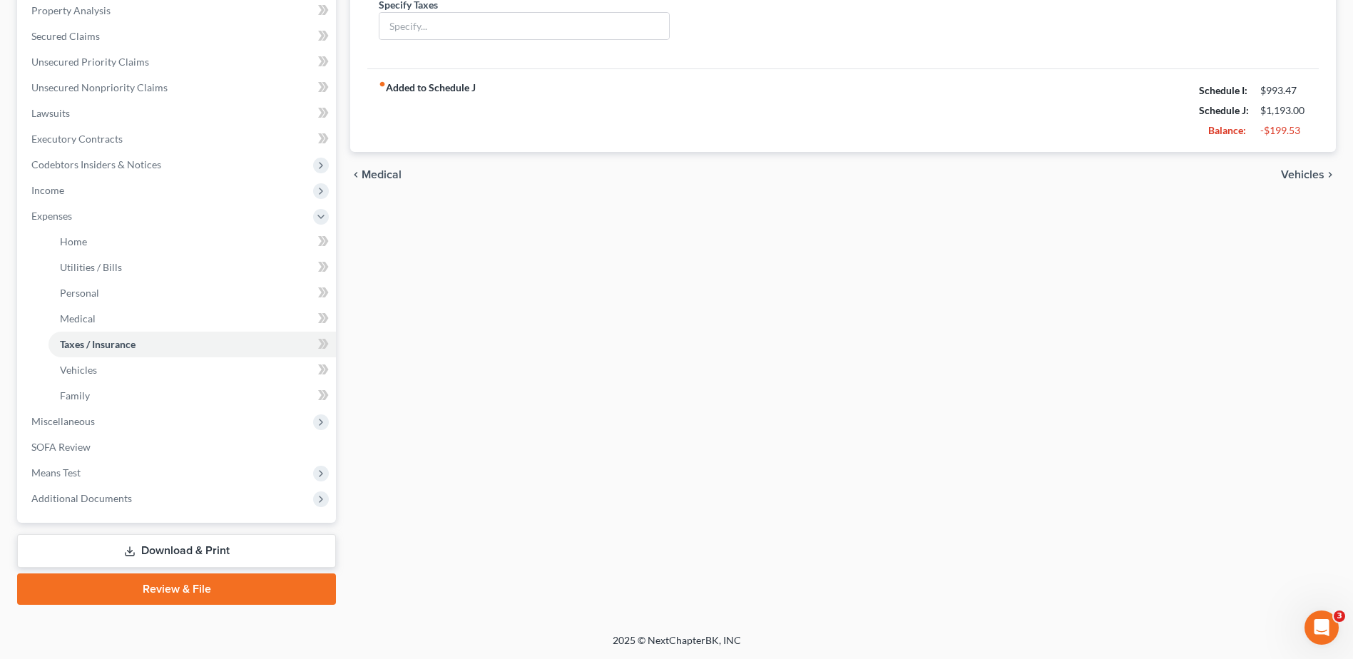
click at [1281, 180] on span "Vehicles" at bounding box center [1302, 174] width 43 height 11
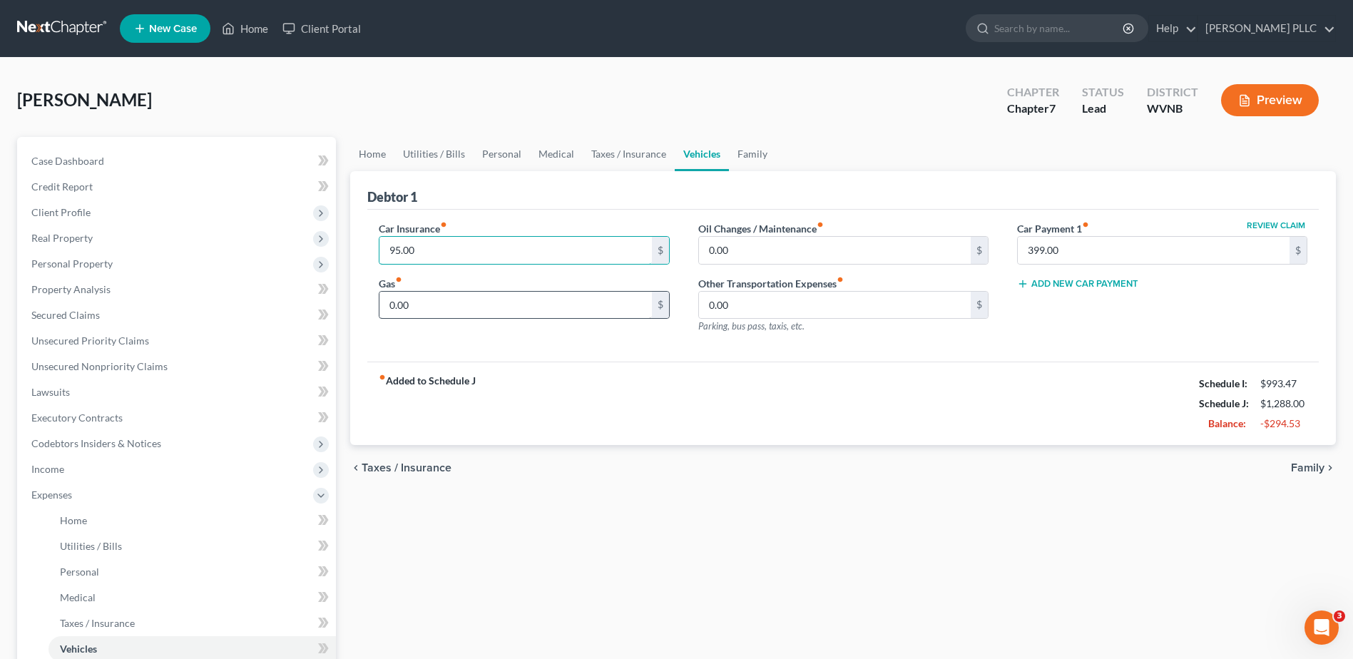
type input "95.00"
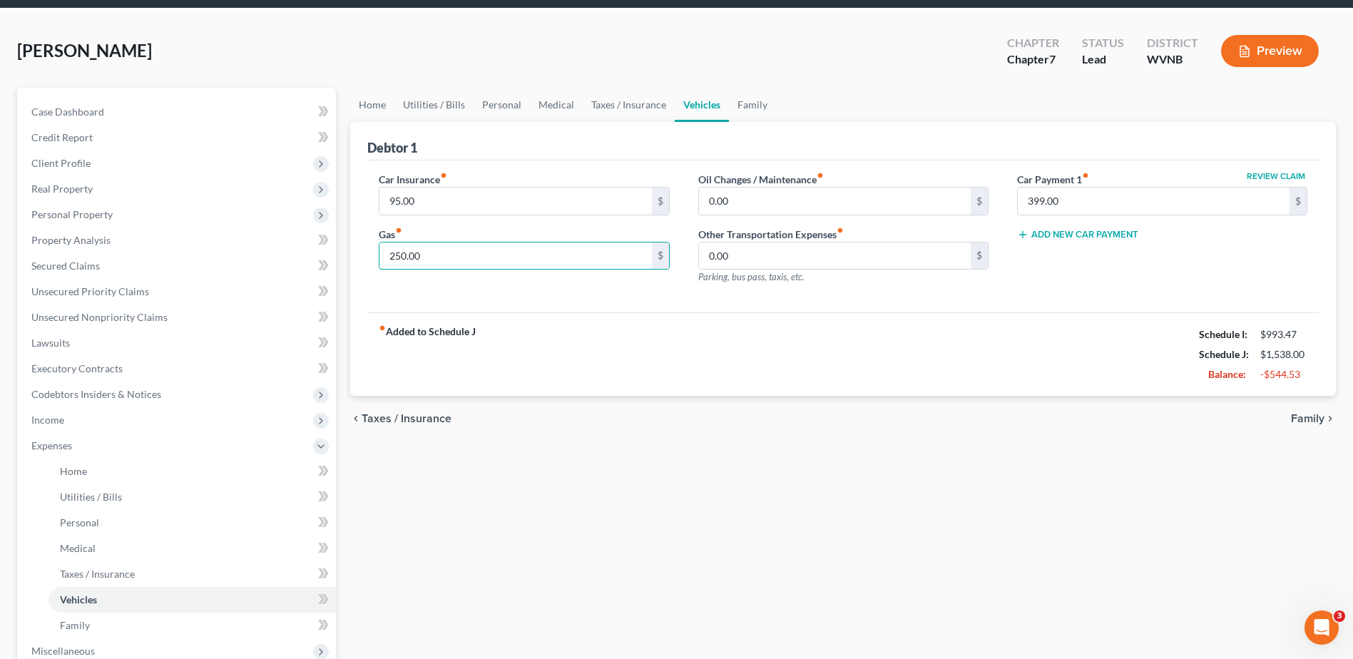
scroll to position [71, 0]
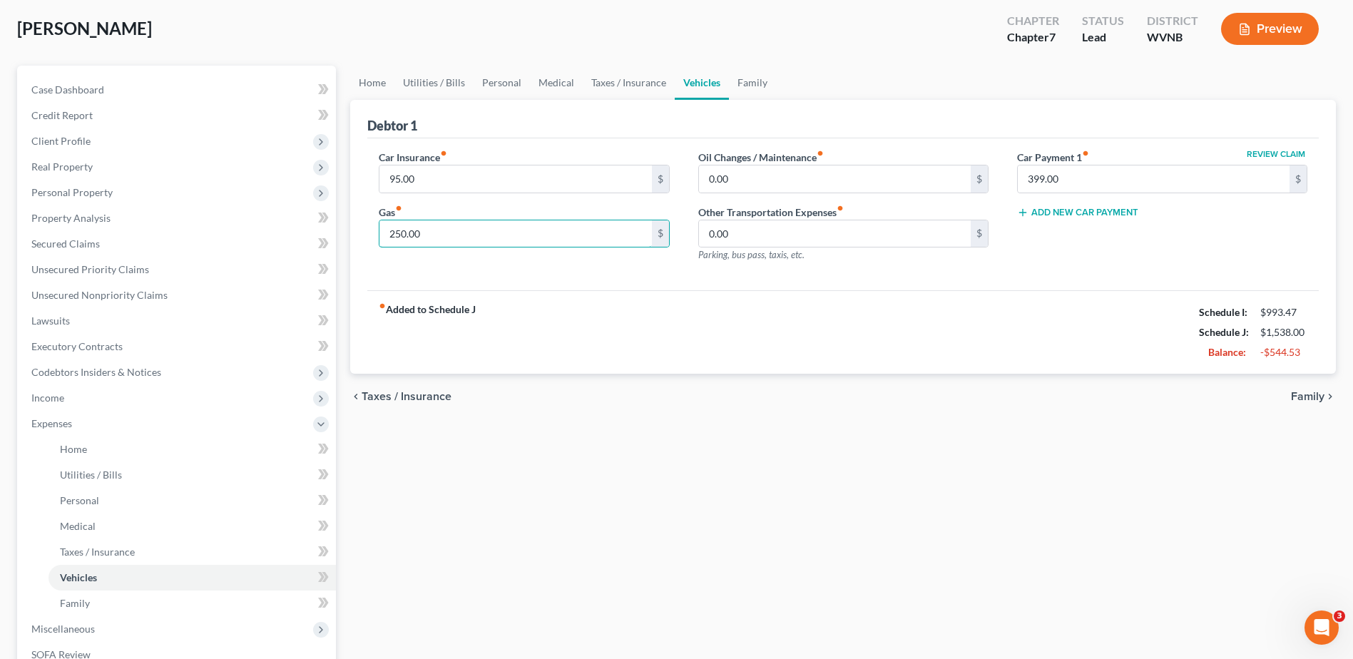
type input "250.00"
click at [1300, 402] on span "Family" at bounding box center [1308, 396] width 34 height 11
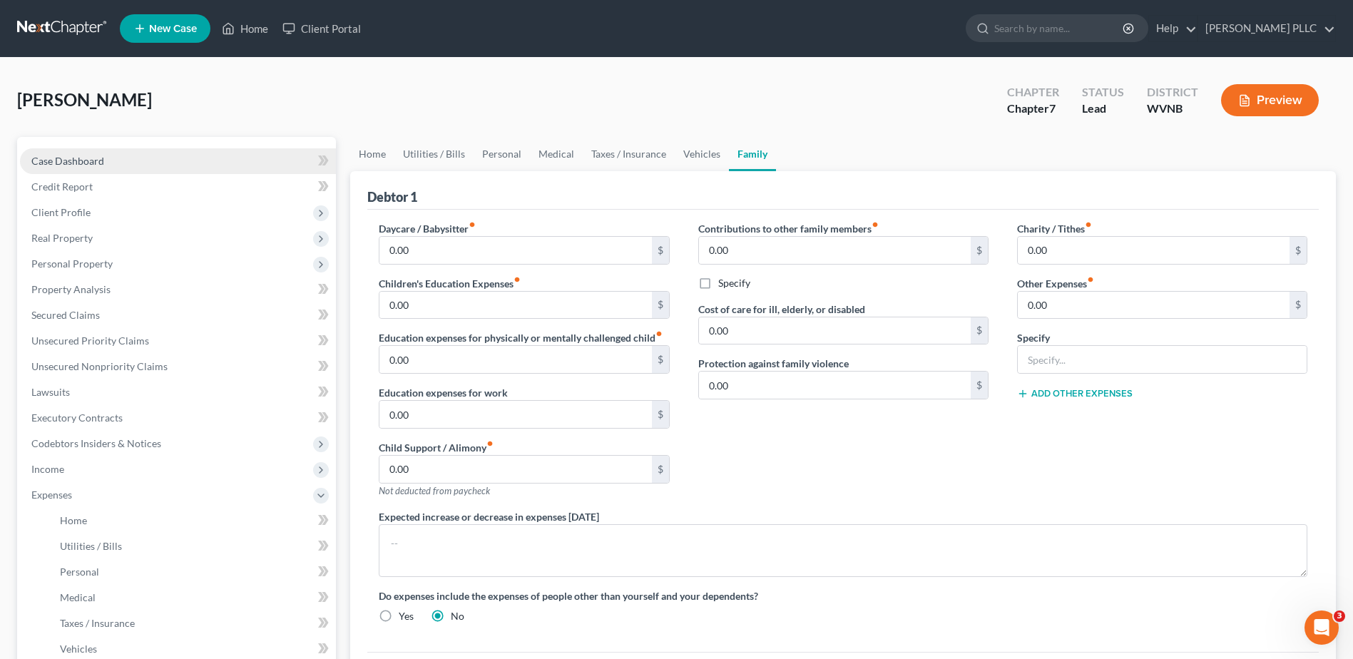
click at [104, 167] on span "Case Dashboard" at bounding box center [67, 161] width 73 height 12
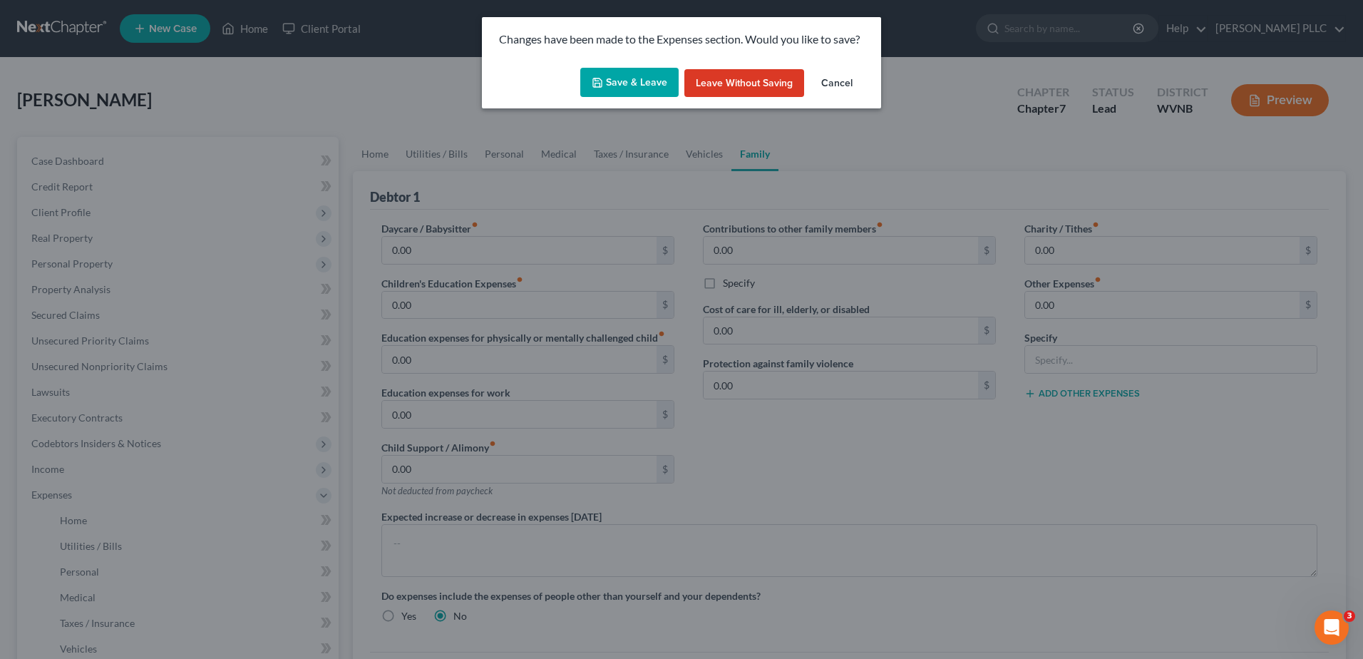
click at [641, 98] on button "Save & Leave" at bounding box center [629, 83] width 98 height 30
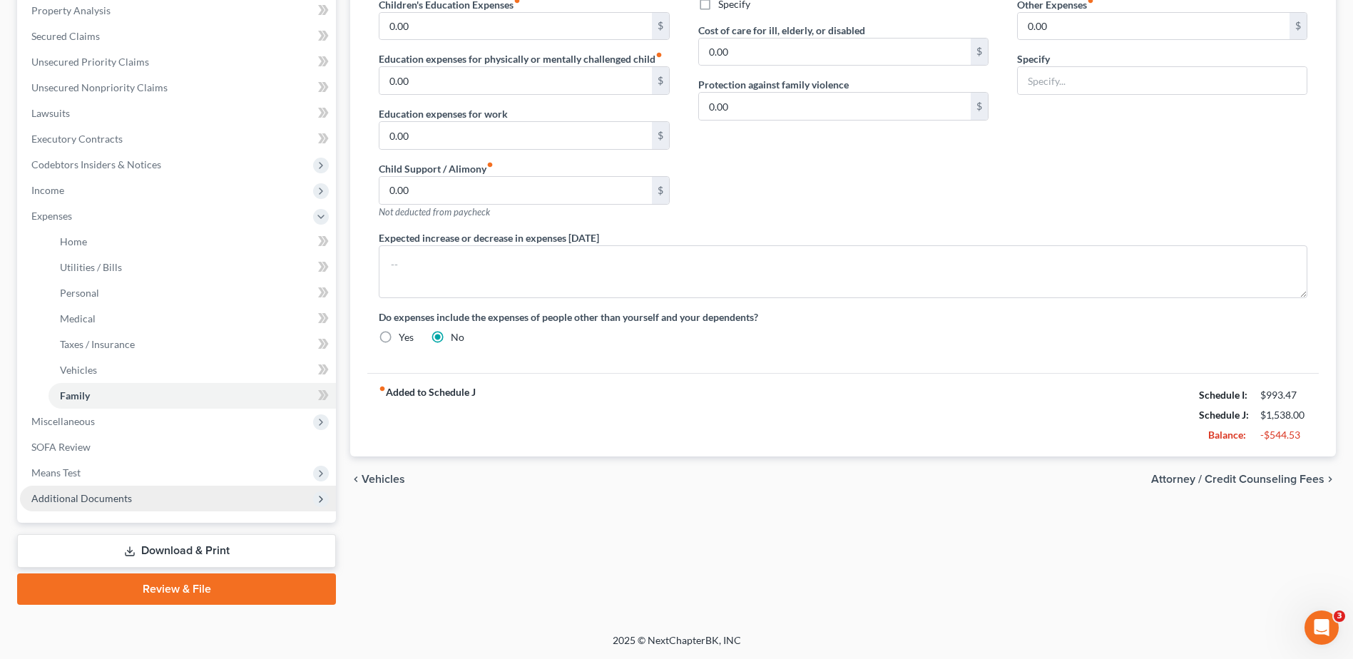
scroll to position [570, 0]
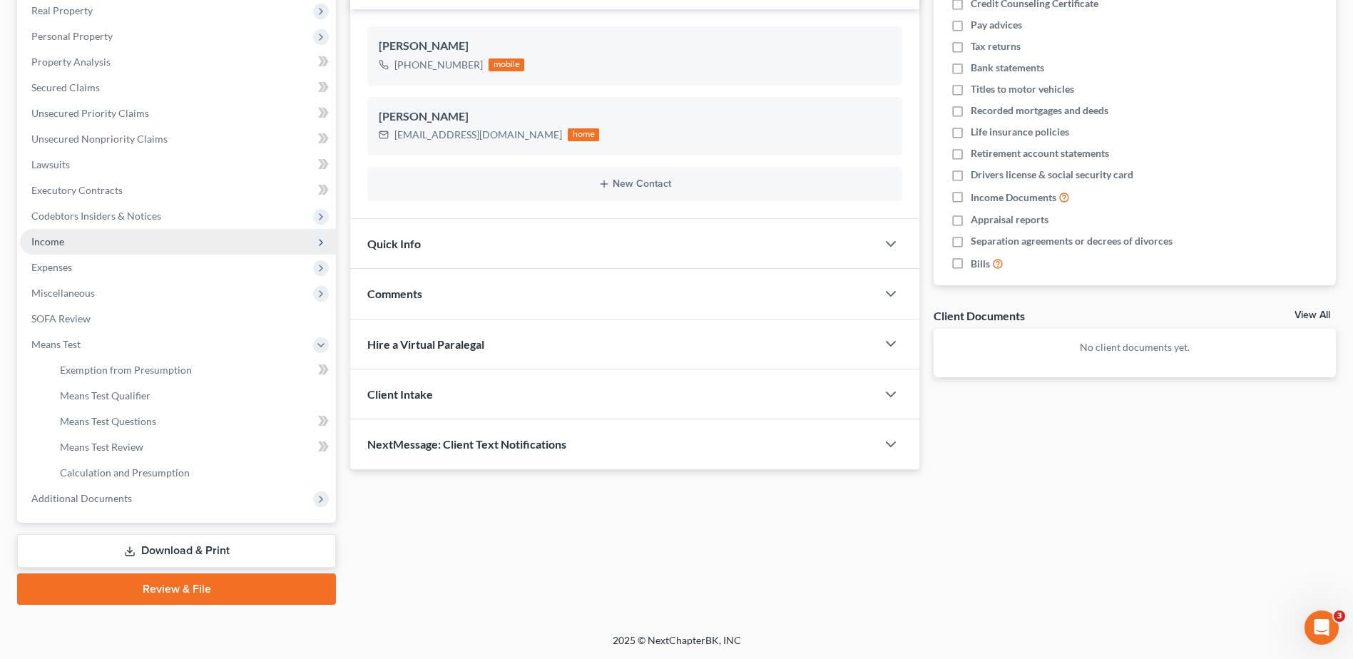
scroll to position [499, 0]
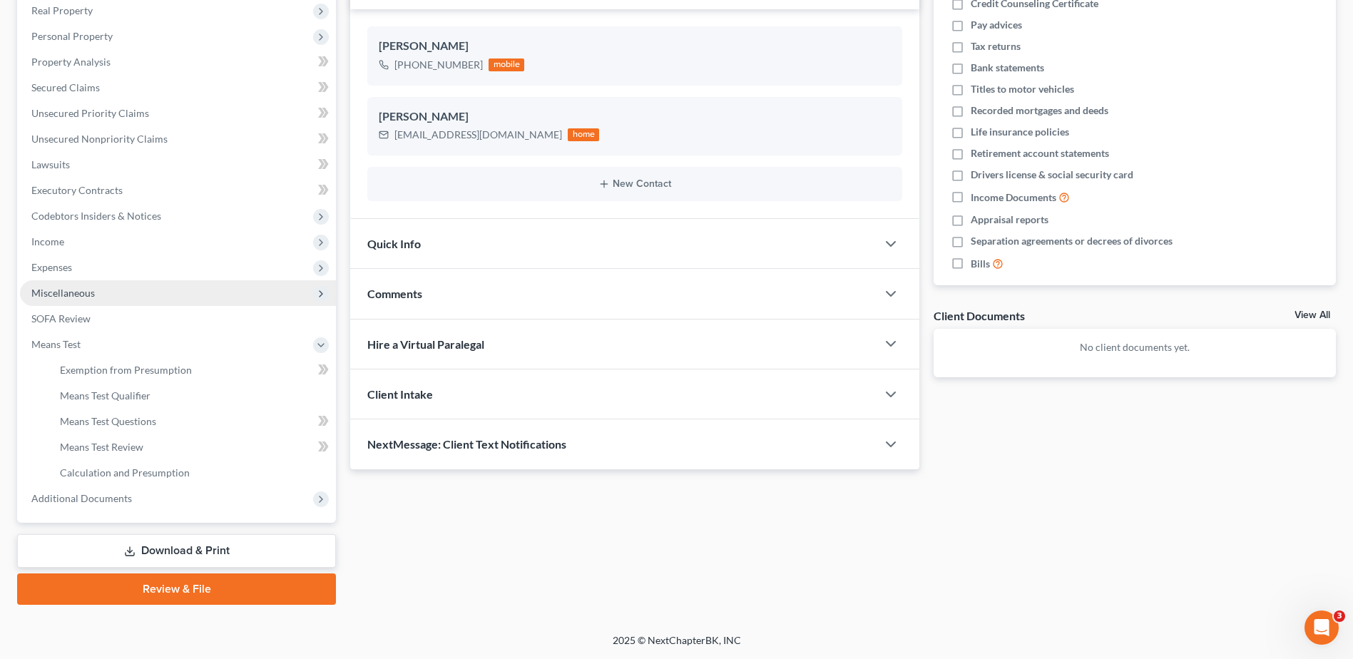
click at [95, 287] on span "Miscellaneous" at bounding box center [62, 293] width 63 height 12
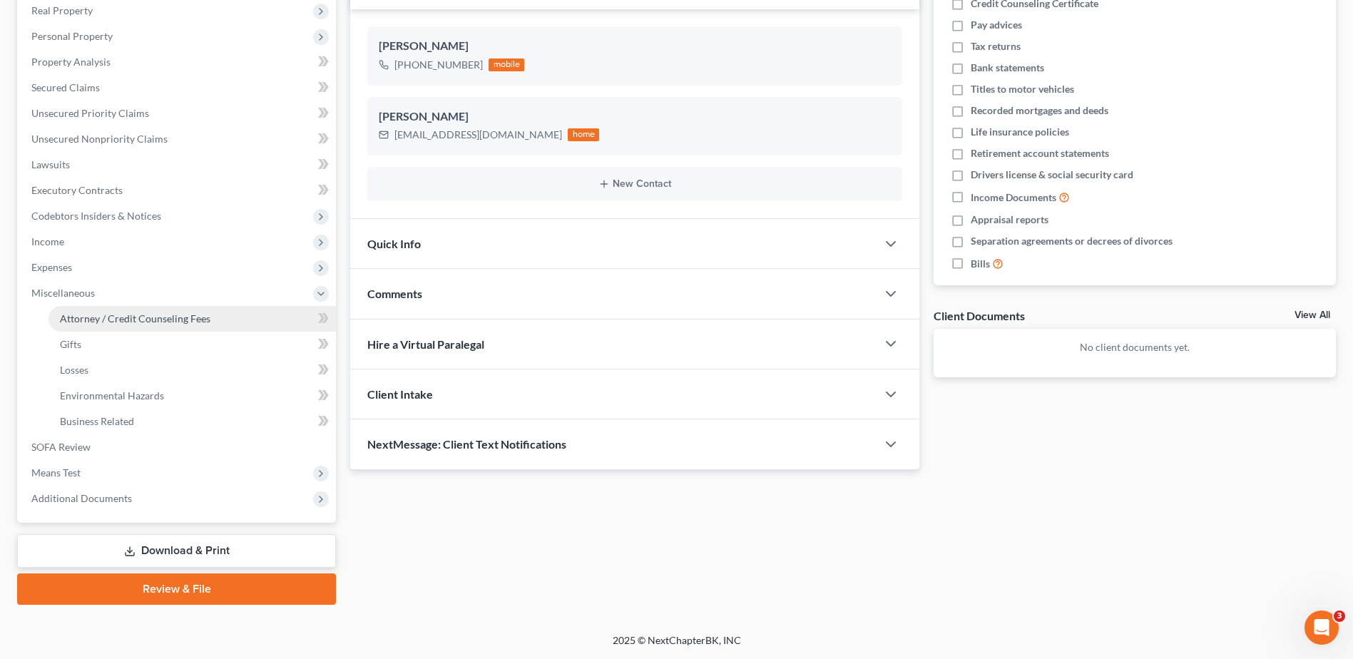
click at [152, 312] on span "Attorney / Credit Counseling Fees" at bounding box center [135, 318] width 150 height 12
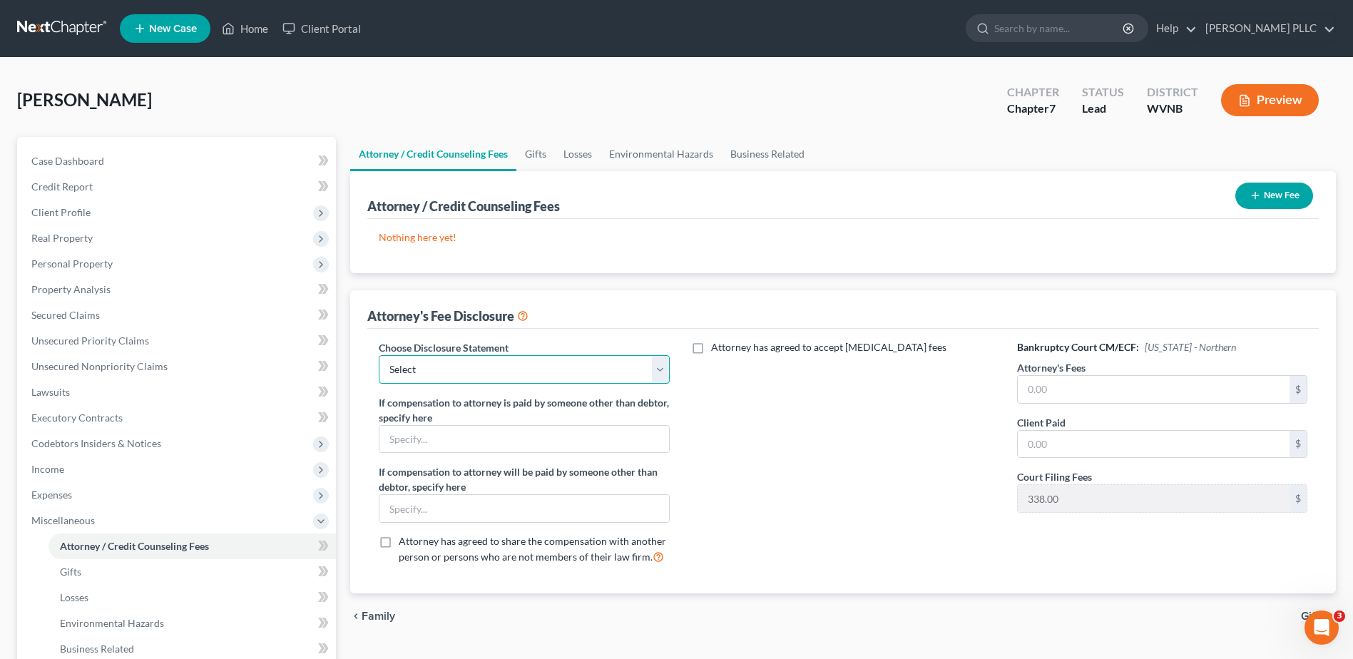
click at [601, 384] on select "Select Fee Disclosure" at bounding box center [524, 369] width 290 height 29
select select "0"
click at [392, 384] on select "Select Fee Disclosure" at bounding box center [524, 369] width 290 height 29
click at [1077, 403] on input "text" at bounding box center [1153, 389] width 272 height 27
type input "1,362.00"
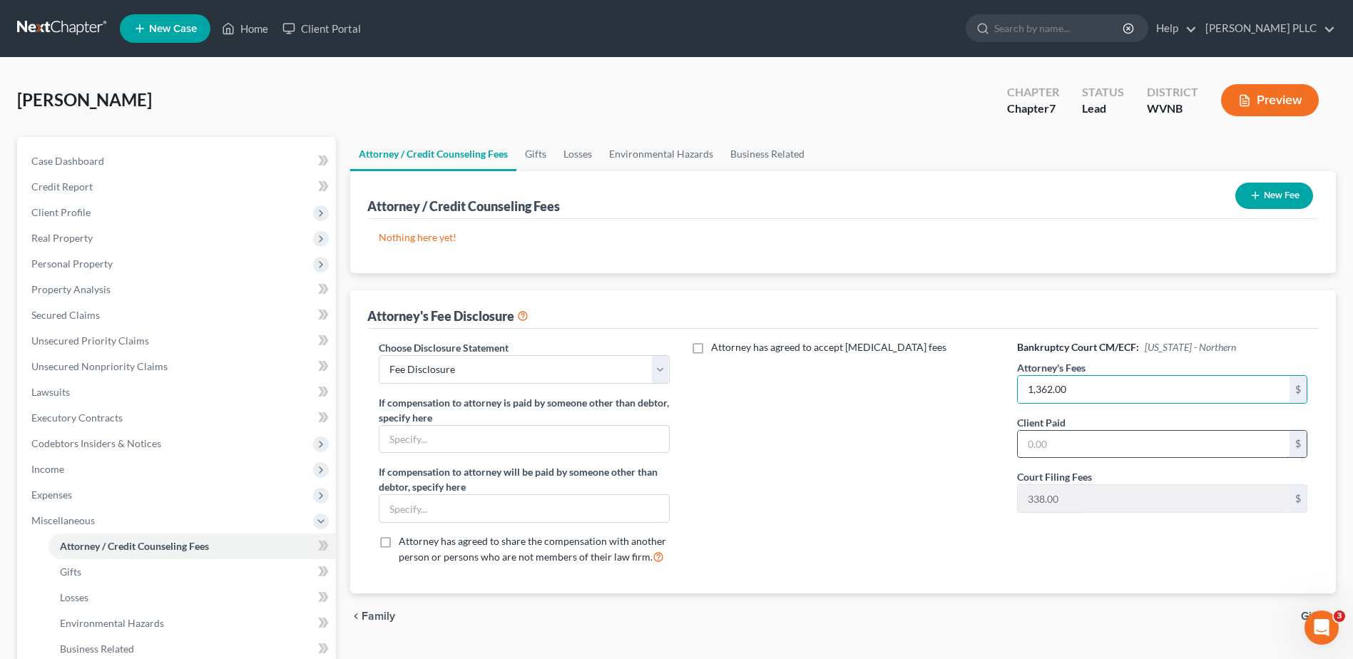
click at [1094, 458] on input "text" at bounding box center [1153, 444] width 272 height 27
type input "1,700.00"
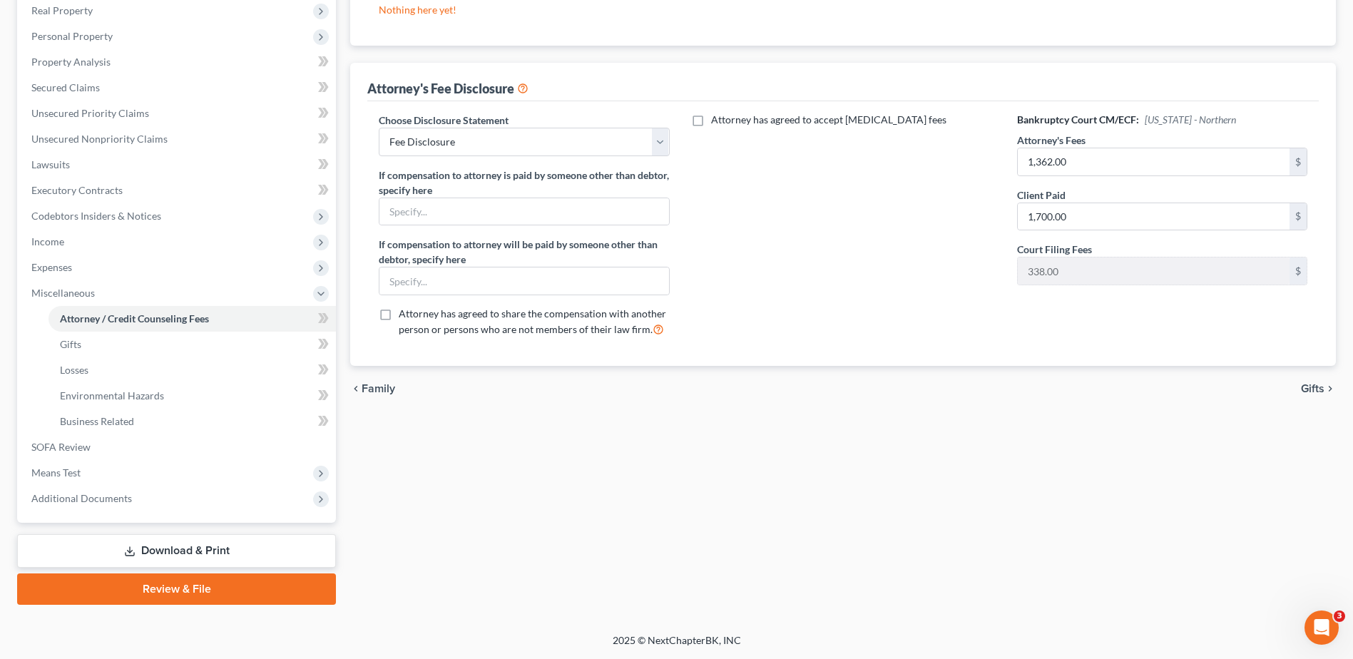
click at [1300, 383] on span "Gifts" at bounding box center [1312, 388] width 24 height 11
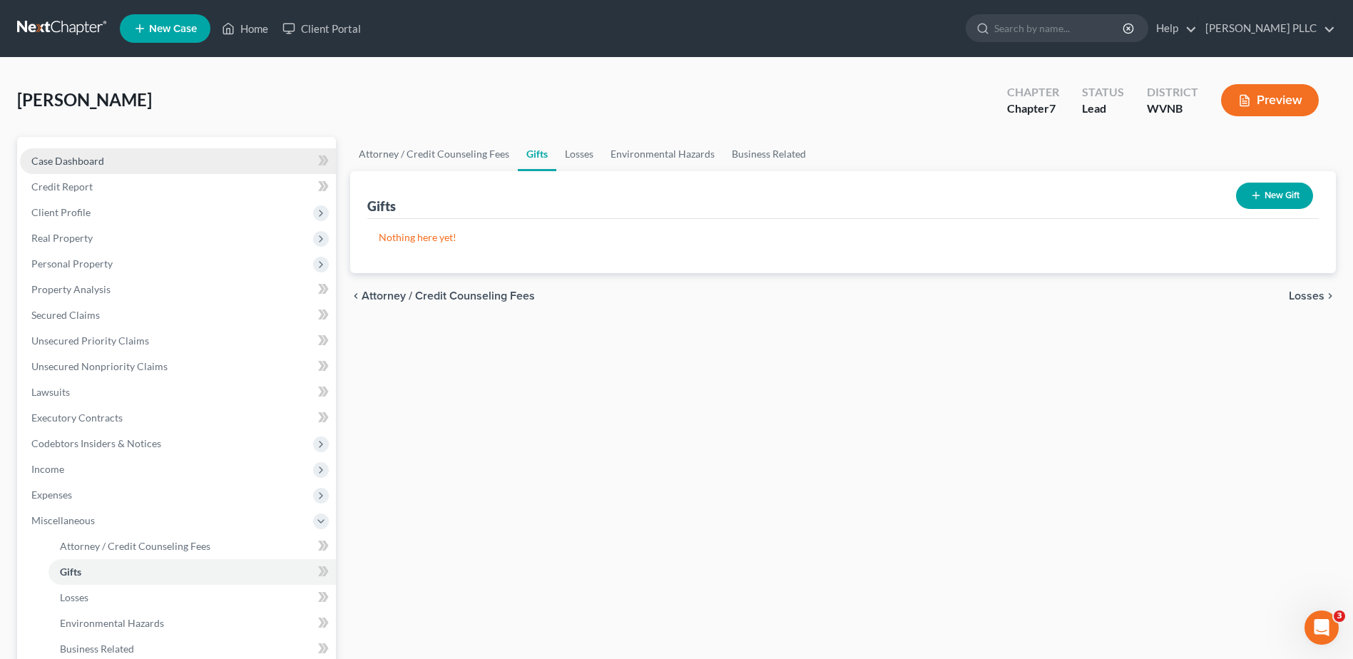
click at [101, 167] on span "Case Dashboard" at bounding box center [67, 161] width 73 height 12
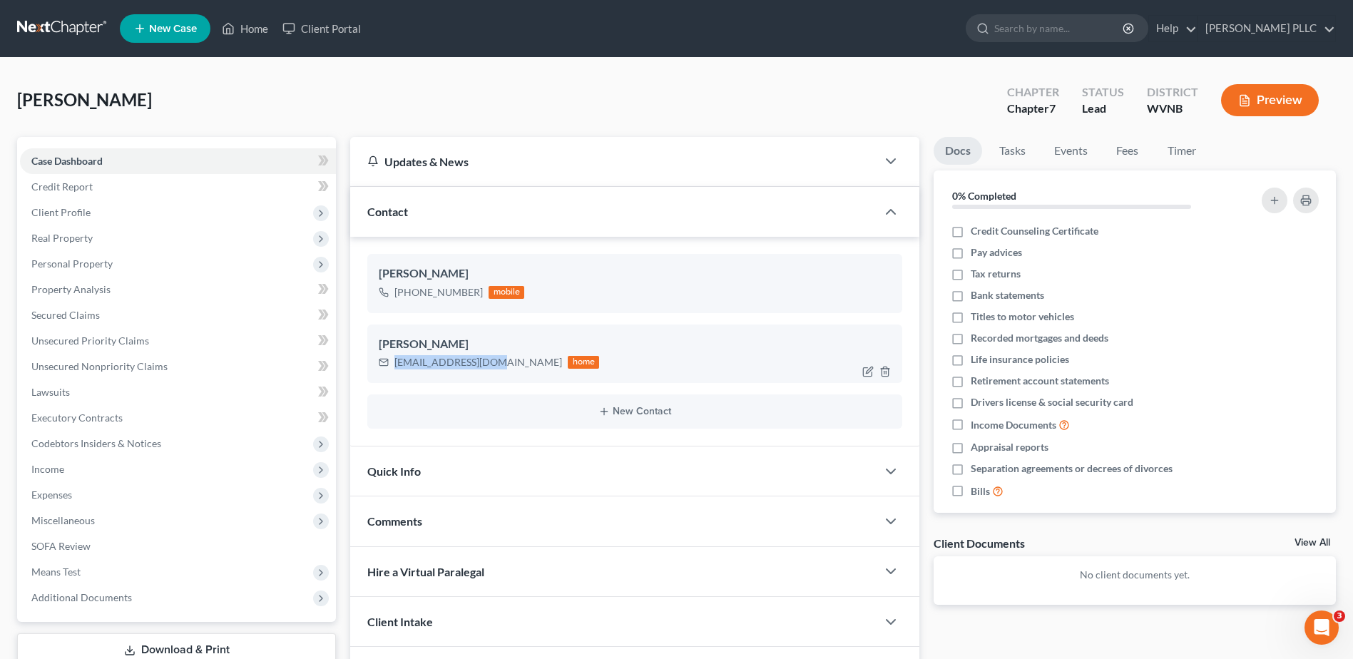
drag, startPoint x: 547, startPoint y: 491, endPoint x: 413, endPoint y: 491, distance: 134.0
click at [413, 371] on div "ehardy@hardynet.com home" at bounding box center [489, 362] width 220 height 19
copy div "ehardy@hardynet.com"
